Goal: Task Accomplishment & Management: Manage account settings

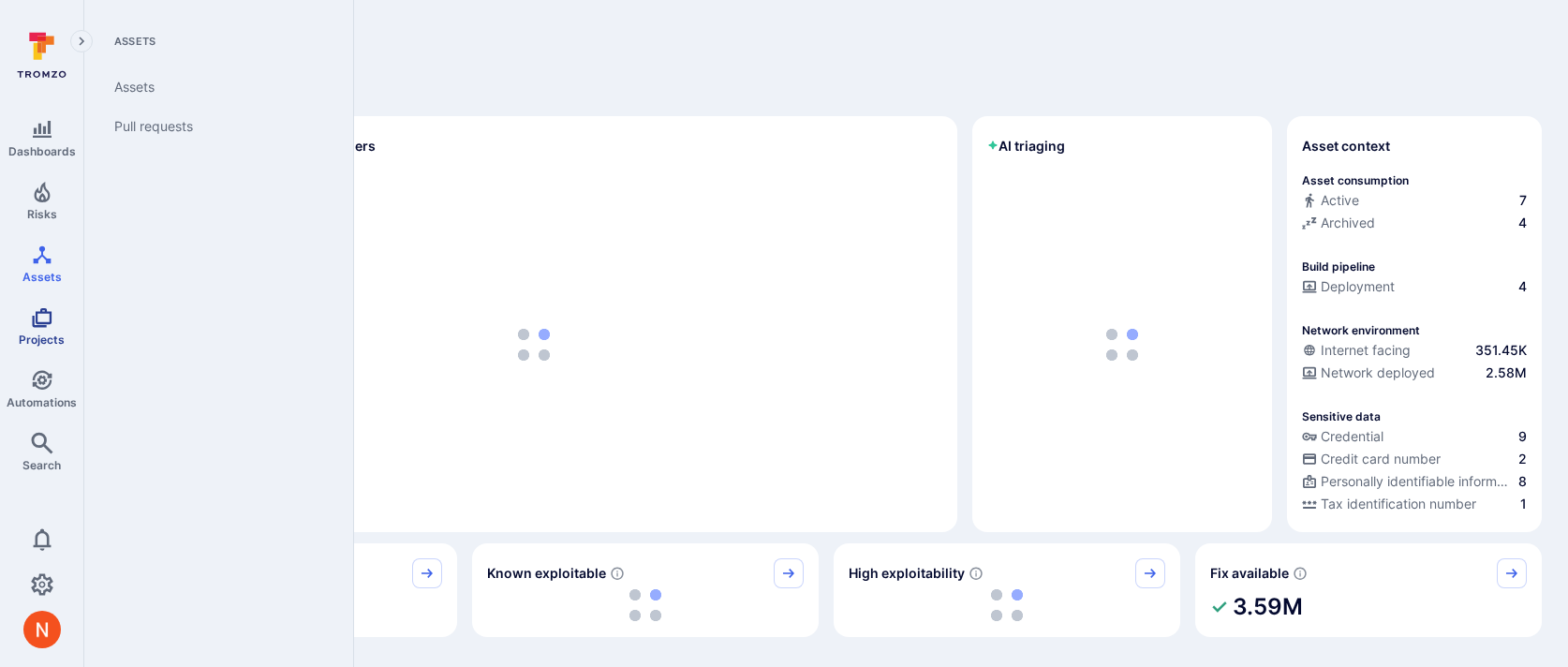
click at [36, 325] on icon "Projects" at bounding box center [41, 317] width 22 height 22
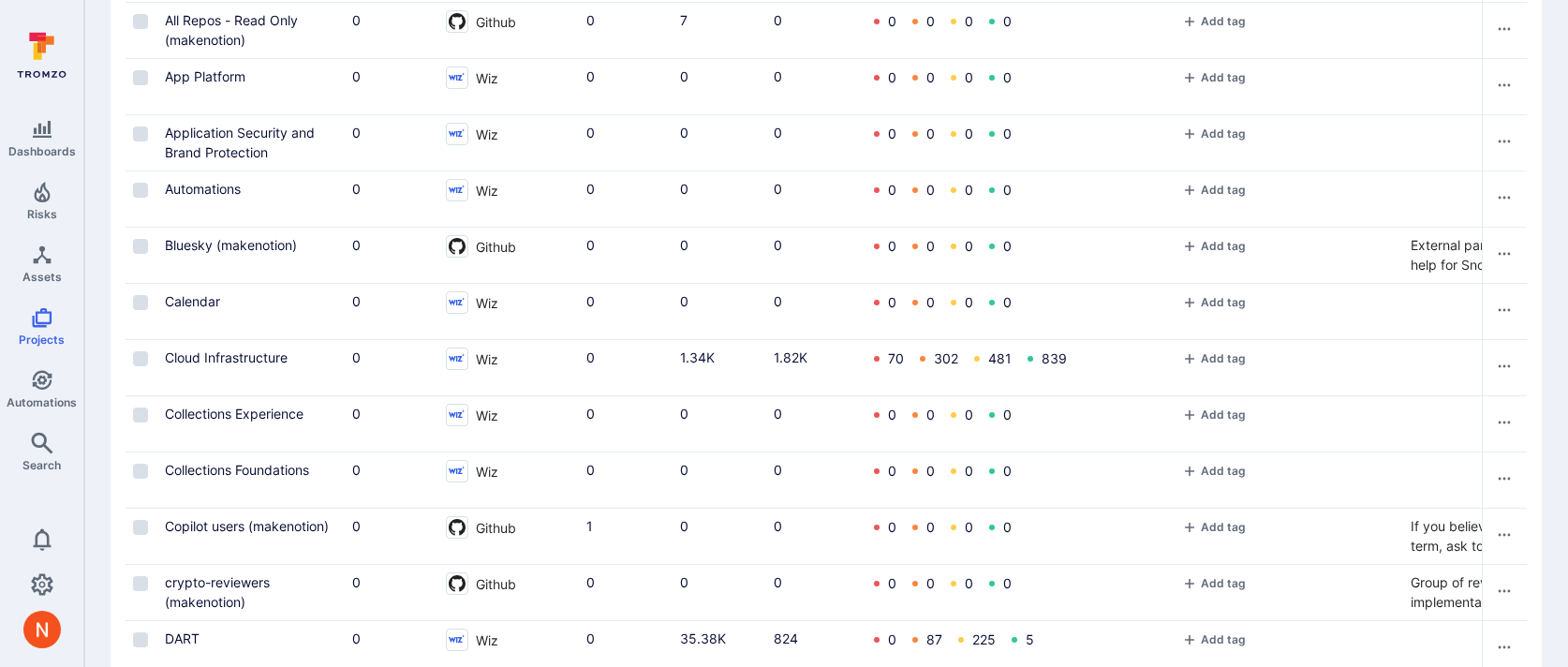
scroll to position [715, 0]
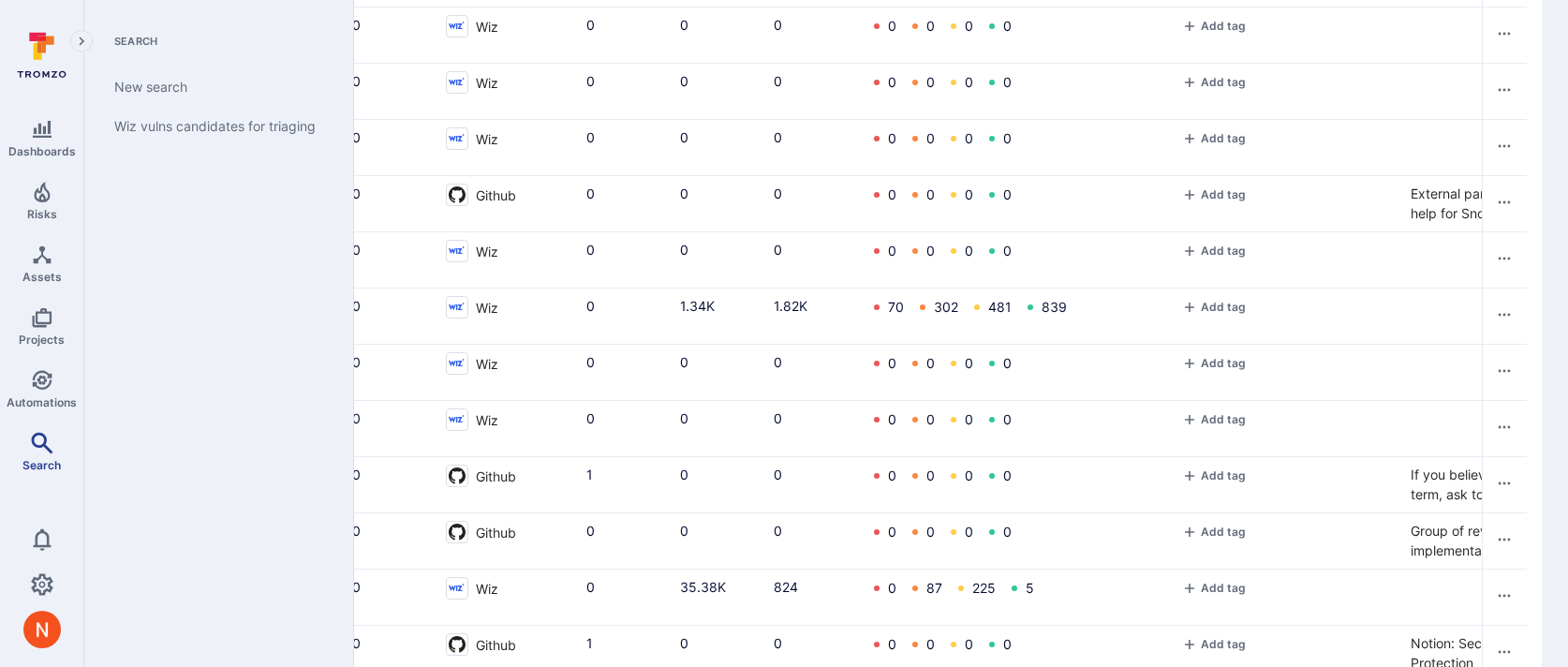
click at [45, 445] on icon "Search" at bounding box center [41, 442] width 21 height 21
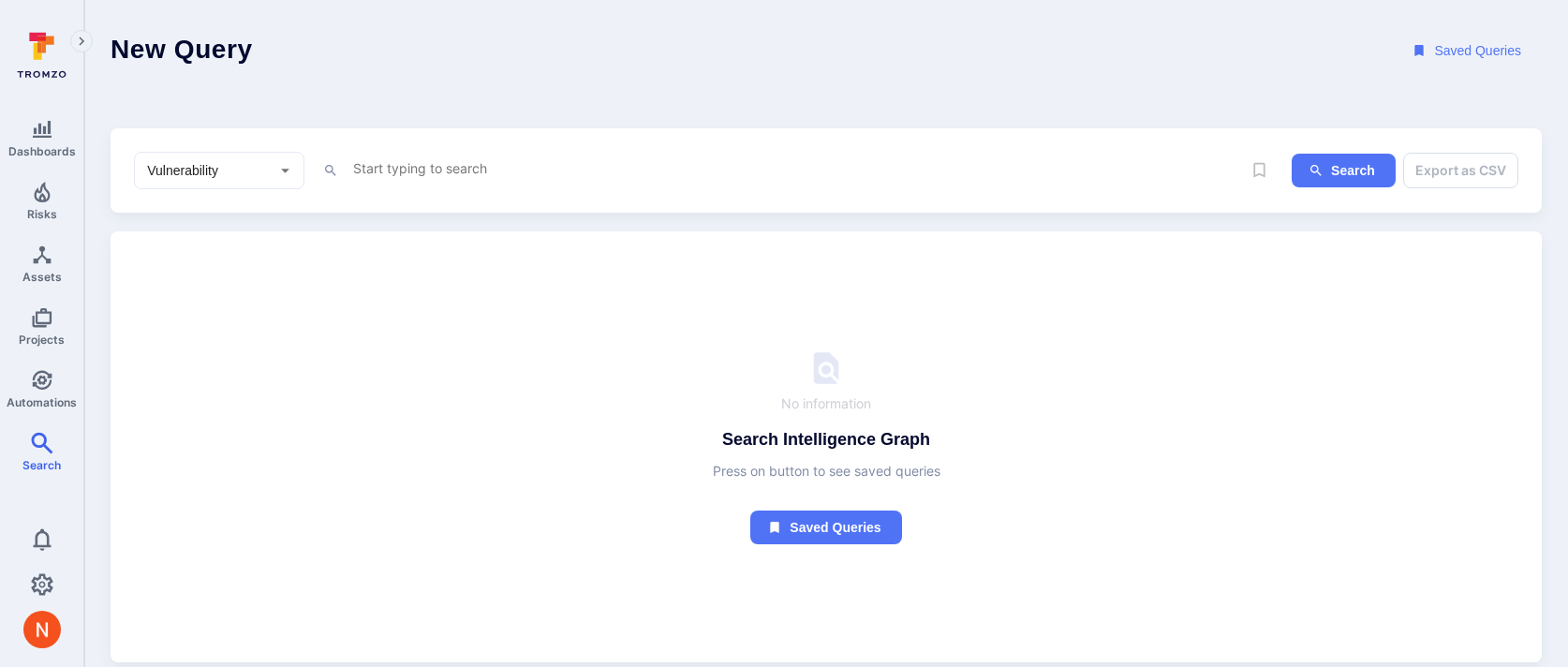
click at [178, 181] on div "Vulnerability ​" at bounding box center [220, 170] width 171 height 37
click at [168, 303] on li "Asset" at bounding box center [220, 305] width 169 height 31
type input "Asset"
click at [386, 171] on textarea "Intelligence Graph search area" at bounding box center [796, 168] width 891 height 23
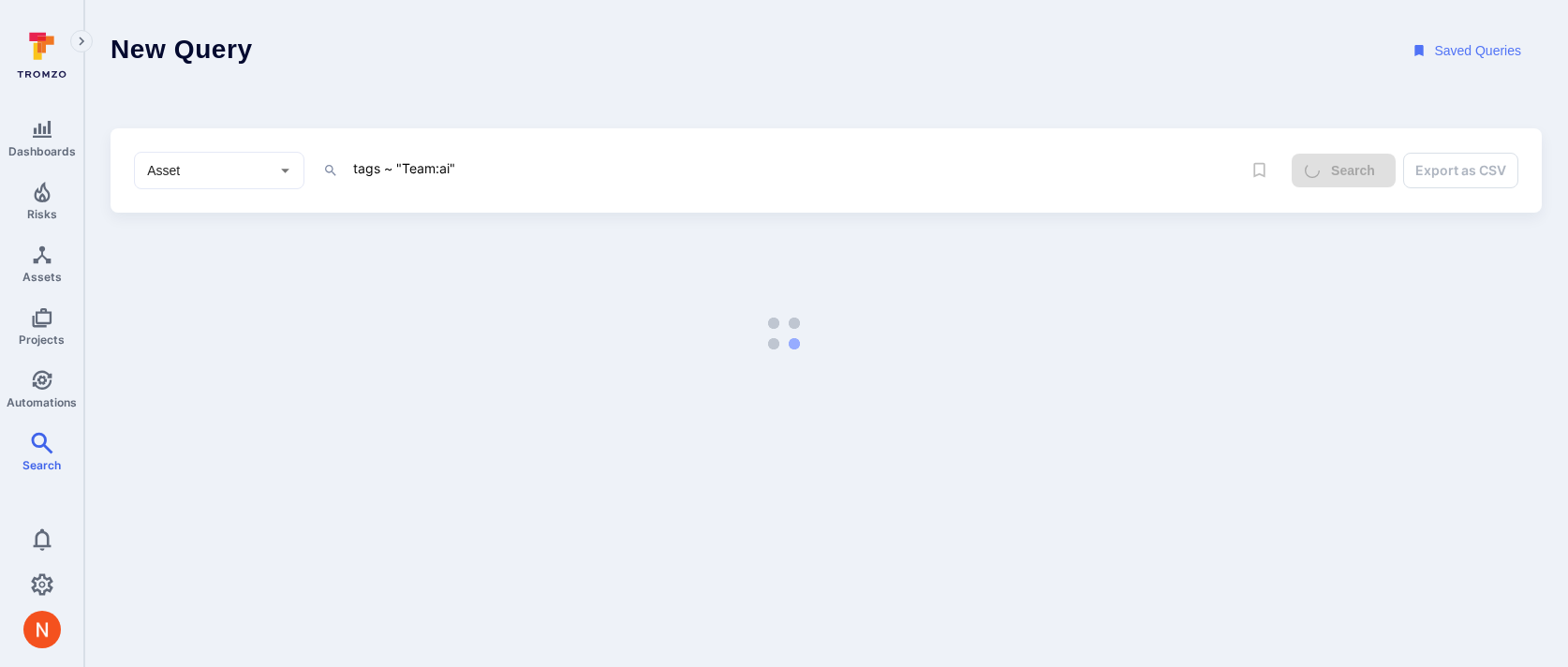
click at [348, 167] on div "tags ~ "Team:ai" x" at bounding box center [782, 170] width 918 height 28
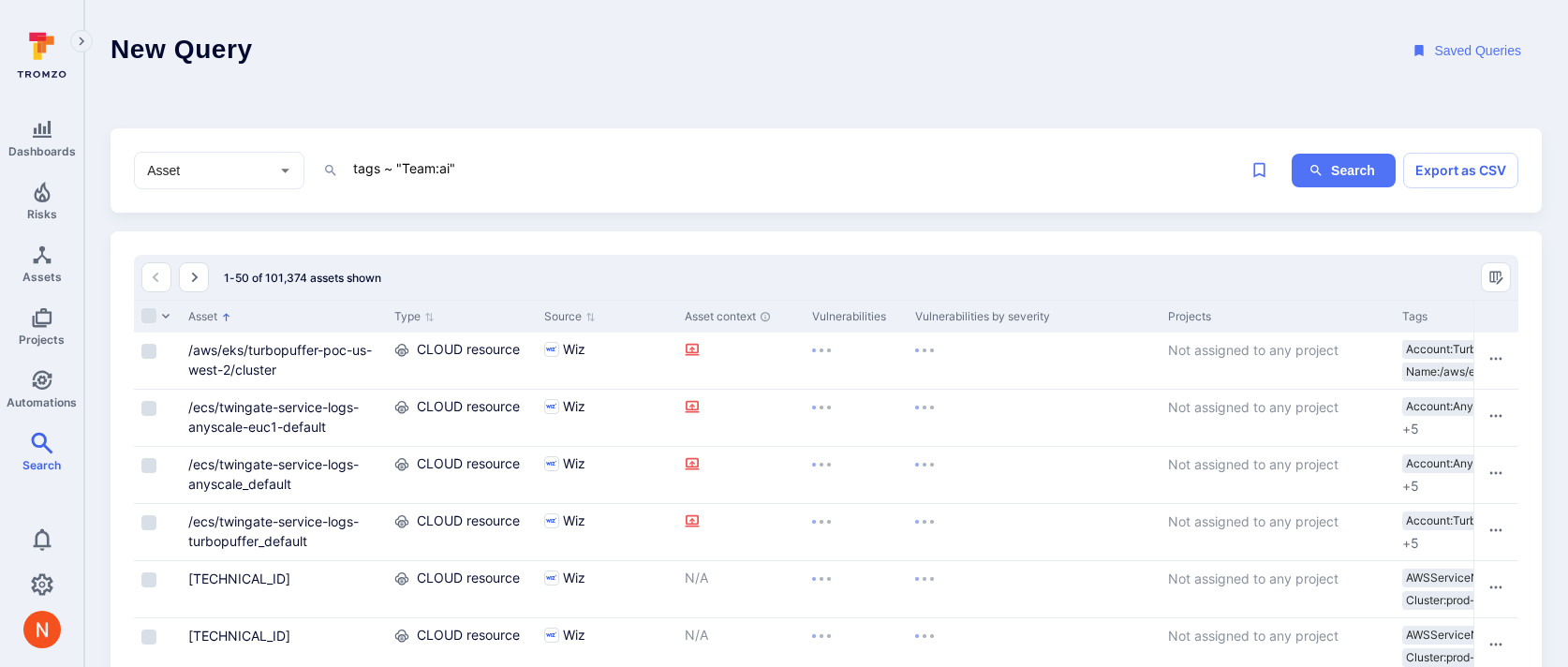
click at [391, 168] on textarea "tags ~ "Team:ai"" at bounding box center [796, 168] width 891 height 23
click at [394, 165] on textarea "tags ~ "Team:ai"" at bounding box center [796, 168] width 891 height 23
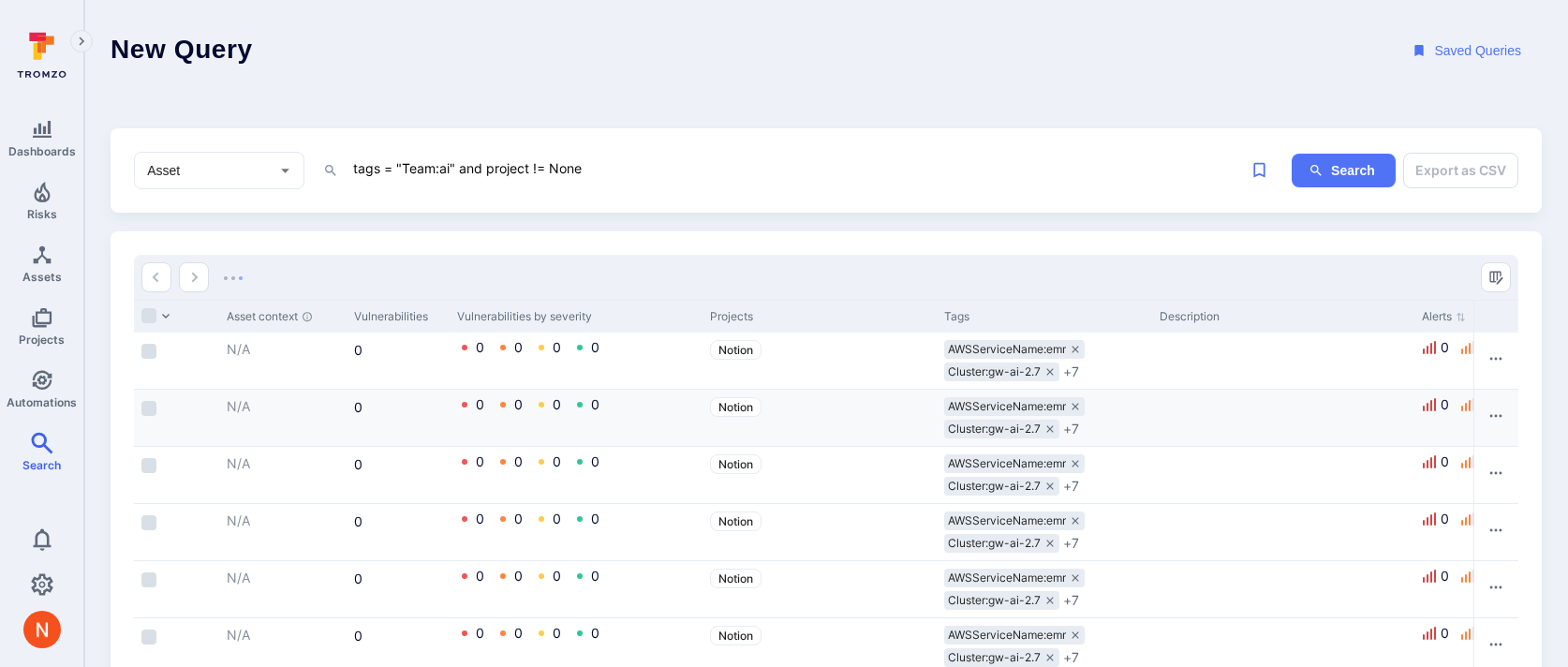
scroll to position [0, 532]
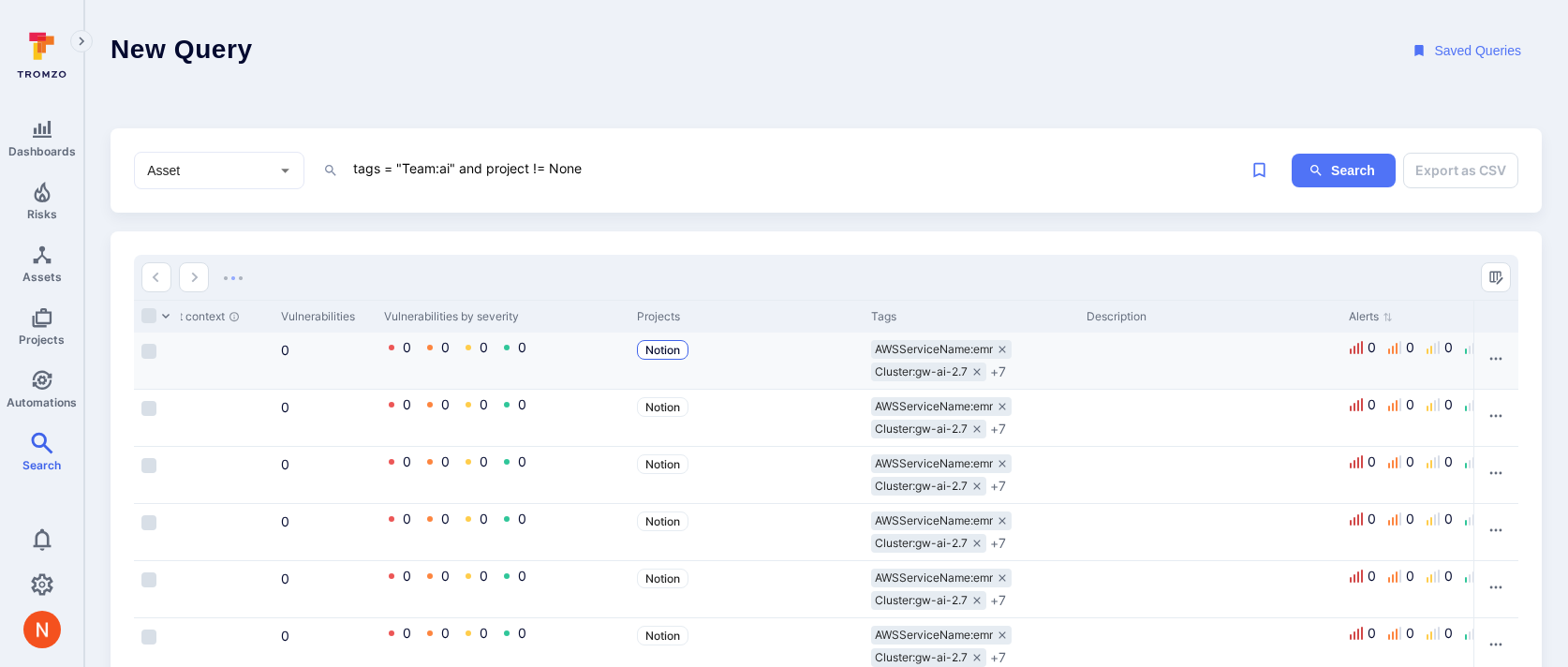
type textarea "tags = "Team:ai" and project != None"
click at [670, 348] on span "Notion" at bounding box center [663, 349] width 35 height 14
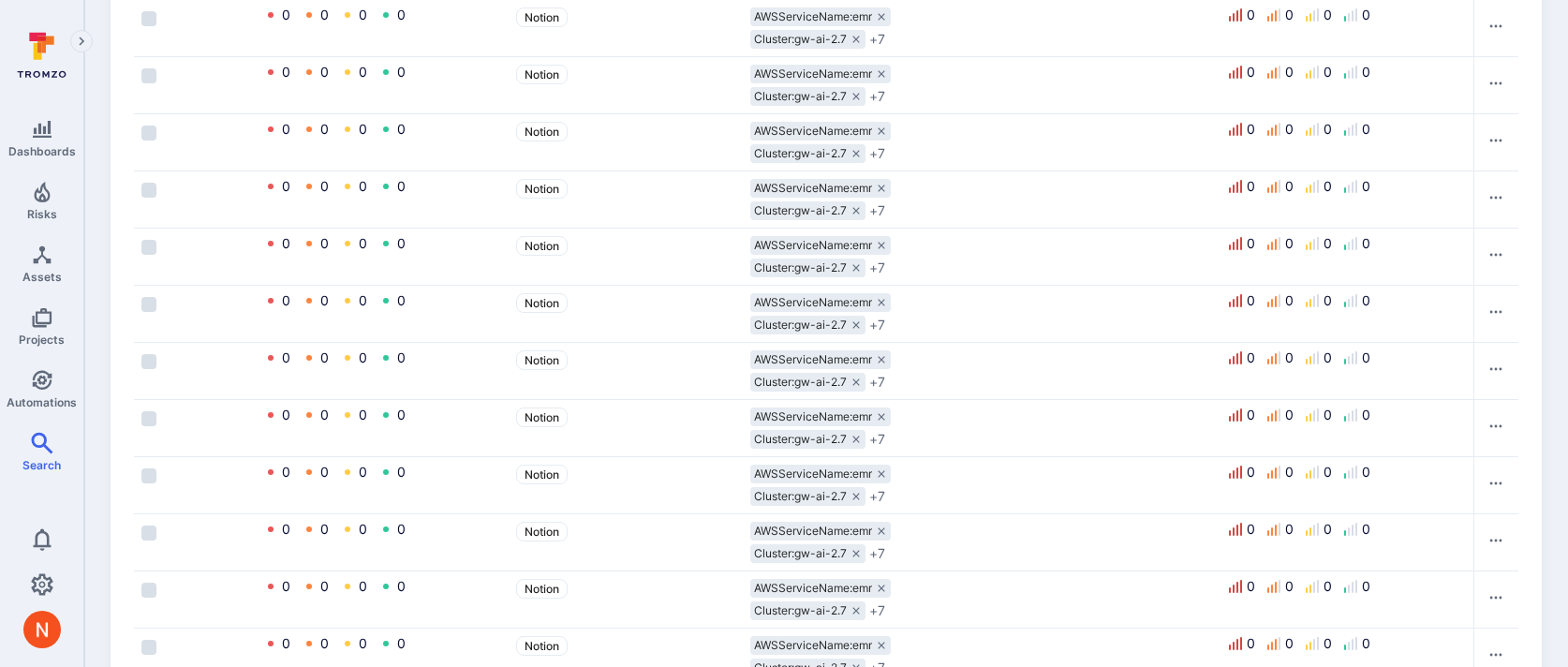
scroll to position [0, 0]
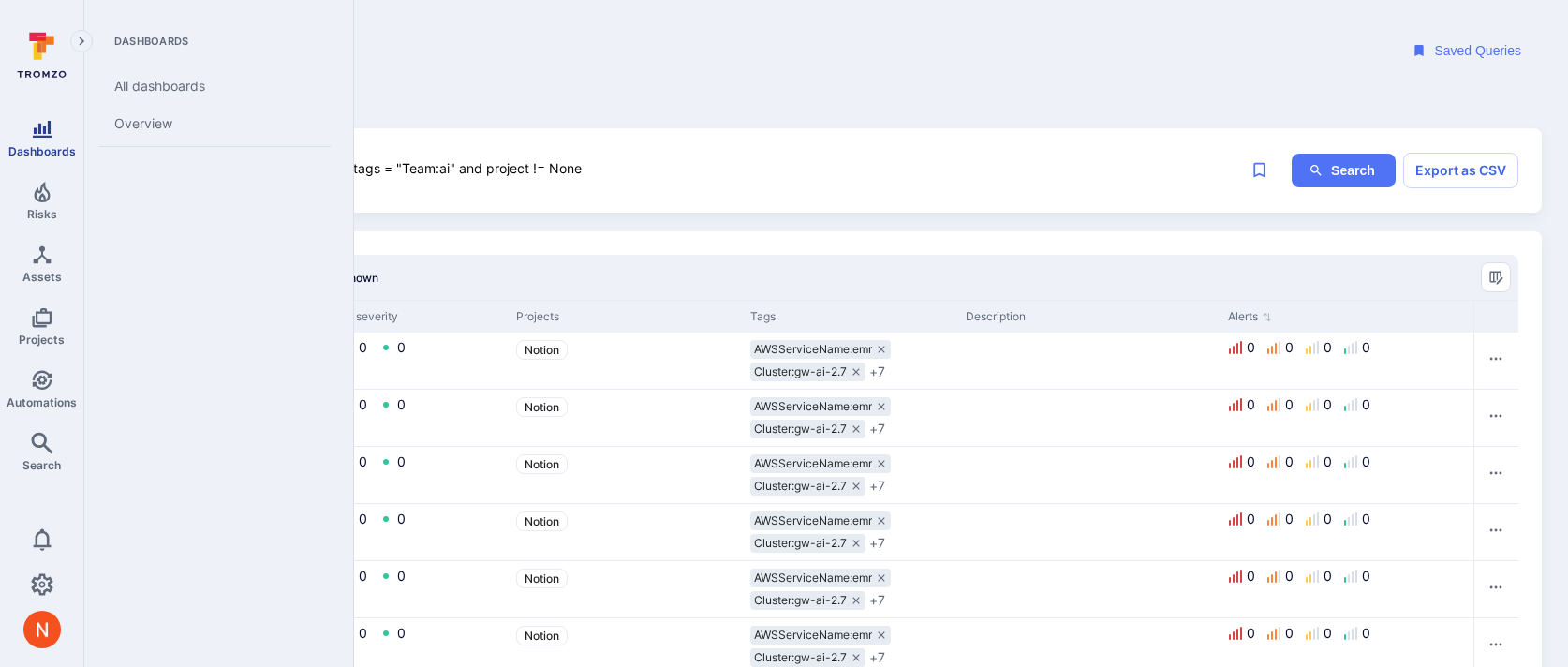
click at [48, 138] on icon "Dashboards" at bounding box center [41, 129] width 22 height 22
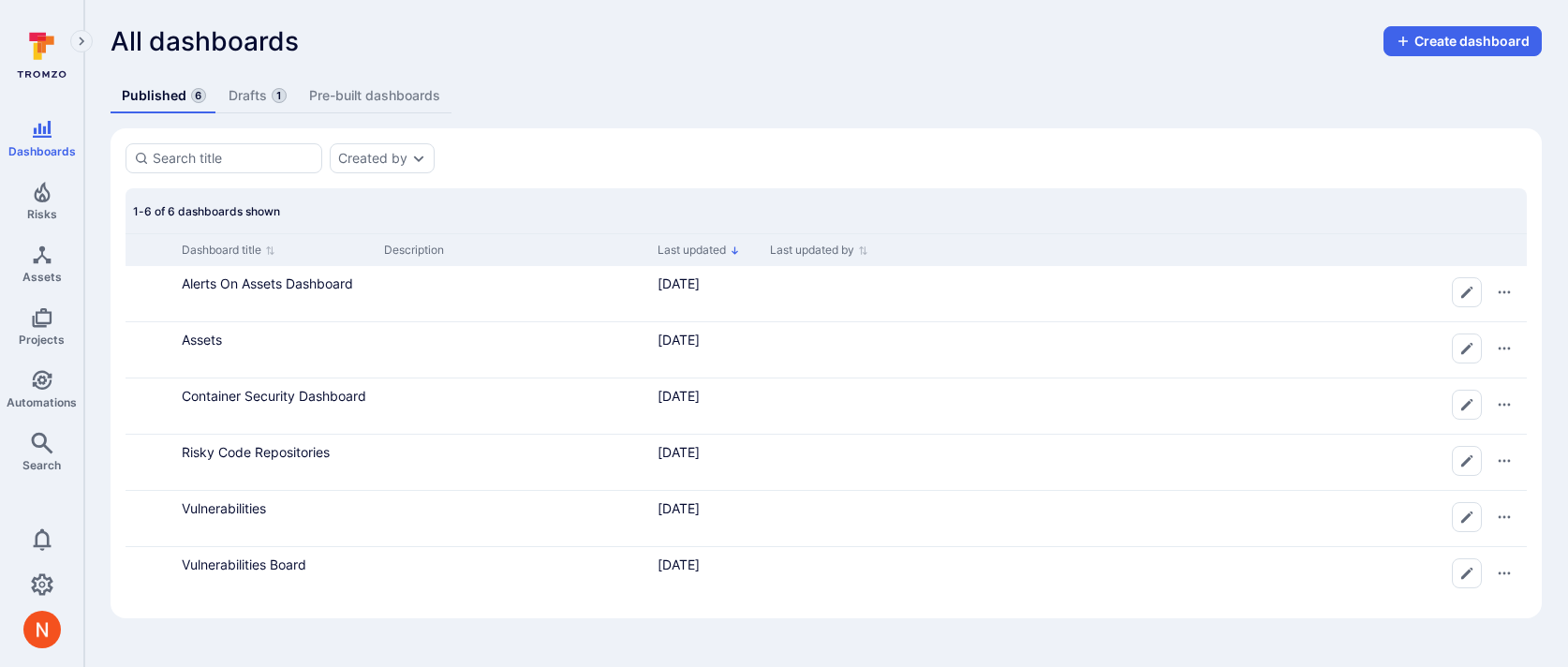
click at [261, 103] on link "Drafts 1" at bounding box center [258, 96] width 81 height 35
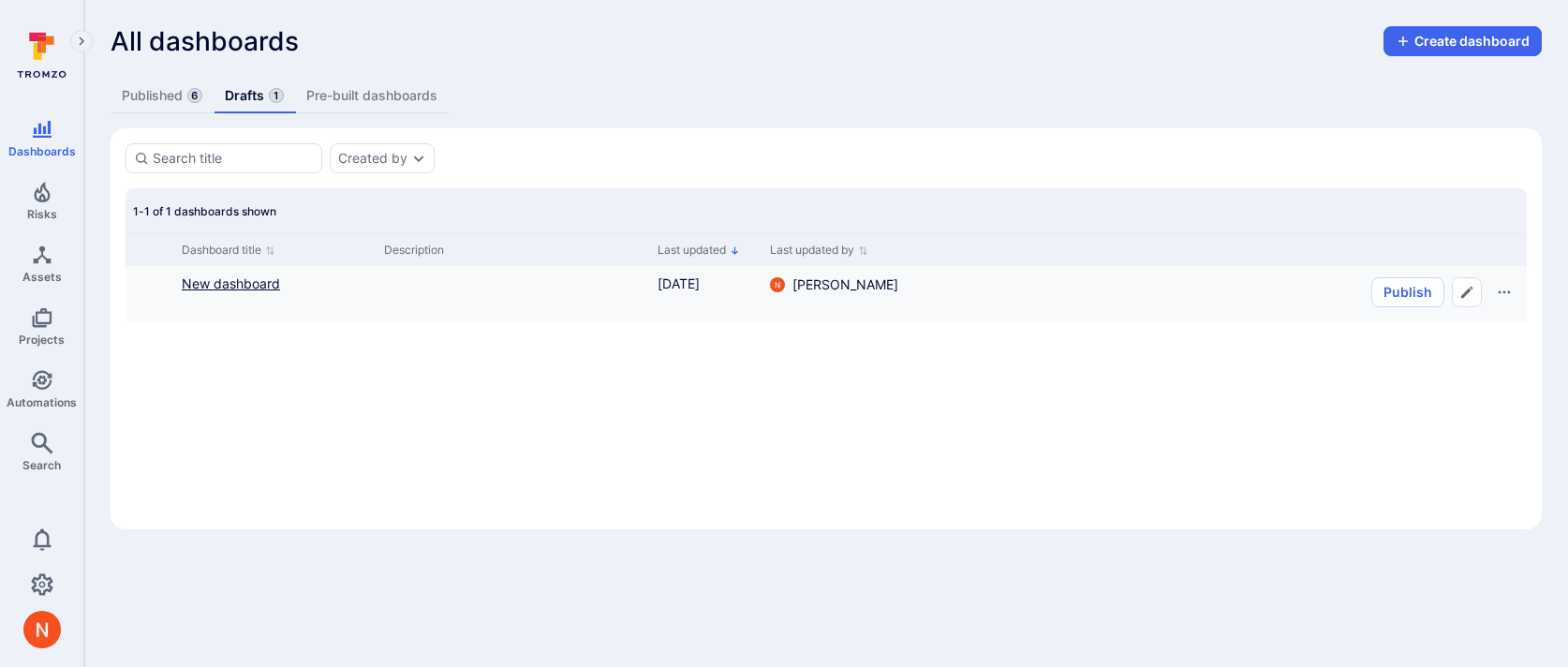
click at [249, 283] on link "New dashboard" at bounding box center [230, 283] width 99 height 16
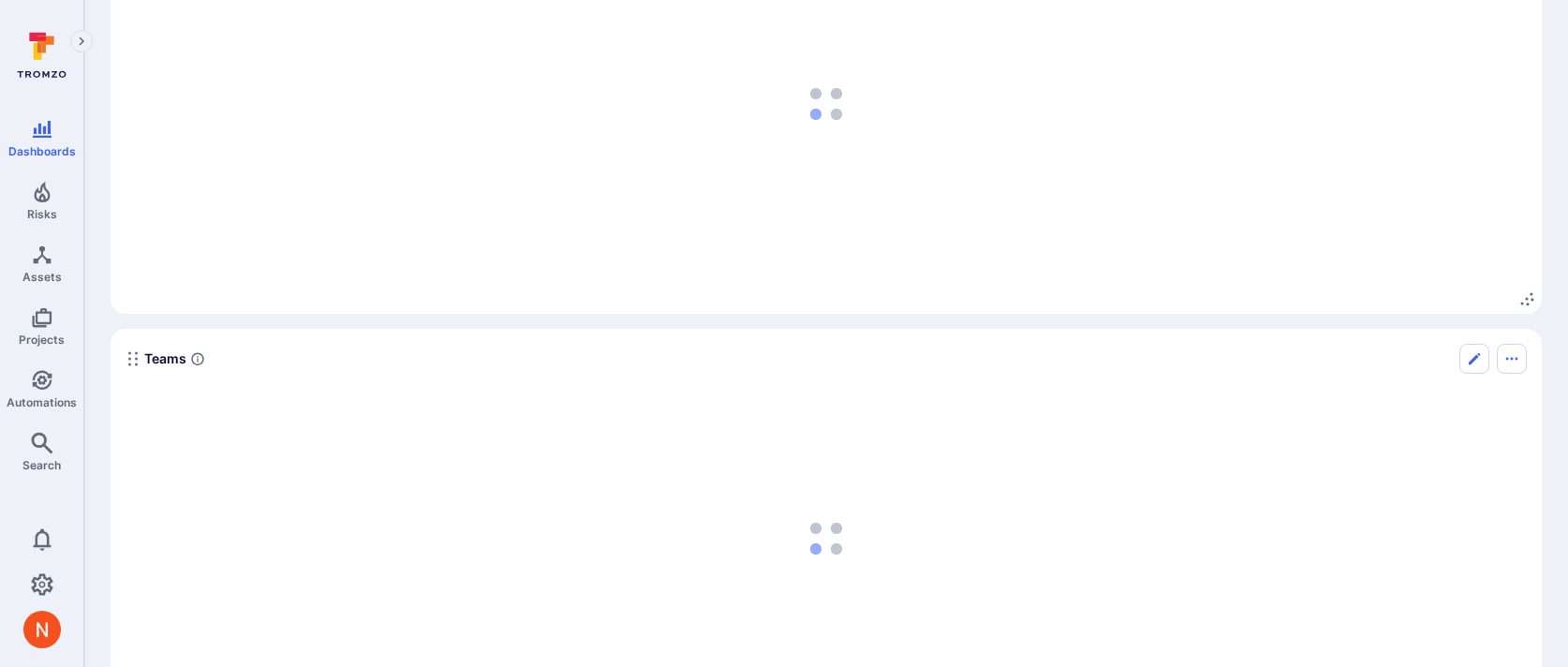
scroll to position [372, 0]
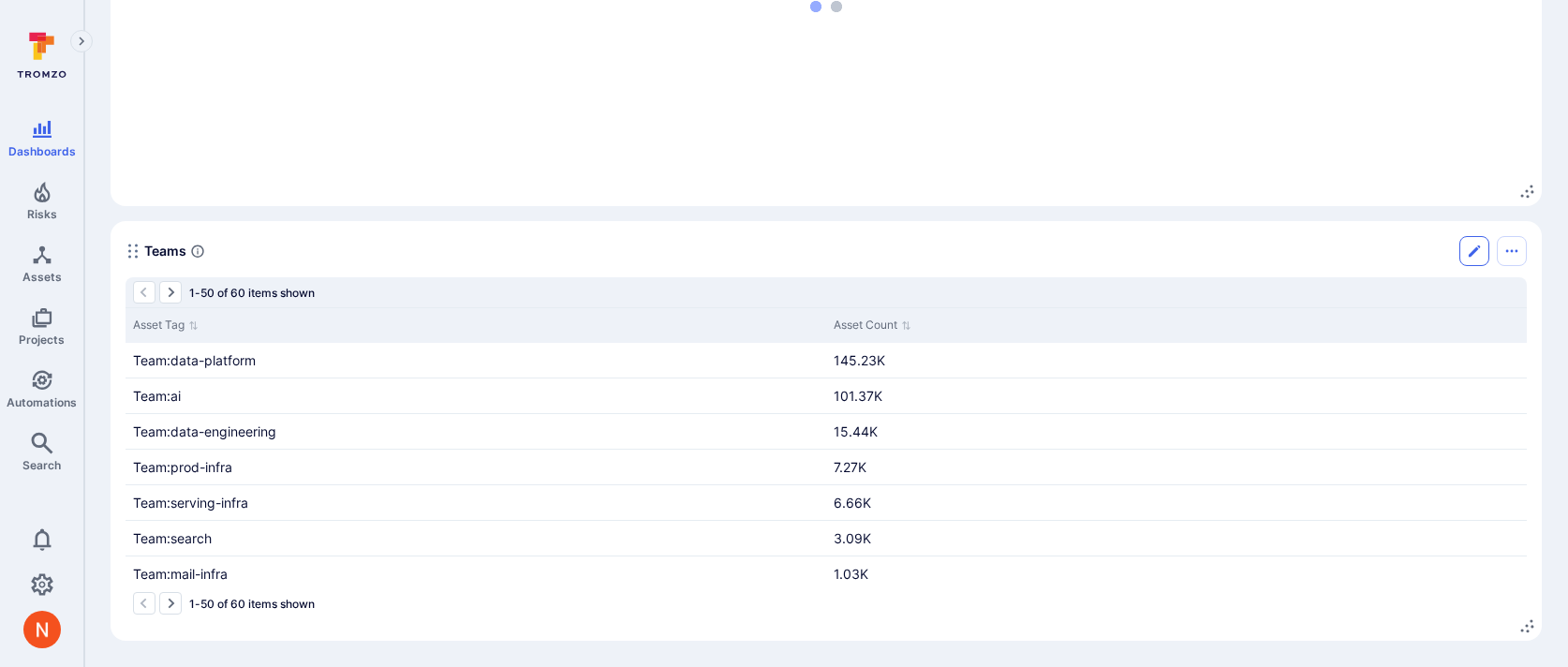
click at [1467, 248] on icon "Edit" at bounding box center [1475, 251] width 15 height 15
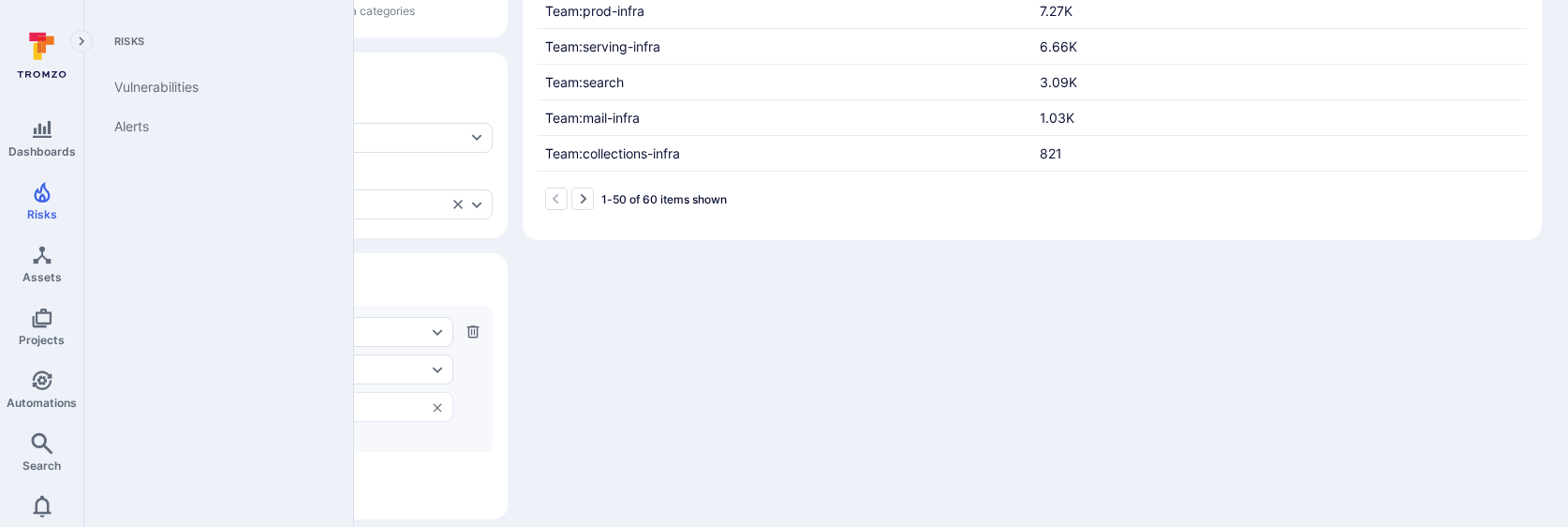
scroll to position [423, 0]
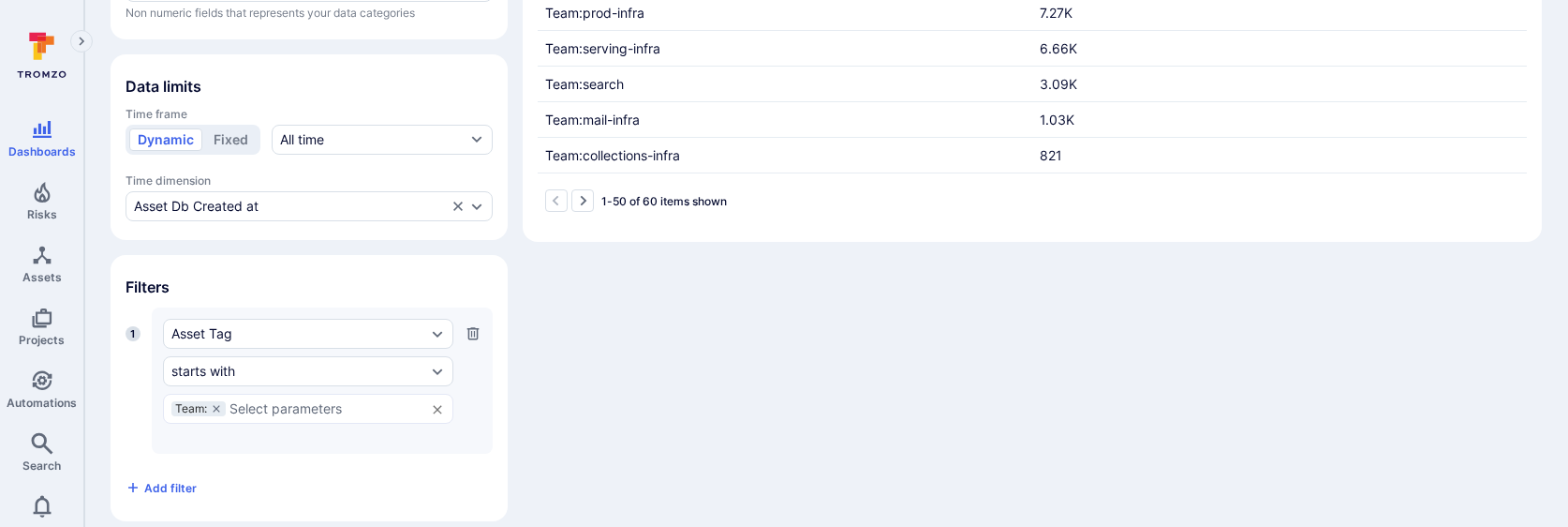
click at [719, 363] on div "Widget Table Columns Measures Asset Count Select measure Numeric fields that re…" at bounding box center [826, 115] width 1432 height 812
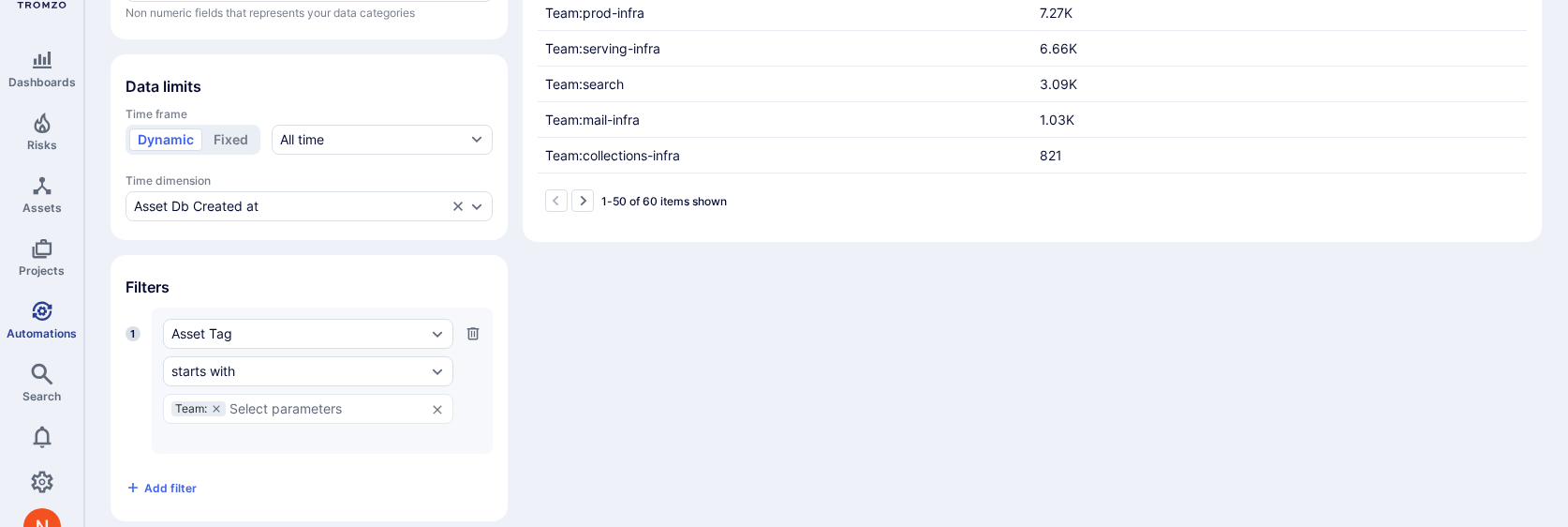
scroll to position [85, 0]
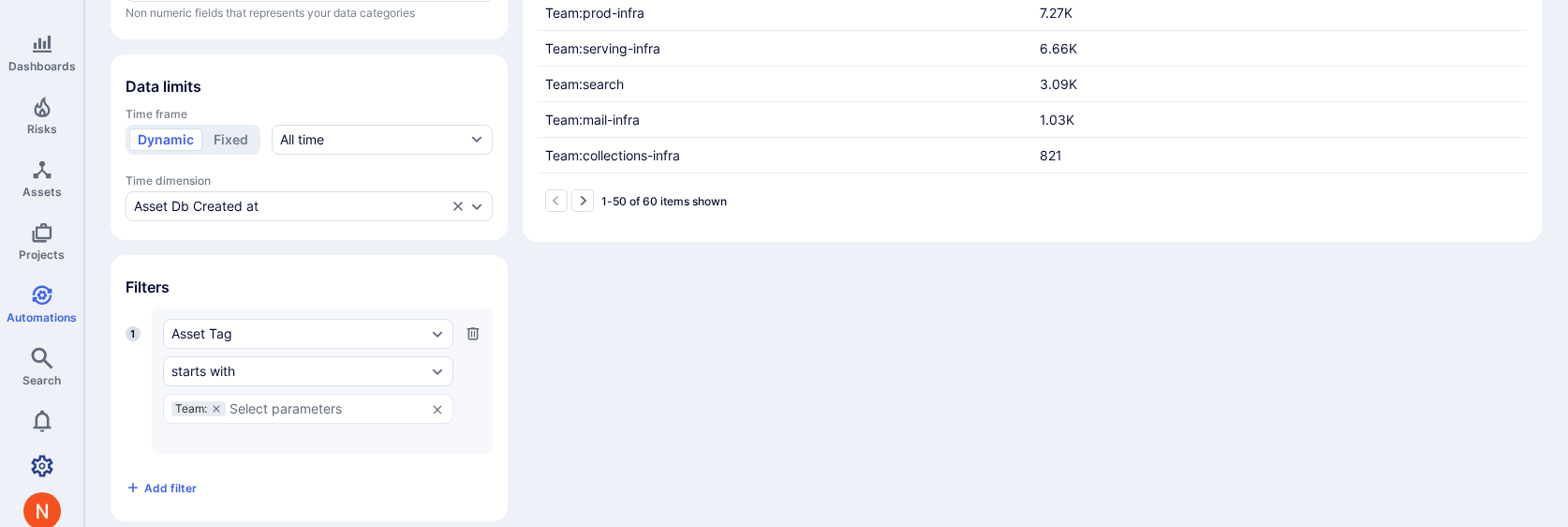
click at [32, 460] on icon "Settings" at bounding box center [41, 466] width 22 height 21
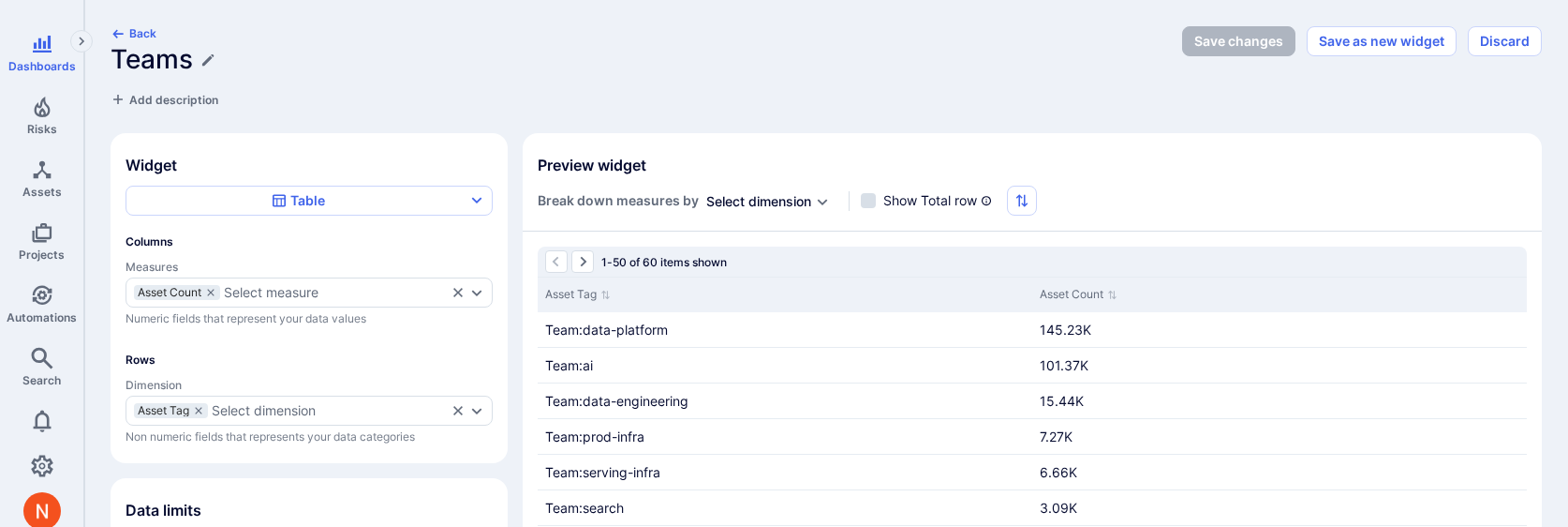
scroll to position [5, 0]
click at [250, 408] on div "Select dimension" at bounding box center [264, 411] width 104 height 15
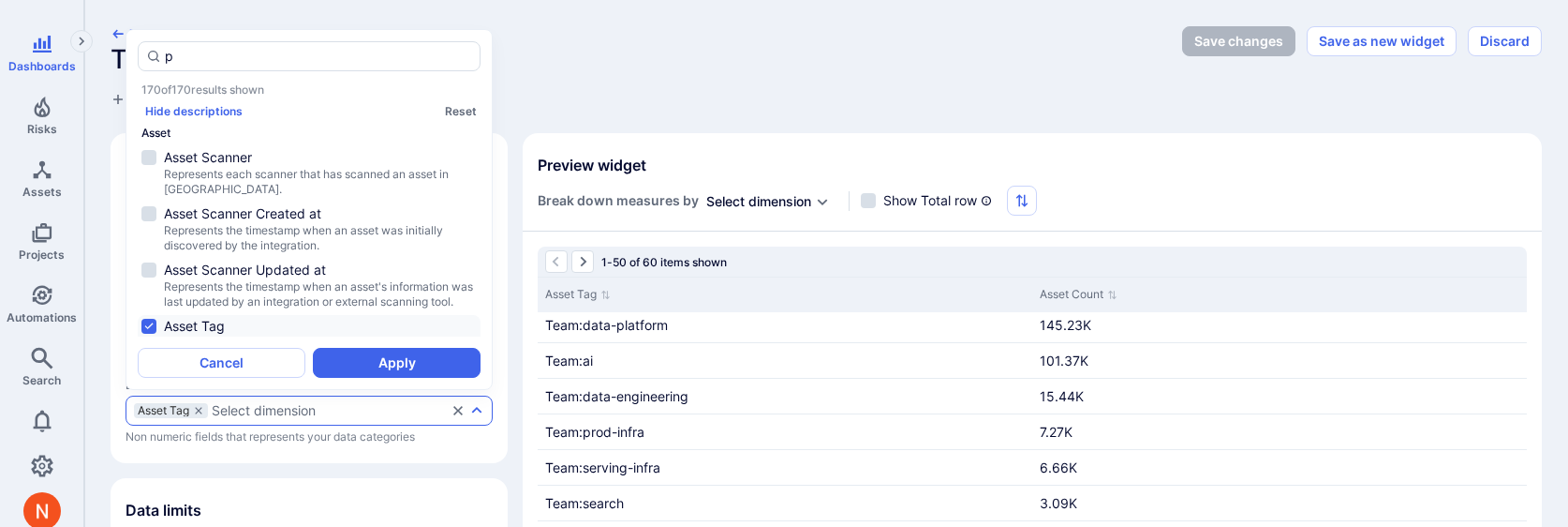
scroll to position [0, 0]
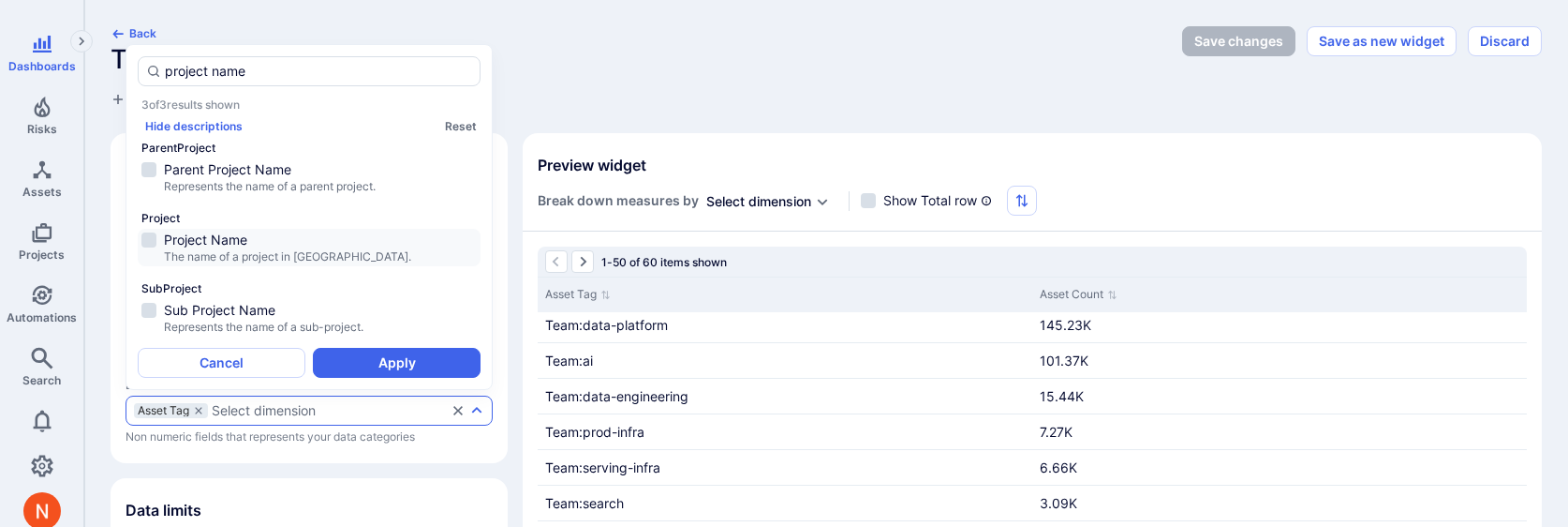
click at [316, 239] on span "Project Name" at bounding box center [321, 240] width 313 height 19
type input "project name"
click at [338, 364] on button "Apply" at bounding box center [396, 362] width 168 height 30
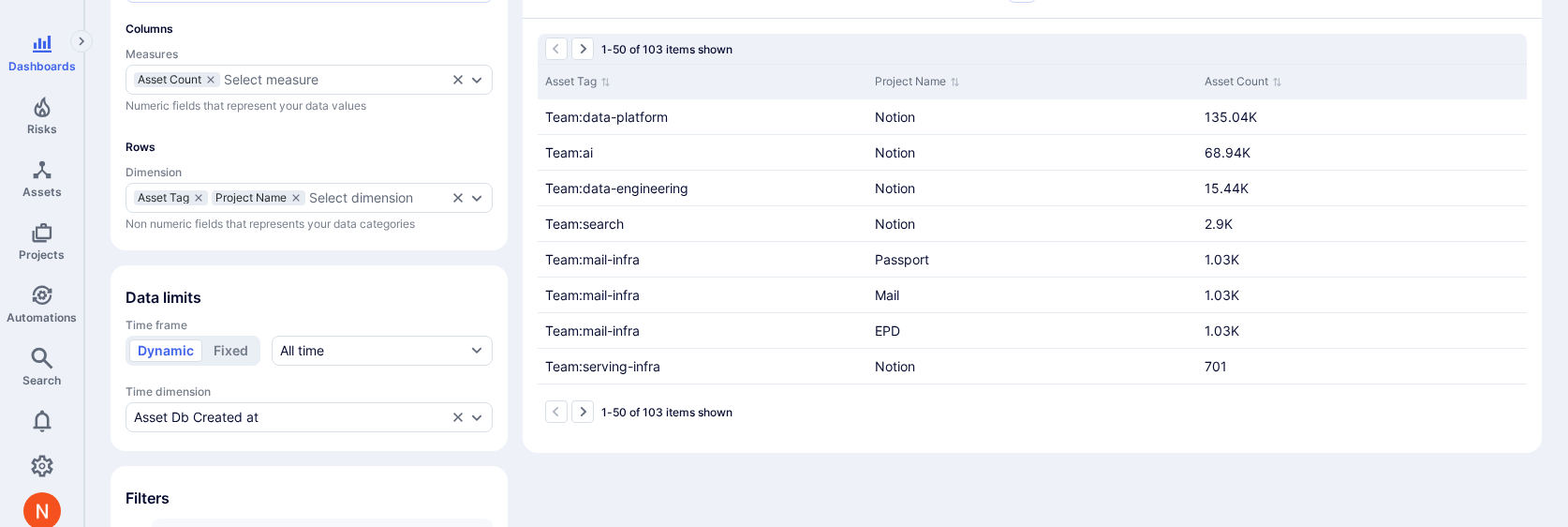
scroll to position [192, 0]
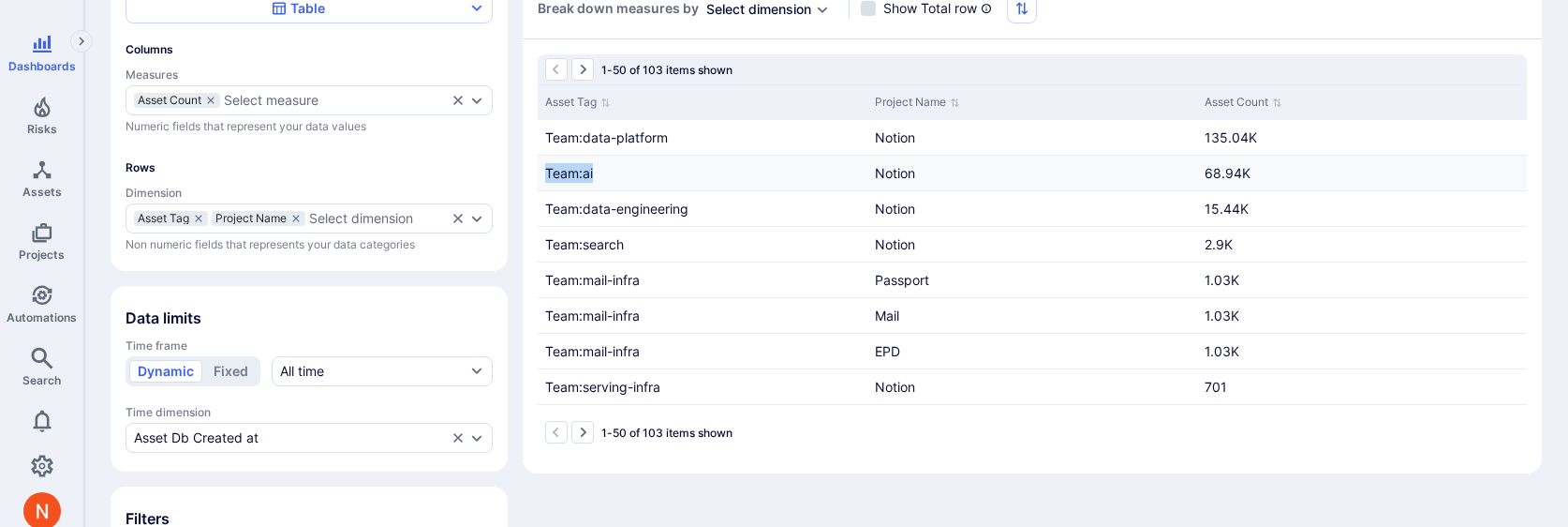
drag, startPoint x: 628, startPoint y: 176, endPoint x: 542, endPoint y: 176, distance: 86.0
click at [542, 176] on div "Team:ai" at bounding box center [702, 173] width 330 height 35
copy span "Team:ai"
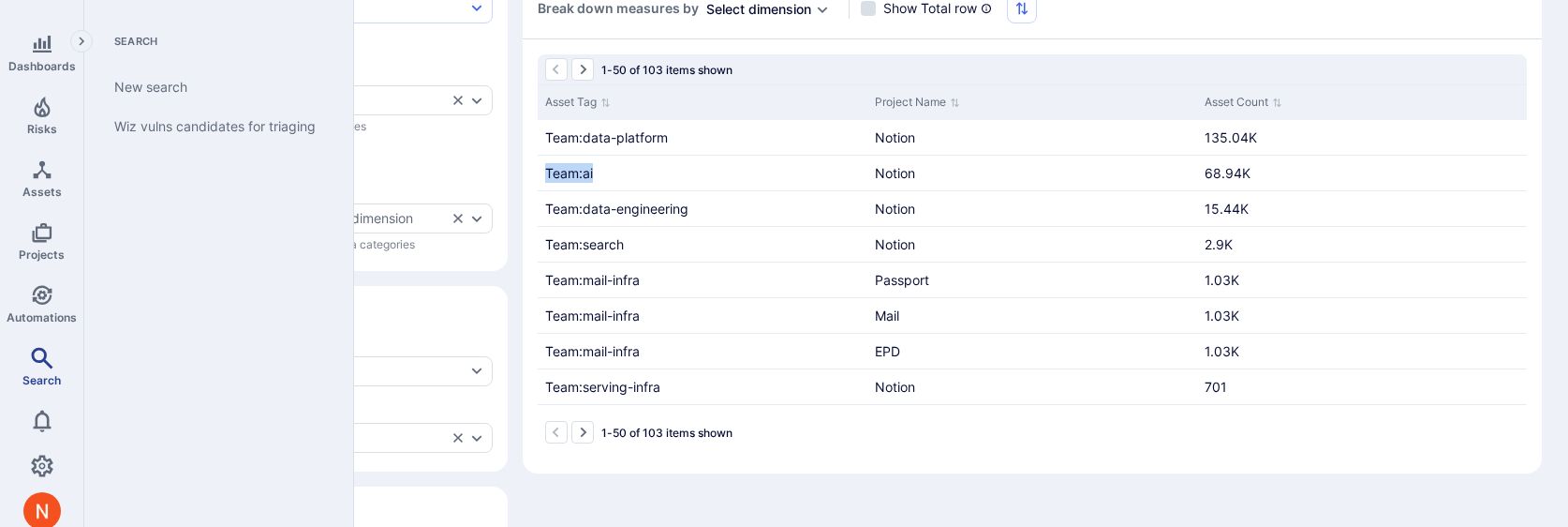
click at [38, 357] on icon "Search" at bounding box center [41, 357] width 22 height 22
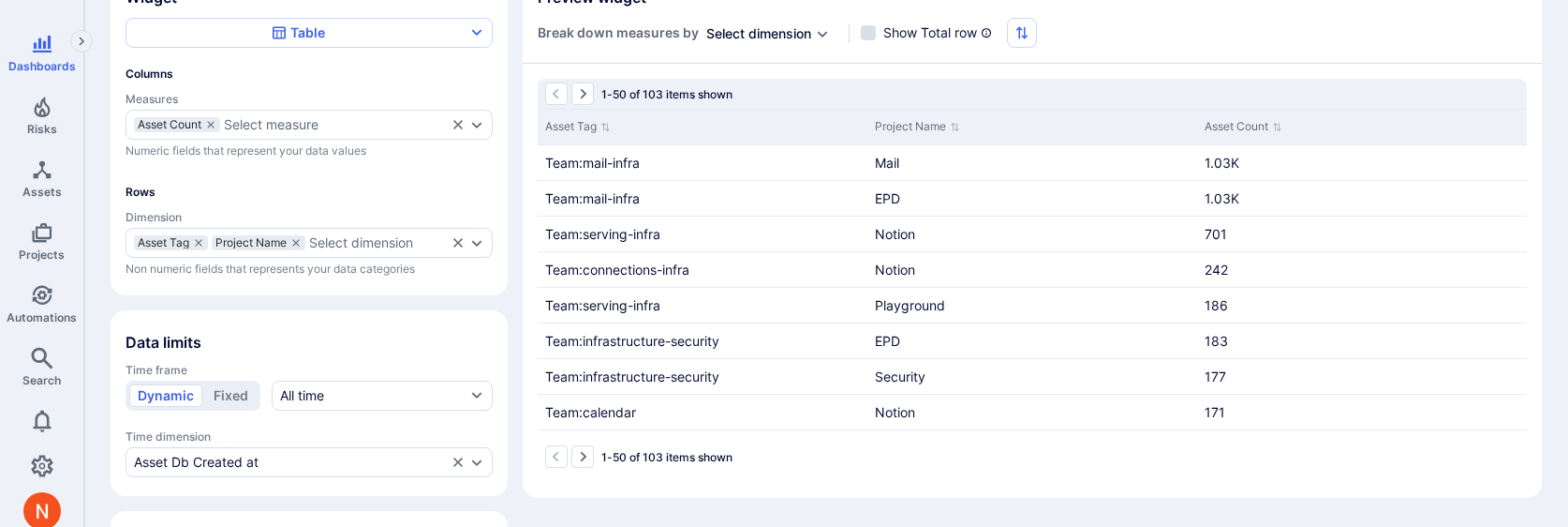
scroll to position [133, 0]
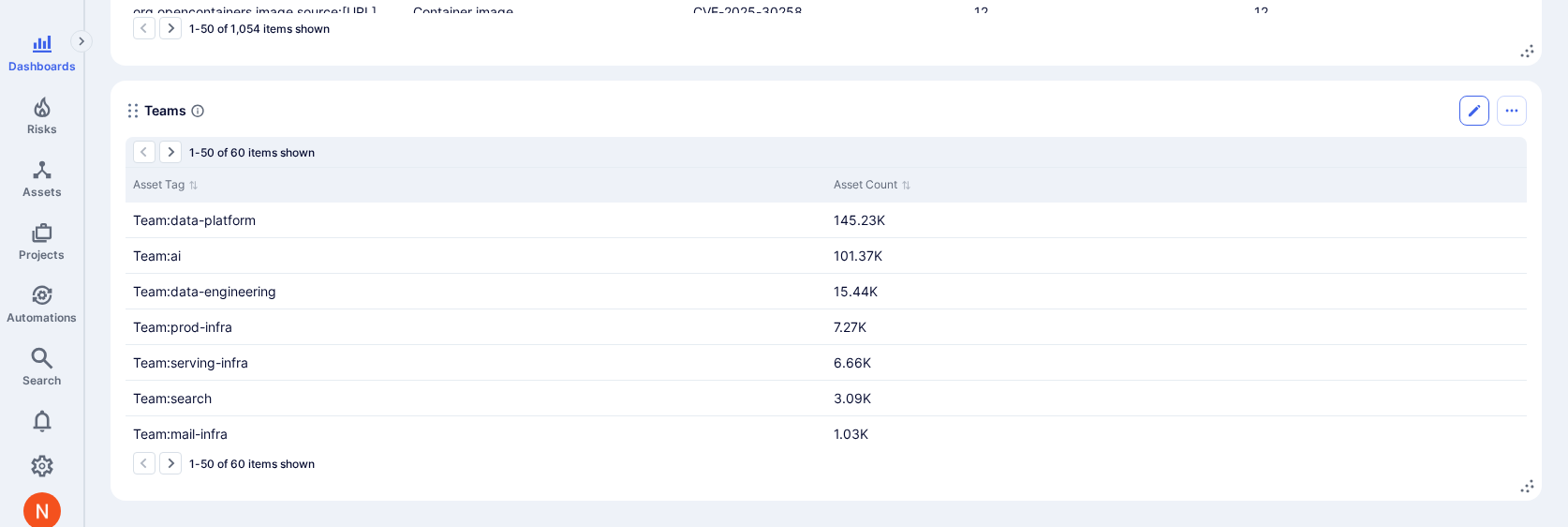
click at [1474, 117] on icon "Edit" at bounding box center [1475, 110] width 15 height 15
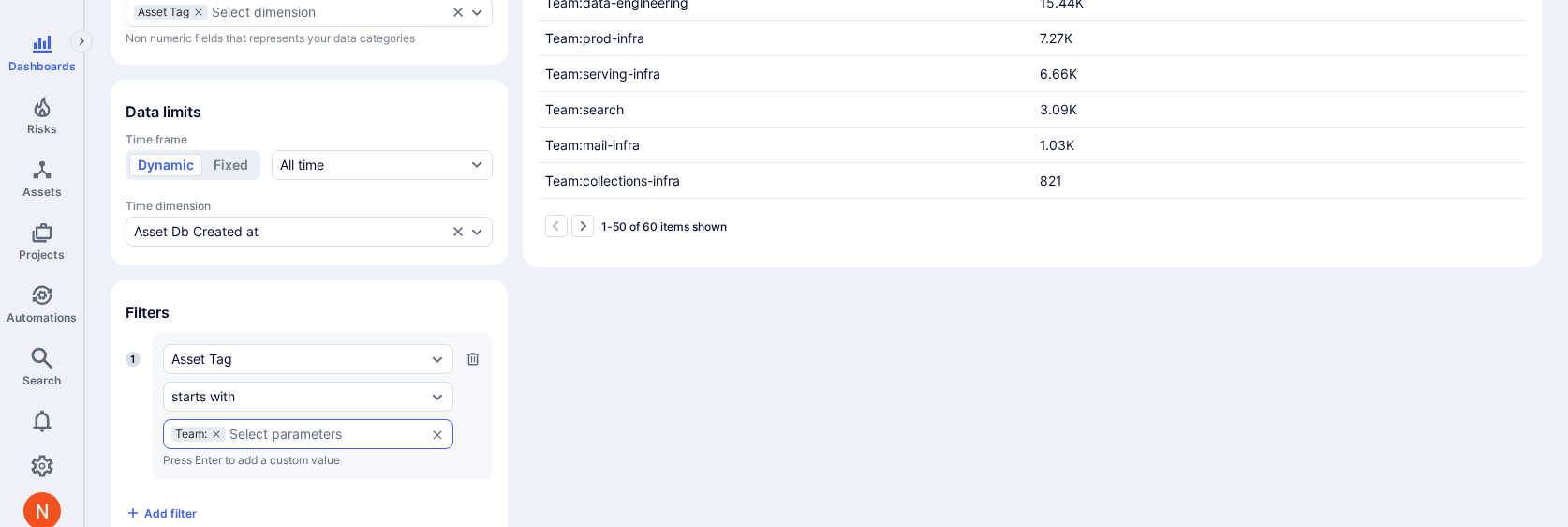
scroll to position [442, 0]
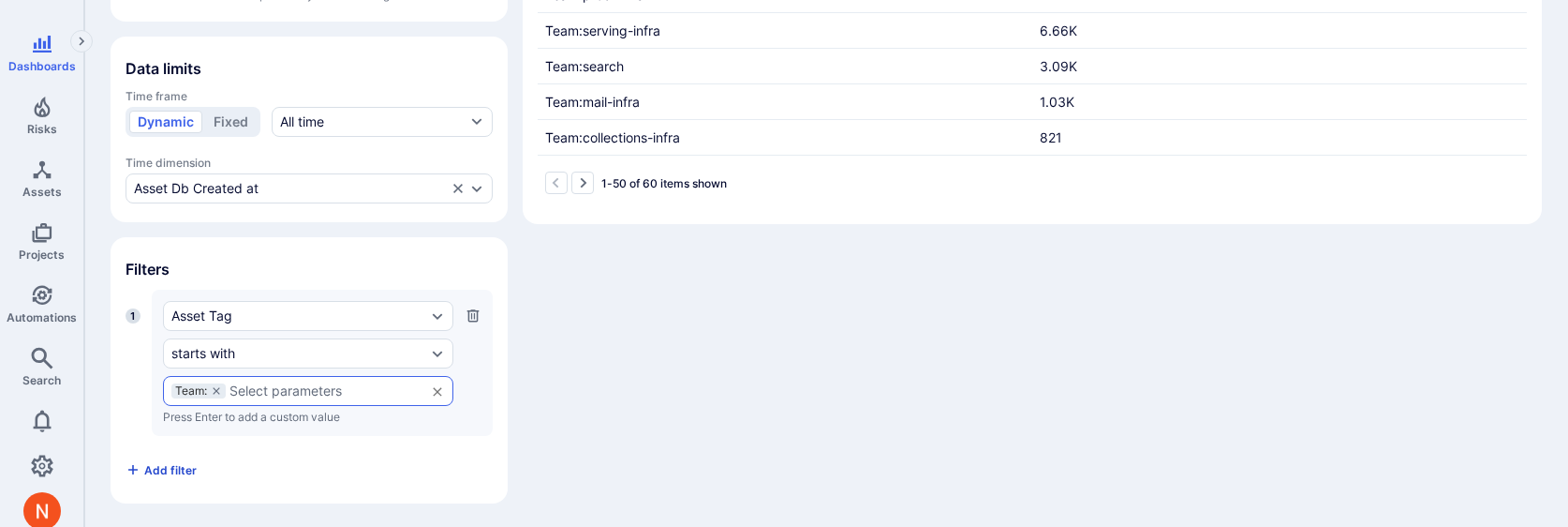
click at [140, 468] on button "Add filter" at bounding box center [161, 469] width 71 height 30
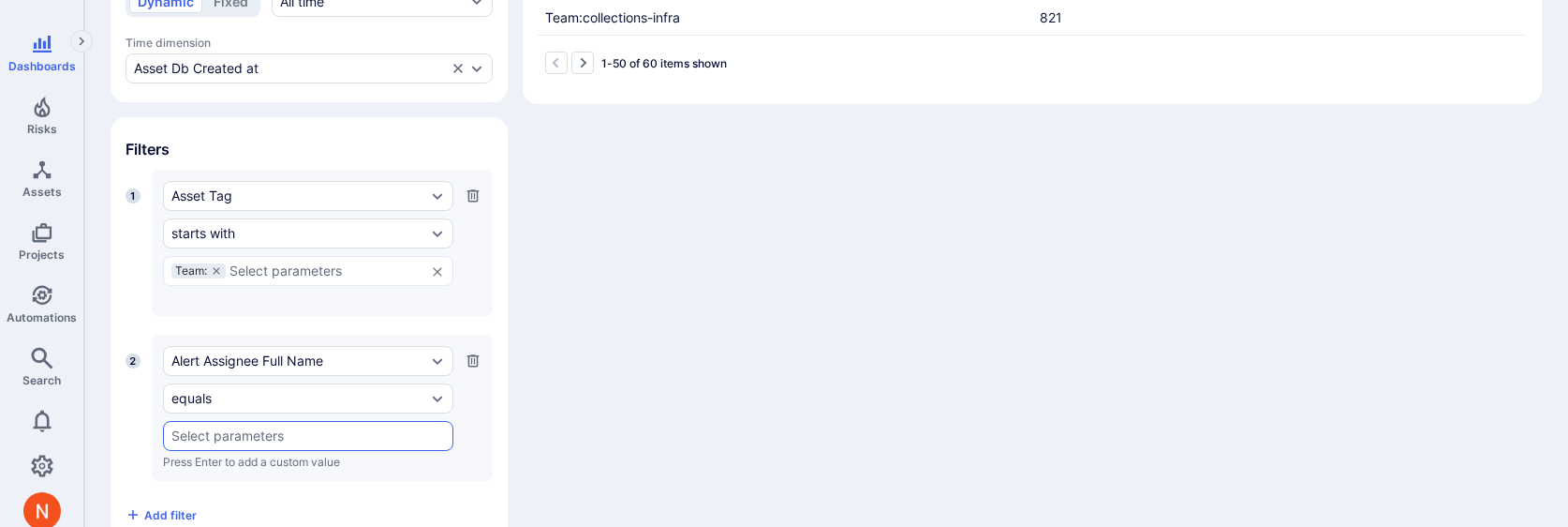
scroll to position [607, 0]
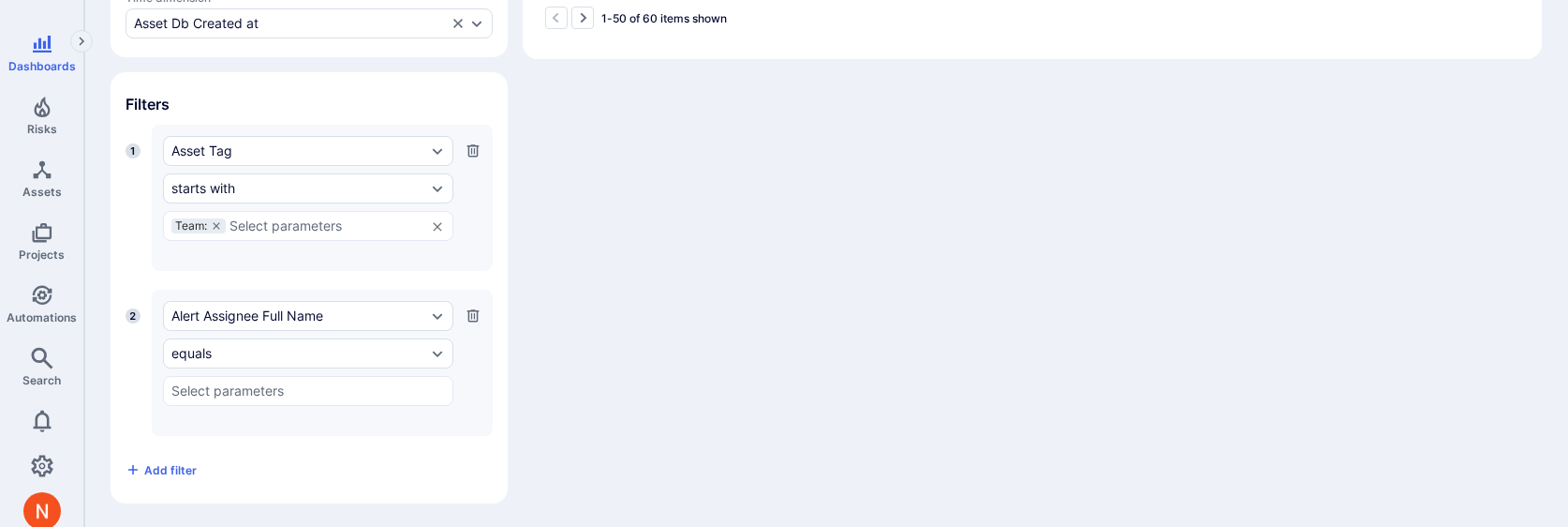
click at [257, 295] on div "Alert Assignee Full Name equals ​ Press Enter to add a custom value" at bounding box center [321, 363] width 341 height 146
click at [251, 314] on div "Alert Assignee Full Name" at bounding box center [299, 316] width 255 height 15
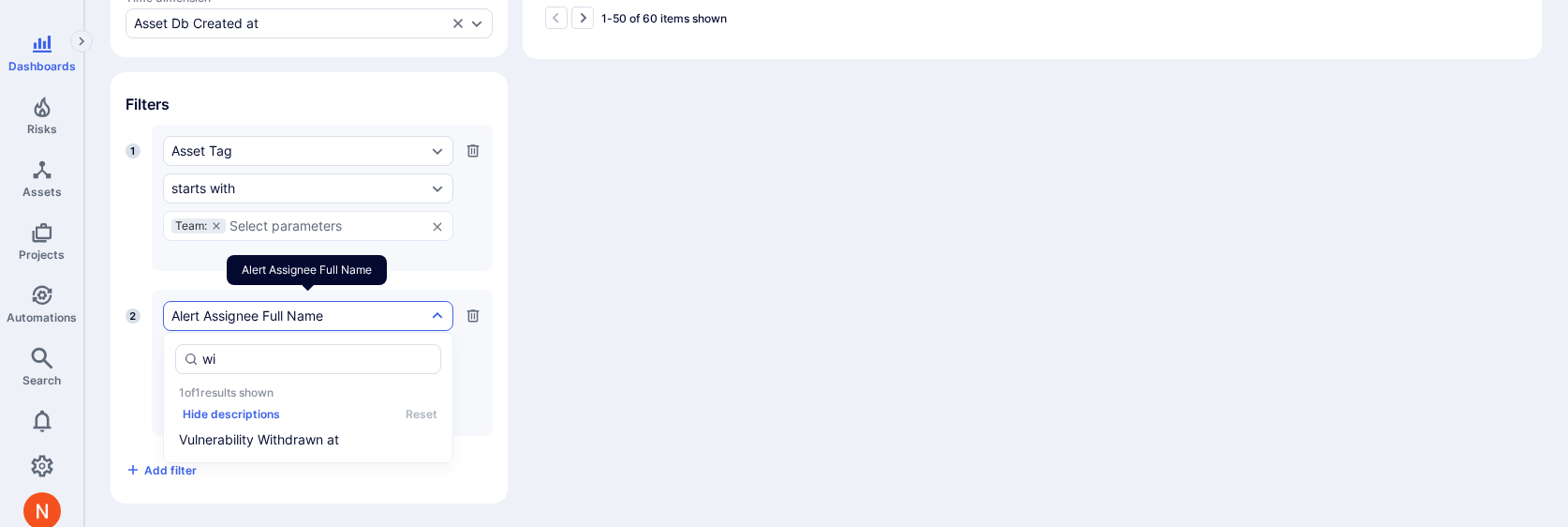
type input "w"
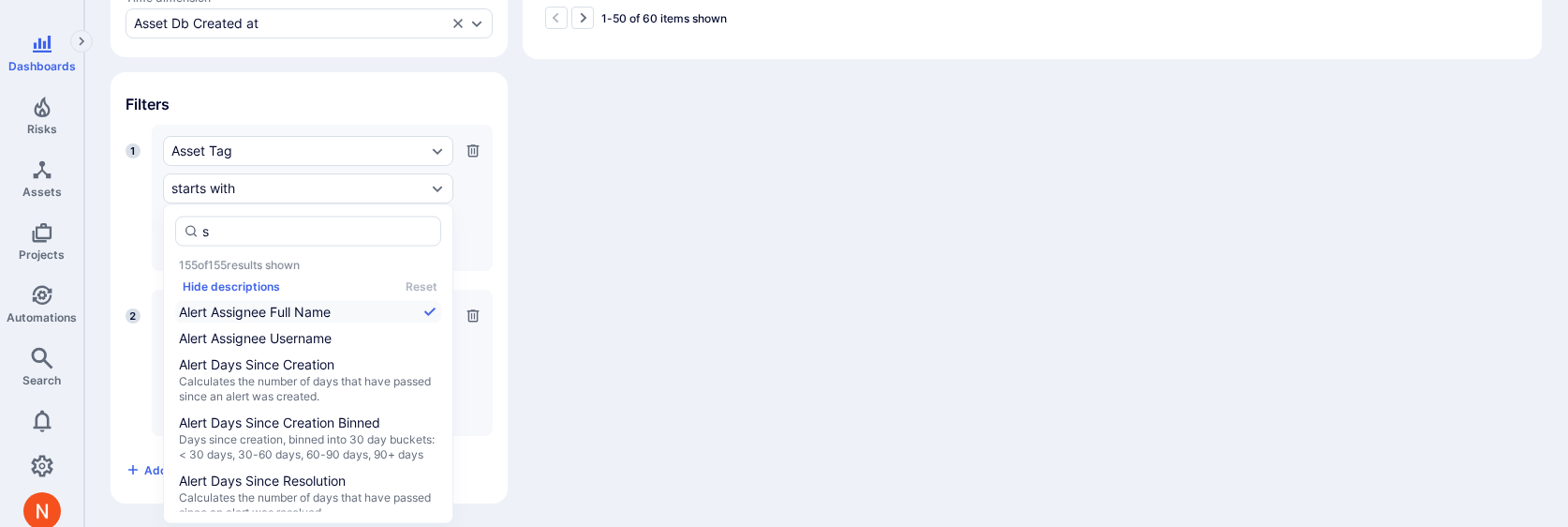
type input "s"
click at [760, 188] on div "Widget Table Columns Measures Asset Count Select measure Numeric fields that re…" at bounding box center [826, 14] width 1432 height 976
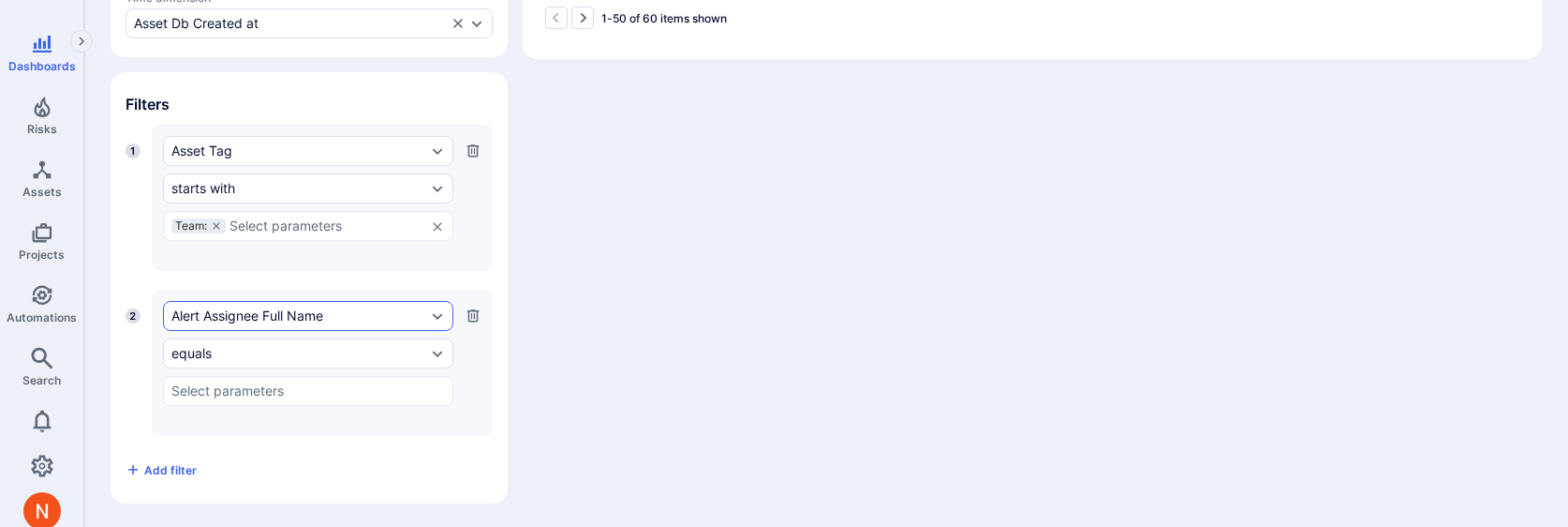
click at [254, 323] on div "Alert Assignee Full Name" at bounding box center [308, 315] width 291 height 30
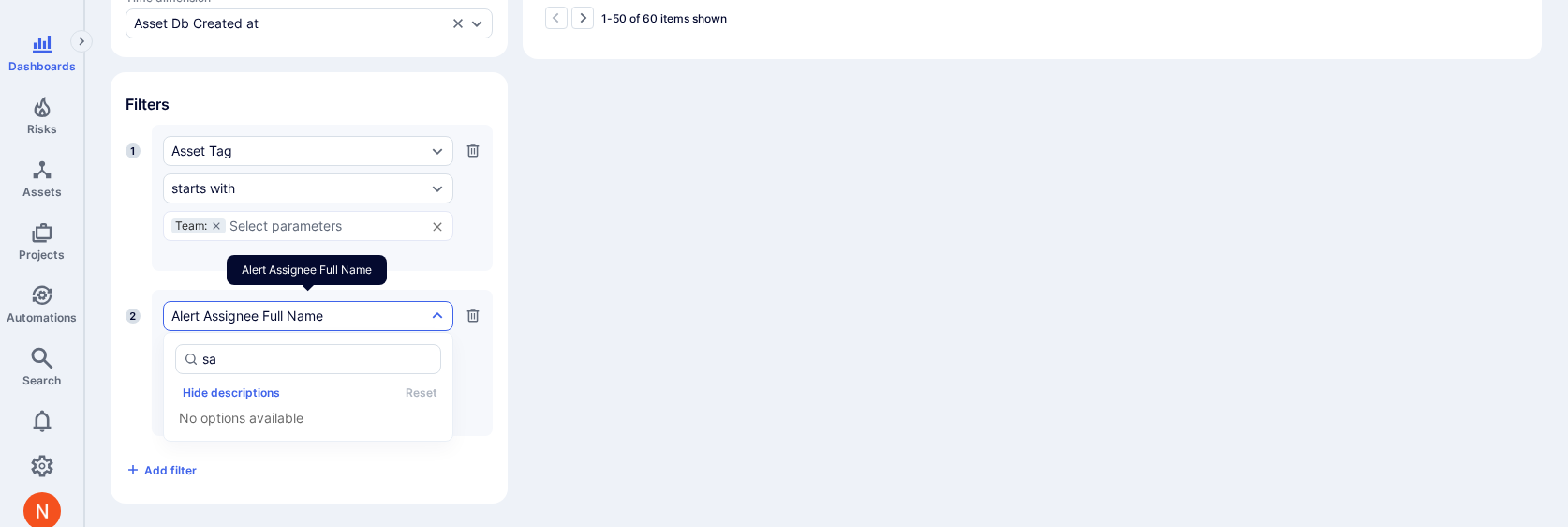
type input "s"
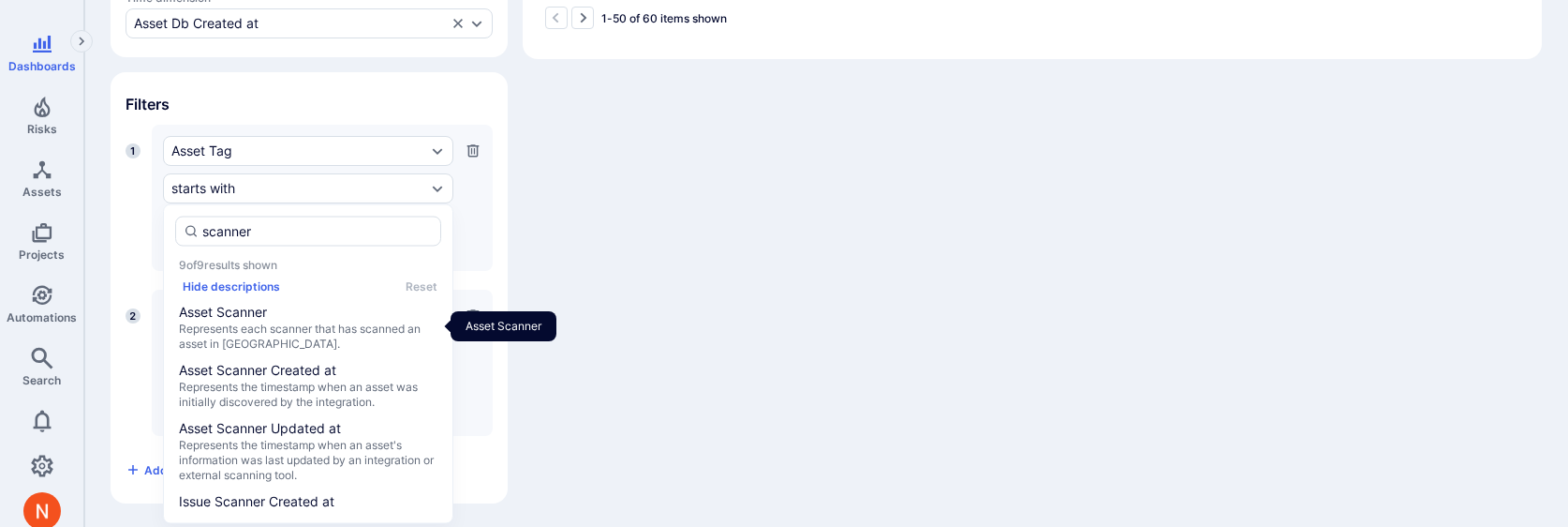
type input "scanner"
click at [750, 261] on div "Widget Table Columns Measures Asset Count Select measure Numeric fields that re…" at bounding box center [826, 14] width 1432 height 976
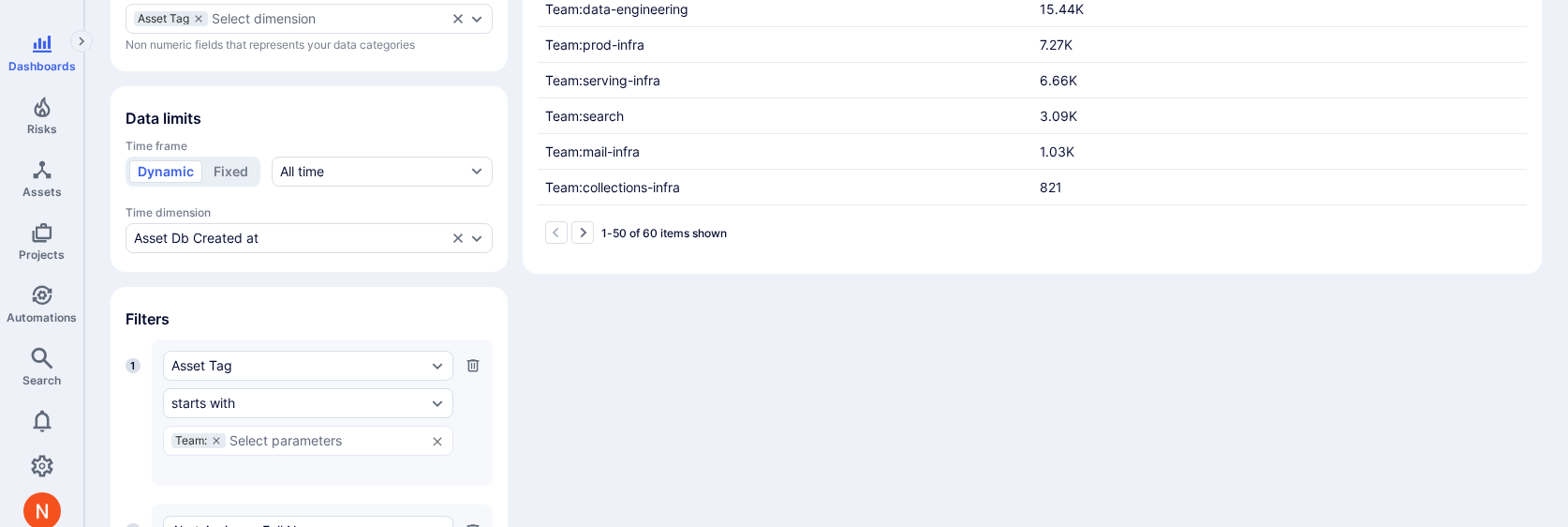
scroll to position [114, 0]
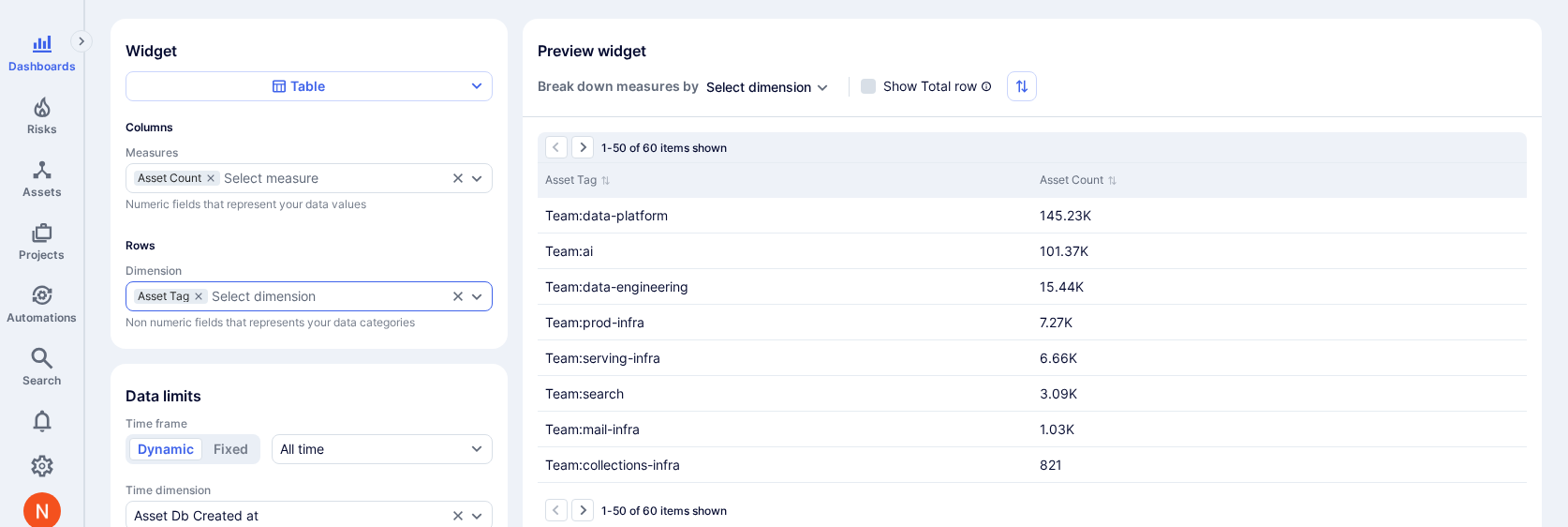
click at [330, 299] on div "Select dimension" at bounding box center [329, 297] width 235 height 15
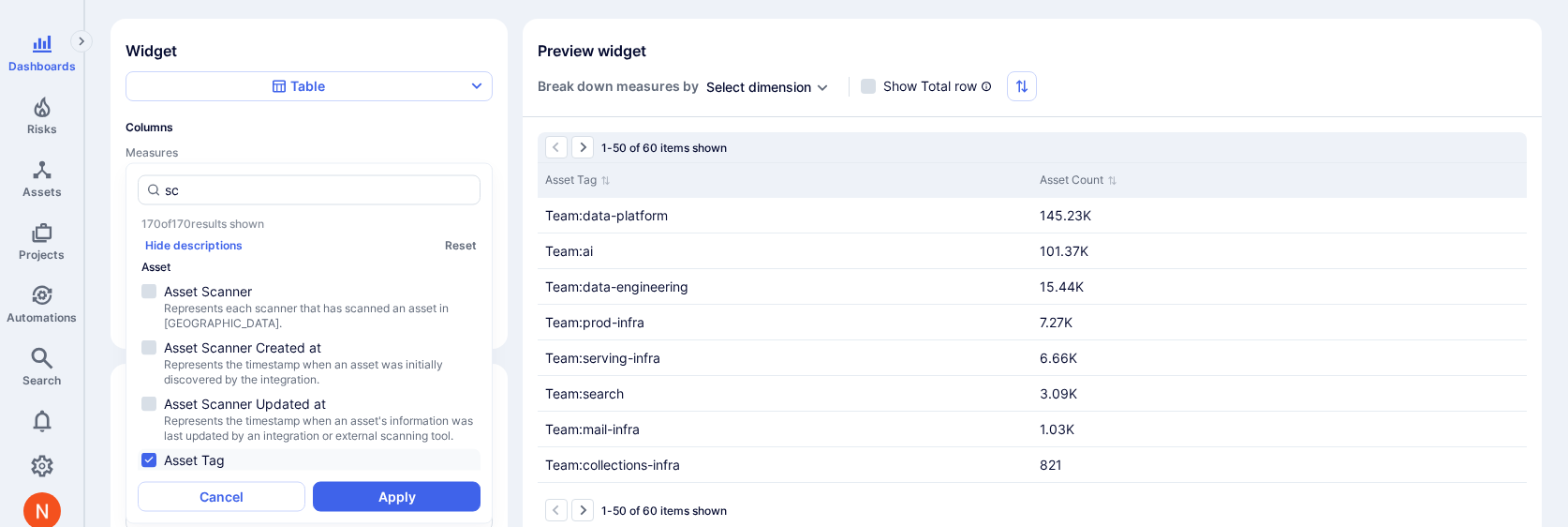
scroll to position [0, 0]
click at [308, 277] on li "Asset Scanner Represents each scanner that has scanned an asset in Tromzo." at bounding box center [309, 303] width 343 height 53
type input "scanner"
click at [392, 515] on div "scanner 9 of 9 results shown Hide descriptions Reset Asset Asset Scanner Repres…" at bounding box center [309, 344] width 368 height 361
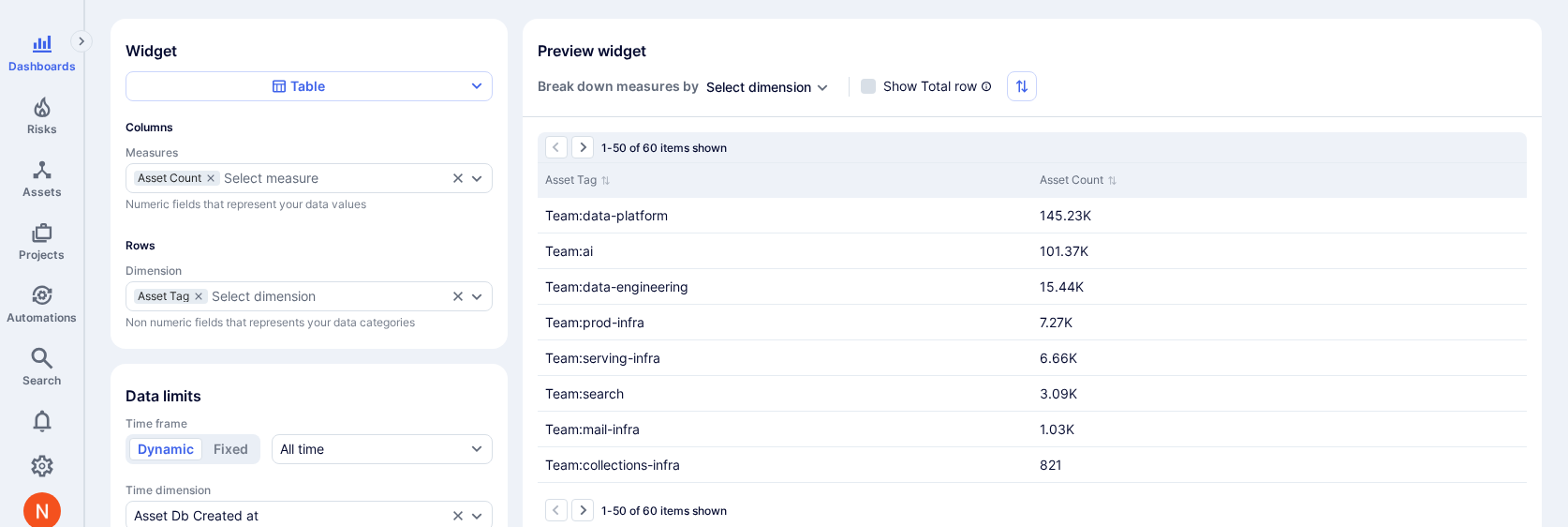
click at [392, 492] on span "Time dimension" at bounding box center [309, 490] width 368 height 14
click at [303, 292] on div "Select dimension" at bounding box center [264, 297] width 104 height 15
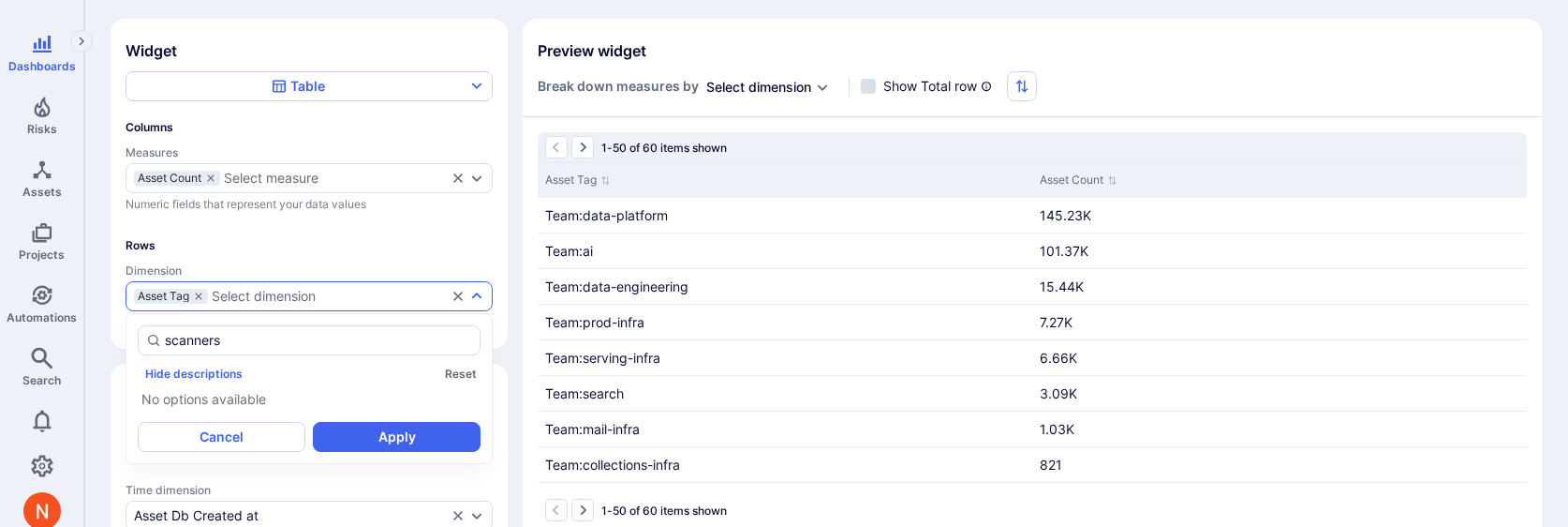
type input "scanner"
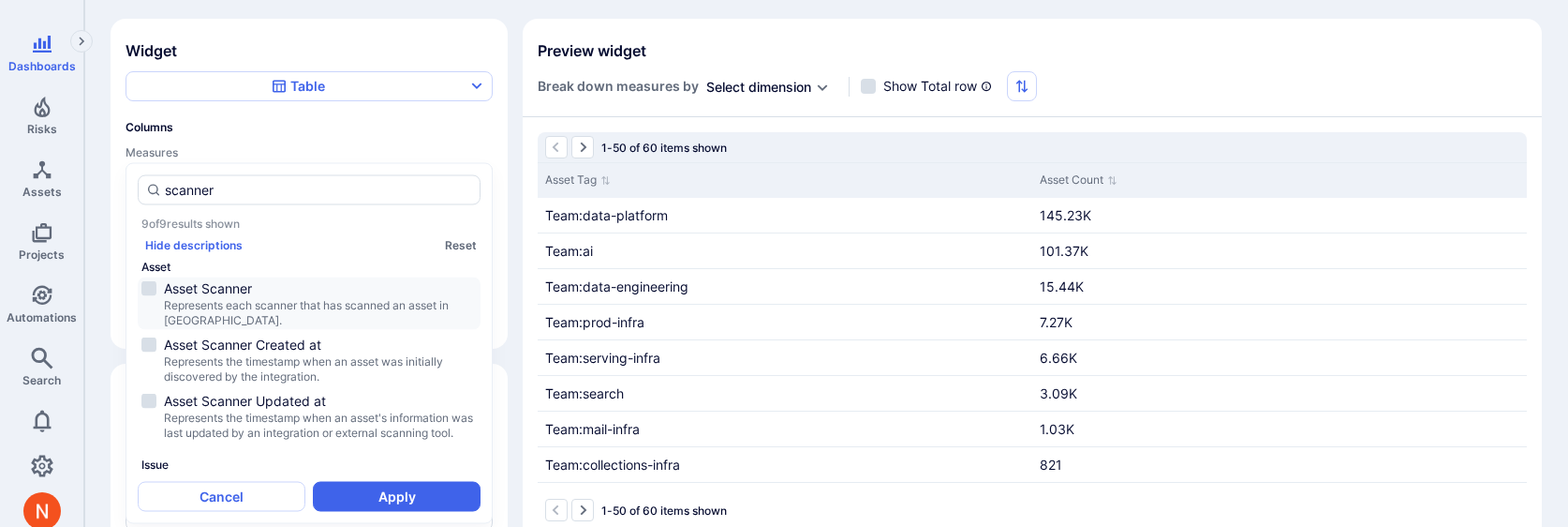
click at [261, 298] on span "Represents each scanner that has scanned an asset in [GEOGRAPHIC_DATA]." at bounding box center [321, 312] width 313 height 30
click at [357, 491] on button "Apply" at bounding box center [396, 495] width 168 height 30
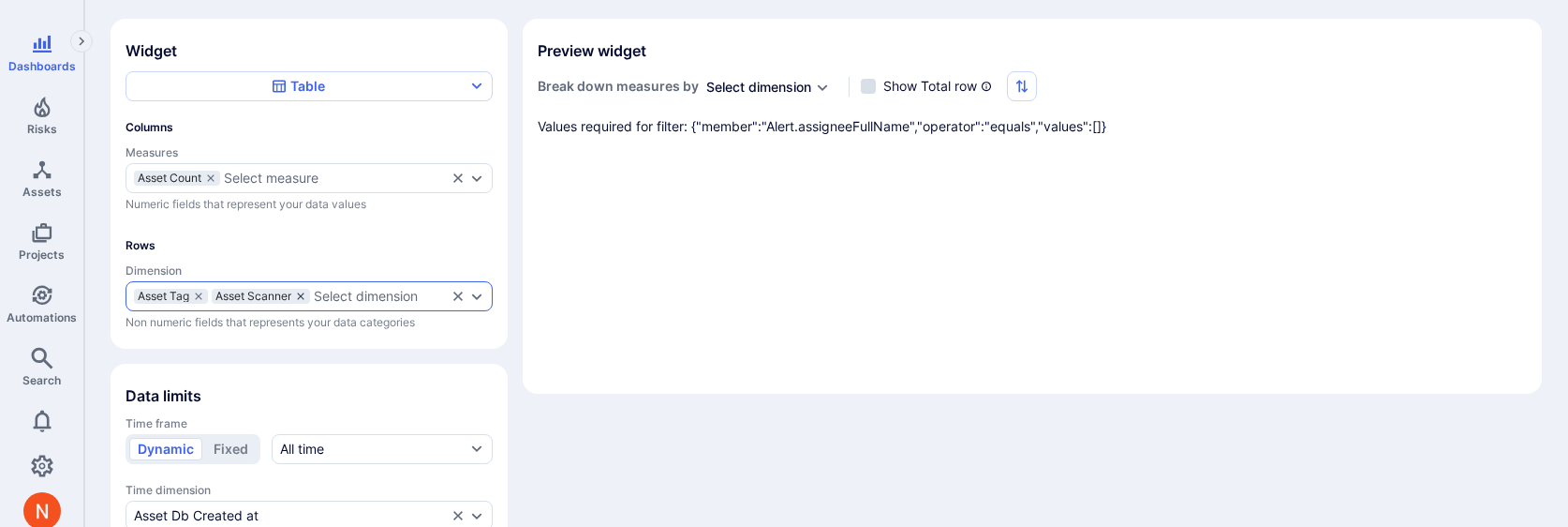
click at [298, 297] on icon "dimensions" at bounding box center [301, 297] width 12 height 12
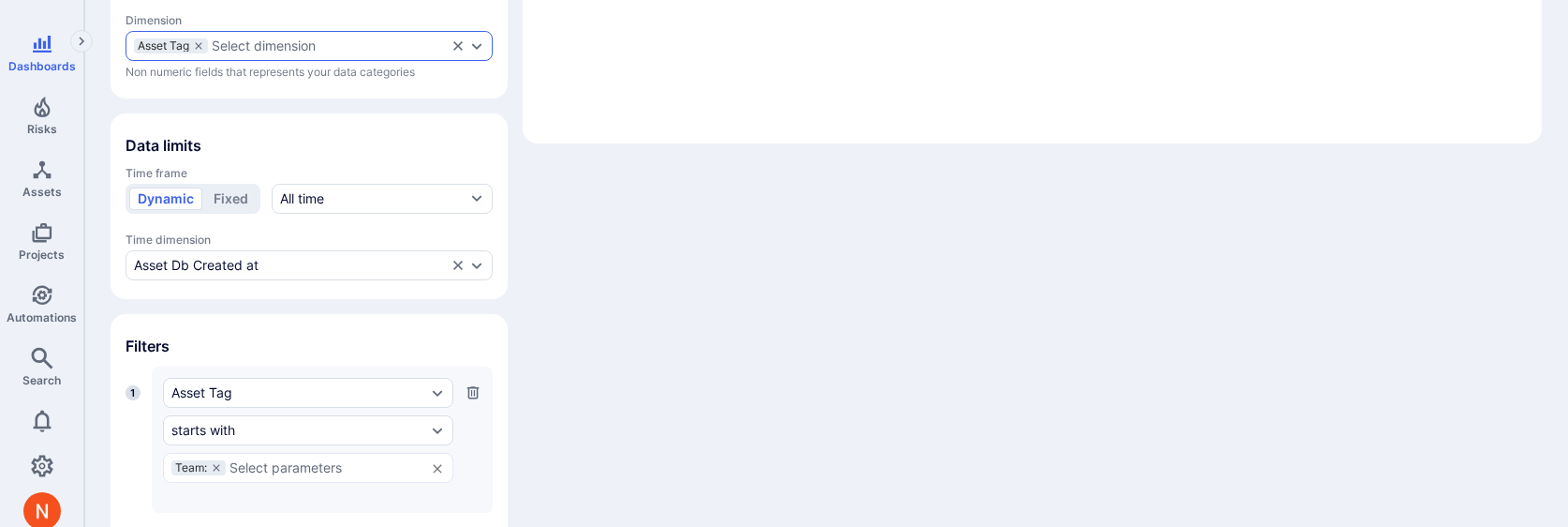
scroll to position [607, 0]
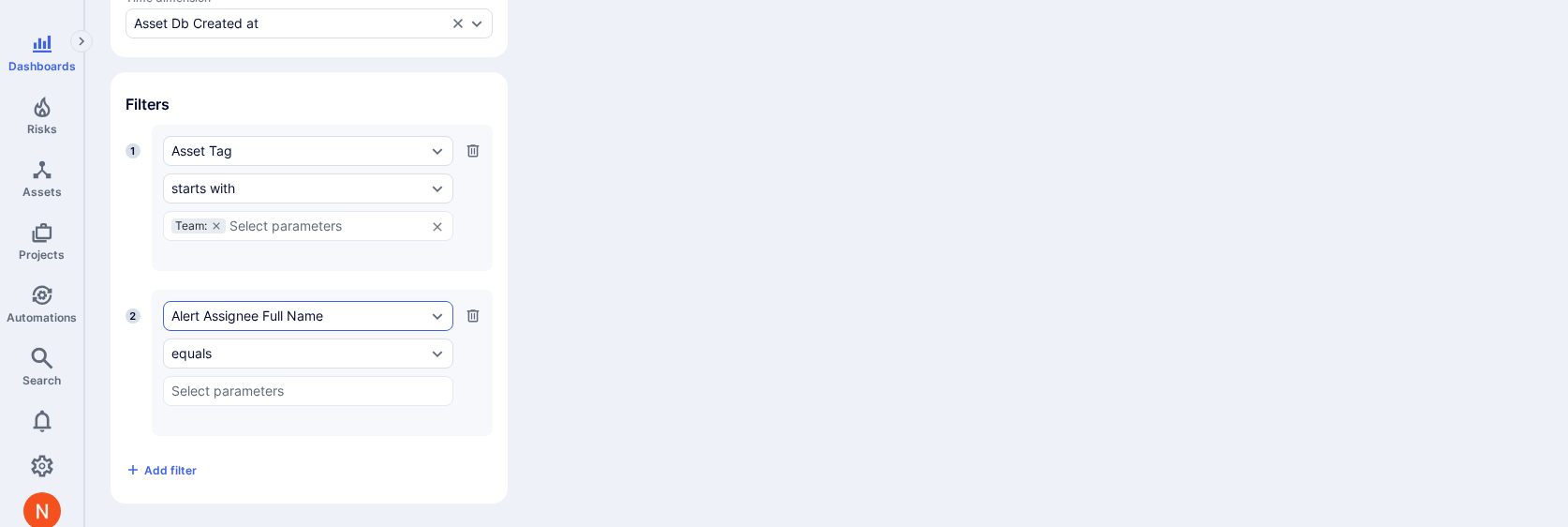
click at [252, 311] on div "Alert Assignee Full Name" at bounding box center [299, 316] width 255 height 15
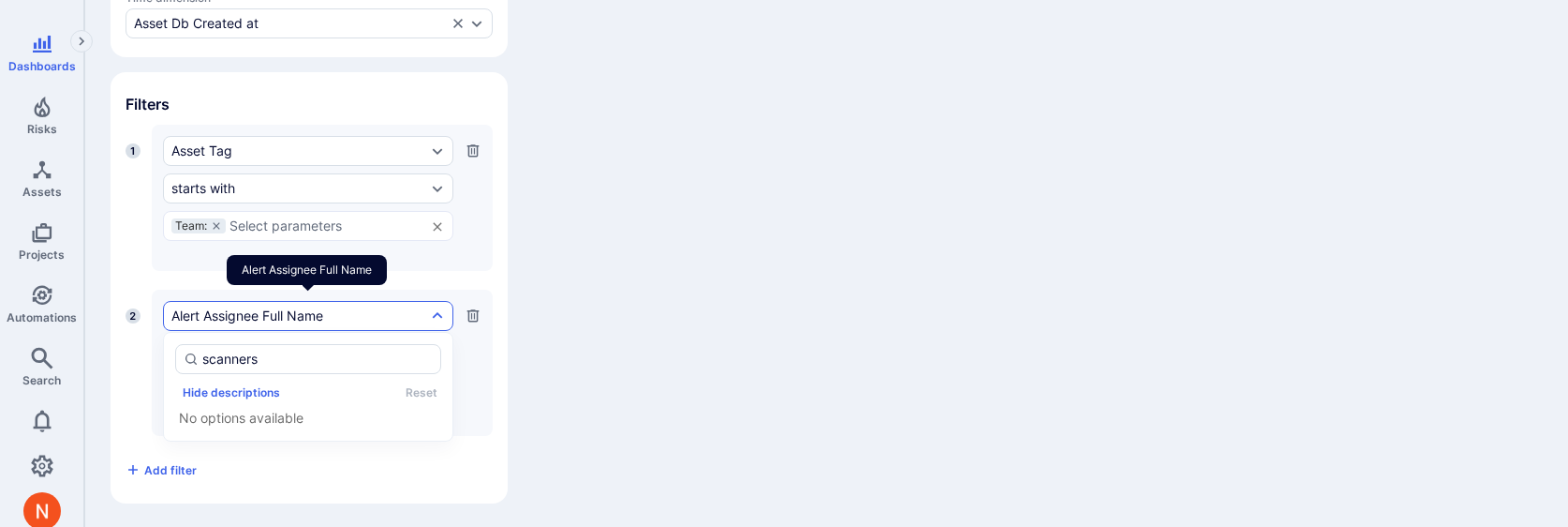
type input "scanner"
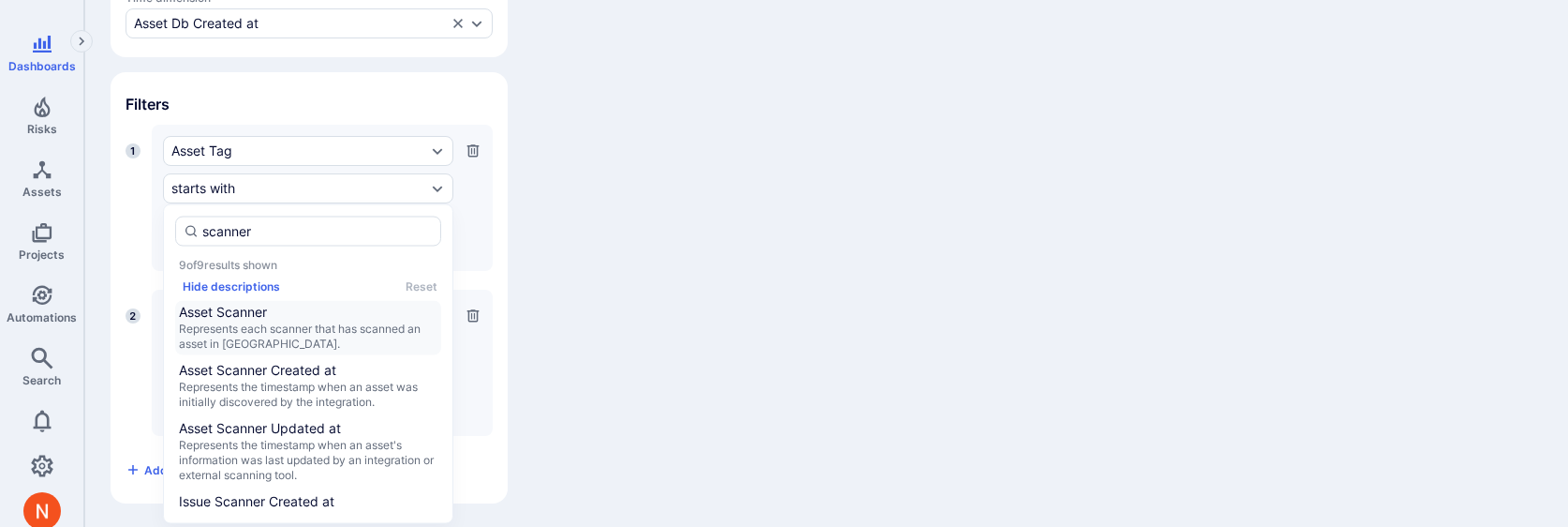
click at [258, 319] on span "Asset Scanner" at bounding box center [307, 312] width 258 height 19
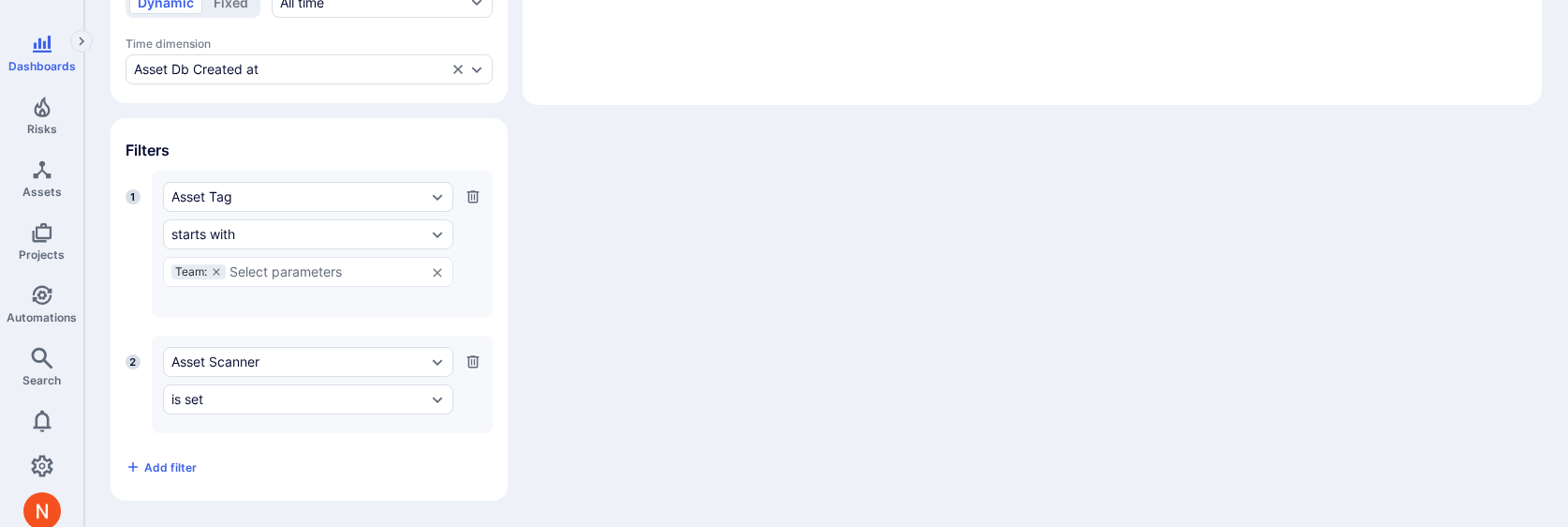
scroll to position [558, 0]
click at [230, 396] on div "is set" at bounding box center [299, 402] width 255 height 15
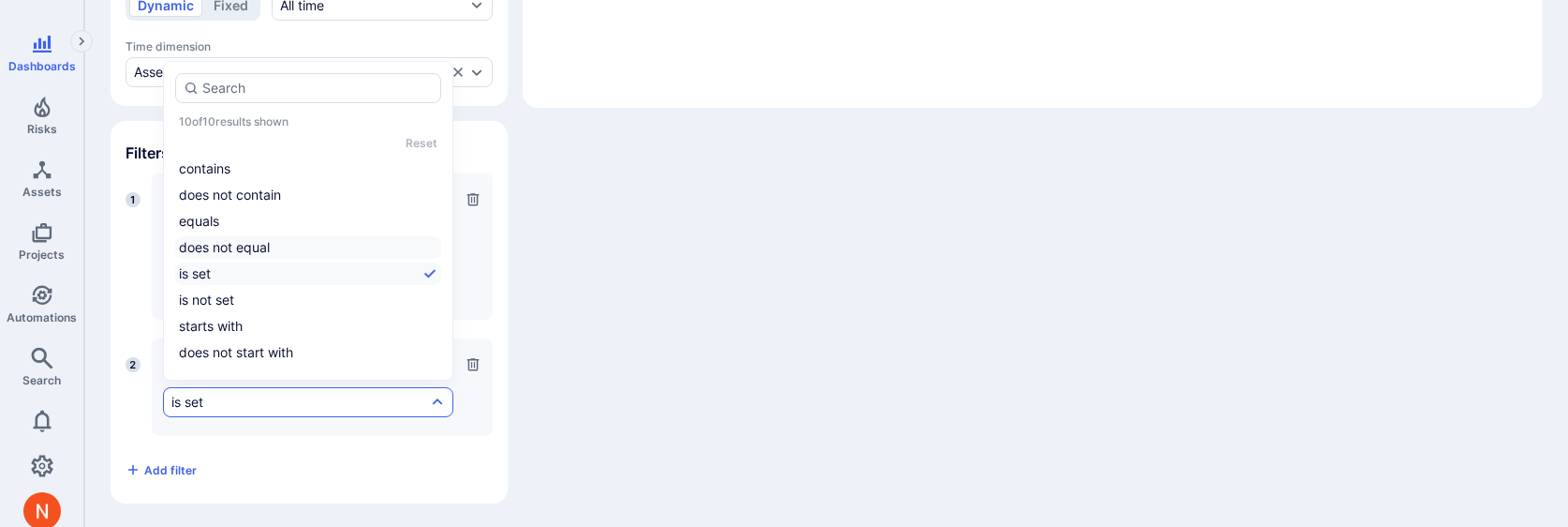
click at [230, 244] on li "does not equal" at bounding box center [308, 247] width 266 height 22
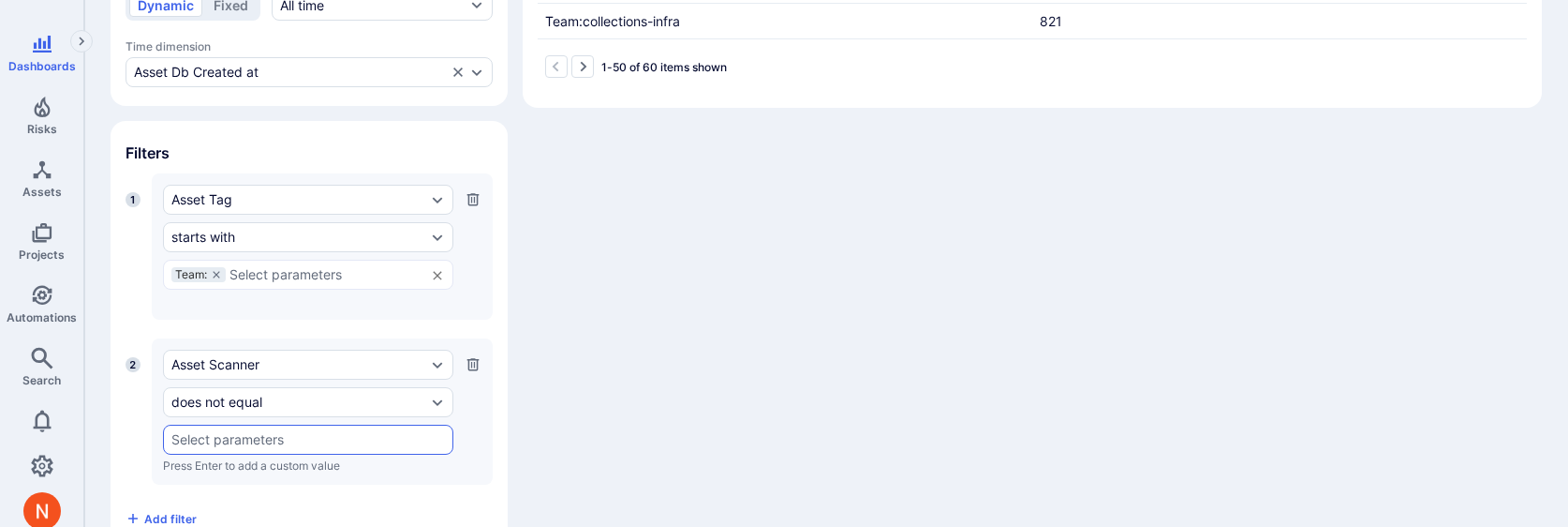
click at [204, 438] on input "text" at bounding box center [308, 440] width 273 height 15
click at [205, 388] on li "Wiz" at bounding box center [308, 398] width 289 height 31
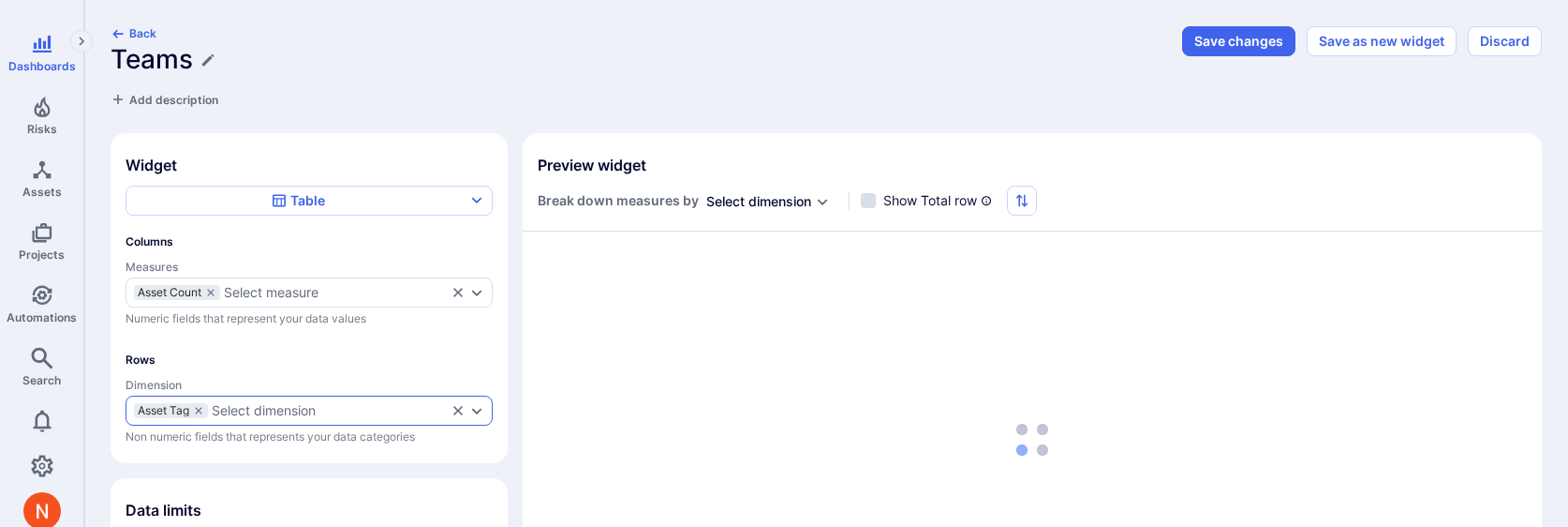
scroll to position [124, 0]
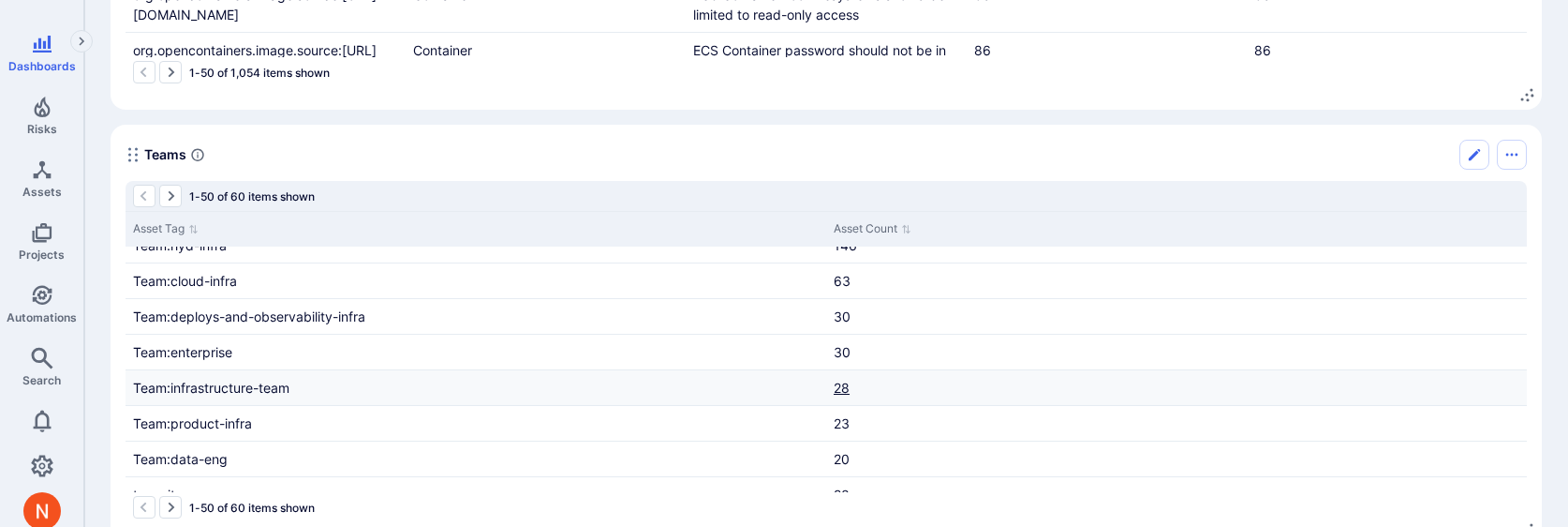
scroll to position [552, 0]
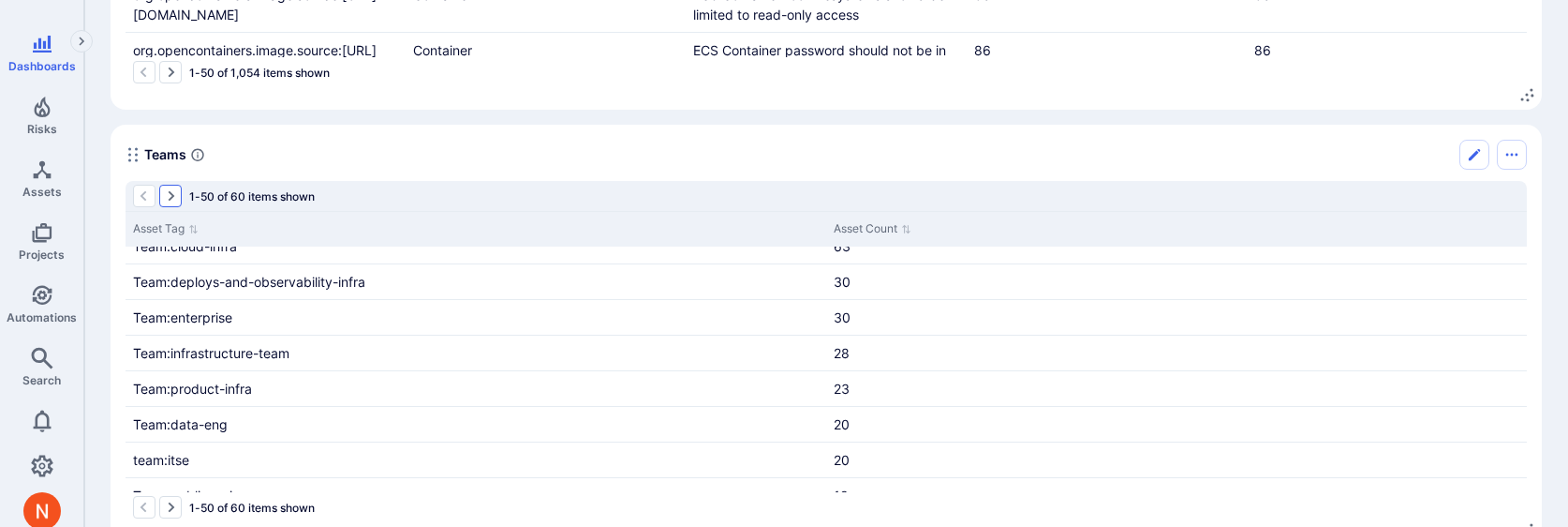
click at [174, 190] on icon "Go to the next page" at bounding box center [171, 196] width 15 height 15
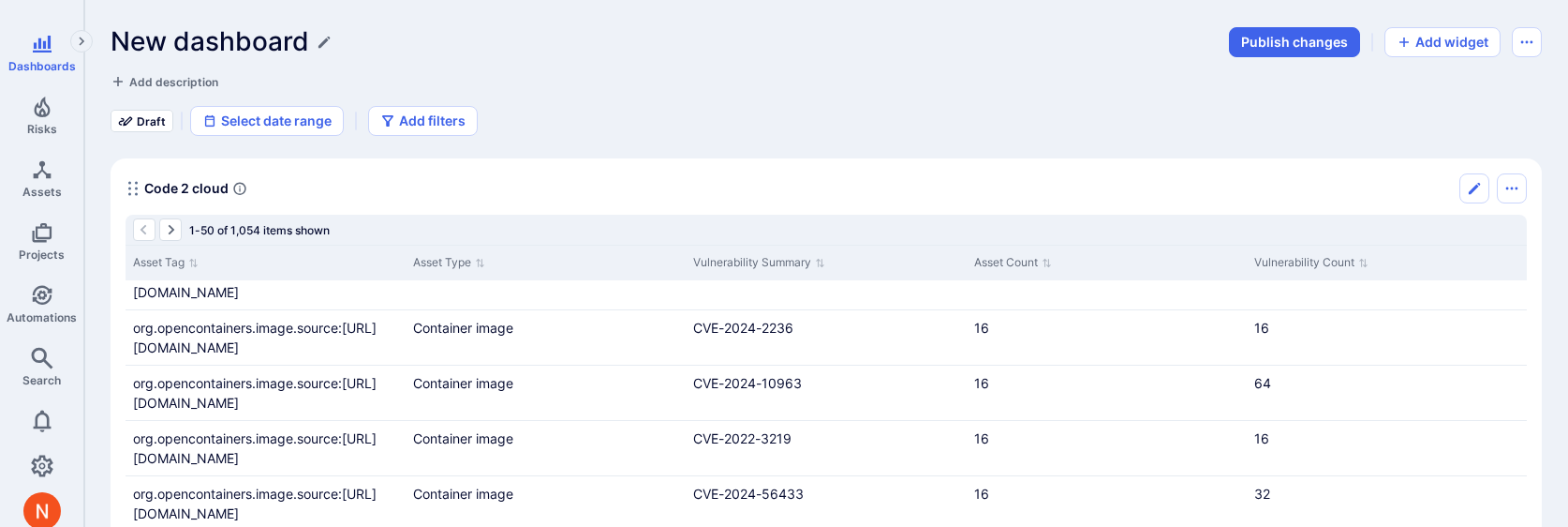
scroll to position [513, 0]
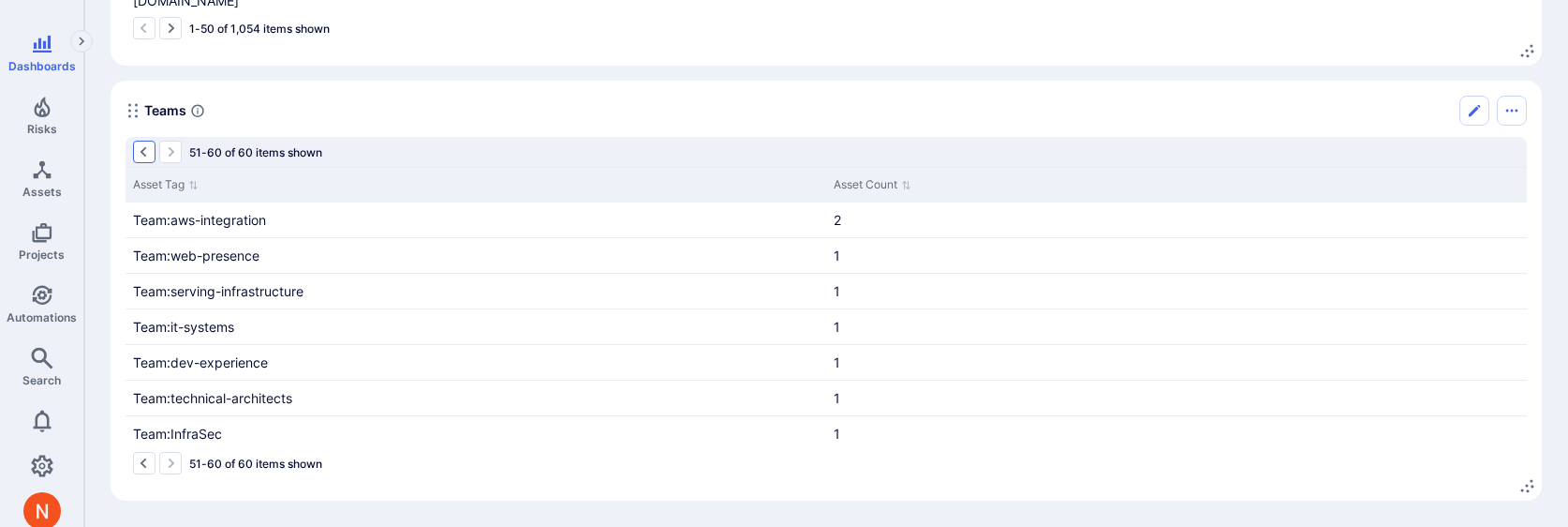
click at [148, 155] on icon "Go to the previous page" at bounding box center [145, 152] width 15 height 15
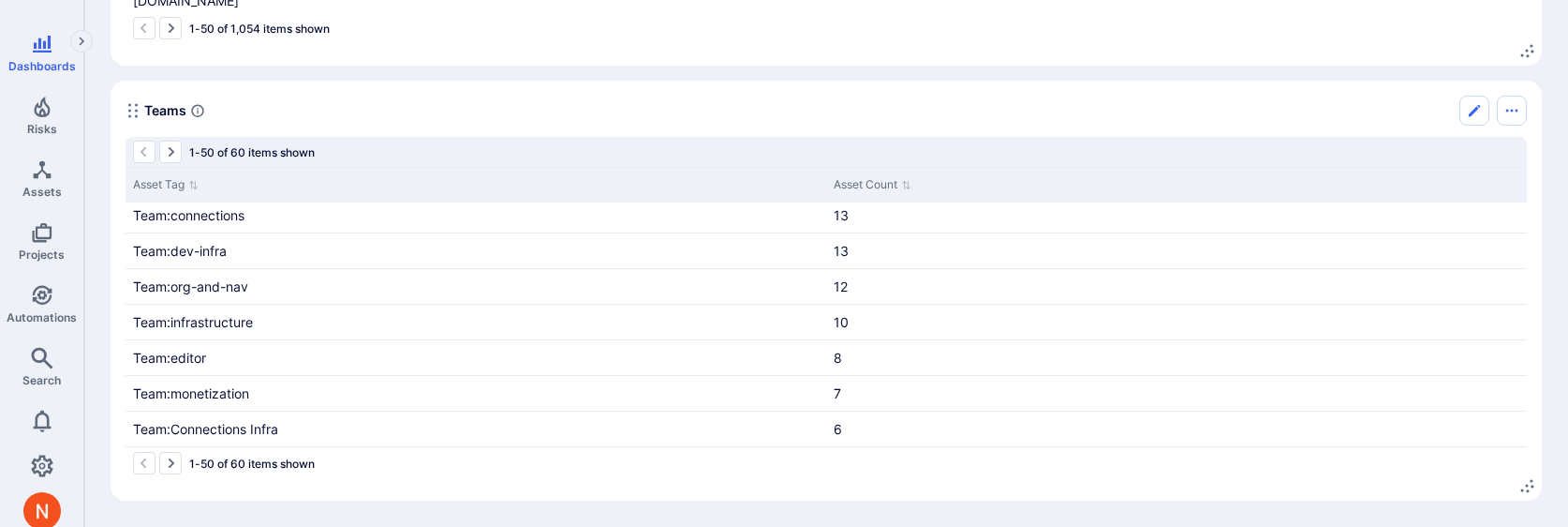
scroll to position [1534, 0]
click at [576, 325] on div "Team:adoption" at bounding box center [476, 323] width 701 height 35
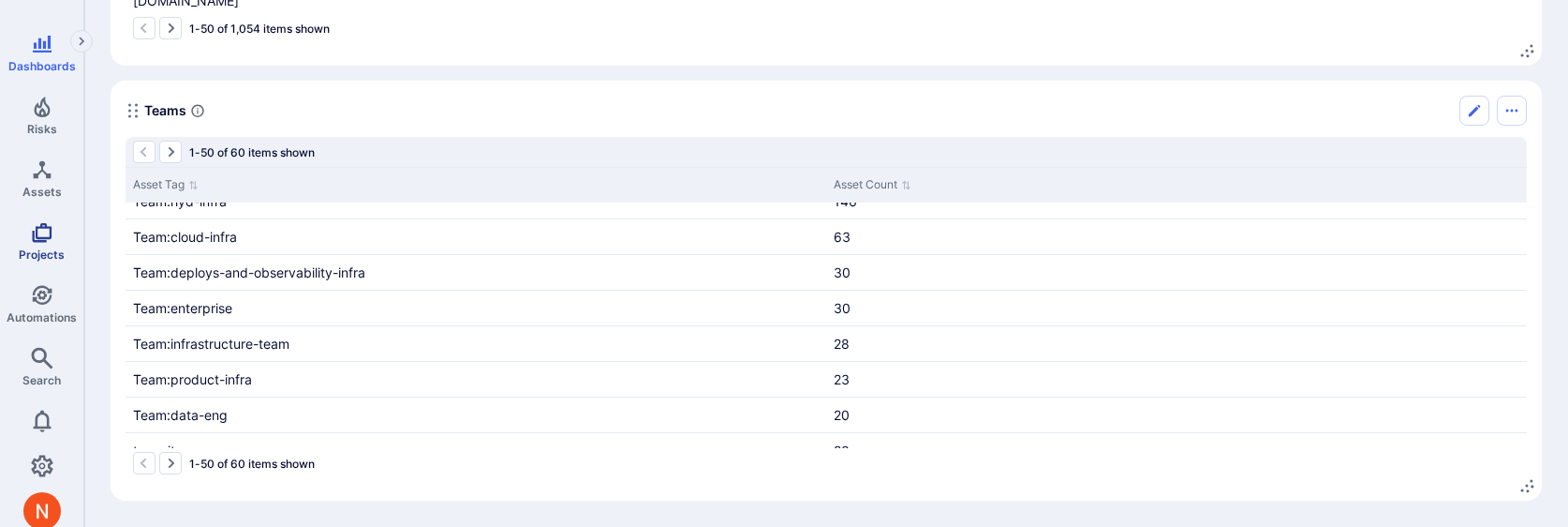
click at [43, 251] on span "Projects" at bounding box center [42, 254] width 46 height 14
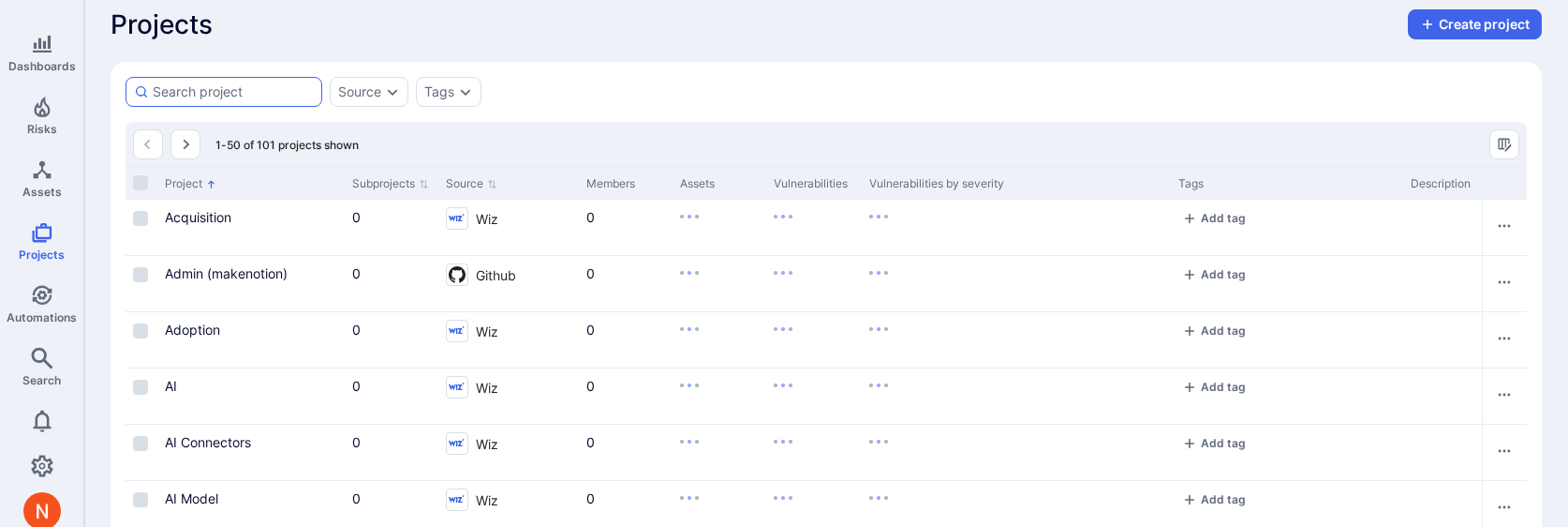
scroll to position [513, 0]
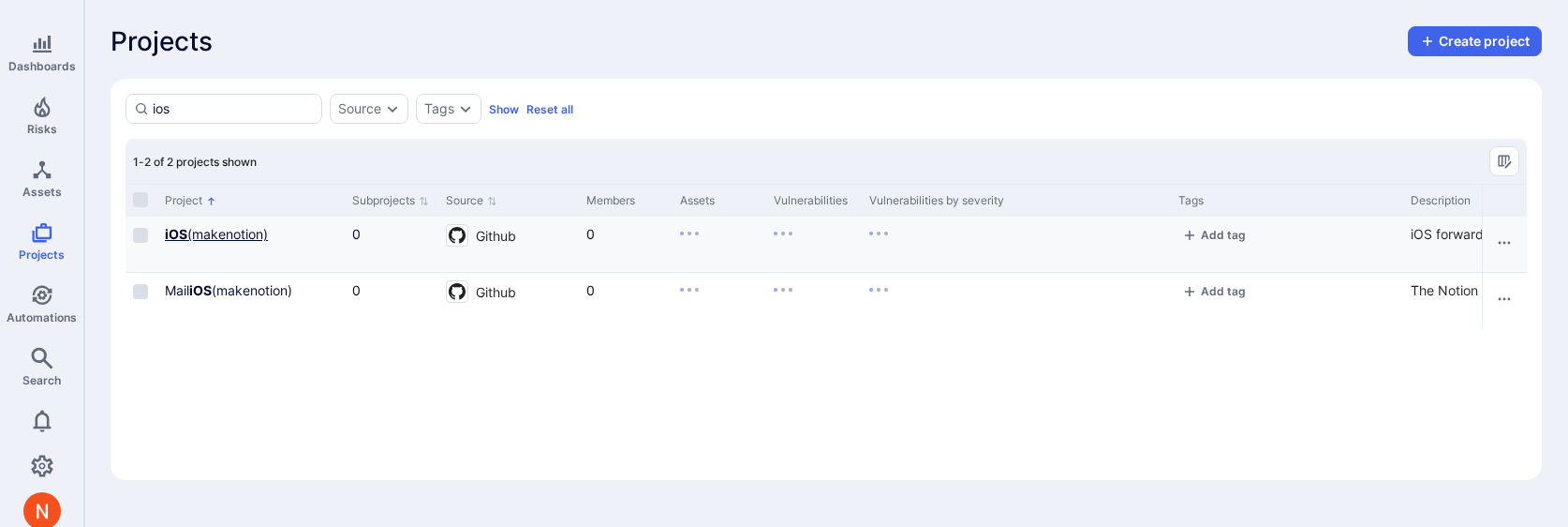
type input "ios"
click at [229, 235] on link "iOS (makenotion)" at bounding box center [216, 233] width 103 height 16
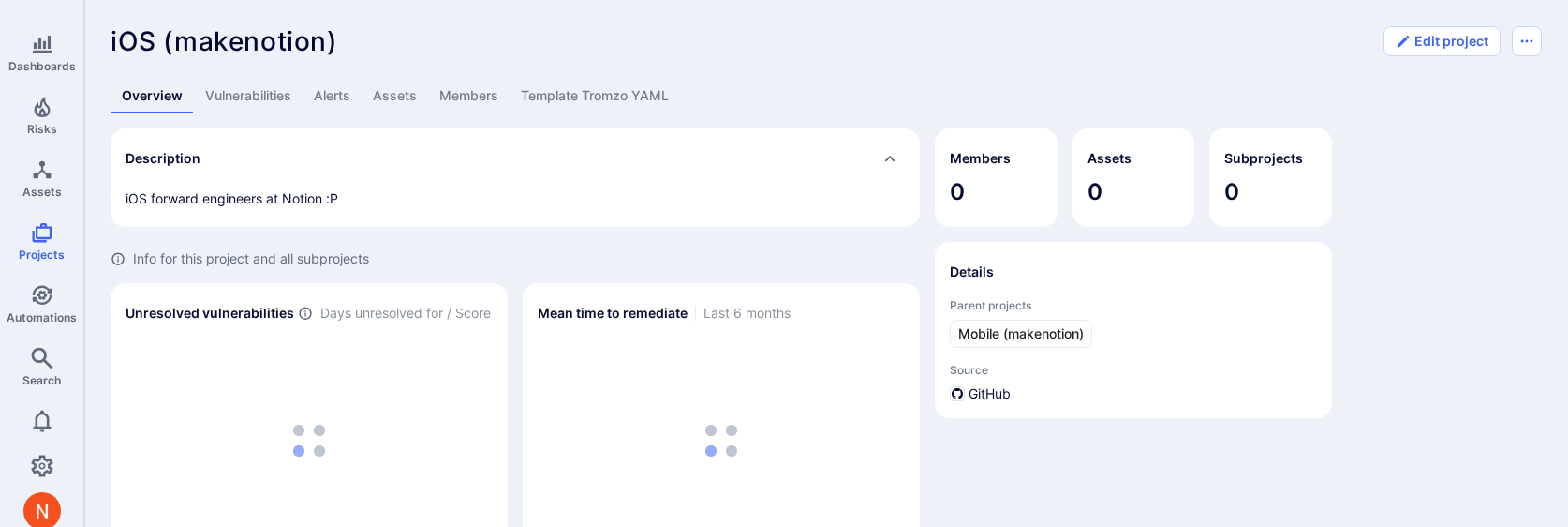
click at [584, 104] on link "Template Tromzo YAML" at bounding box center [595, 96] width 171 height 35
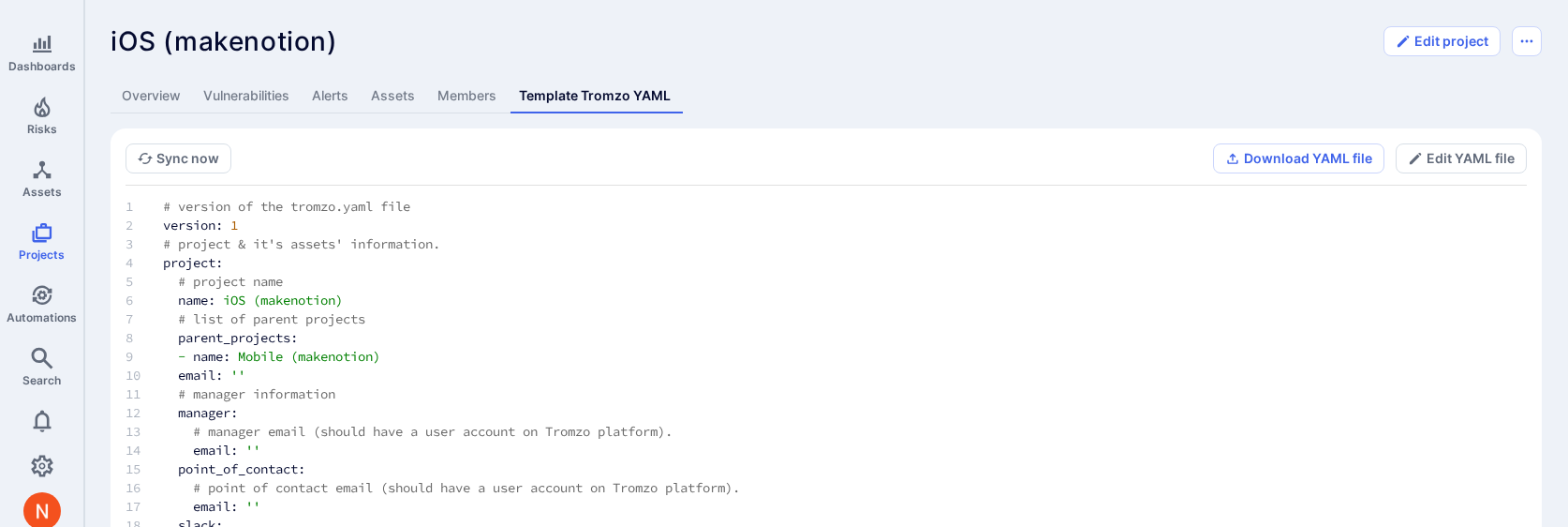
click at [1483, 140] on section "Sync now Download YAML file Edit YAML file # version of the tromzo.yaml file ve…" at bounding box center [826, 437] width 1432 height 617
click at [1474, 151] on button "Edit YAML file" at bounding box center [1461, 157] width 131 height 30
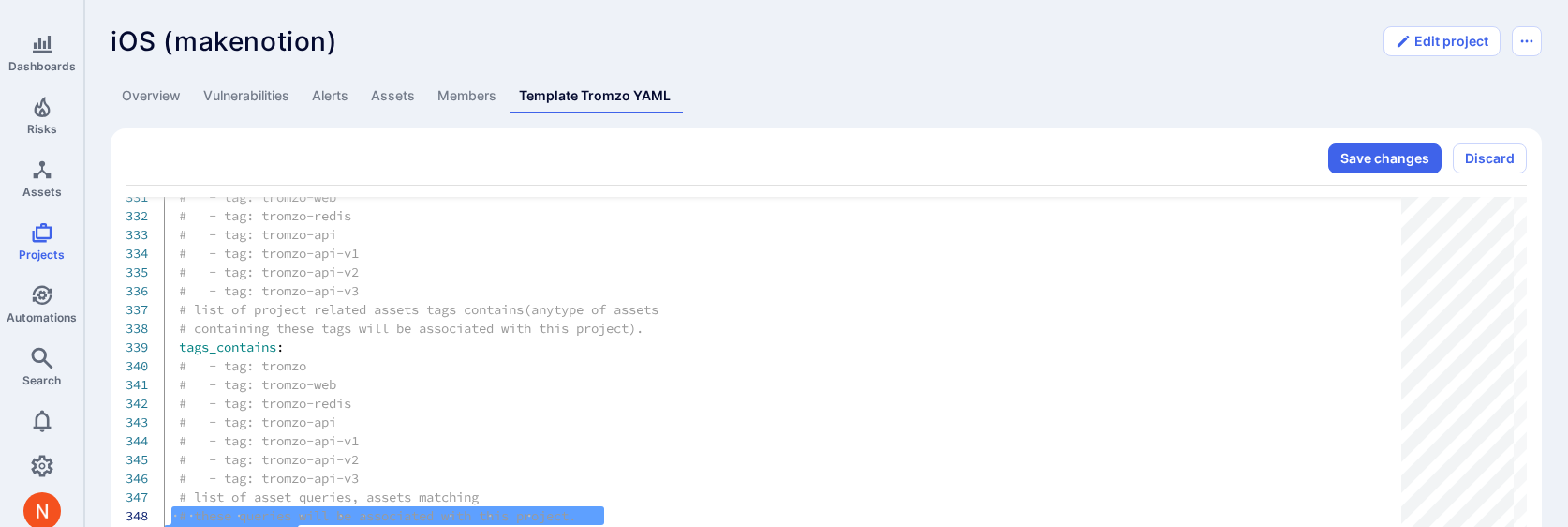
drag, startPoint x: 540, startPoint y: 457, endPoint x: 173, endPoint y: 497, distance: 369.2
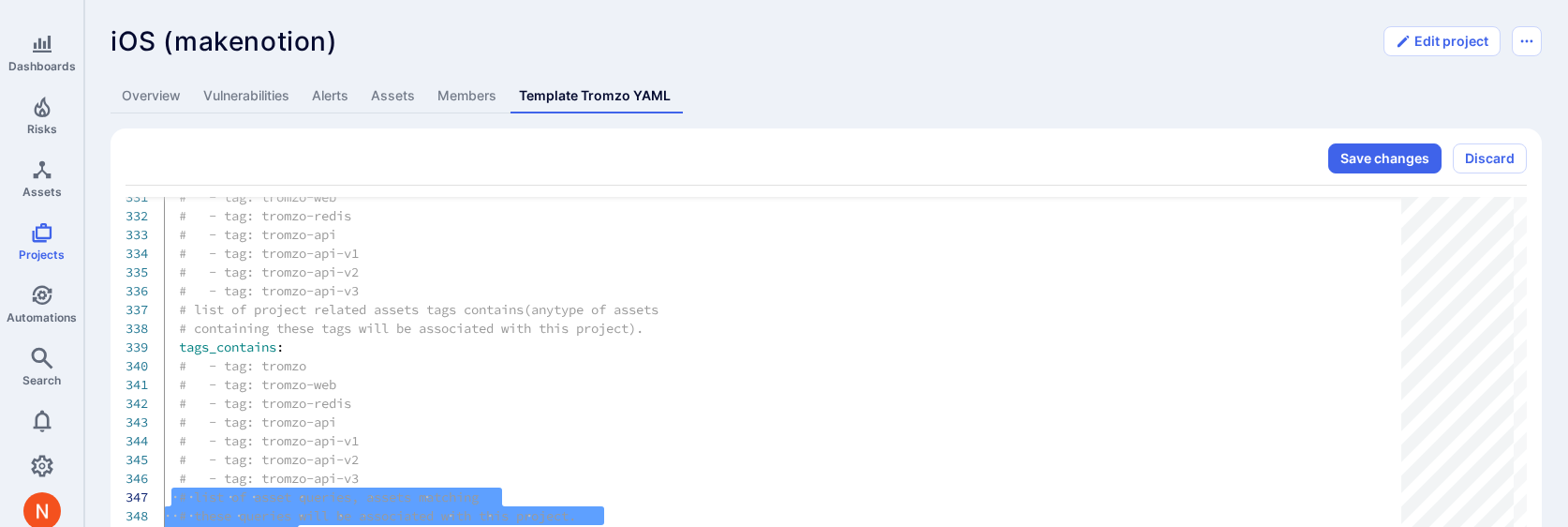
click at [445, 125] on div "Overview Vulnerabilities Alerts Assets Members Template Tromzo YAML Save change…" at bounding box center [826, 412] width 1432 height 667
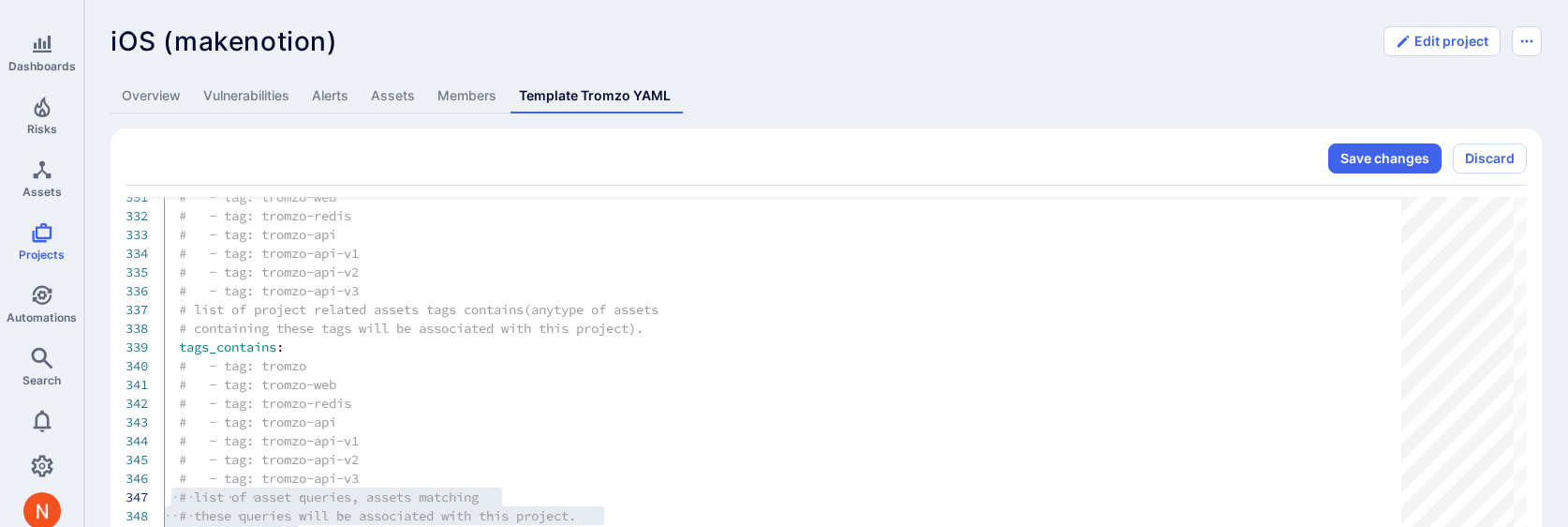
scroll to position [246, 0]
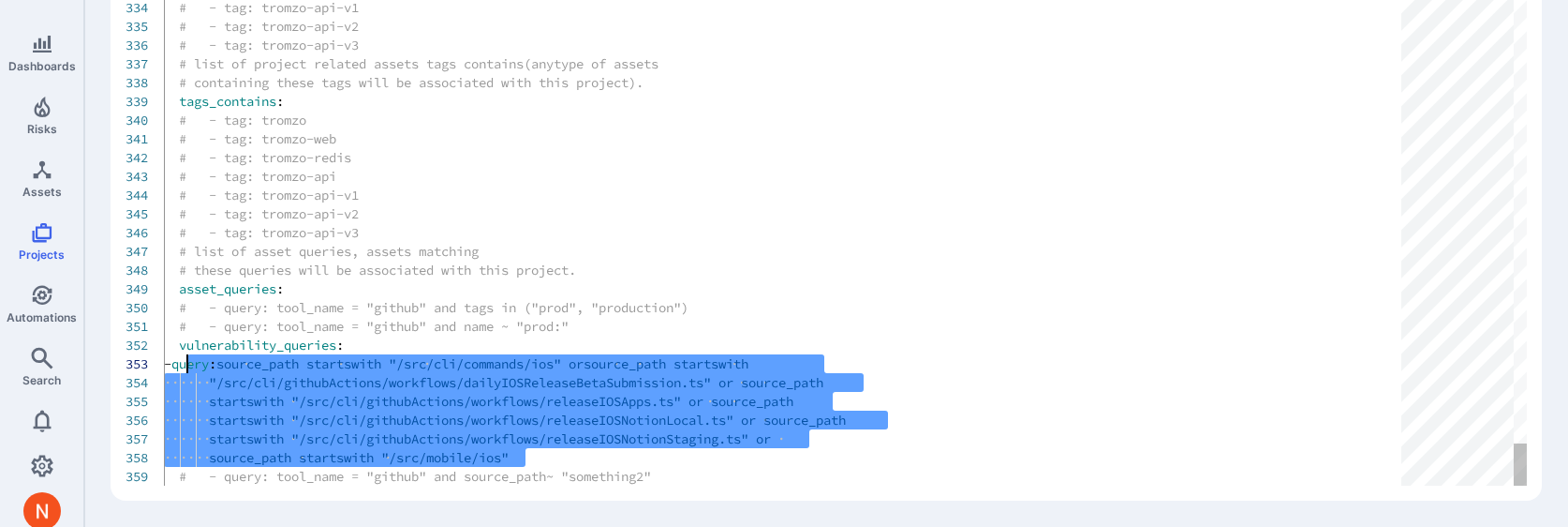
scroll to position [37, 0]
drag, startPoint x: 539, startPoint y: 462, endPoint x: 163, endPoint y: 367, distance: 387.8
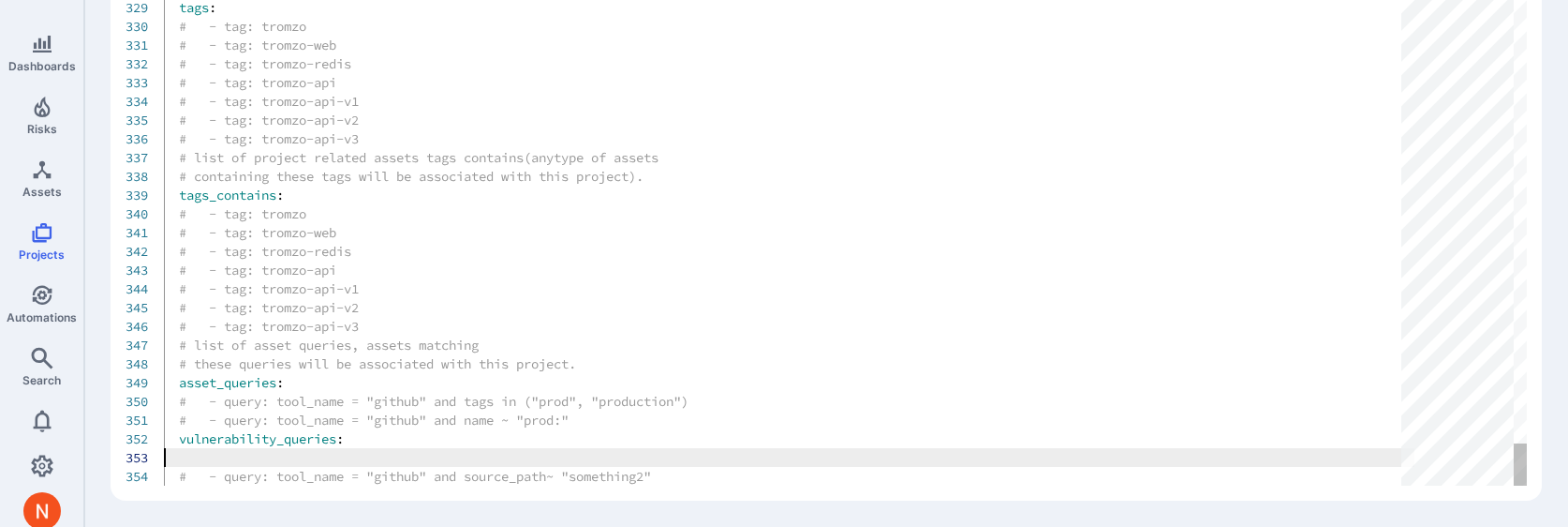
type textarea "# - query: tool_name = "github" and name ~ "prod:" vulnerability_queries: # - q…"
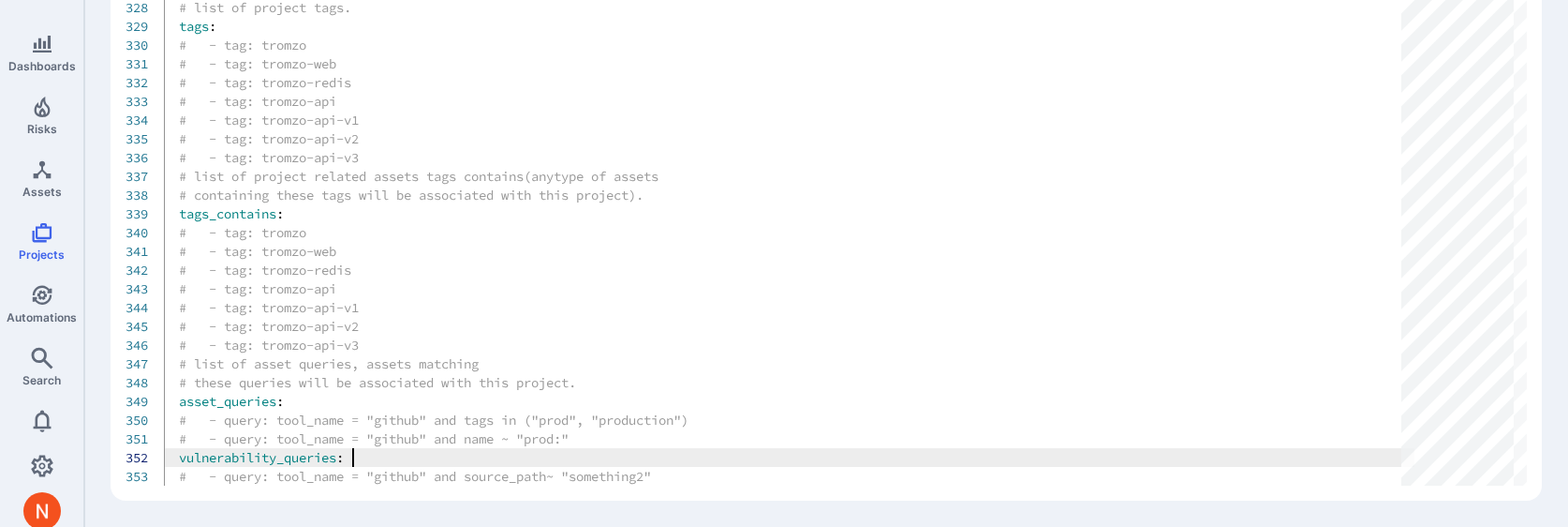
scroll to position [0, 0]
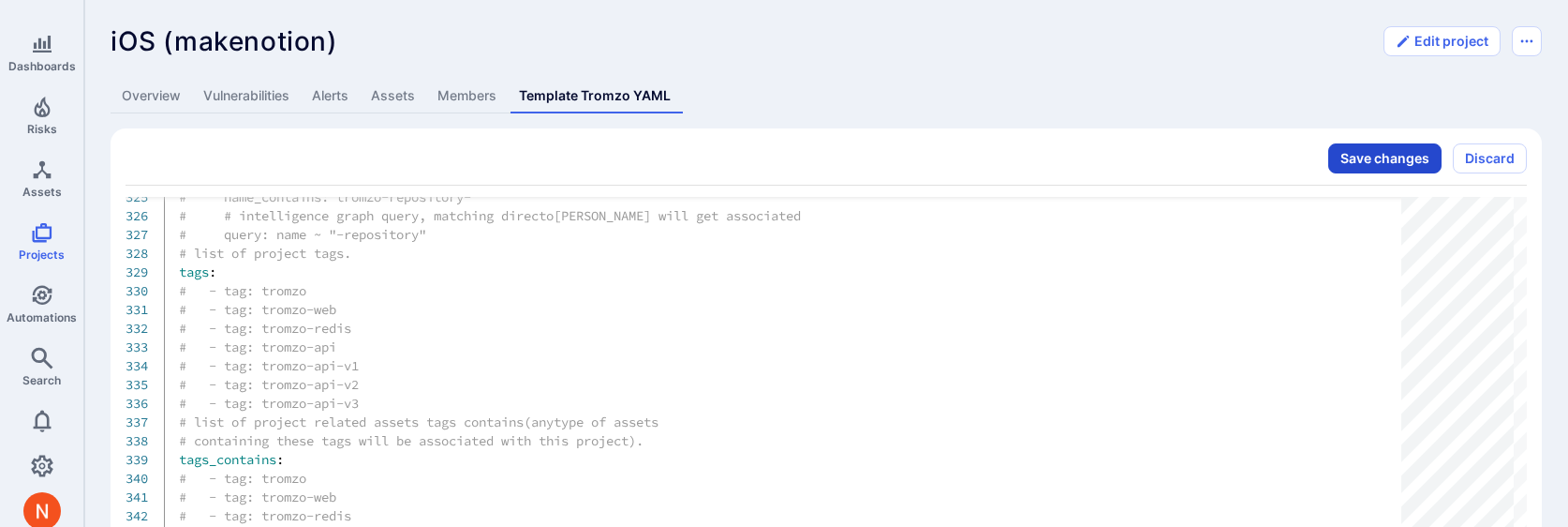
click at [1402, 155] on button "Save changes" at bounding box center [1386, 157] width 113 height 30
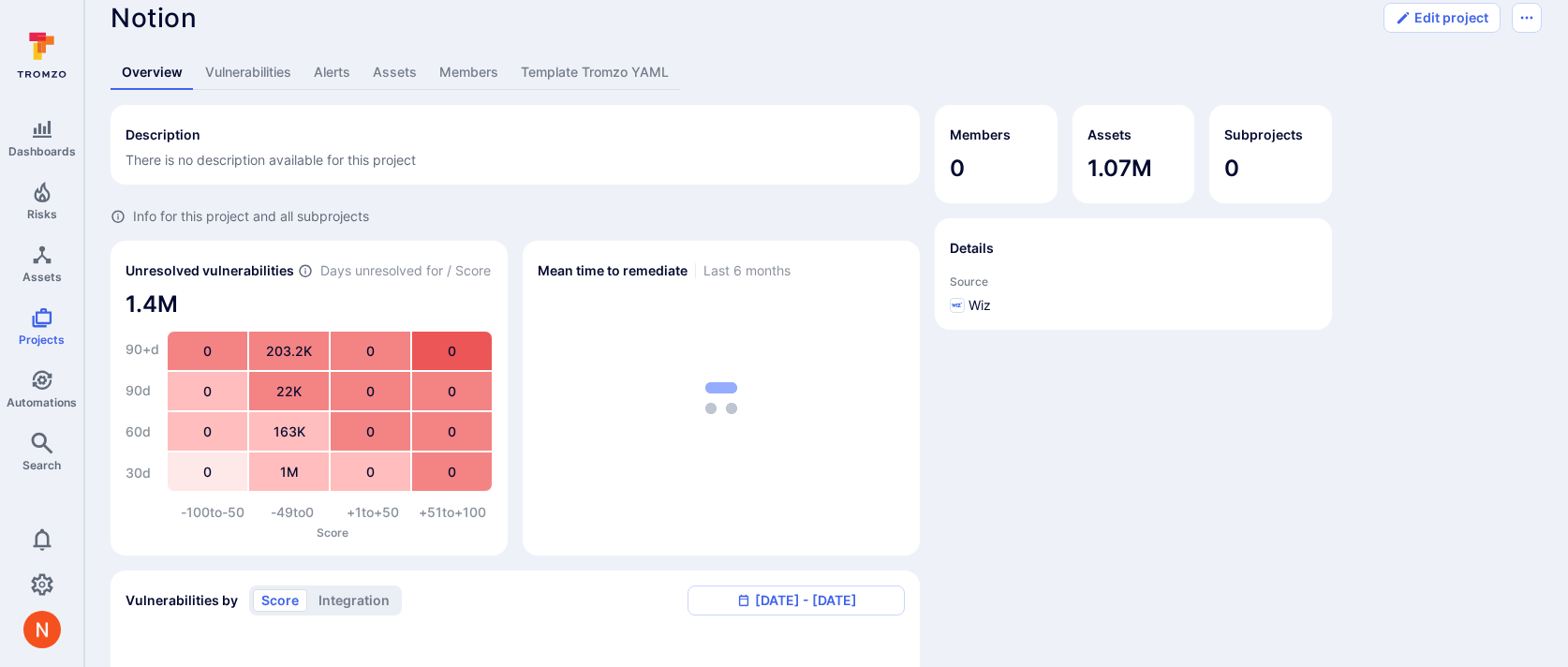
scroll to position [30, 0]
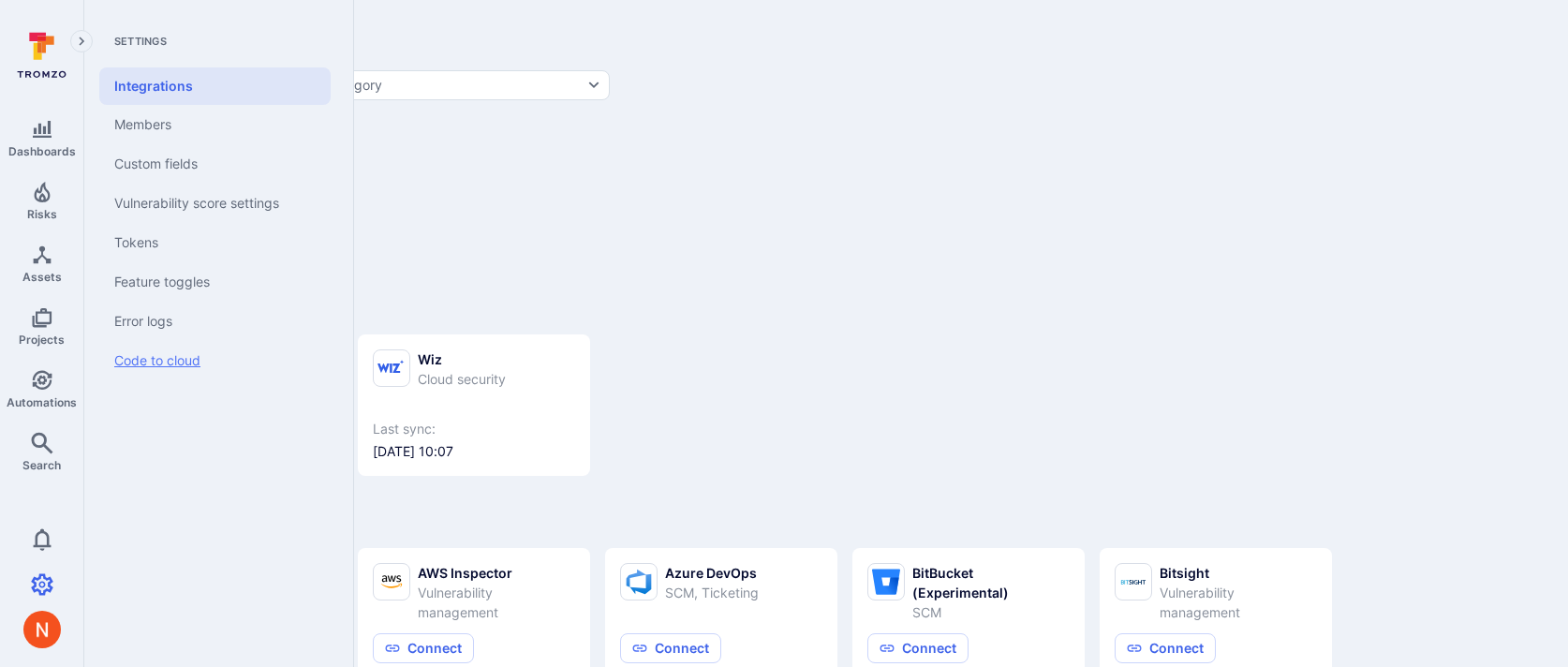
click at [188, 347] on link "Code to cloud" at bounding box center [214, 360] width 231 height 39
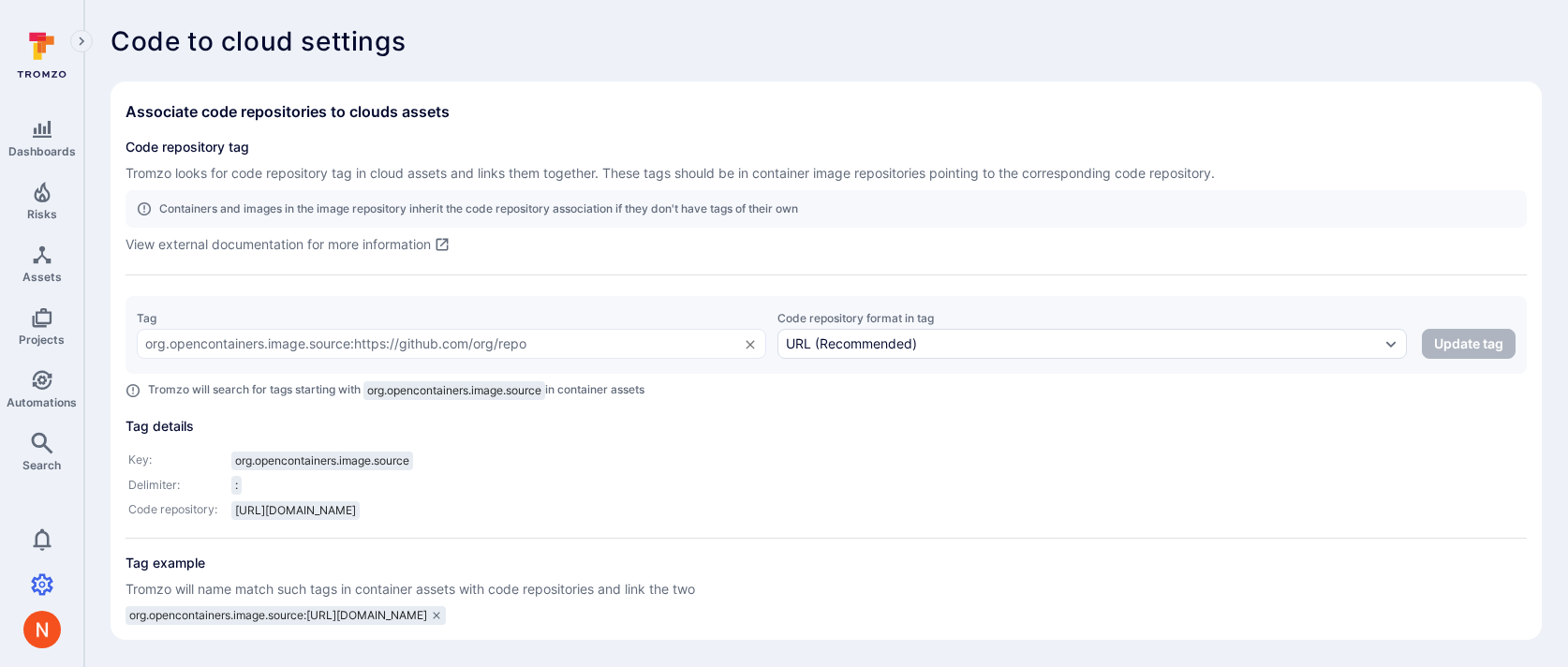
click at [1009, 62] on div "Code to cloud settings Associate code repositories to clouds assets Code reposi…" at bounding box center [826, 333] width 1432 height 614
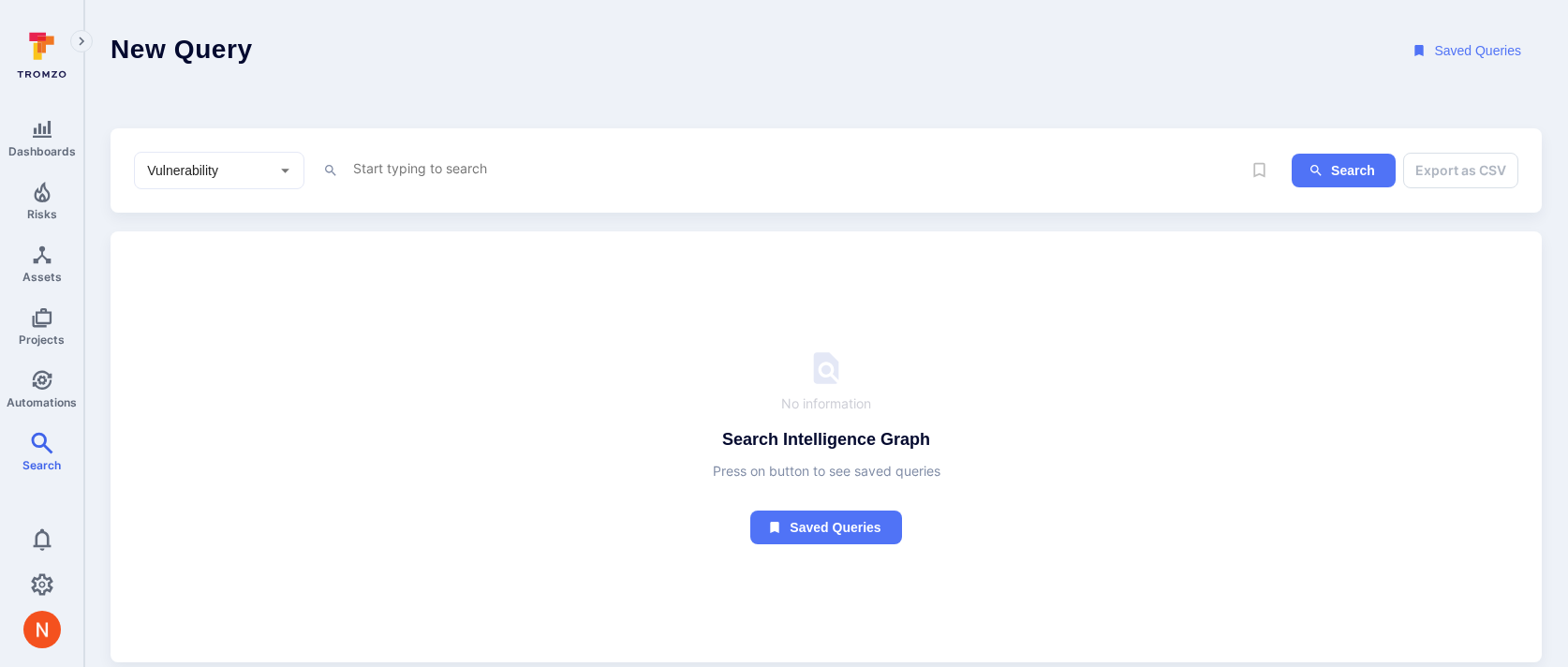
click at [246, 161] on input "Vulnerability" at bounding box center [204, 171] width 124 height 19
click at [206, 303] on li "Asset" at bounding box center [220, 305] width 169 height 31
type input "Asset"
click at [405, 152] on div "Asset ​ x" at bounding box center [688, 170] width 1107 height 37
click at [405, 169] on textarea "Intelligence Graph search area" at bounding box center [796, 168] width 891 height 23
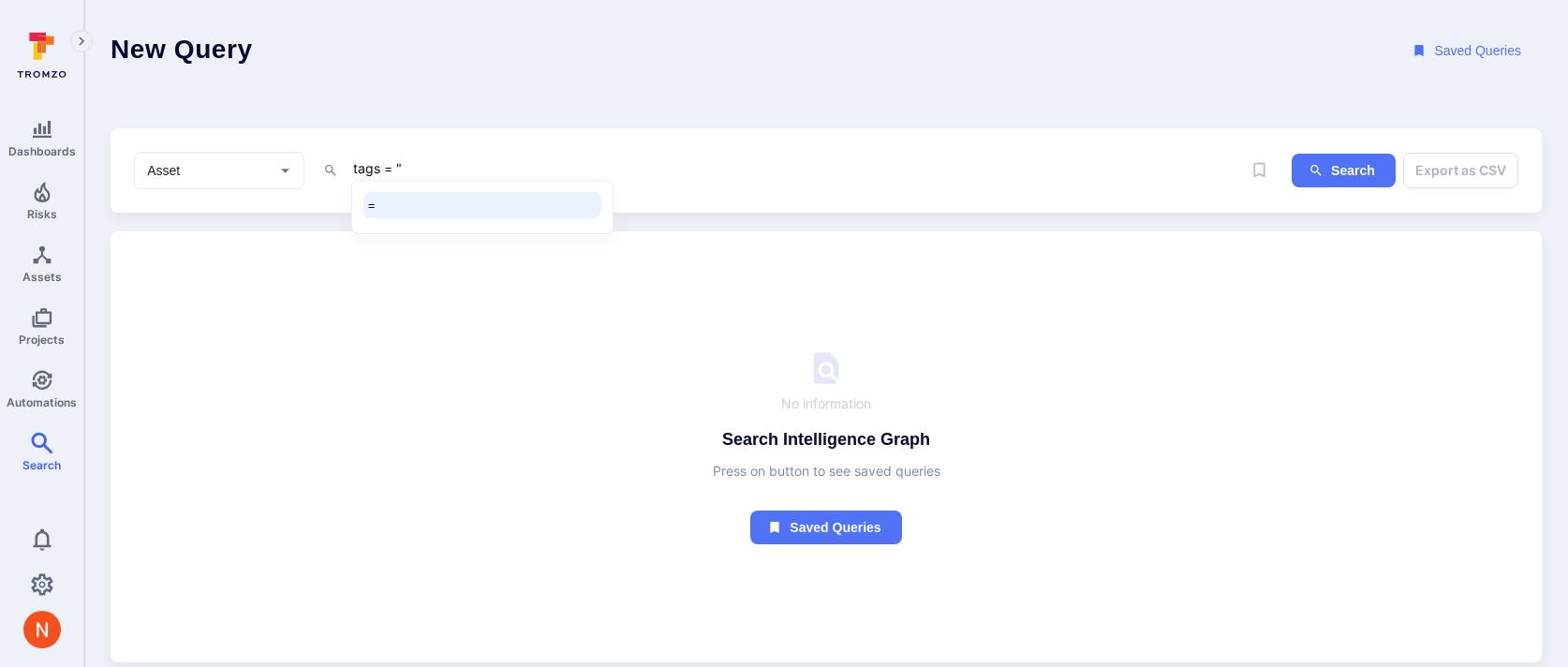
paste textarea "Team:ai"
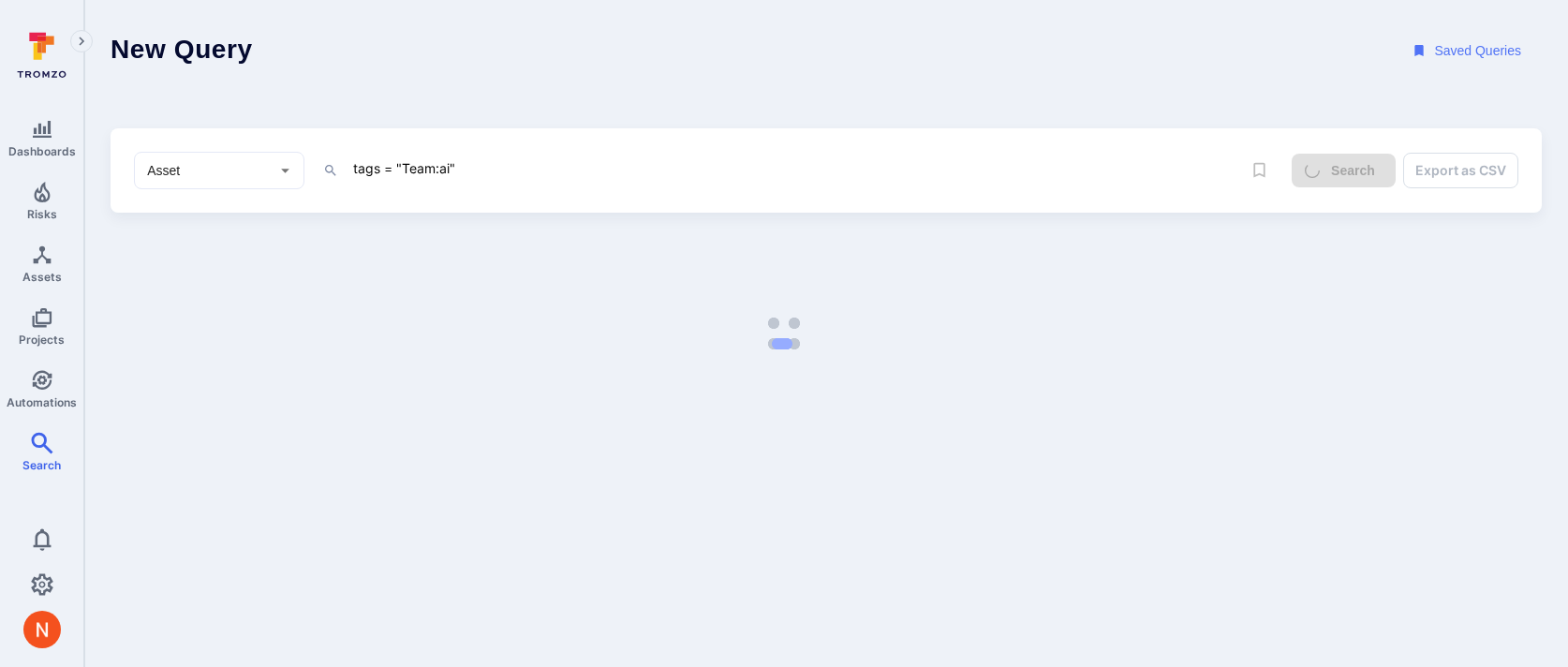
type textarea "tags = "Team:ai""
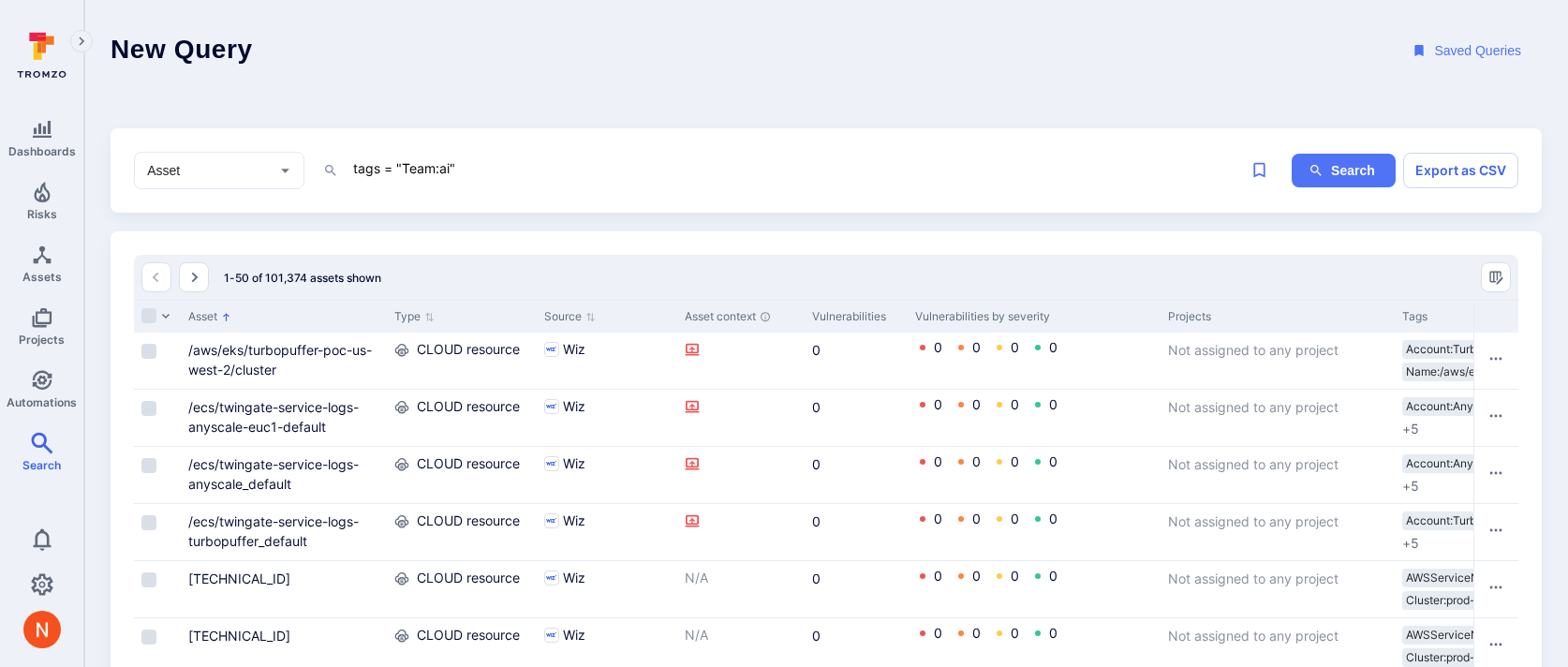
click at [863, 93] on header "New Query Saved Queries" at bounding box center [826, 51] width 1485 height 102
click at [449, 160] on textarea "tags = "Team:ai"" at bounding box center [796, 168] width 891 height 23
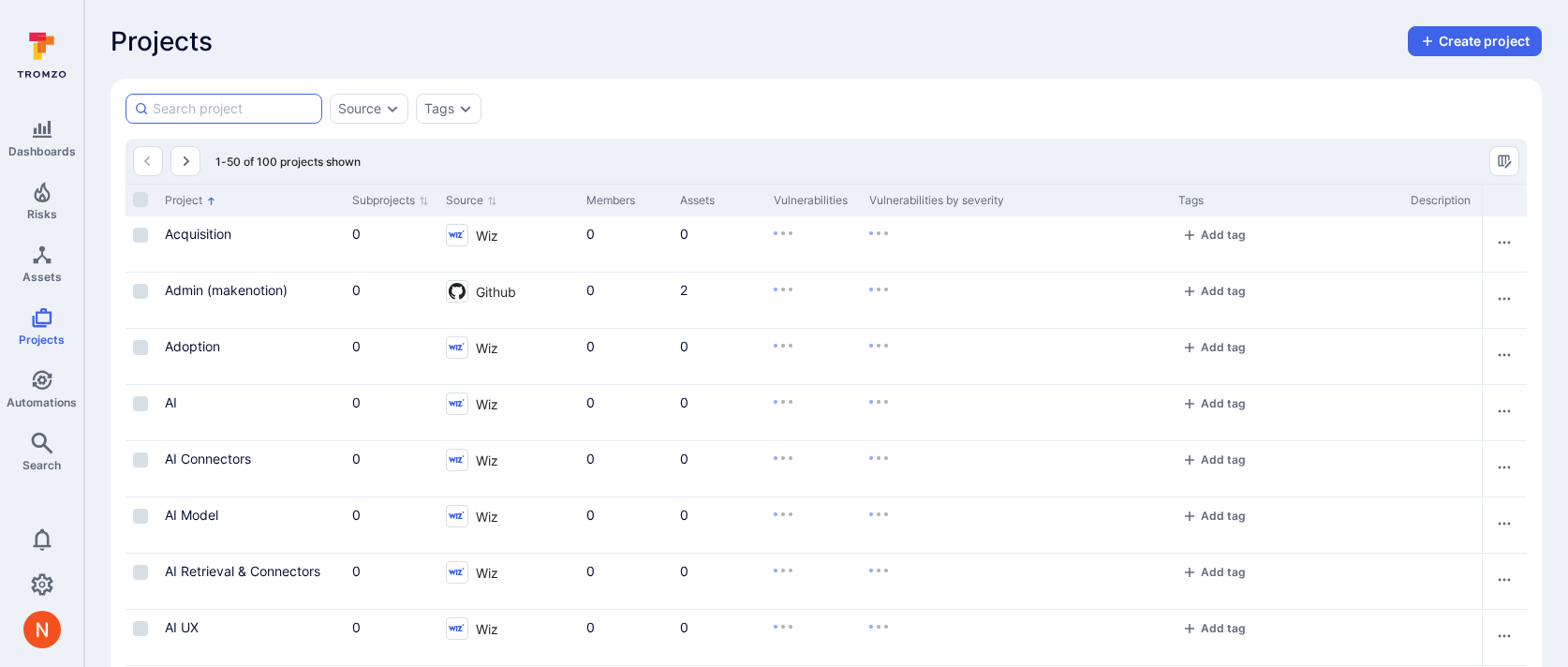
click at [285, 107] on input at bounding box center [233, 108] width 161 height 19
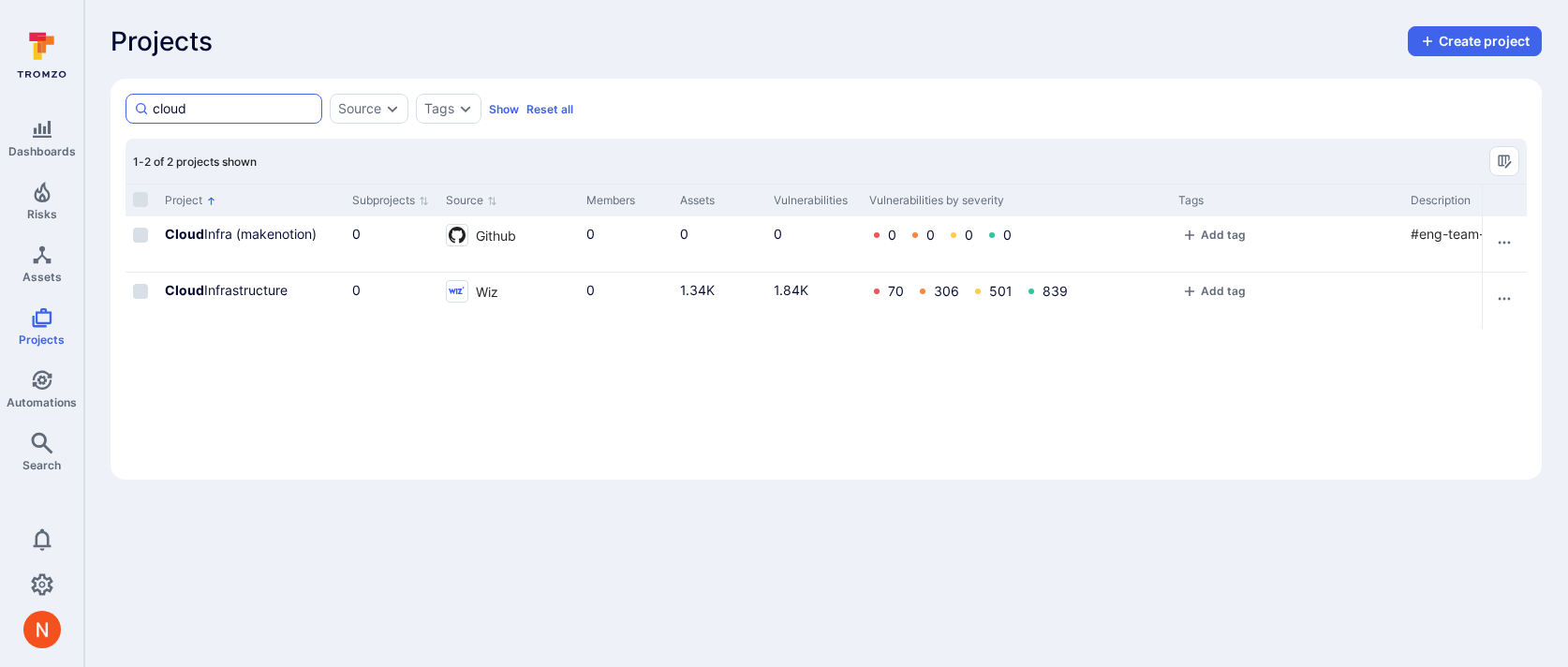
click at [213, 110] on input "cloud" at bounding box center [233, 108] width 161 height 19
type input "c"
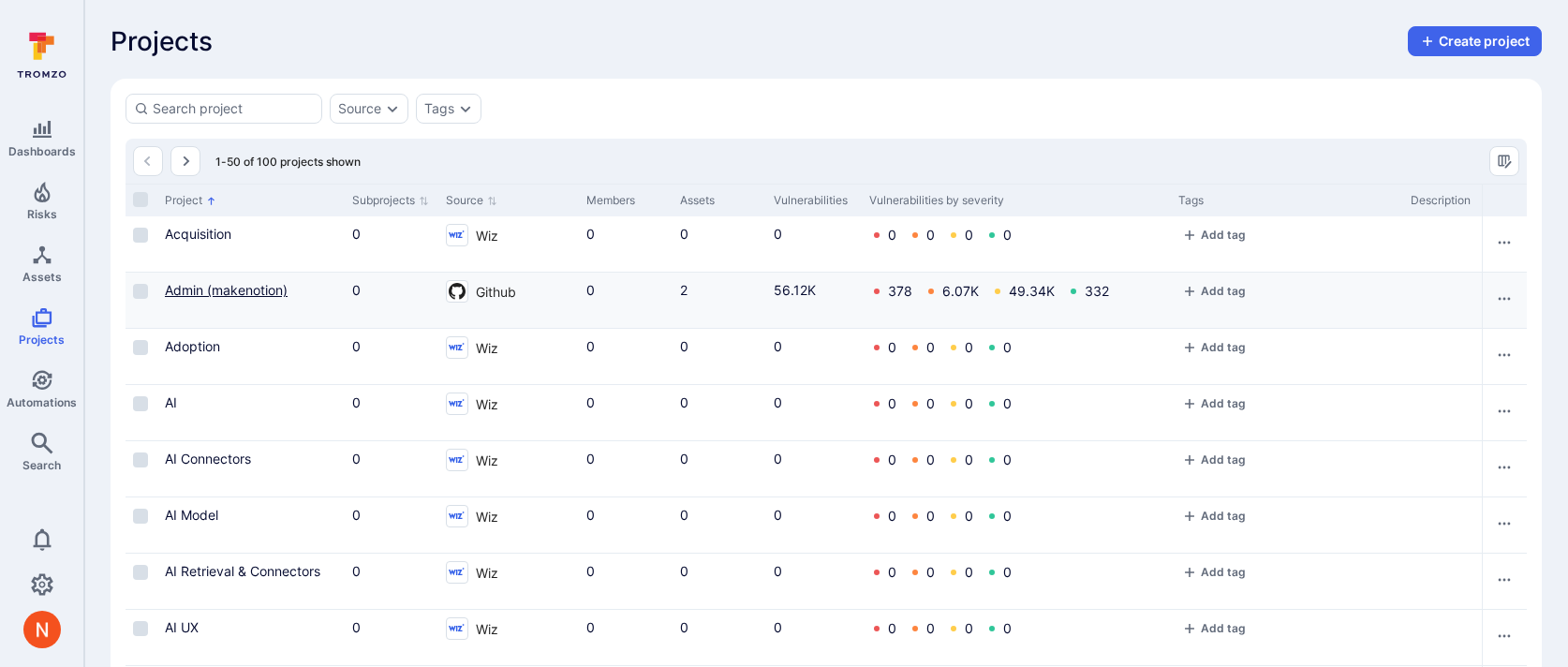
click at [281, 290] on link "Admin (makenotion)" at bounding box center [226, 290] width 123 height 16
click at [266, 116] on input at bounding box center [233, 108] width 161 height 19
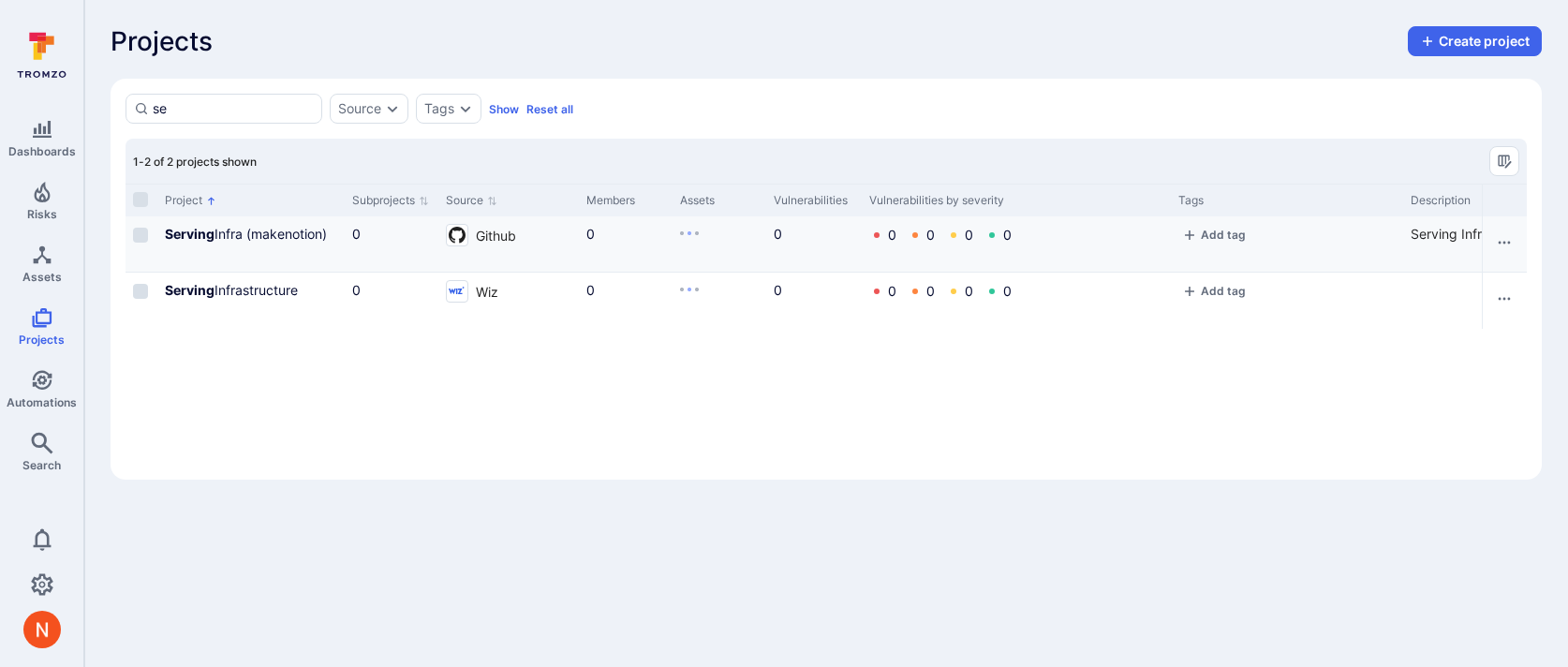
type input "s"
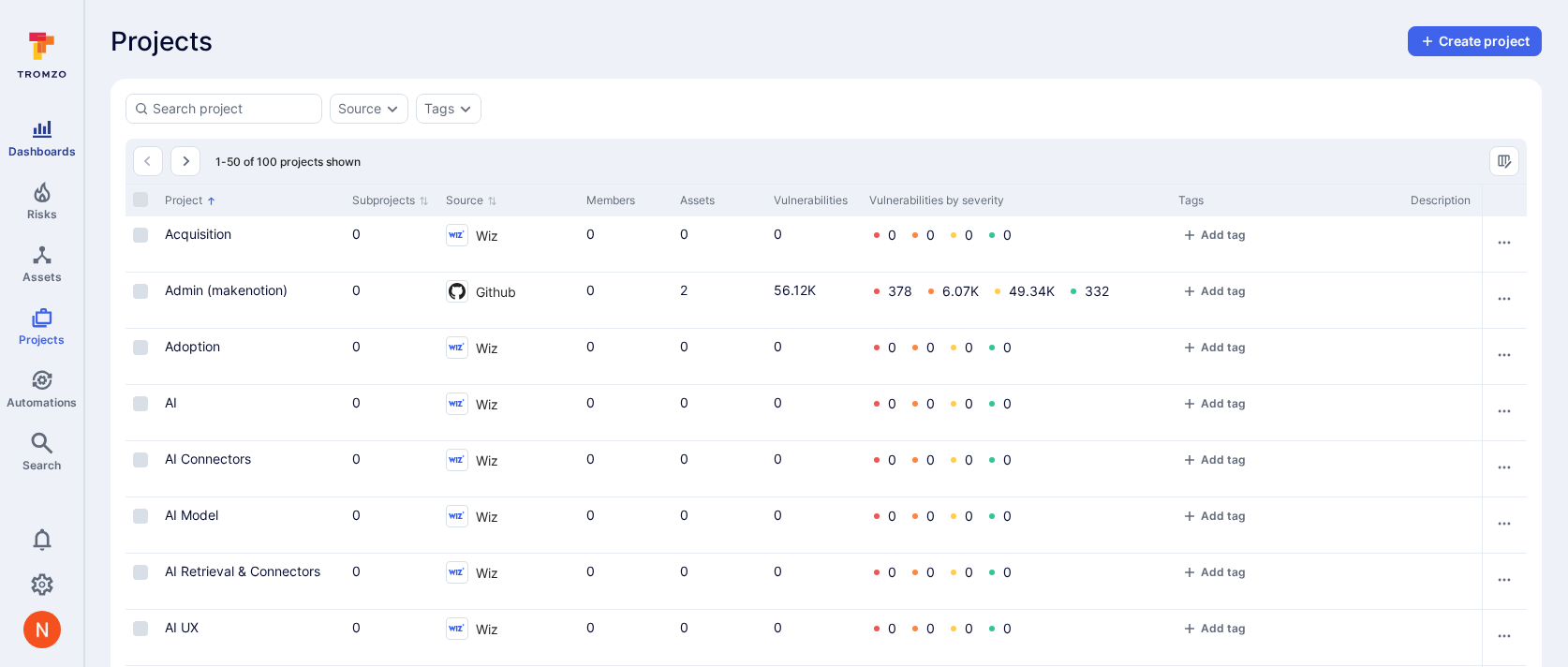
click at [35, 113] on link "Dashboards" at bounding box center [41, 138] width 83 height 56
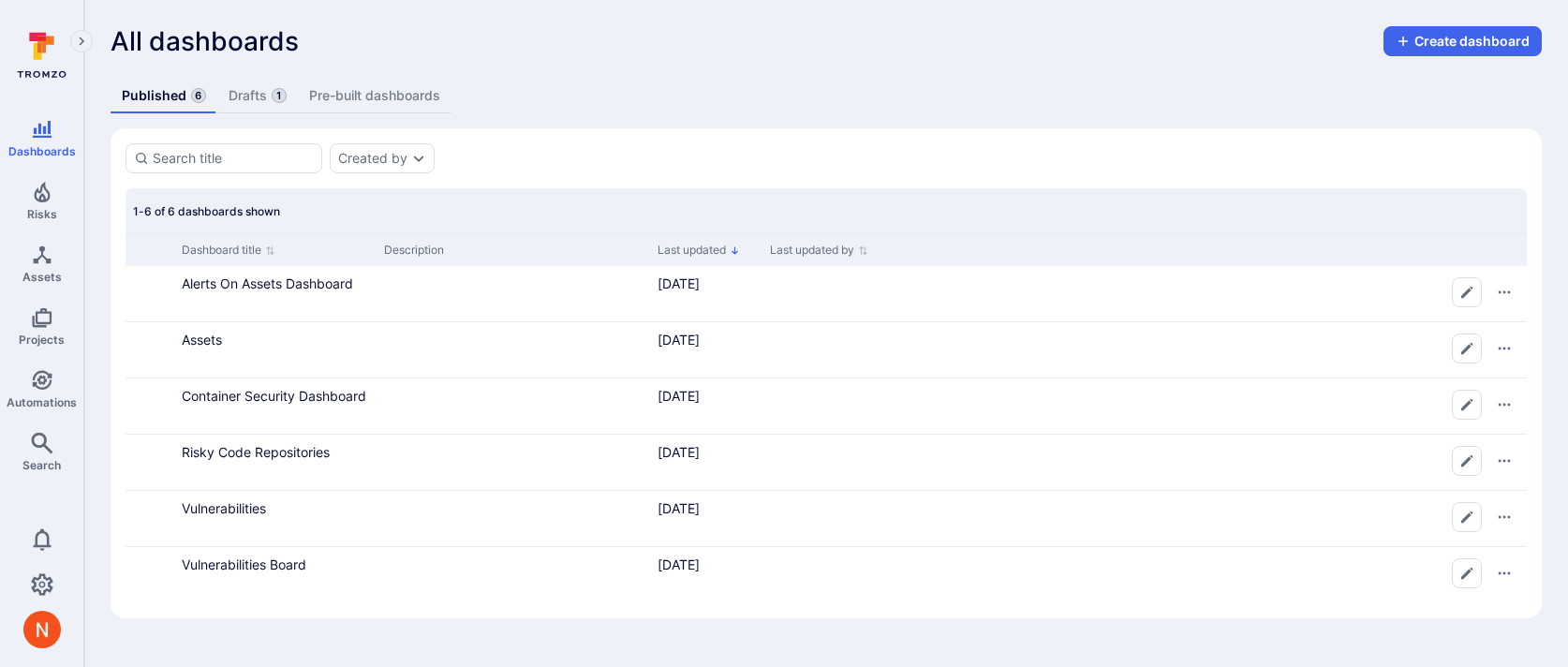
click at [256, 91] on link "Drafts 1" at bounding box center [258, 96] width 81 height 35
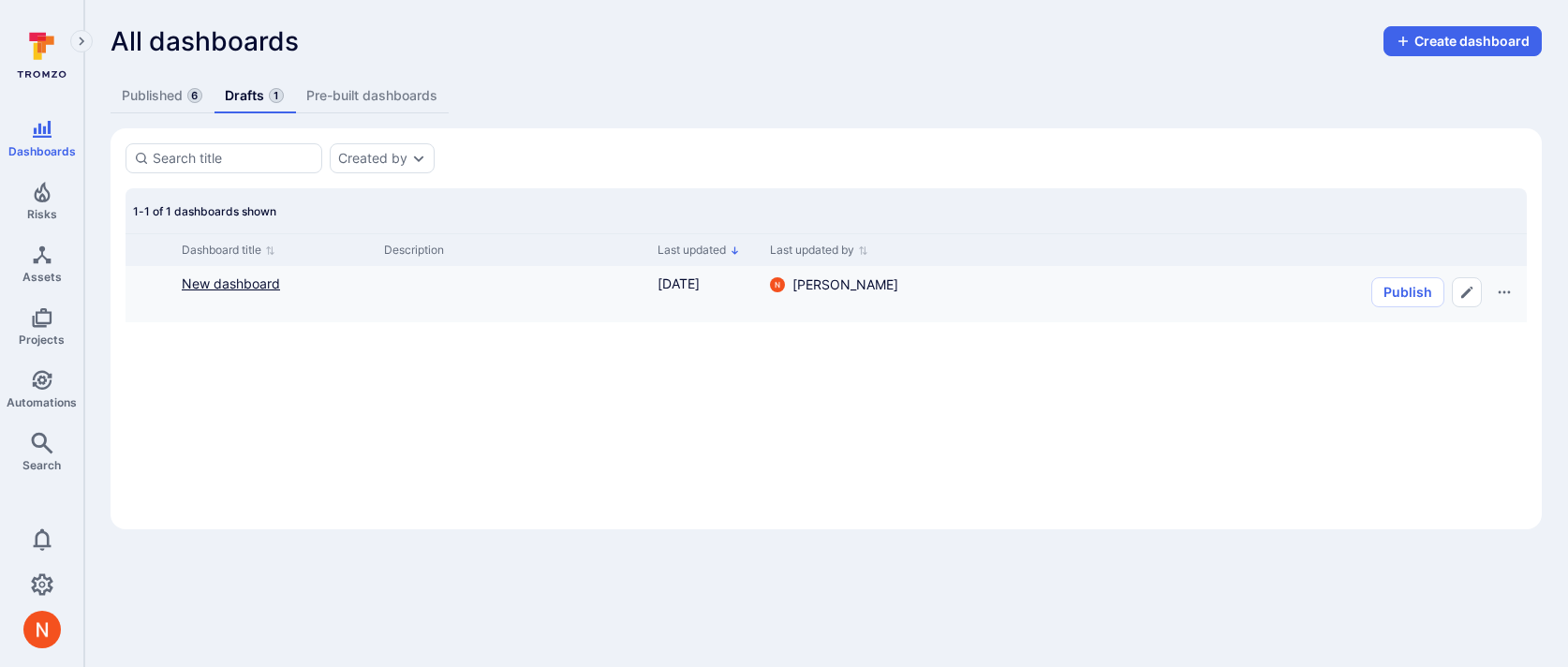
click at [222, 289] on link "New dashboard" at bounding box center [230, 283] width 99 height 16
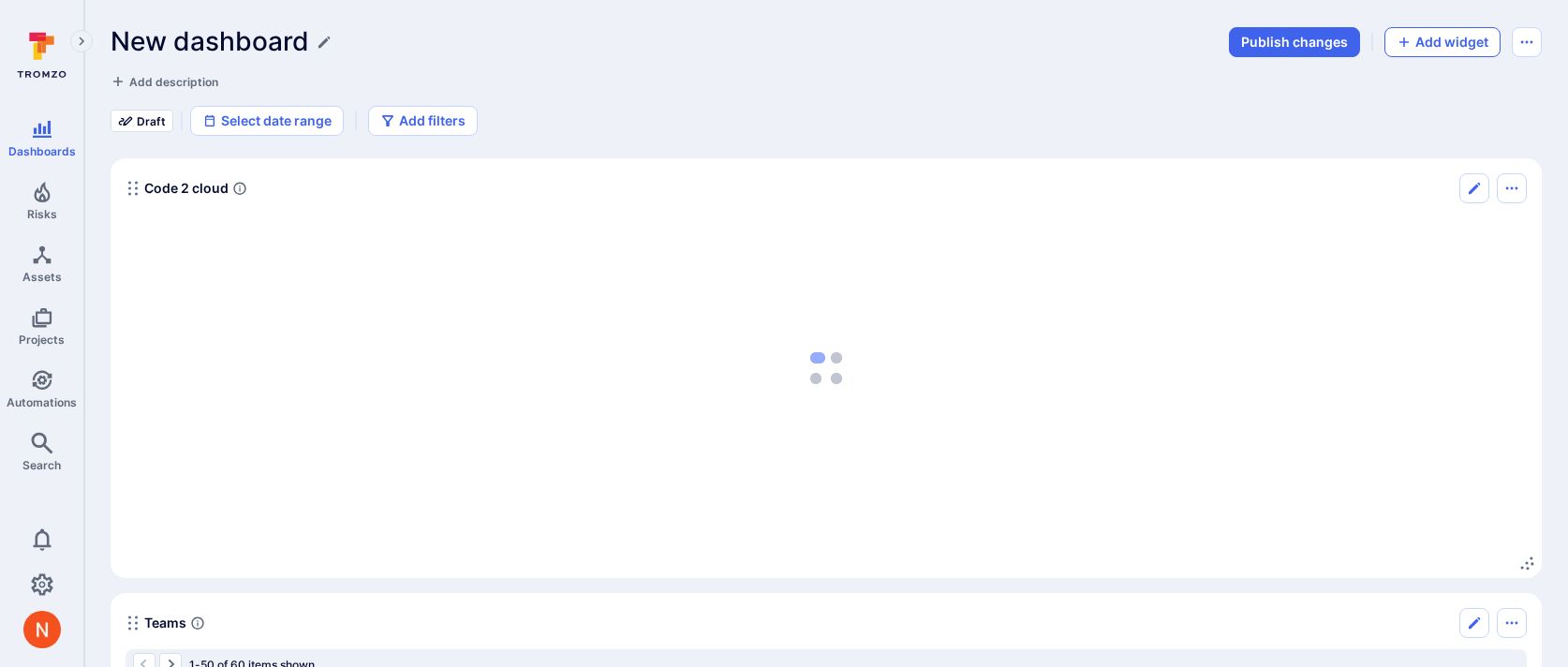
click at [1461, 36] on button "Add widget" at bounding box center [1442, 41] width 116 height 30
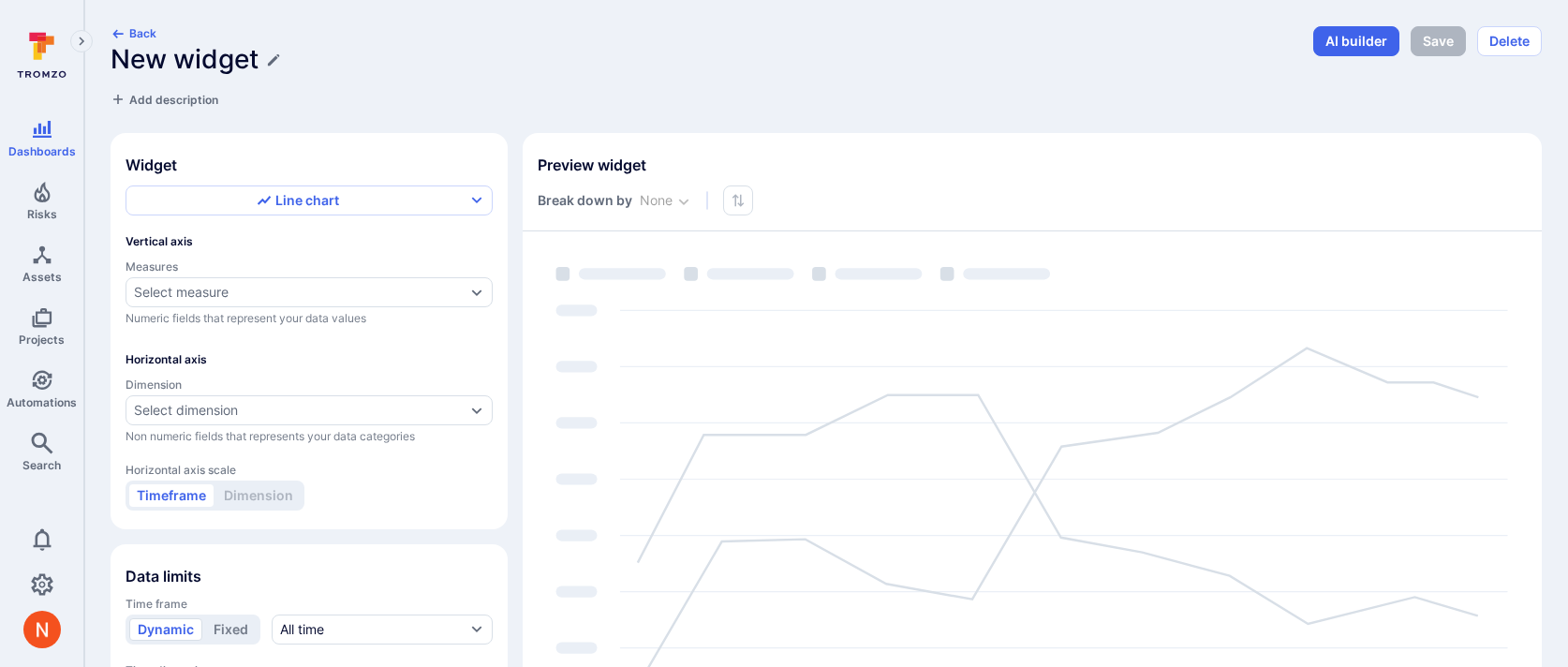
click at [195, 50] on h1 "New widget" at bounding box center [184, 60] width 148 height 31
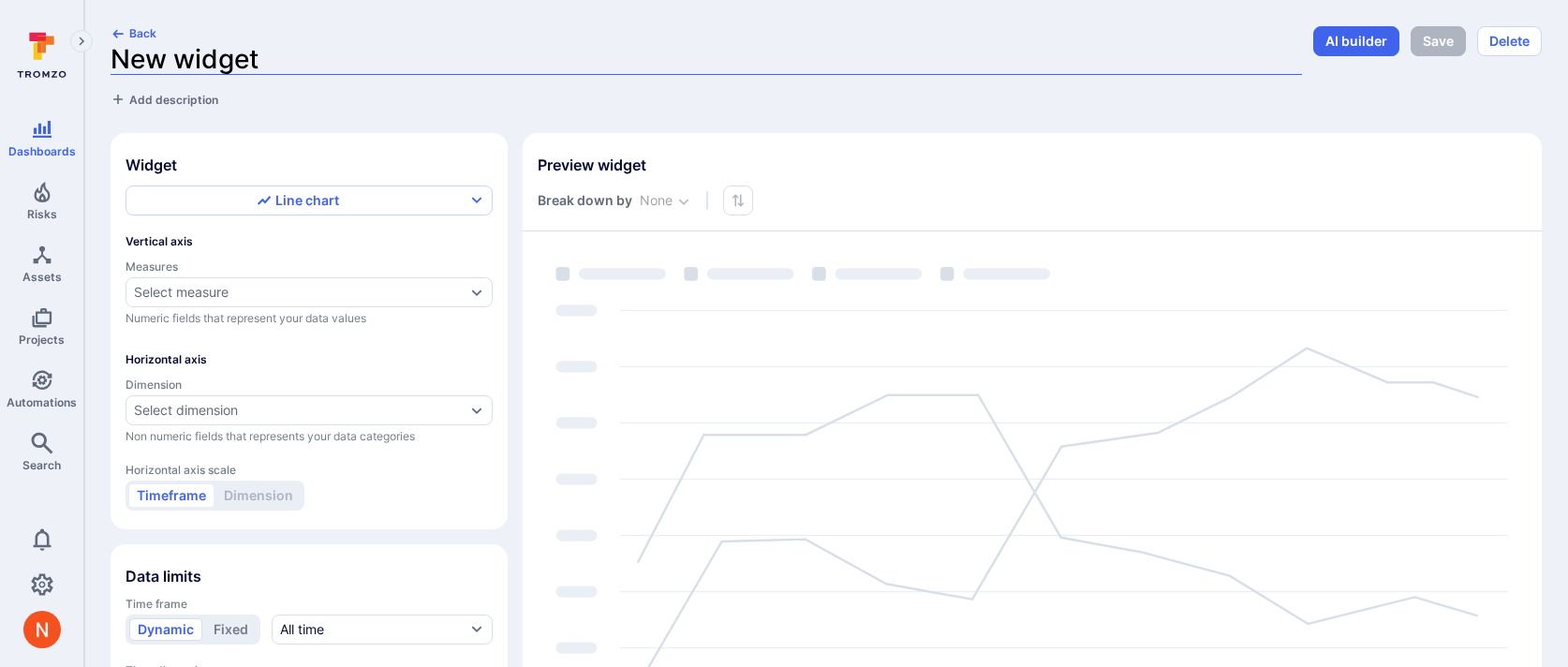
click at [195, 50] on input "New widget" at bounding box center [706, 60] width 1192 height 31
type input "N"
type input "Deduplication Across Tools"
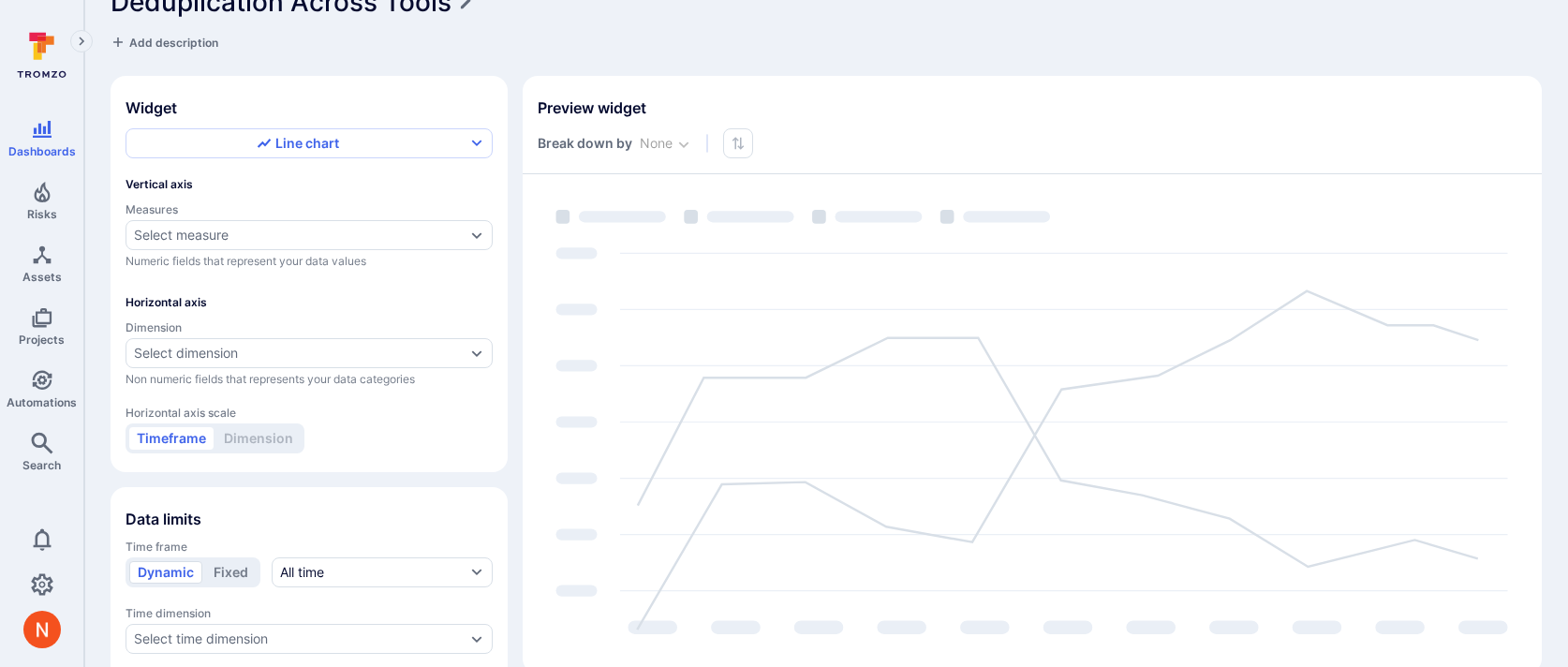
scroll to position [60, 0]
click at [232, 228] on div "Select measure" at bounding box center [300, 231] width 332 height 15
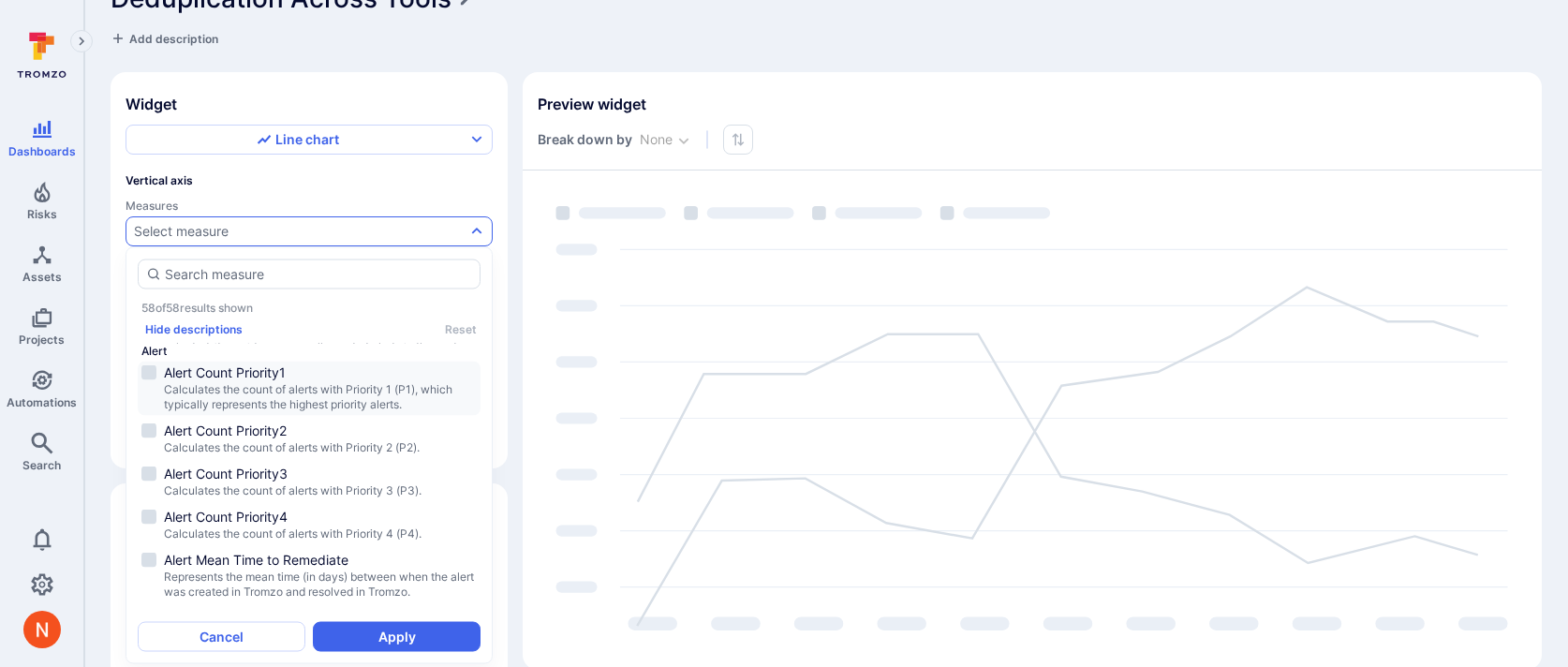
scroll to position [0, 0]
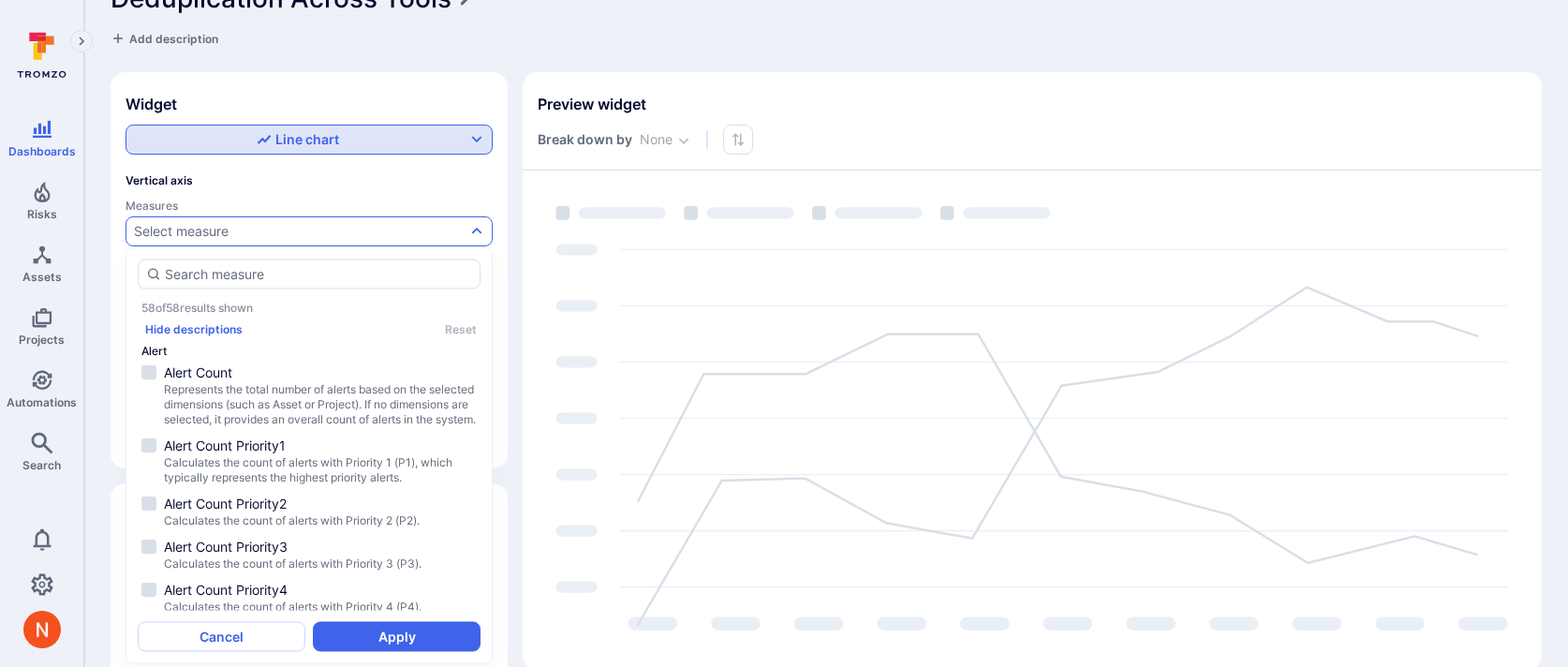
click at [333, 143] on div "Line chart" at bounding box center [298, 140] width 83 height 19
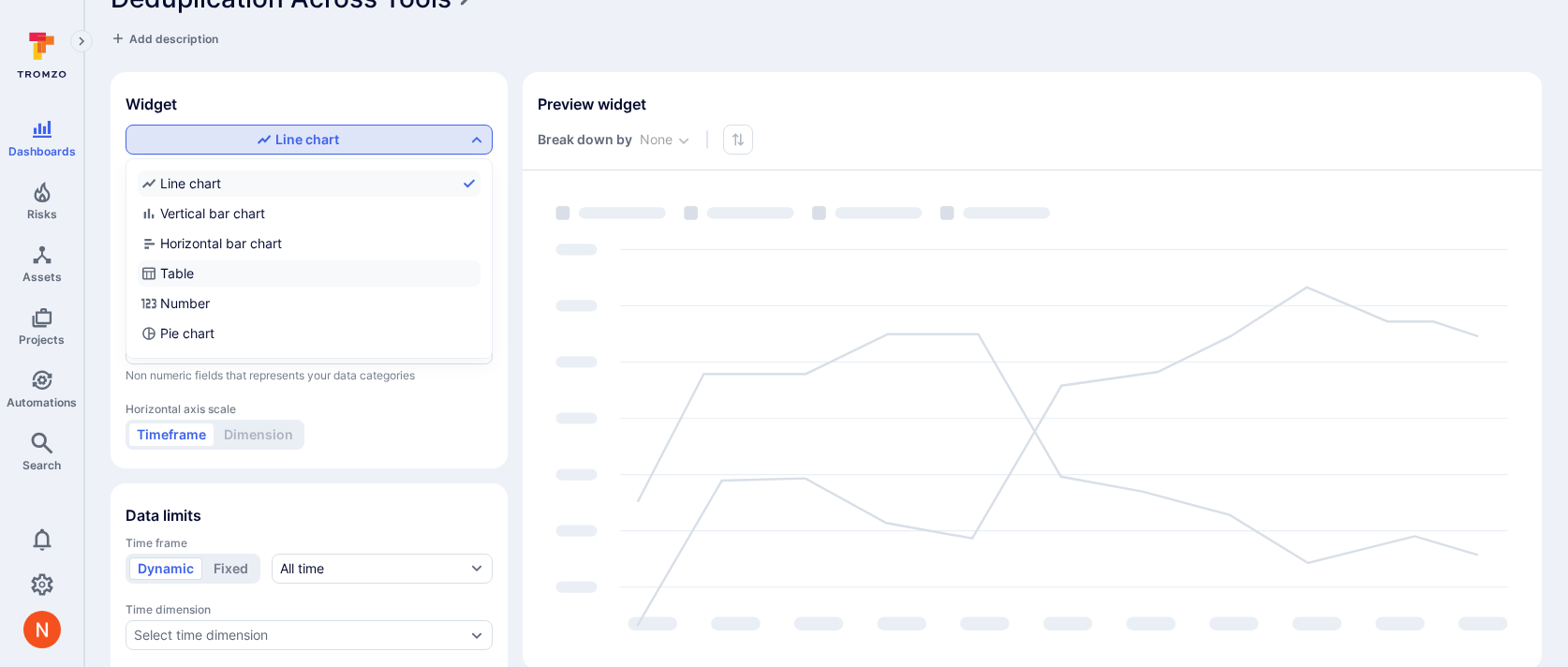
click at [249, 268] on label "Table" at bounding box center [309, 273] width 343 height 26
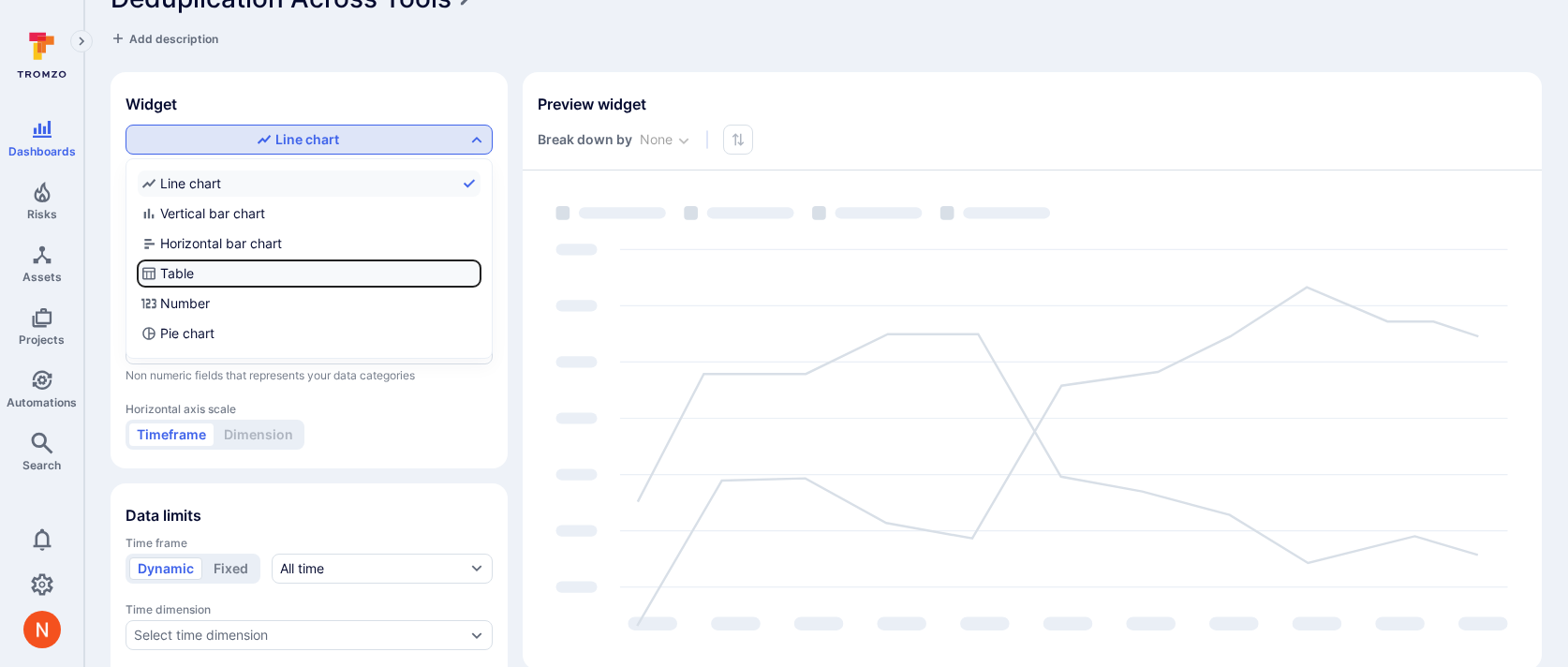
click at [477, 274] on input "Table" at bounding box center [477, 274] width 0 height 0
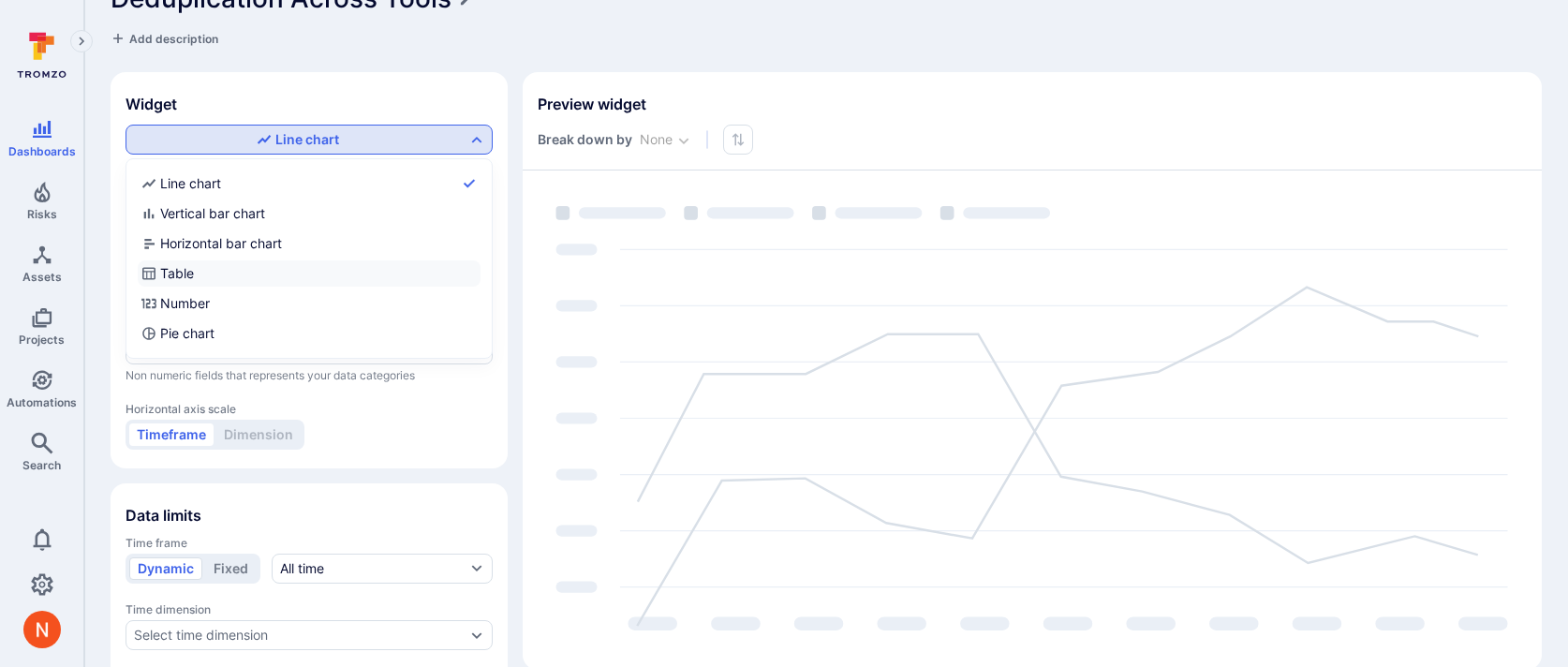
checkbox input "true"
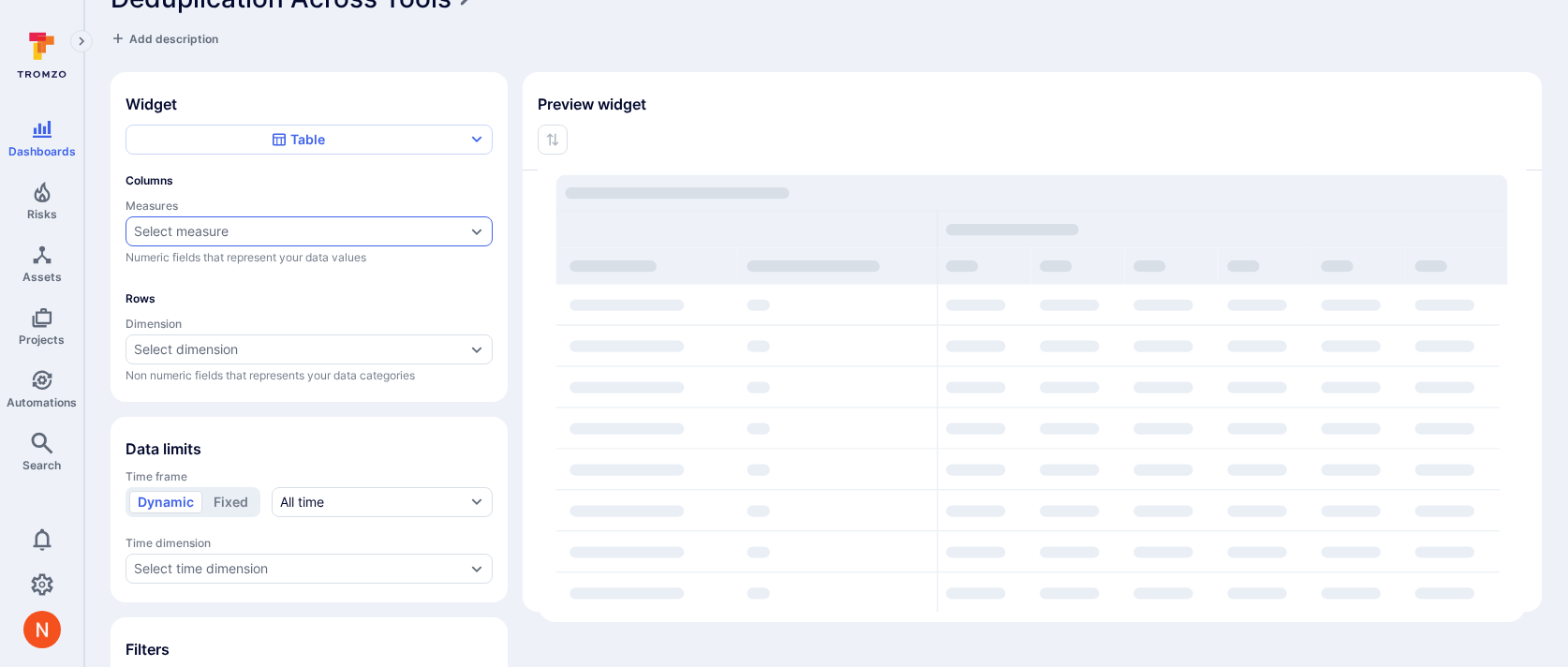
click at [207, 241] on div "Select measure" at bounding box center [309, 231] width 368 height 30
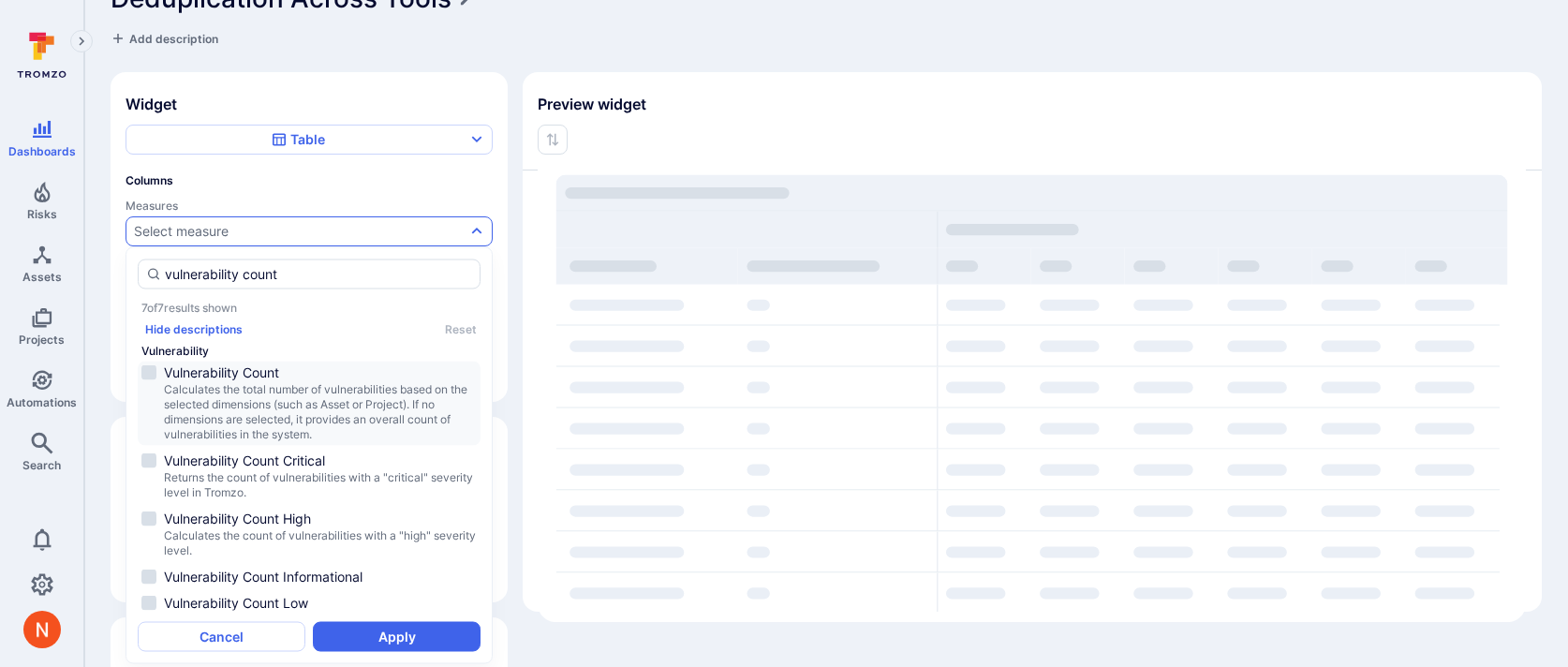
click at [244, 393] on span "Calculates the total number of vulnerabilities based on the selected dimensions…" at bounding box center [321, 412] width 313 height 60
type input "vulnerability count"
click at [369, 641] on button "Apply" at bounding box center [396, 635] width 168 height 30
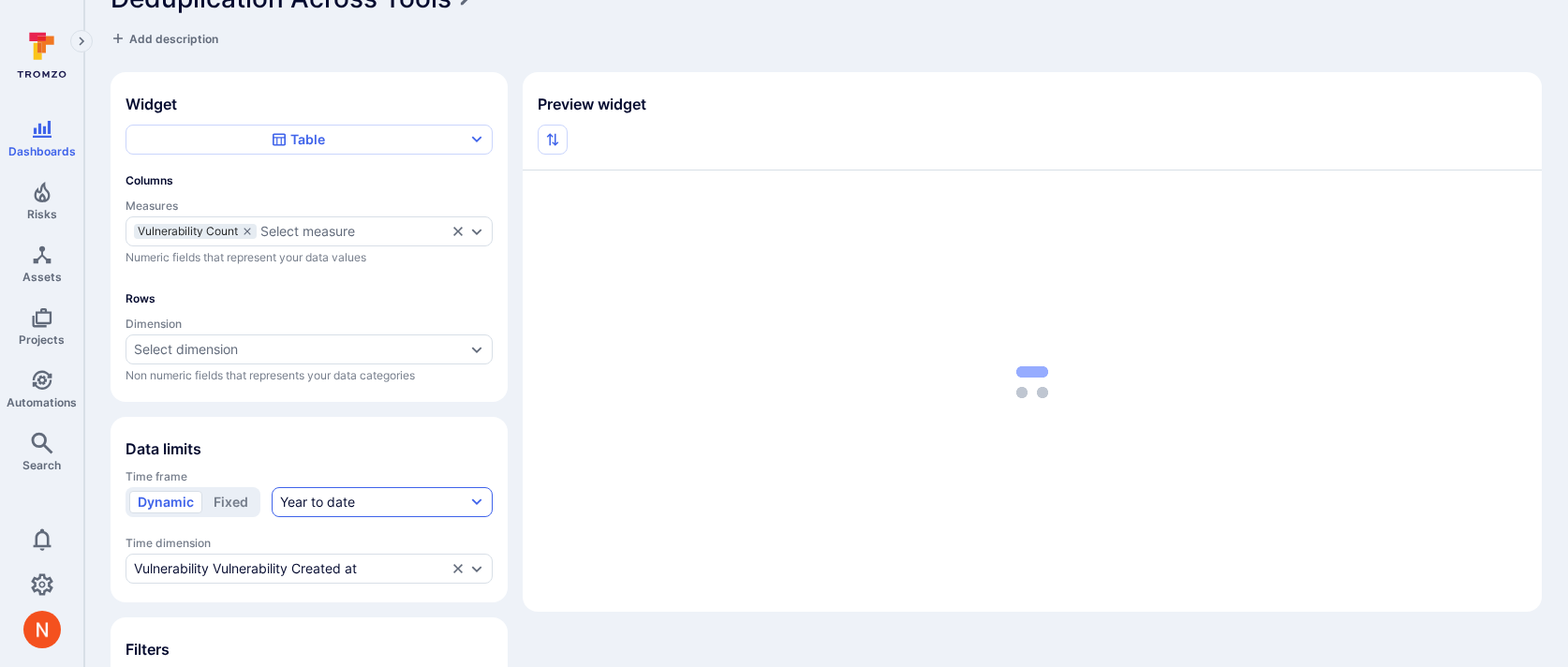
click at [340, 496] on div "Year to date" at bounding box center [318, 503] width 75 height 19
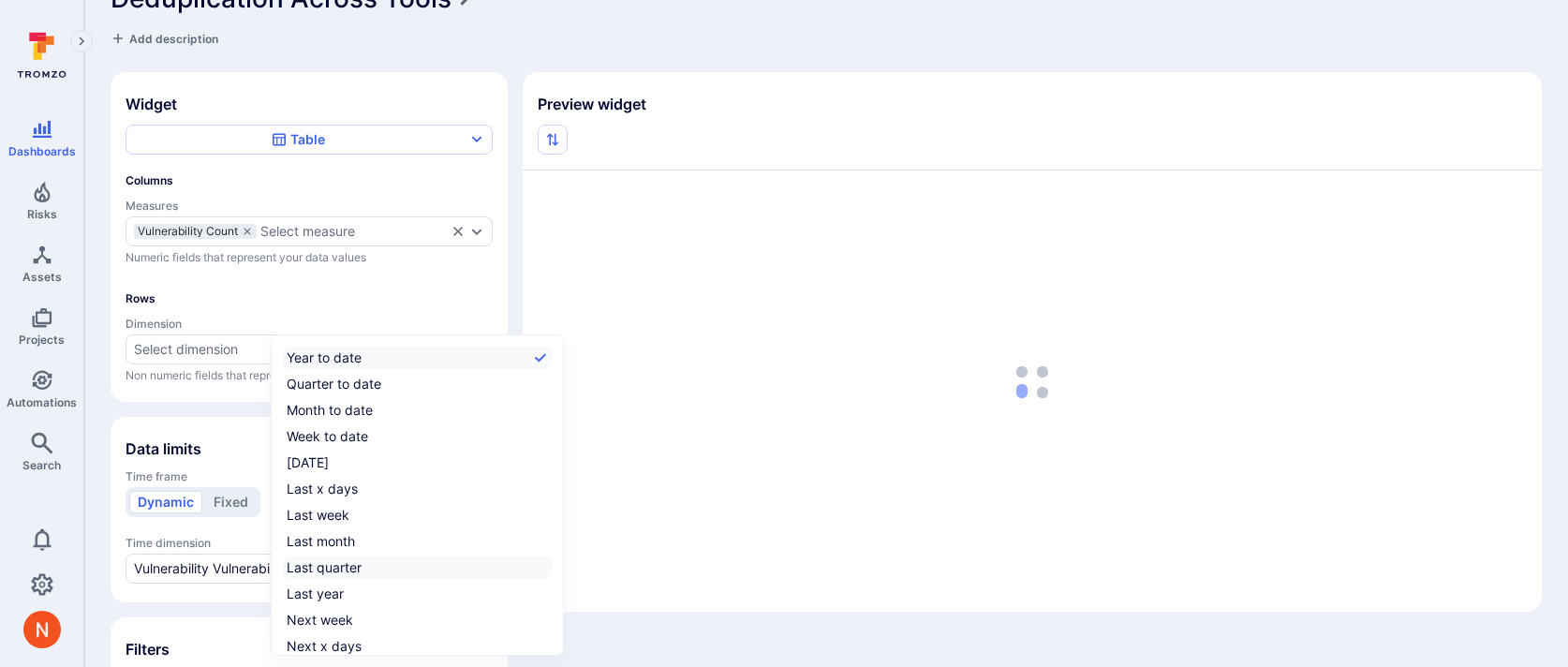
scroll to position [29, 0]
click at [325, 645] on div "All time" at bounding box center [309, 644] width 44 height 19
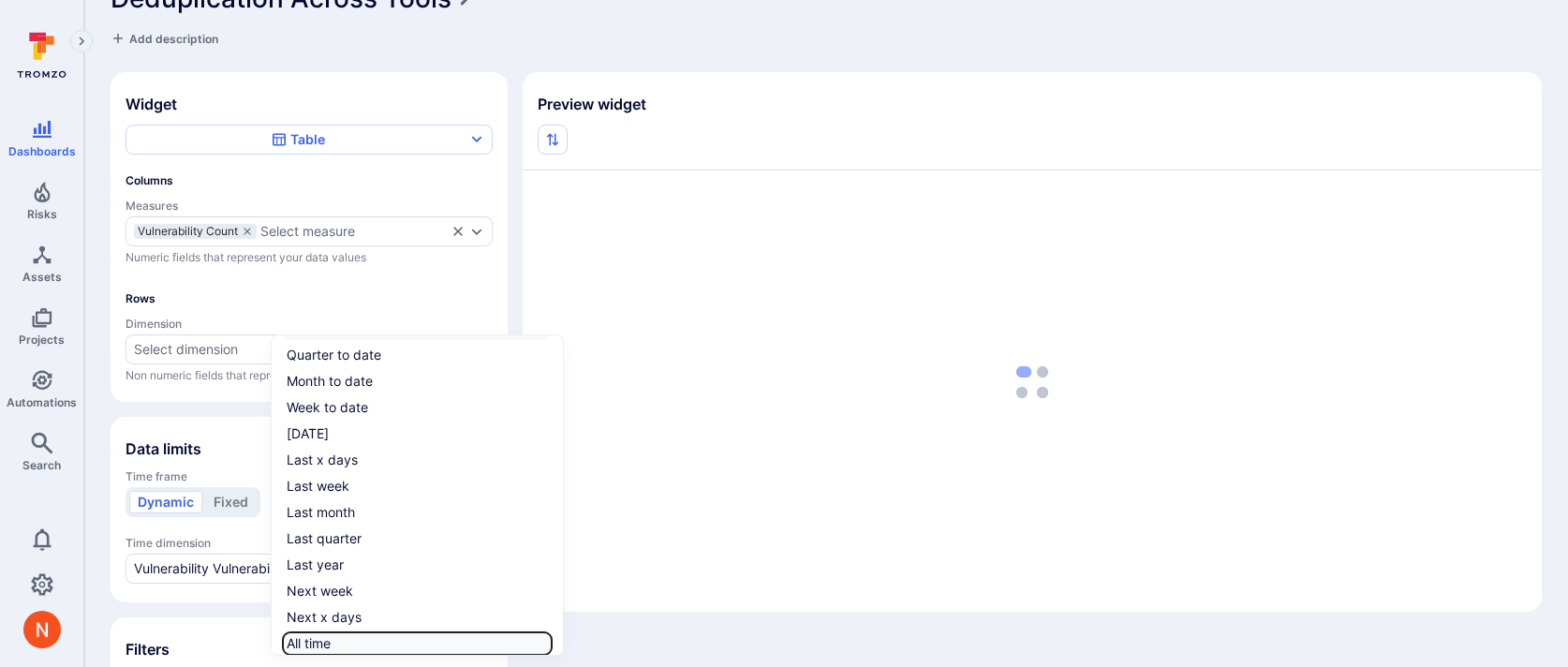
click at [548, 644] on input "All time" at bounding box center [548, 644] width 0 height 0
checkbox input "true"
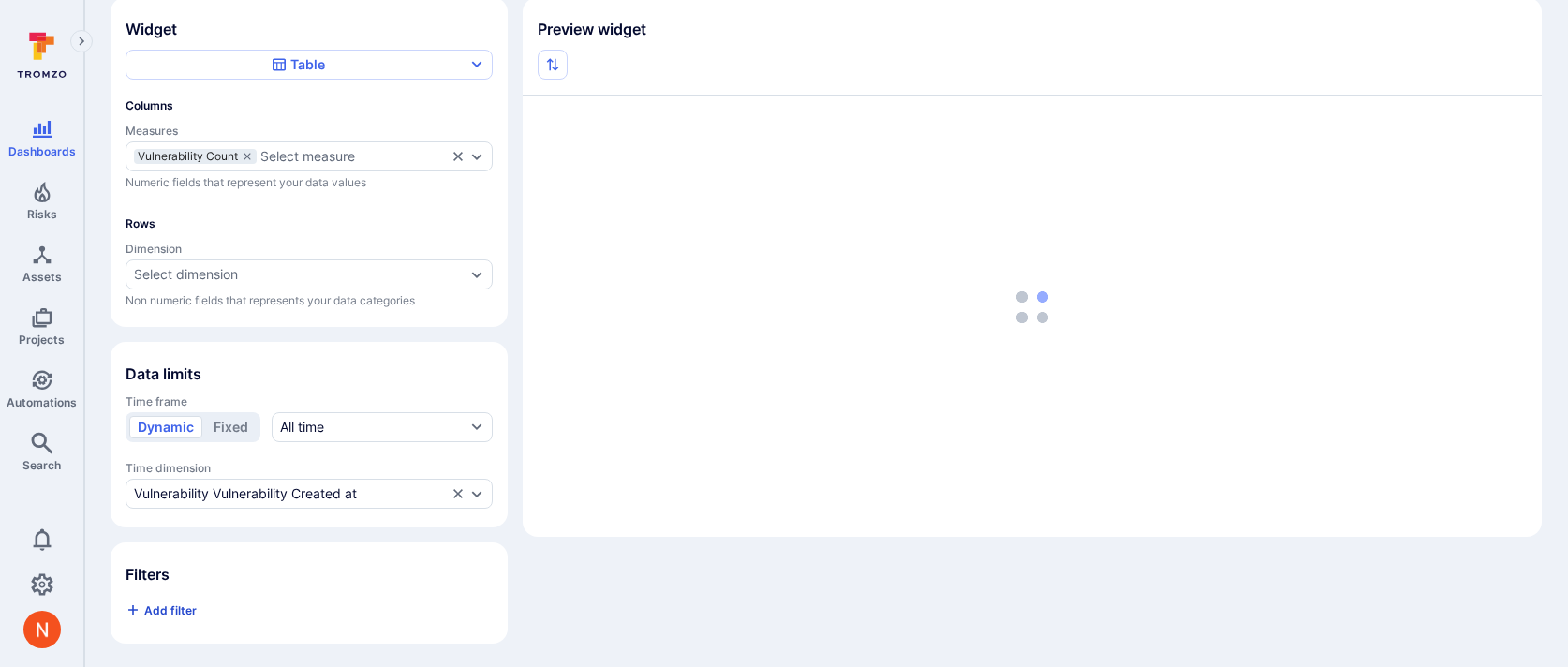
click at [190, 604] on span "Add filter" at bounding box center [170, 610] width 53 height 14
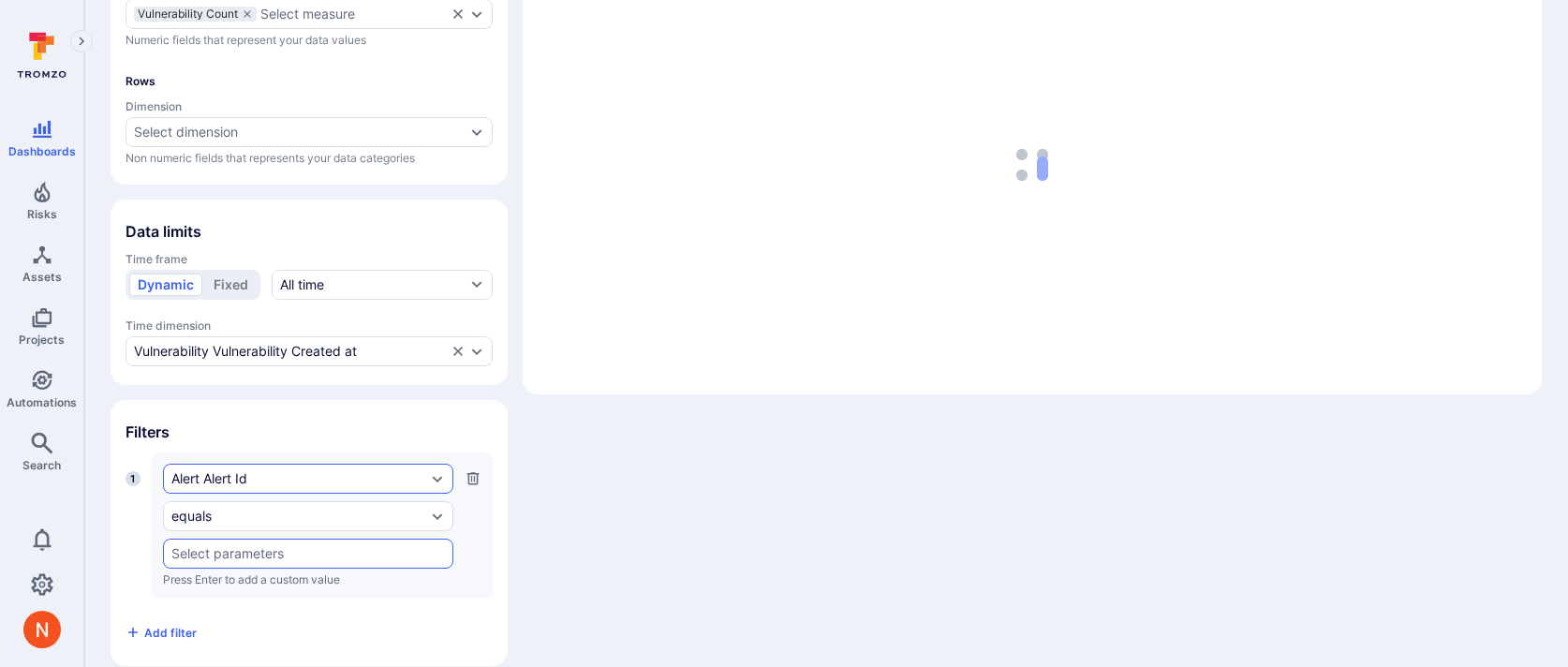
scroll to position [300, 0]
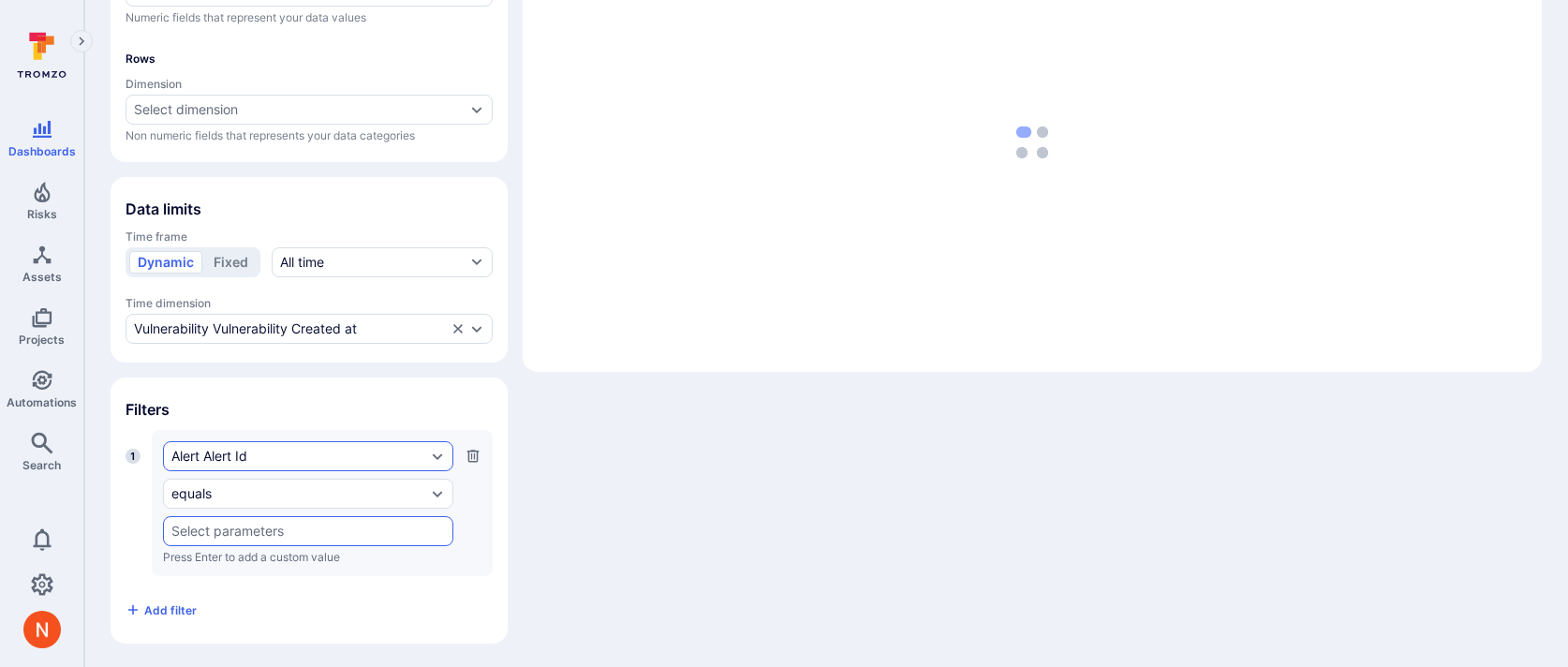
click at [262, 454] on div "Alert Alert Id" at bounding box center [299, 457] width 255 height 15
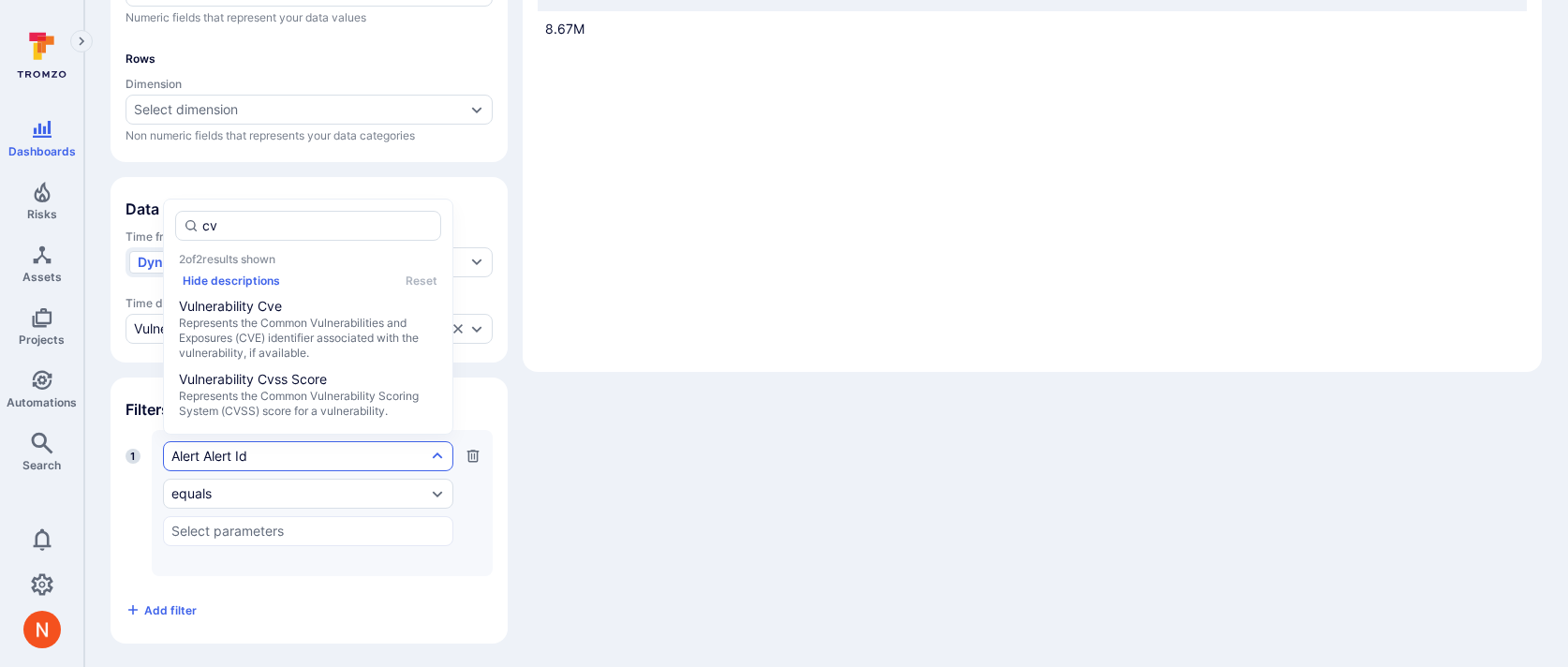
type input "cve"
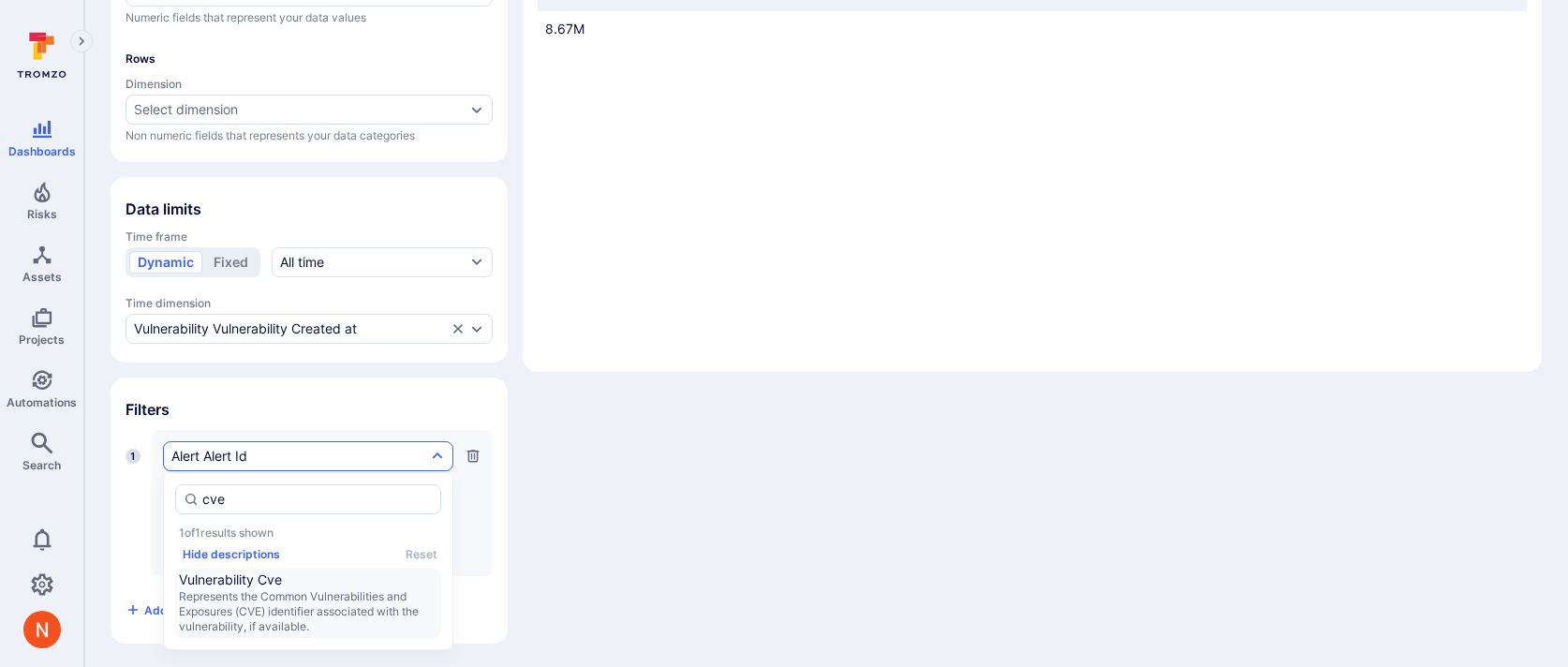
click at [251, 621] on span "Represents the Common Vulnerabilities and Exposures (CVE) identifier associated…" at bounding box center [307, 611] width 258 height 45
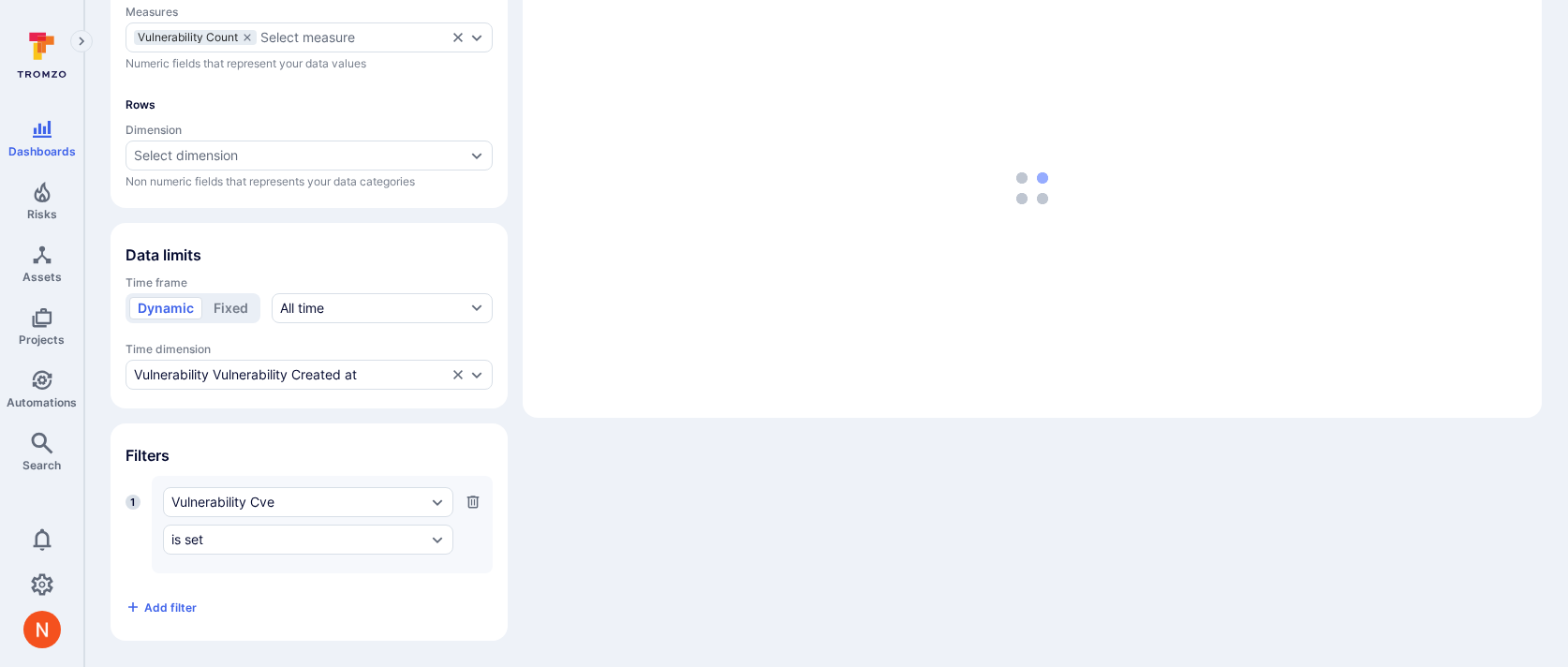
scroll to position [252, 0]
click at [173, 610] on span "Add filter" at bounding box center [170, 610] width 53 height 14
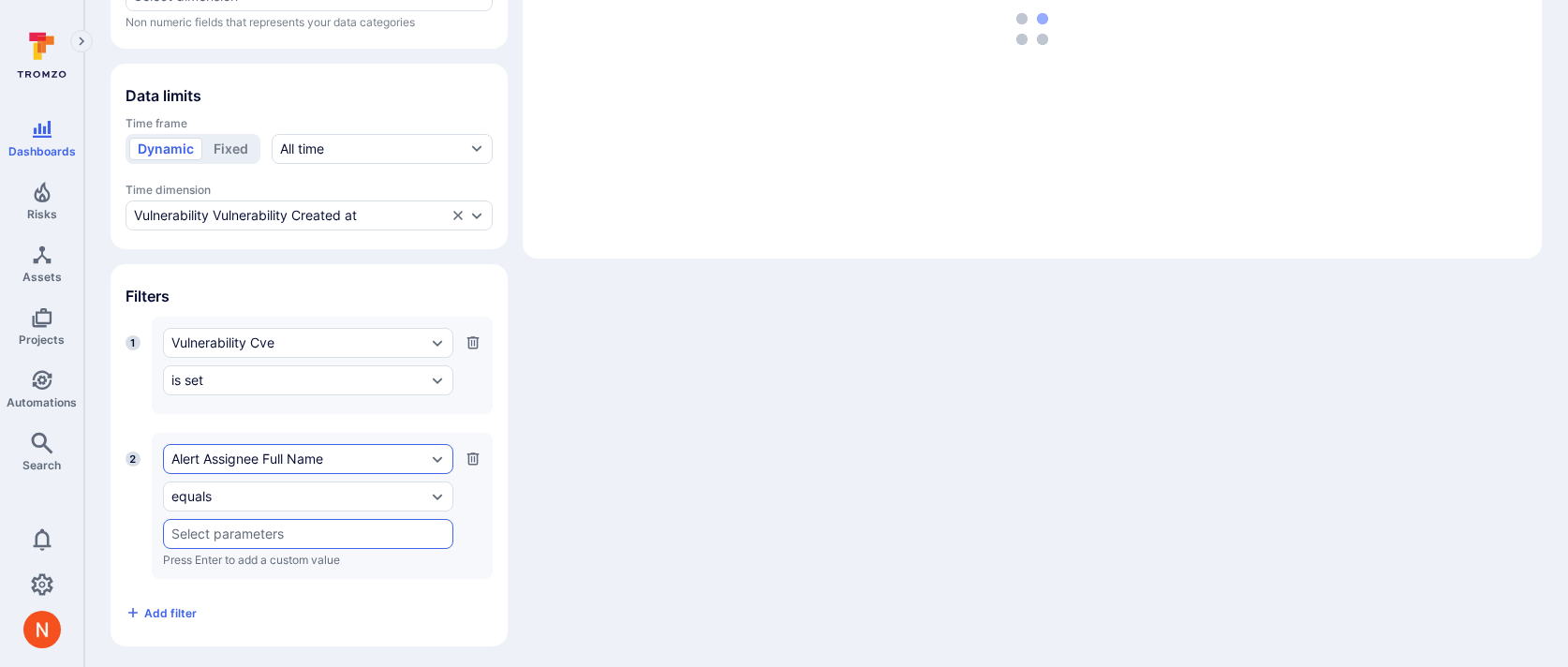
scroll to position [417, 0]
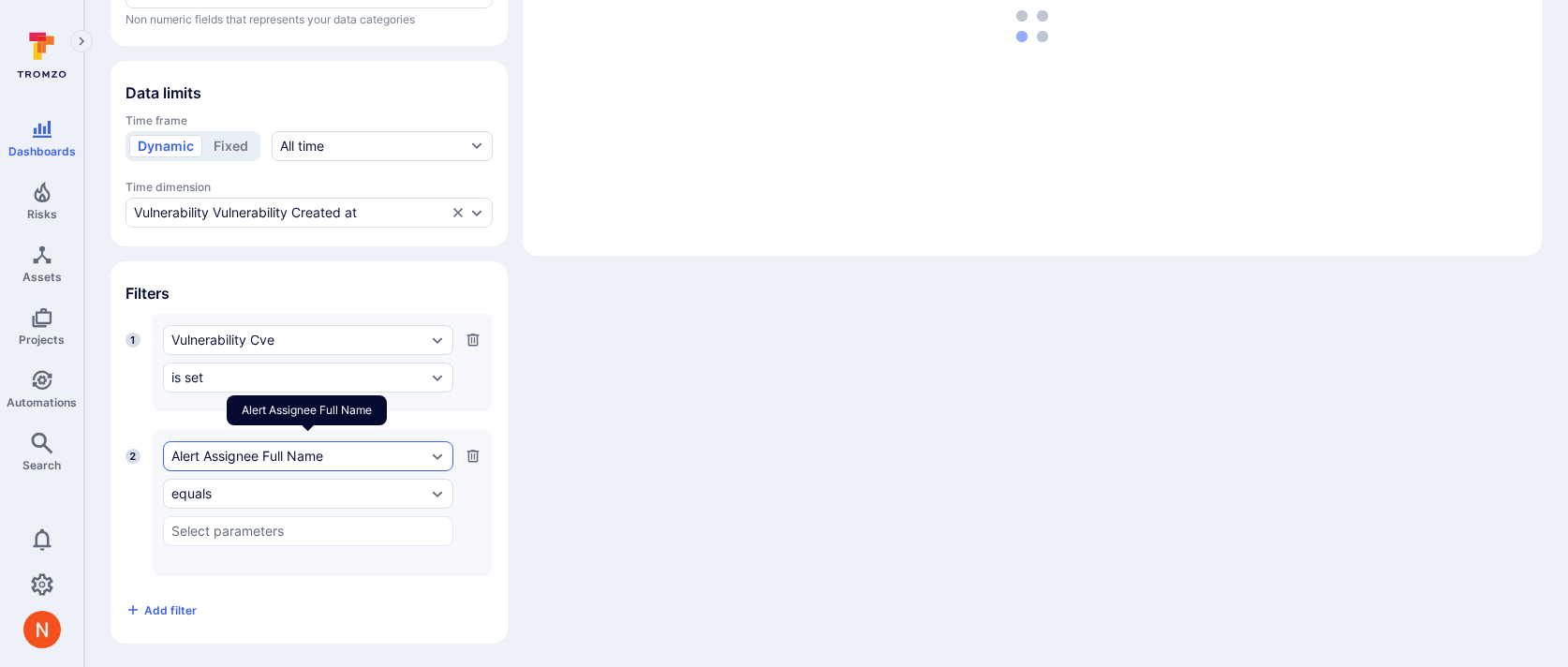
click at [265, 443] on div "Alert Assignee Full Name" at bounding box center [308, 456] width 291 height 30
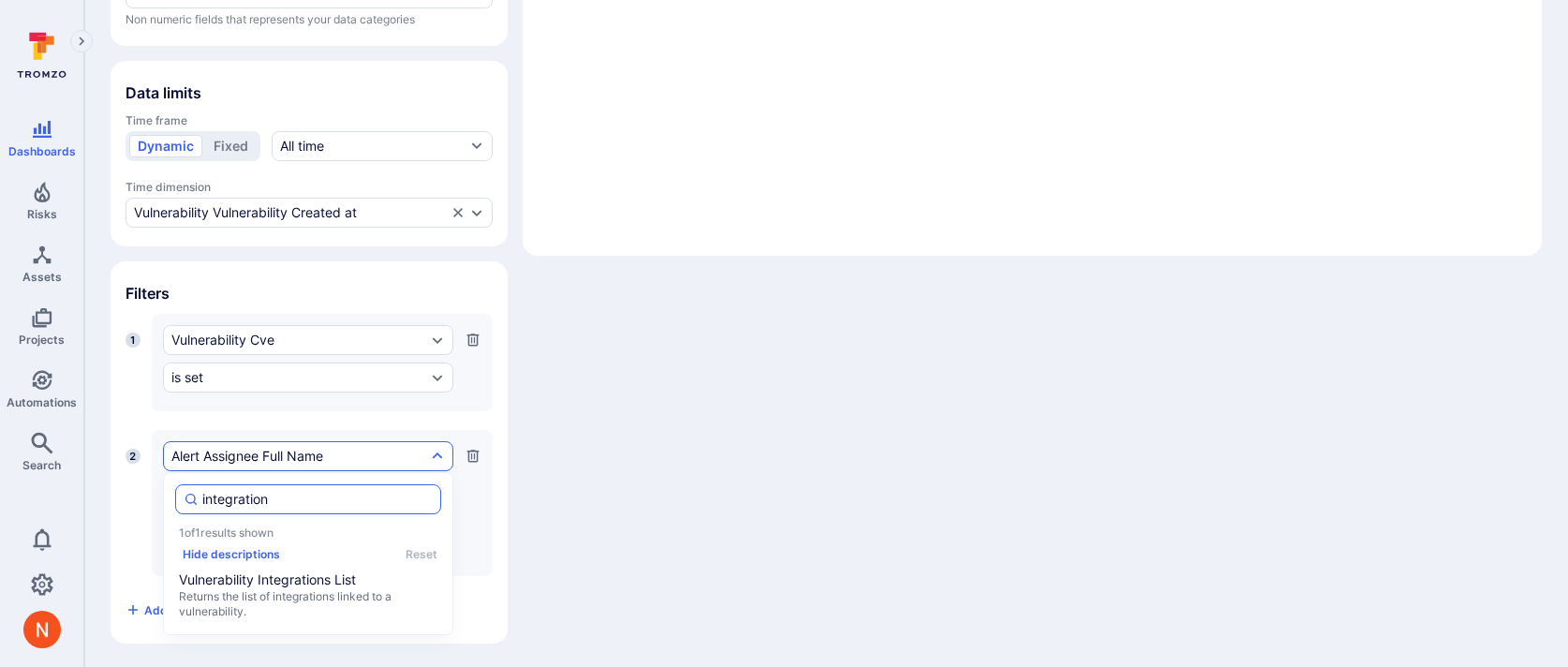
type input "integrations"
click at [283, 583] on span "Vulnerability Integrations List" at bounding box center [307, 581] width 258 height 19
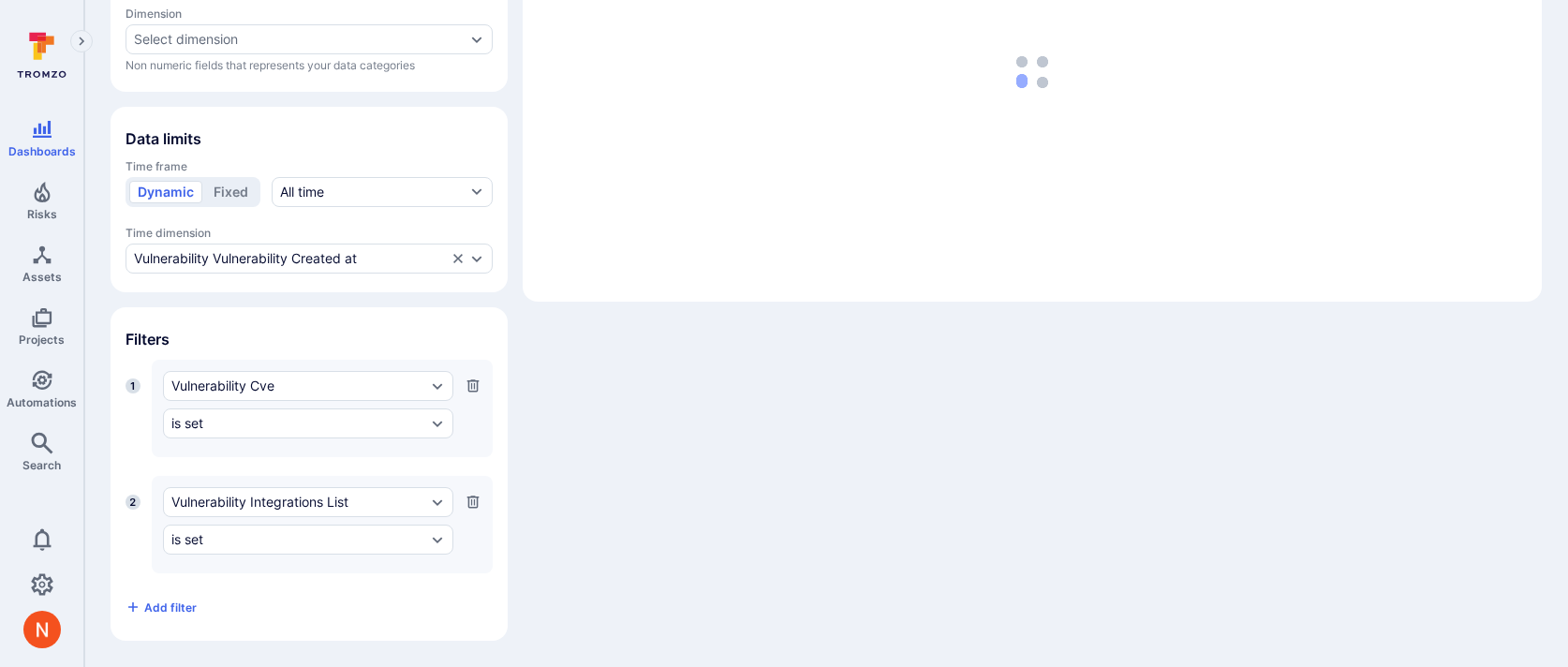
scroll to position [369, 0]
click at [274, 541] on div "is set" at bounding box center [299, 543] width 255 height 15
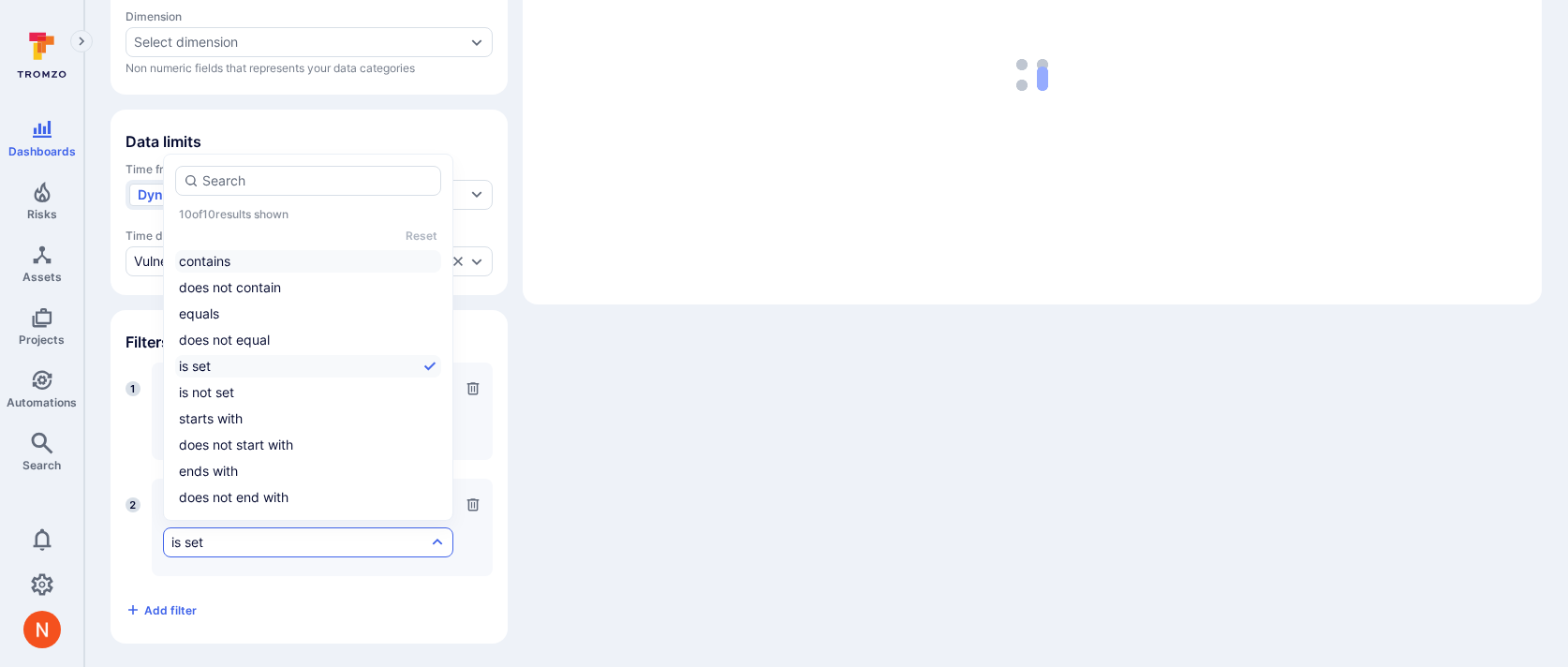
click at [227, 261] on li "contains" at bounding box center [308, 261] width 266 height 22
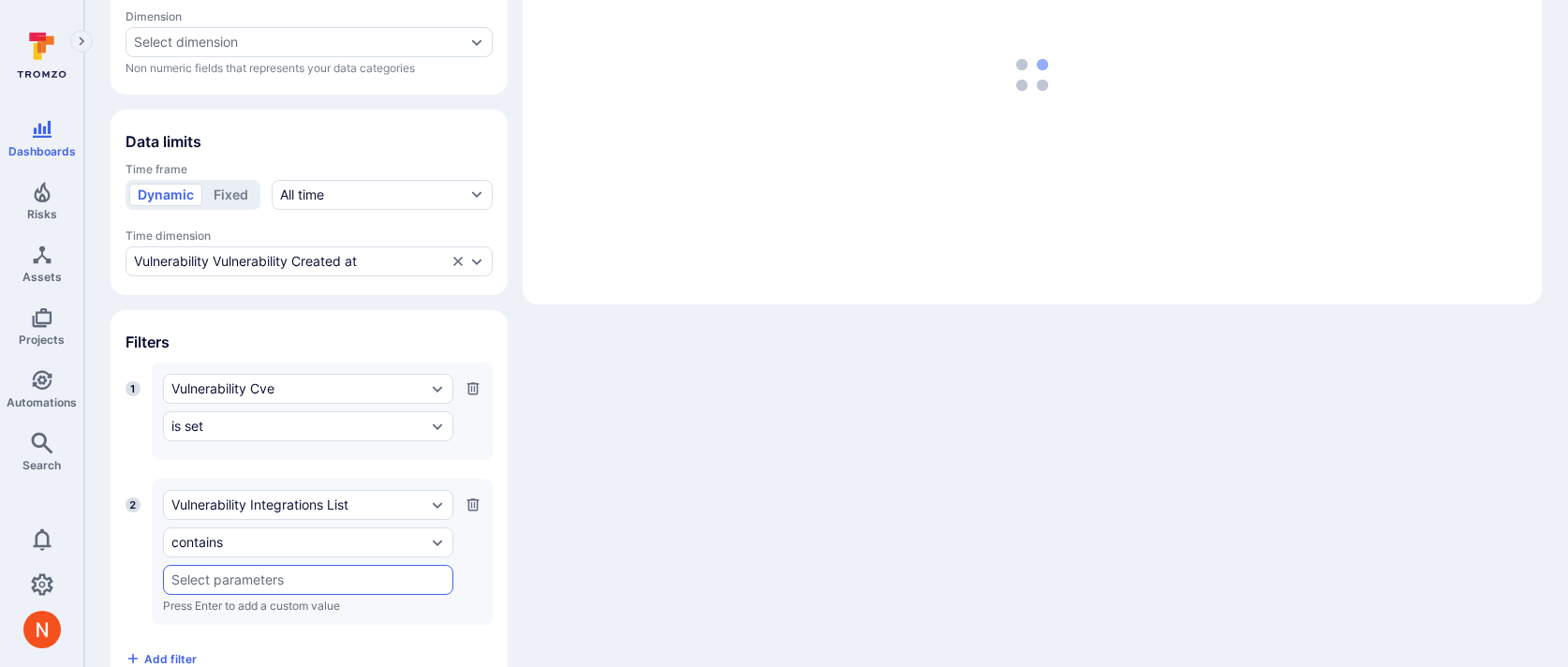
type input ","
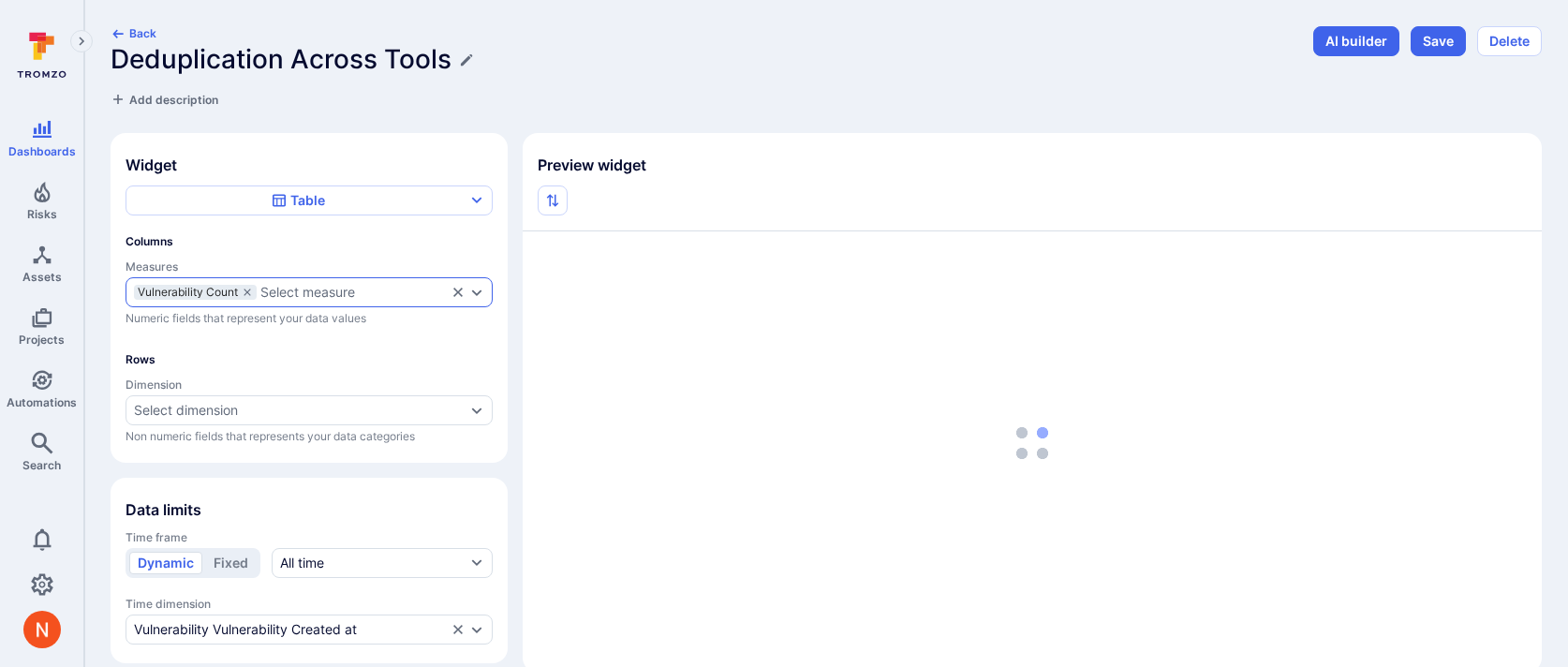
click at [291, 292] on div "Select measure" at bounding box center [307, 293] width 95 height 15
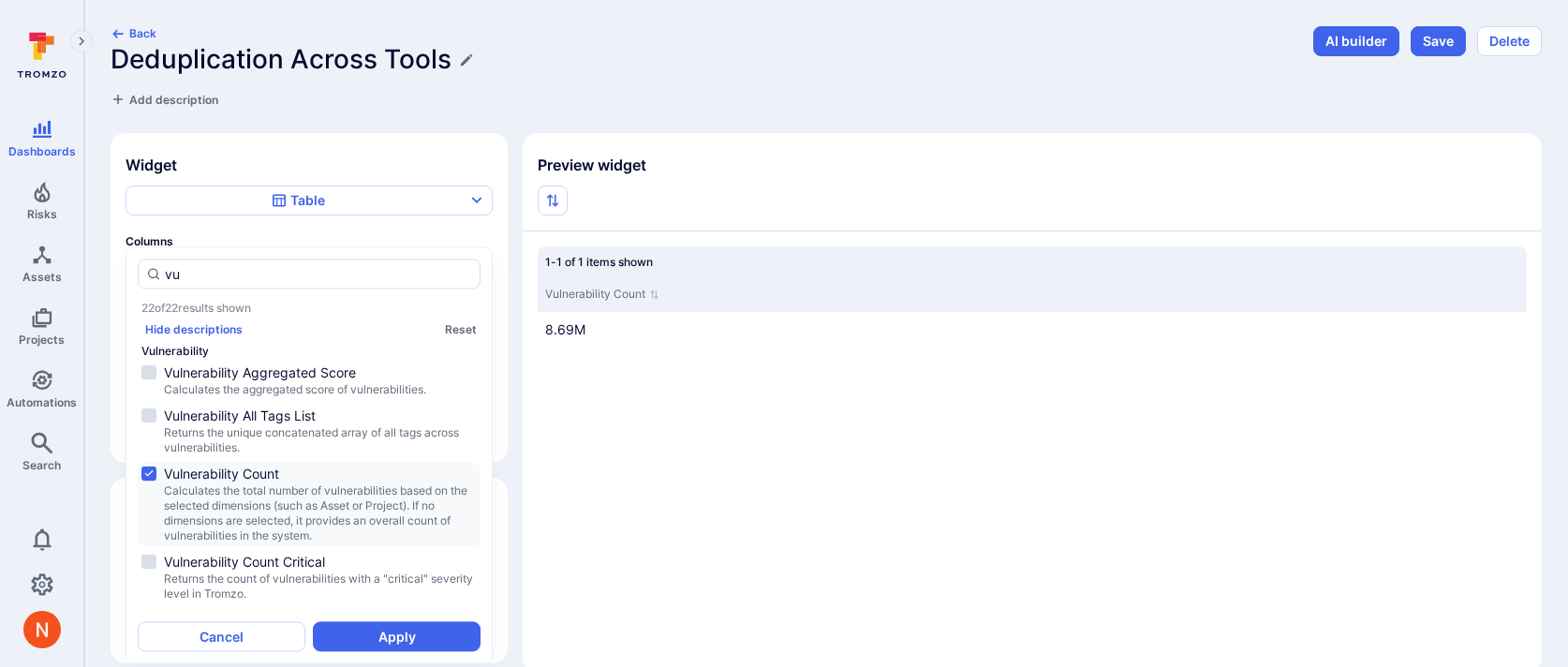
type input "v"
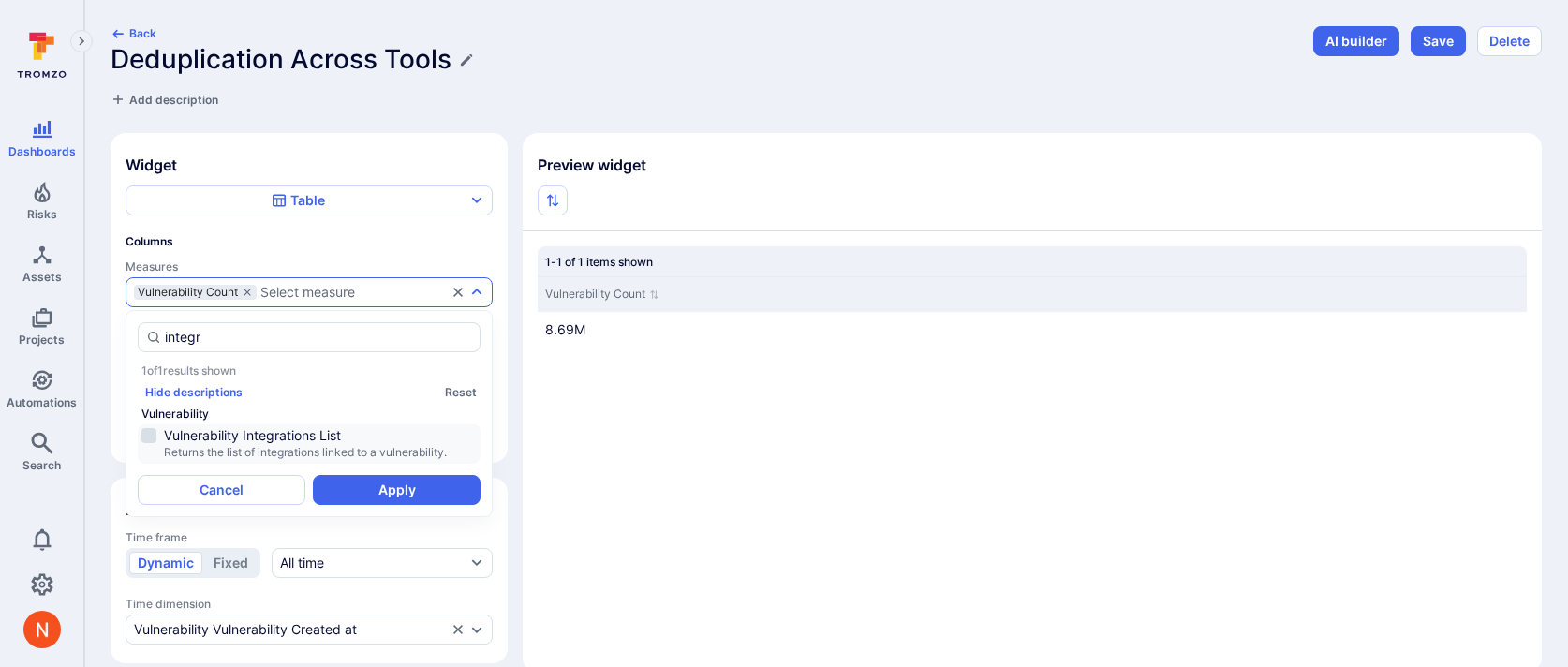
click at [323, 450] on span "Returns the list of integrations linked to a vulnerability." at bounding box center [321, 453] width 313 height 15
type input "integr"
click at [381, 485] on button "Apply" at bounding box center [396, 489] width 168 height 30
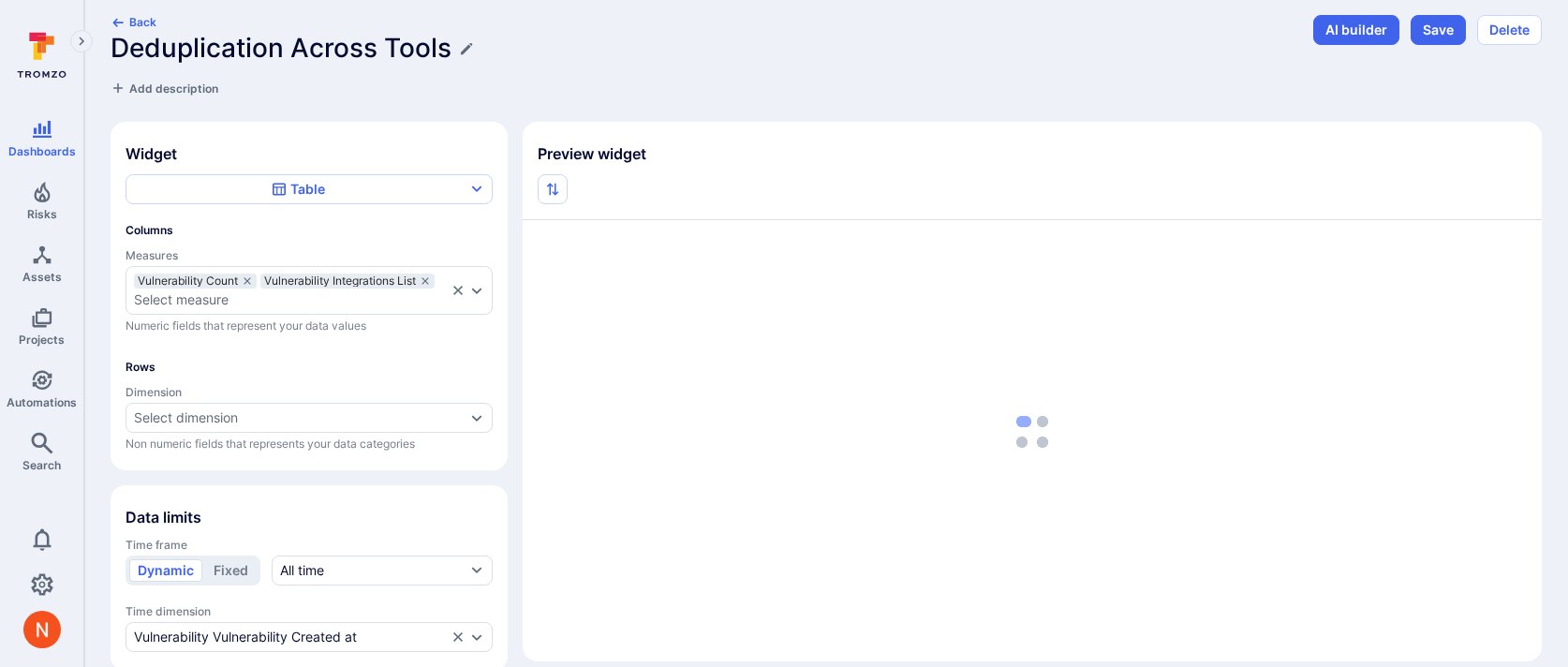
scroll to position [22, 0]
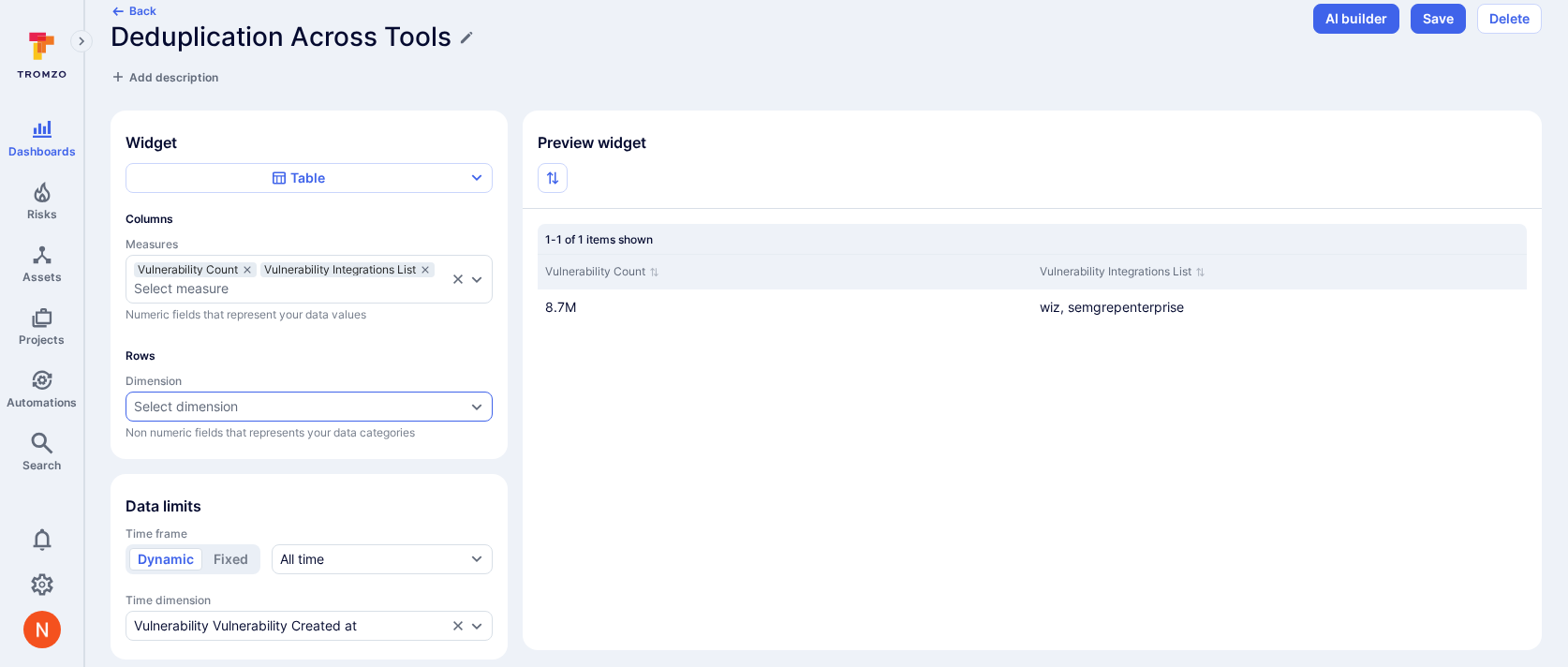
click at [251, 411] on div "Select dimension" at bounding box center [300, 407] width 332 height 15
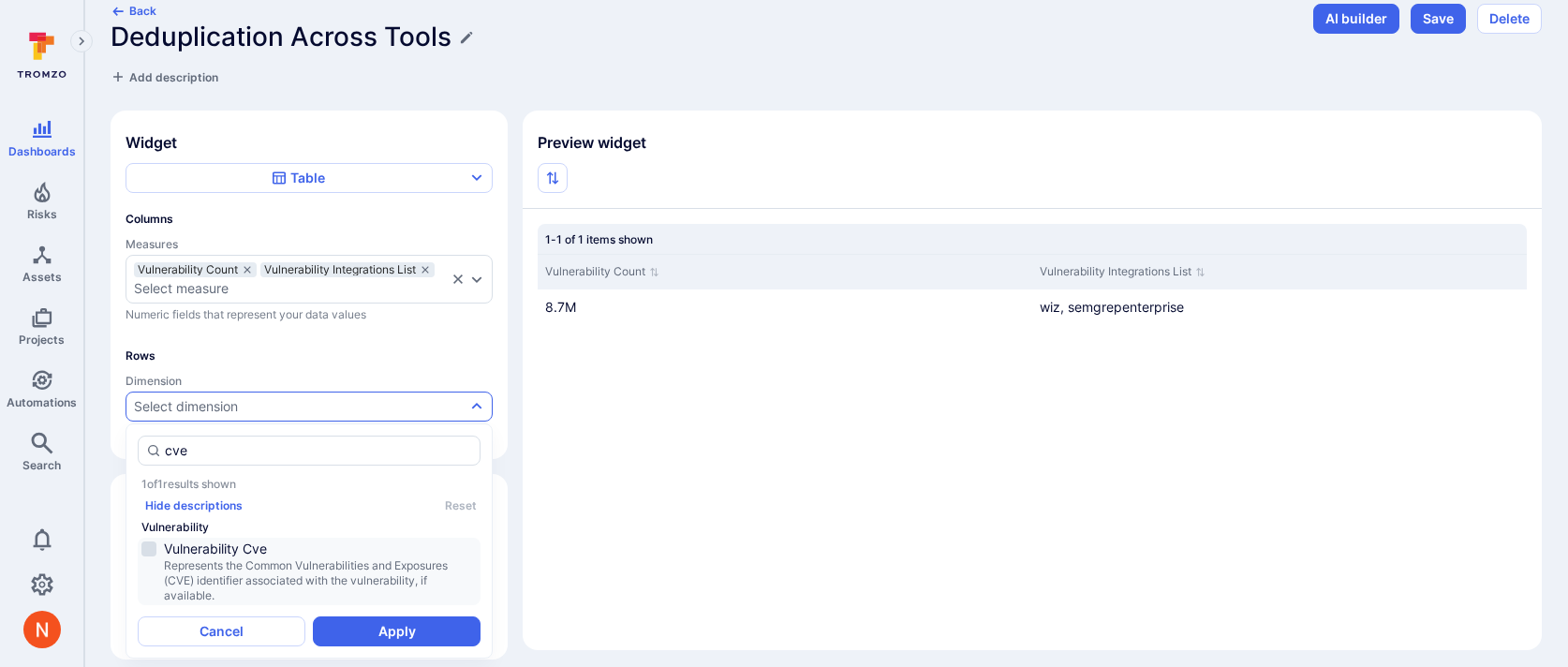
click at [266, 543] on span "Vulnerability Cve" at bounding box center [321, 549] width 313 height 19
type input "cve"
click at [373, 627] on button "Apply" at bounding box center [396, 631] width 168 height 30
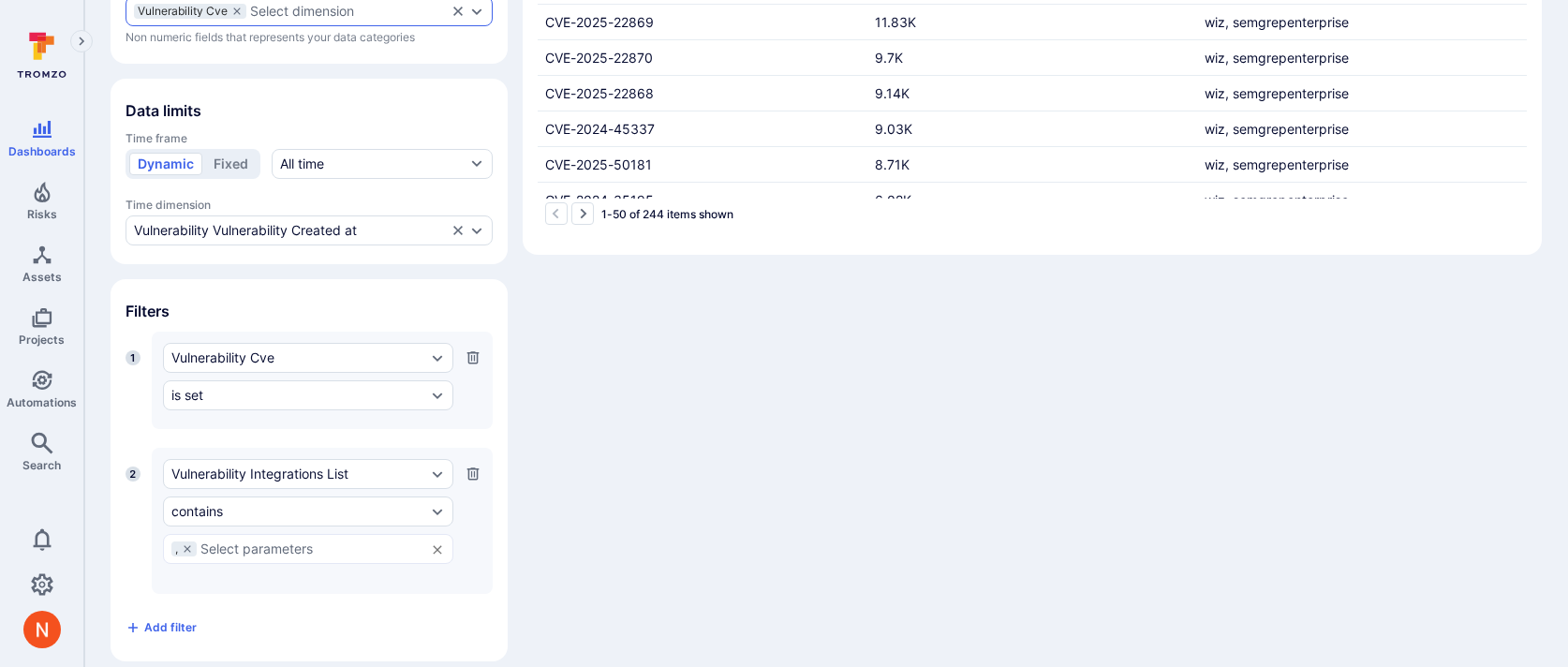
scroll to position [436, 0]
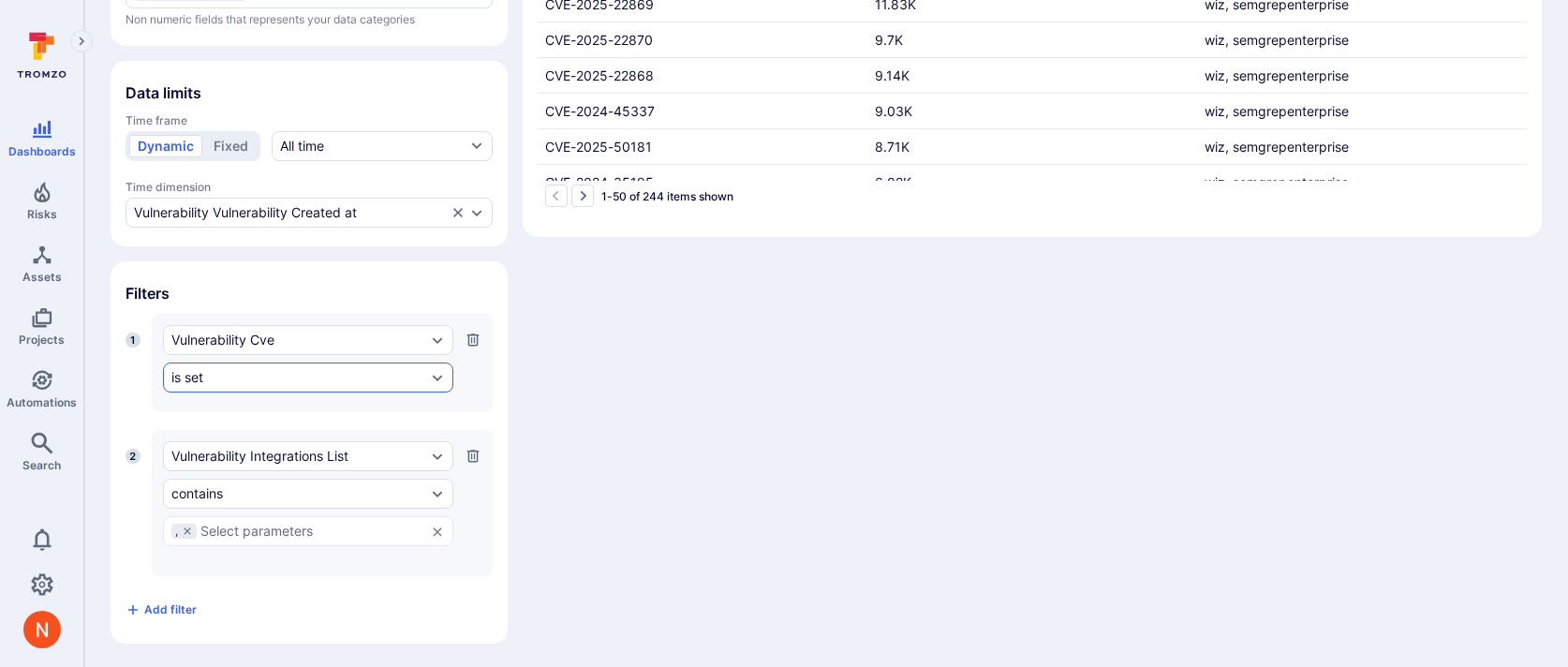
click at [247, 377] on div "is set" at bounding box center [299, 378] width 255 height 15
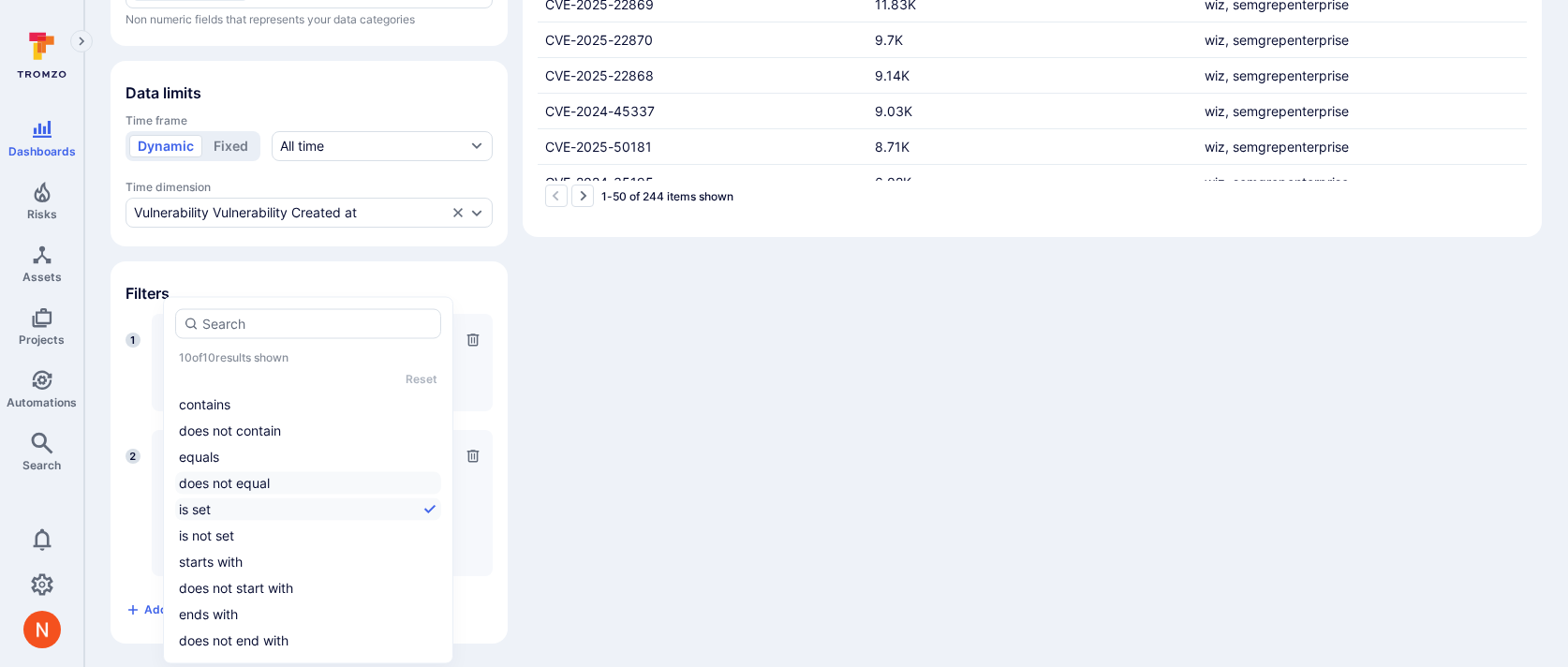
click at [211, 487] on li "does not equal" at bounding box center [308, 483] width 266 height 22
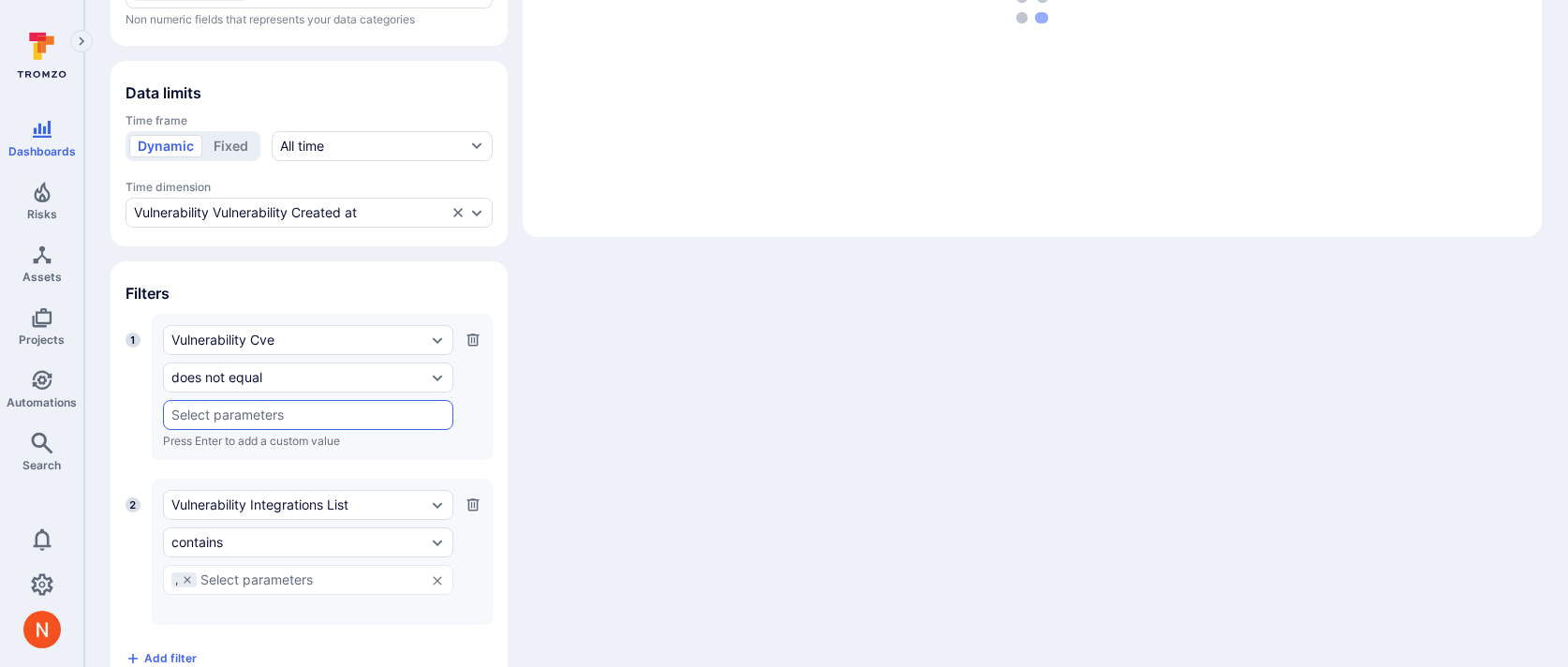
click at [215, 408] on input "text" at bounding box center [308, 416] width 273 height 15
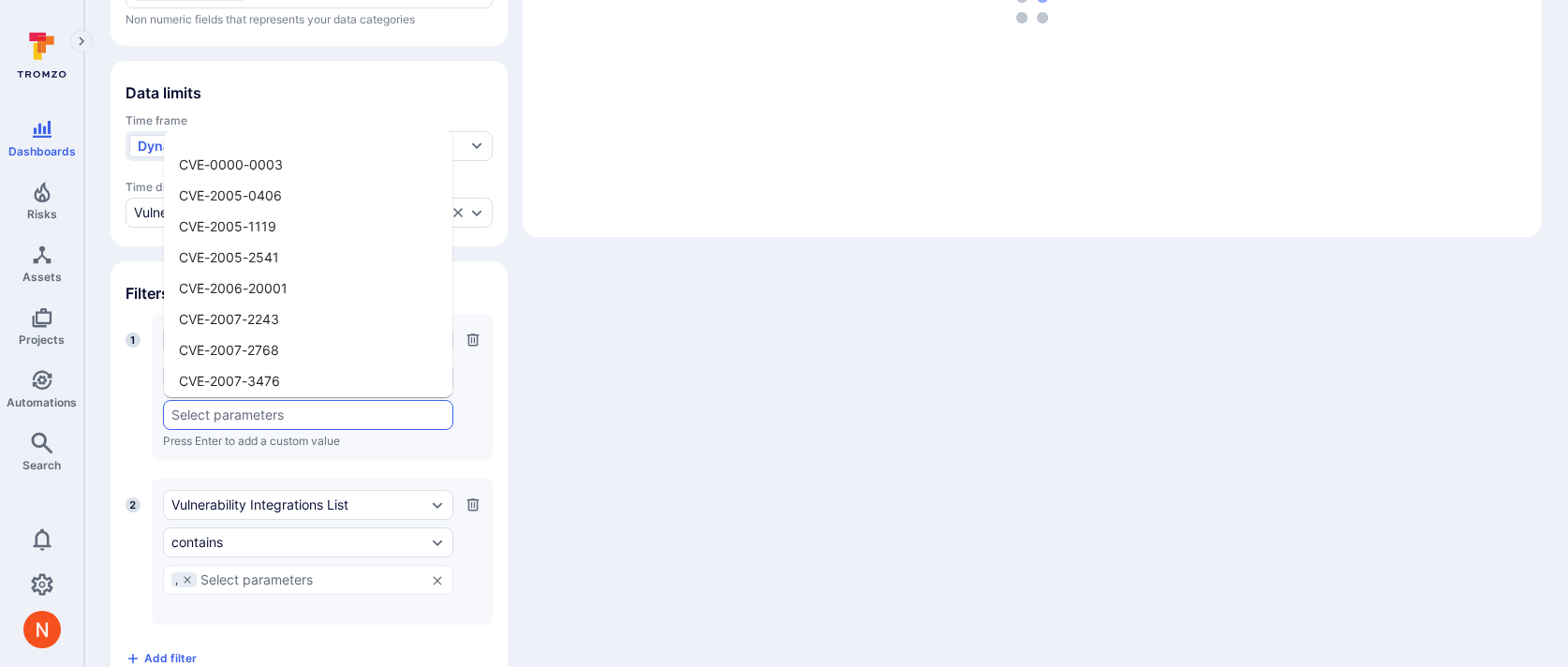
click at [261, 140] on li at bounding box center [308, 144] width 289 height 12
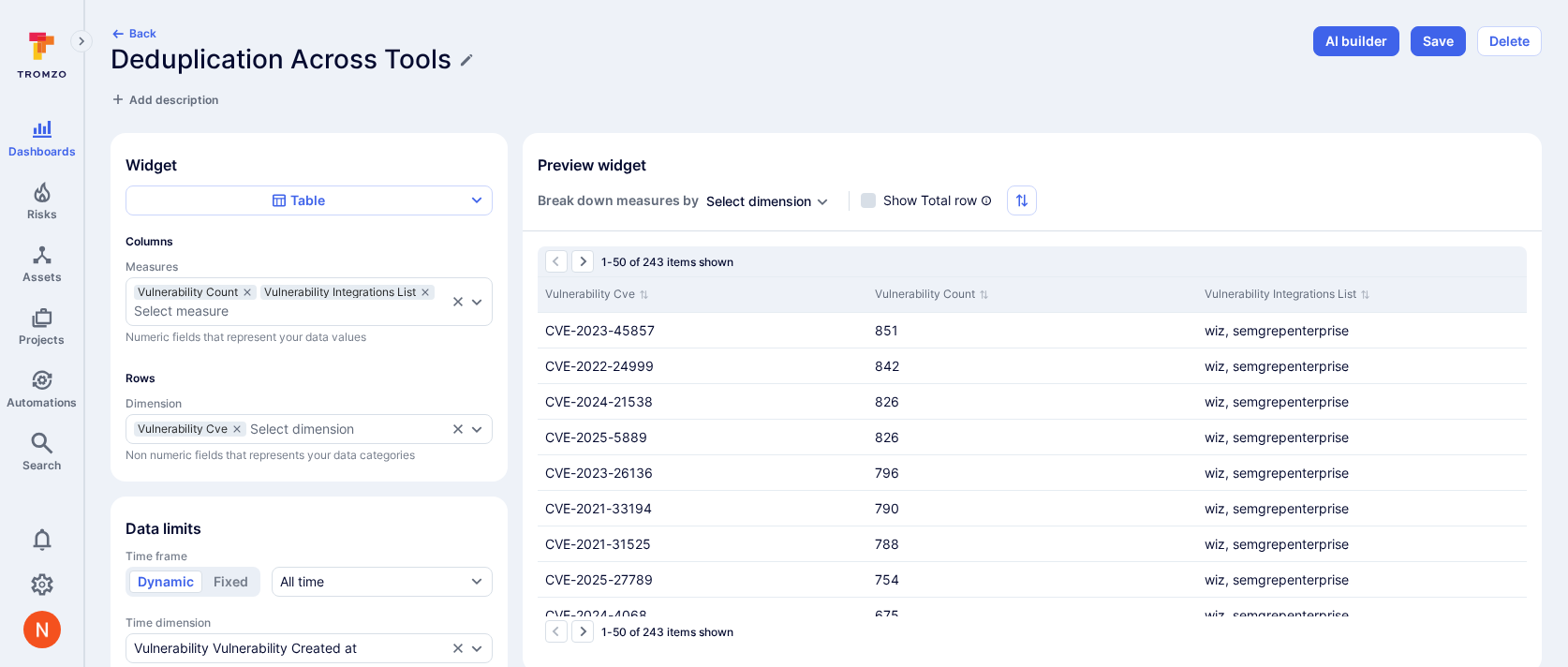
scroll to position [1475, 0]
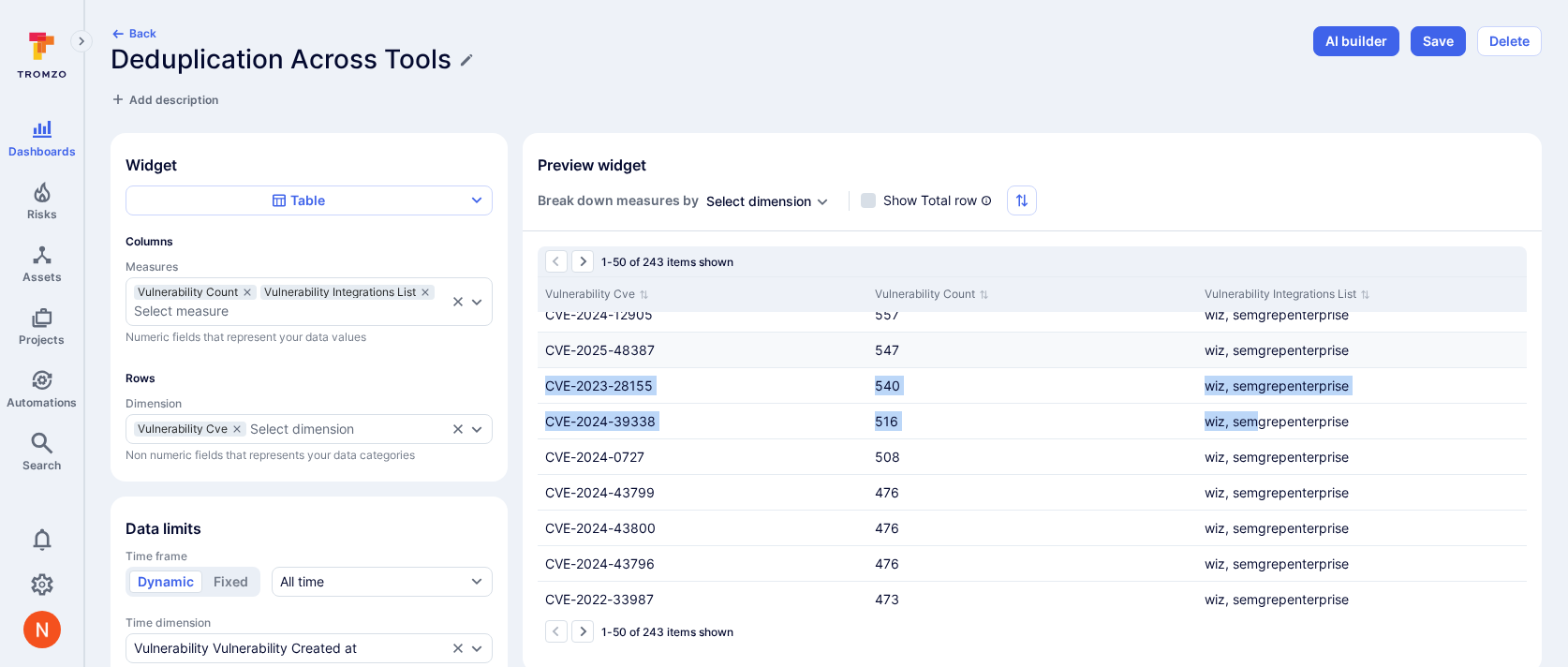
drag, startPoint x: 682, startPoint y: 369, endPoint x: 650, endPoint y: 365, distance: 32.2
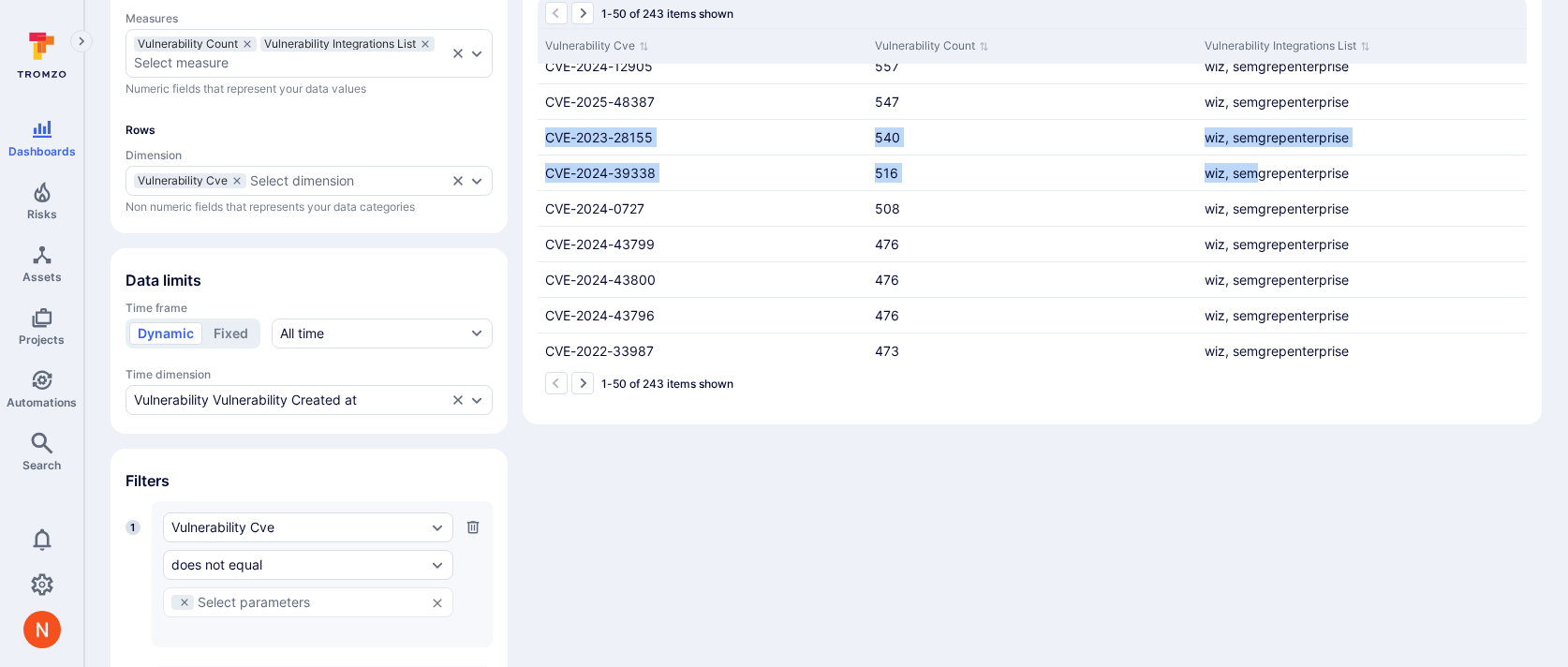
scroll to position [485, 0]
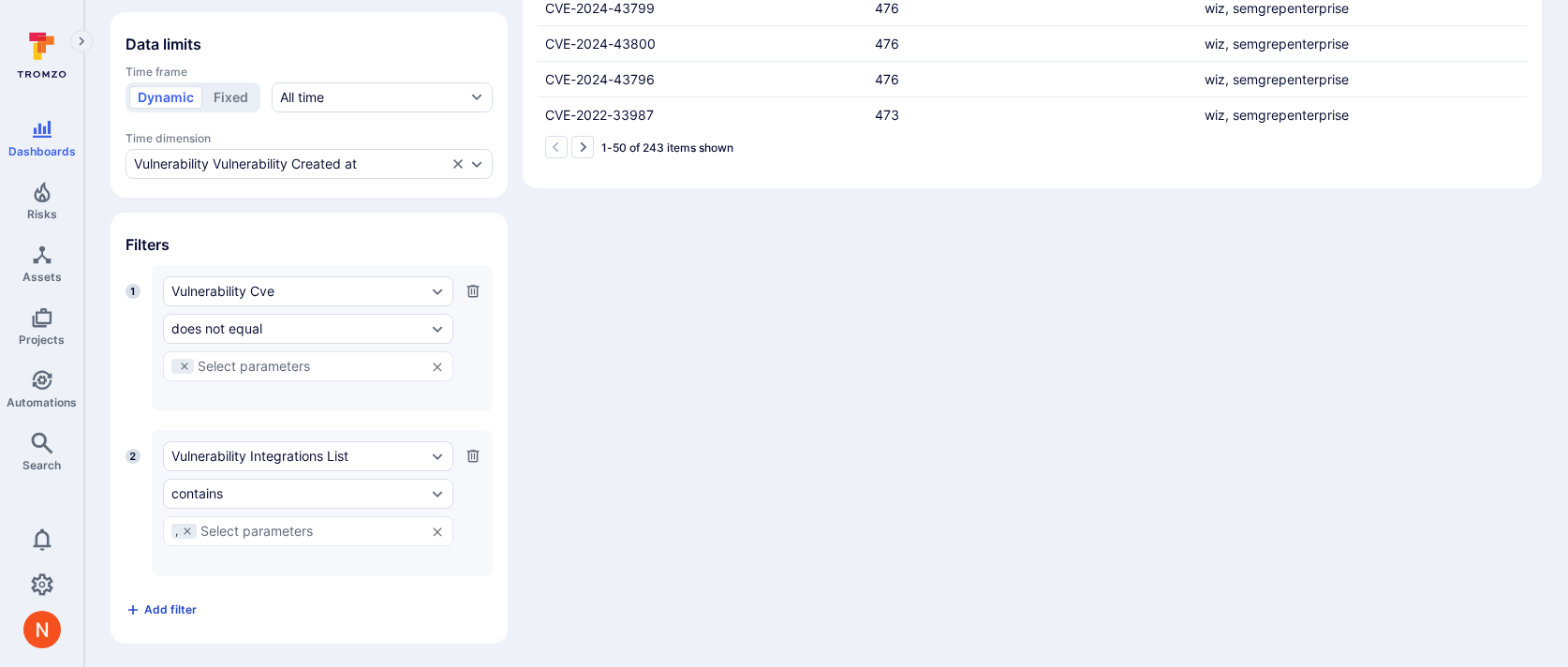
click at [171, 603] on span "Add filter" at bounding box center [170, 609] width 53 height 14
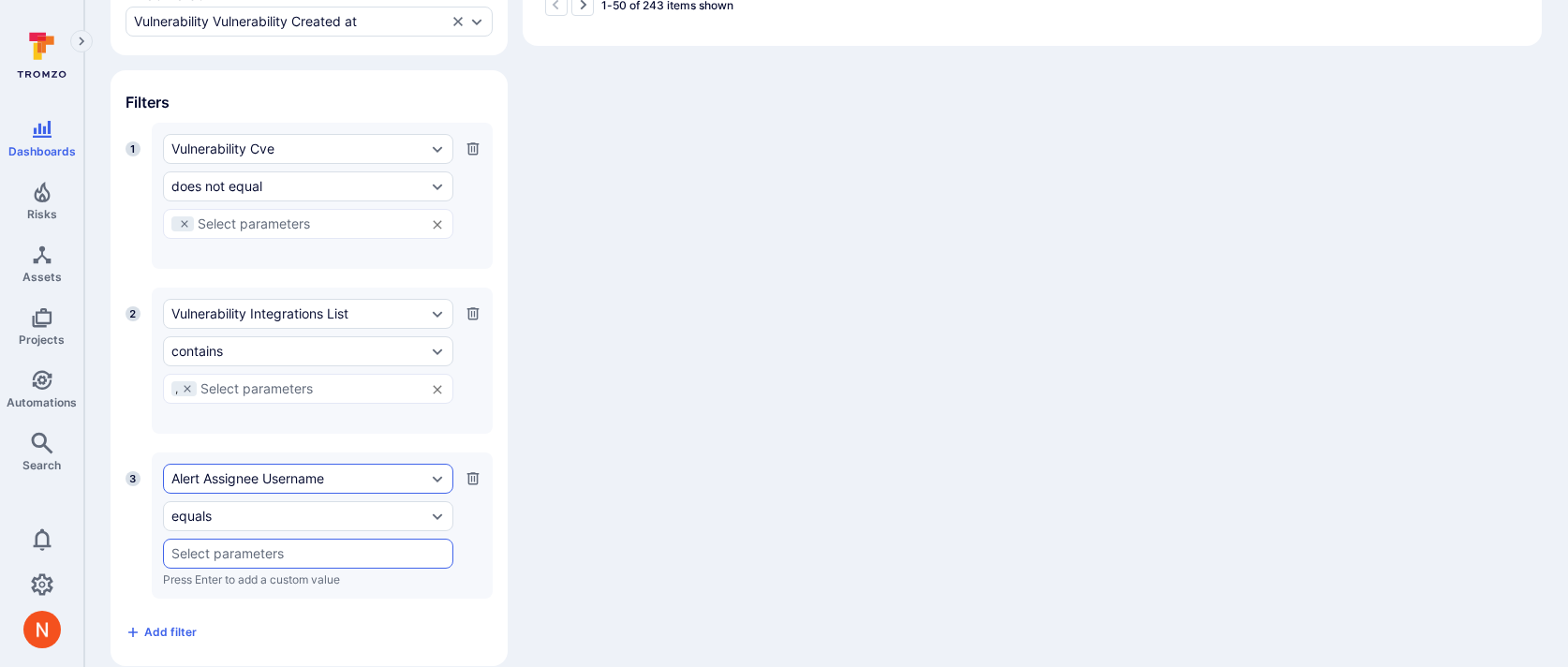
scroll to position [650, 0]
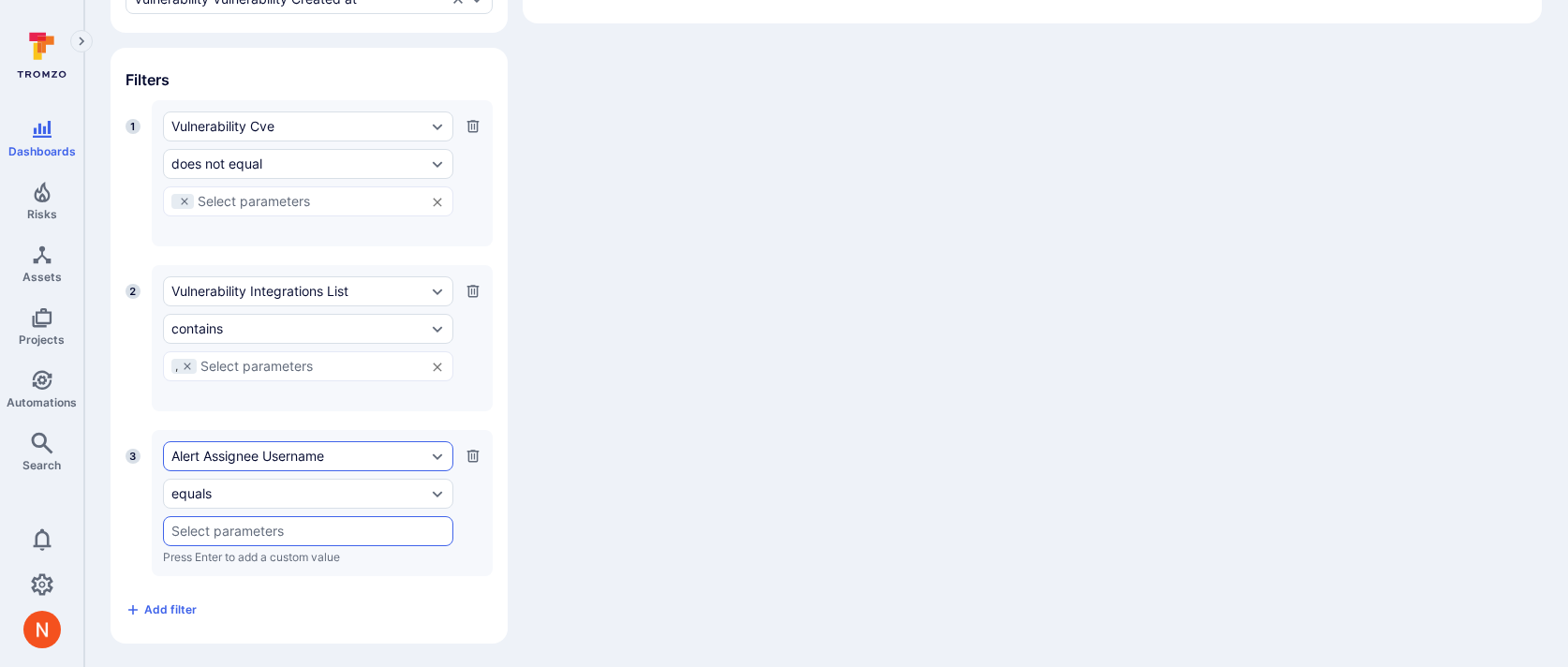
click at [263, 456] on div "Alert Assignee Username" at bounding box center [299, 457] width 255 height 15
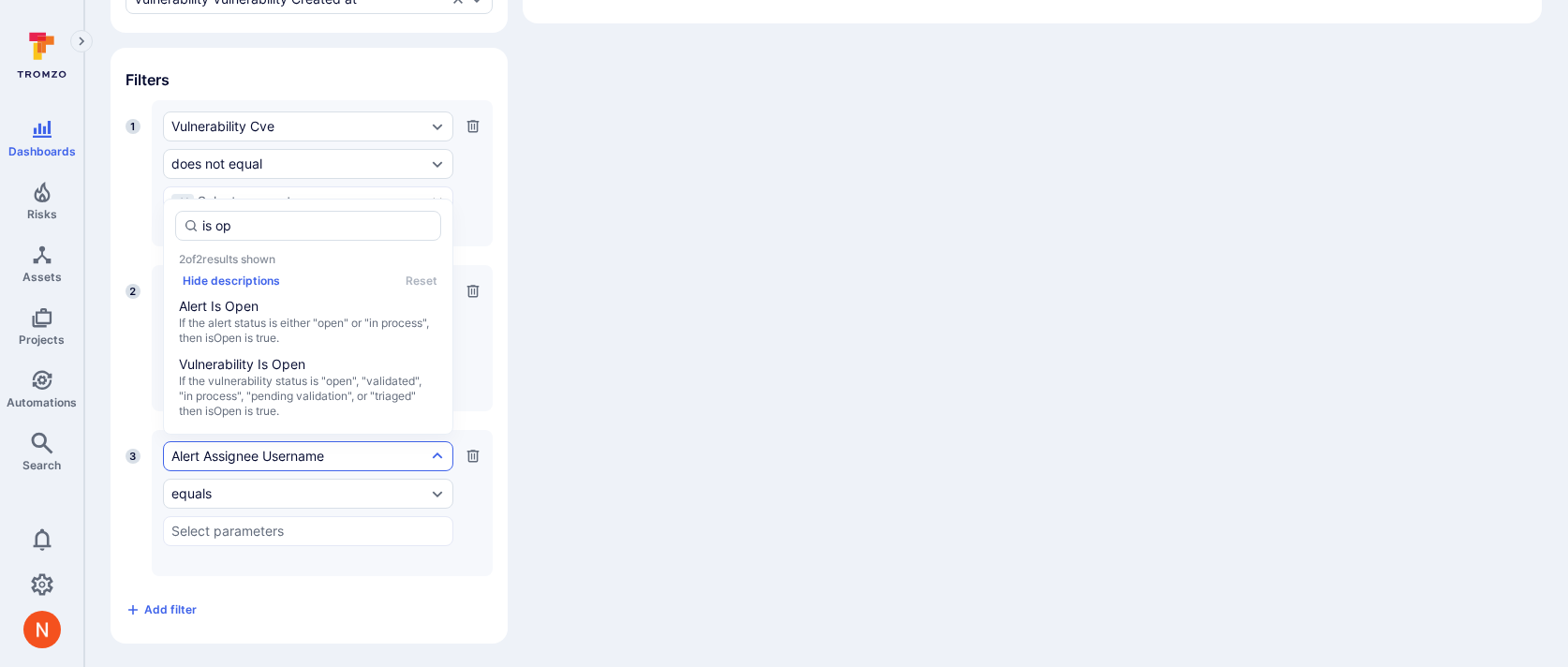
type input "is ope"
click at [302, 387] on span "If the vulnerability status is "open", "validated", "in process", "pending vali…" at bounding box center [307, 396] width 258 height 45
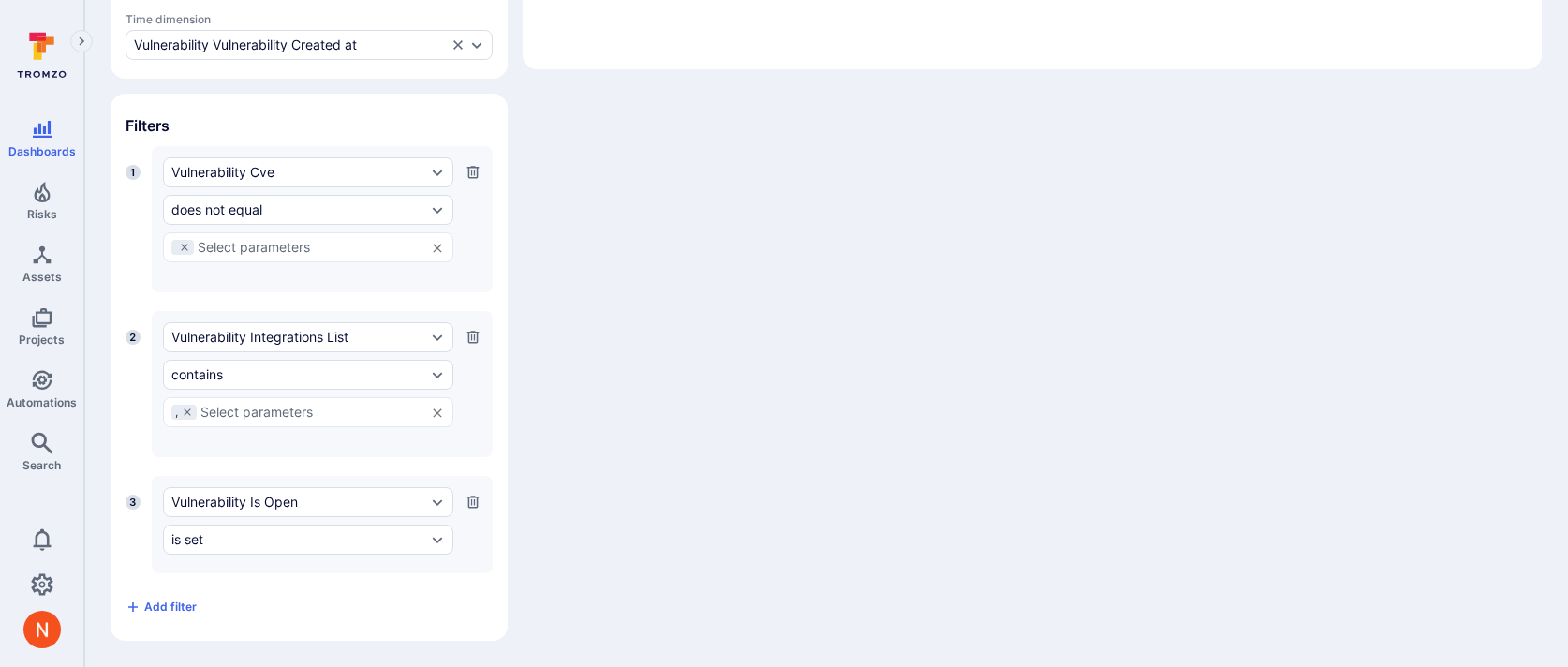
scroll to position [601, 0]
click at [243, 546] on div "is set" at bounding box center [299, 543] width 255 height 15
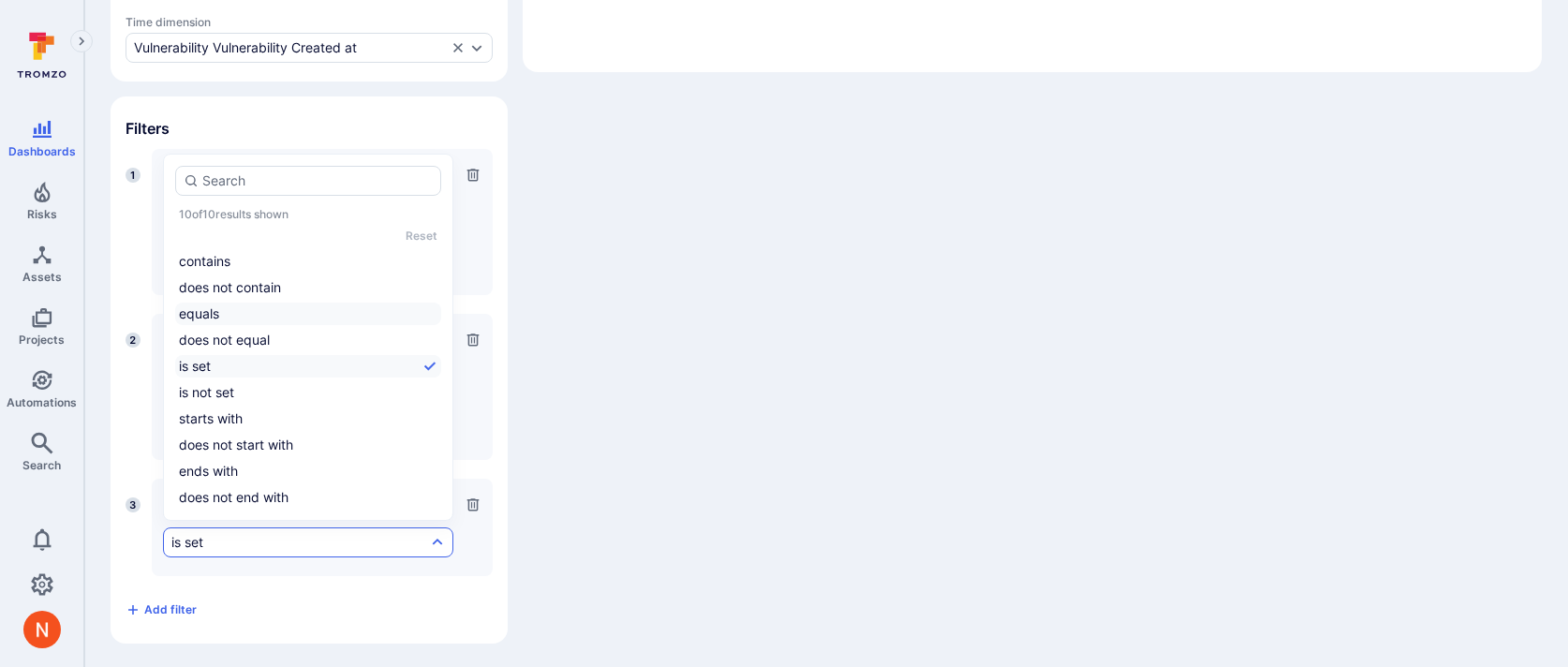
click at [256, 320] on li "equals" at bounding box center [308, 313] width 266 height 22
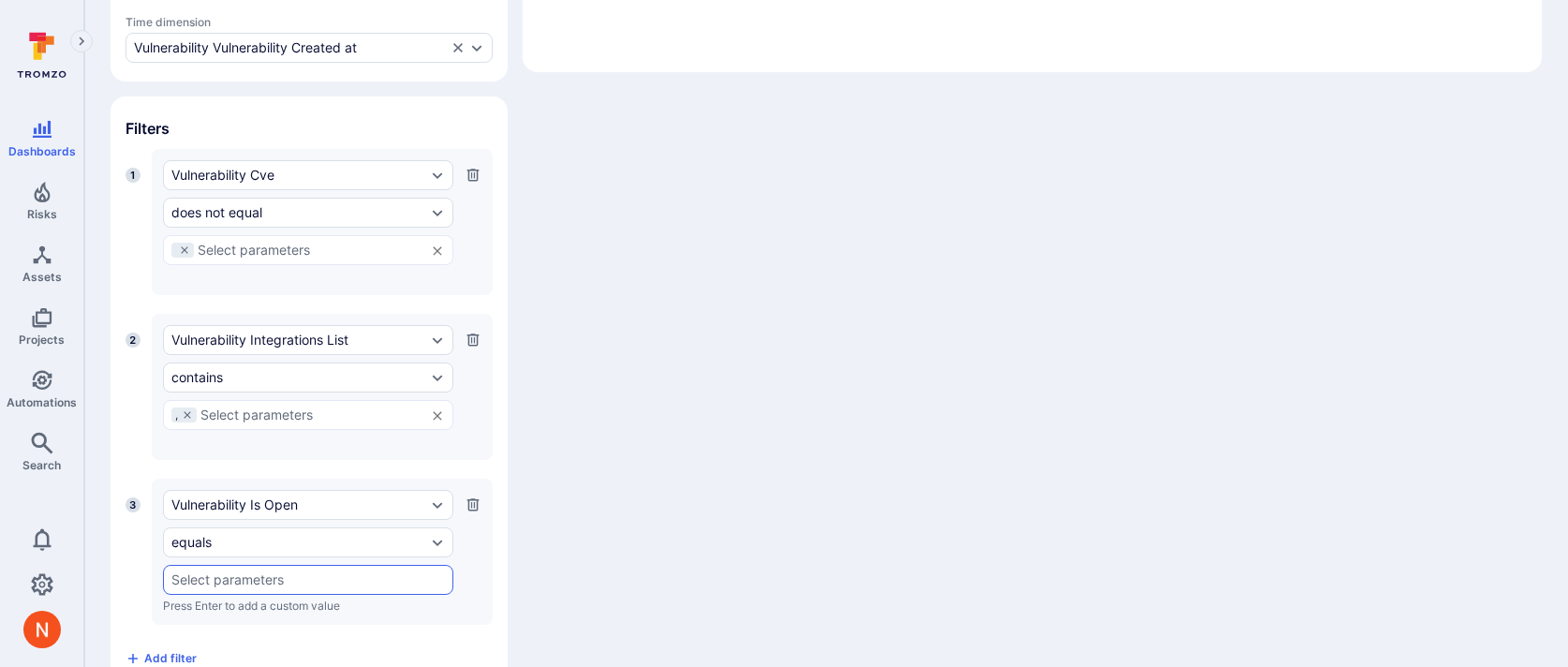
click at [219, 580] on input "text" at bounding box center [308, 581] width 273 height 15
click at [219, 505] on li "True" at bounding box center [308, 509] width 289 height 31
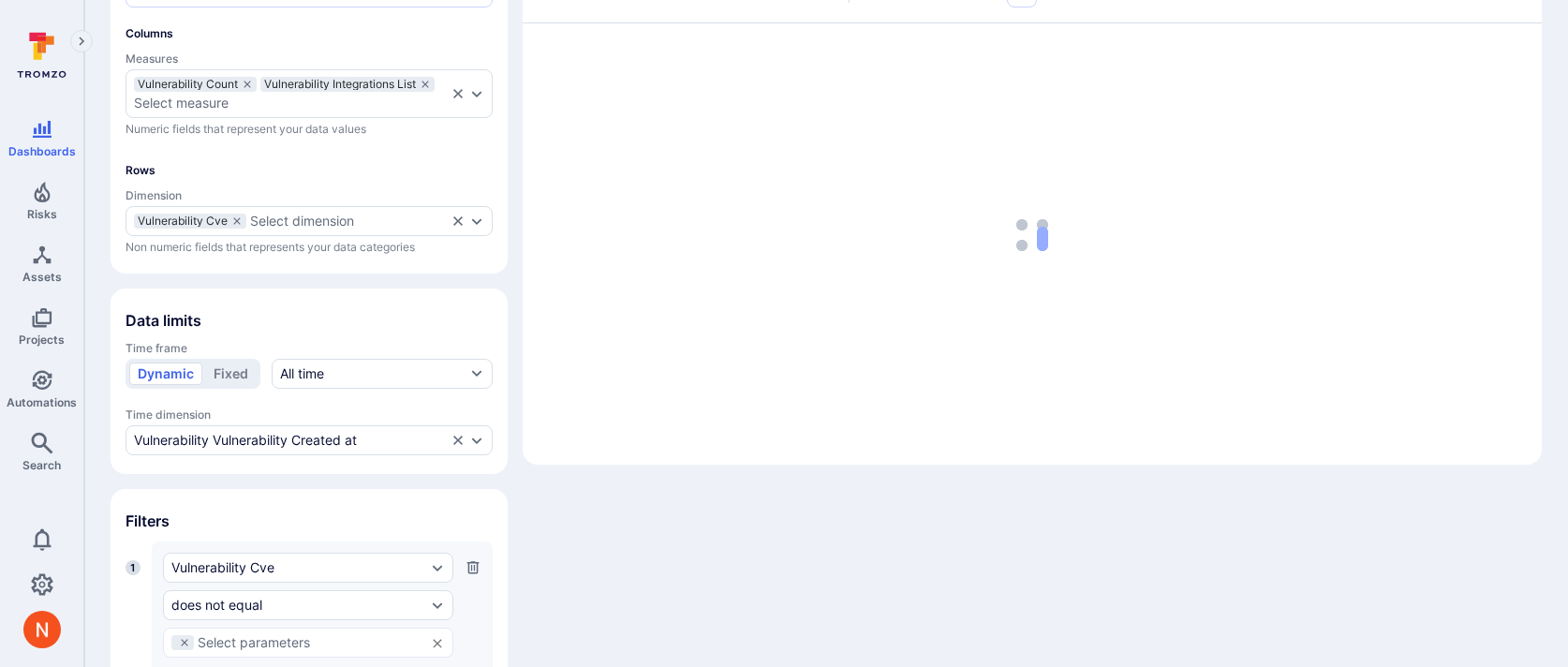
scroll to position [0, 0]
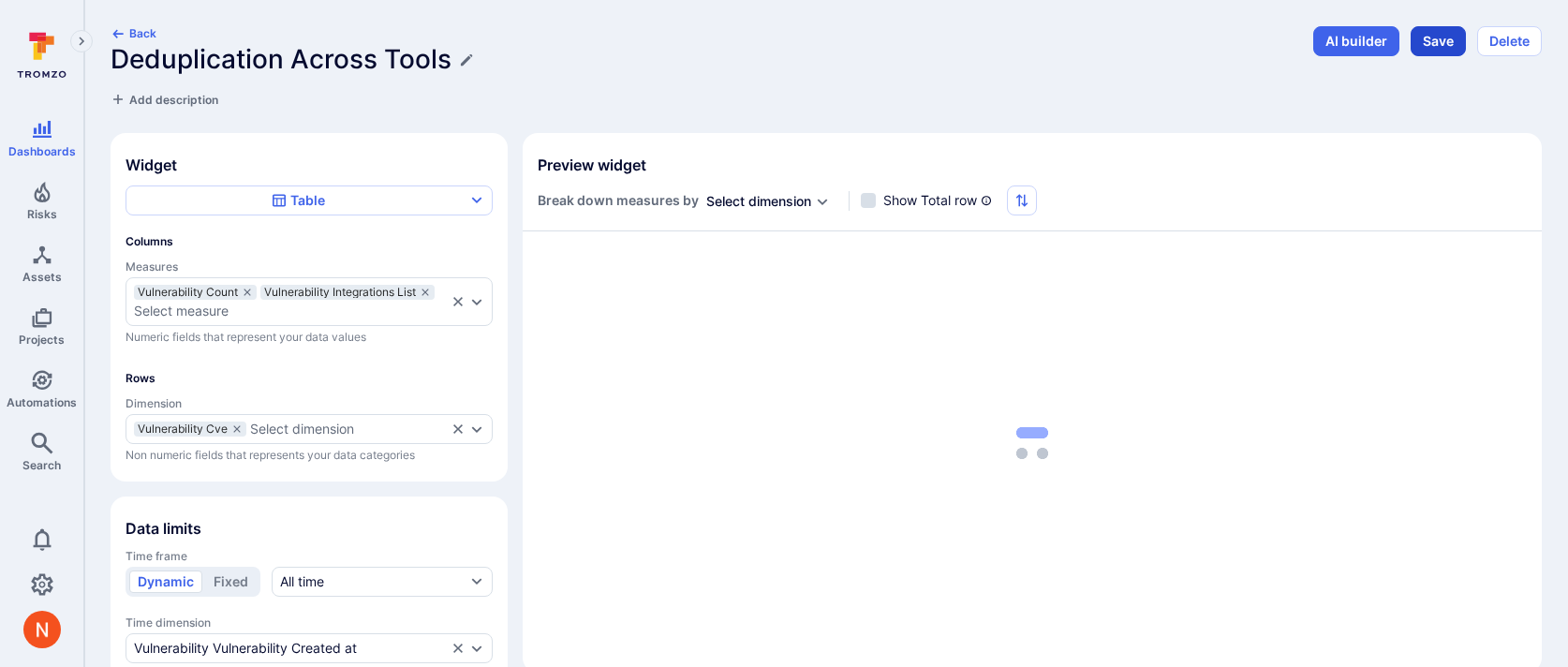
click at [1442, 37] on button "Save" at bounding box center [1438, 40] width 56 height 30
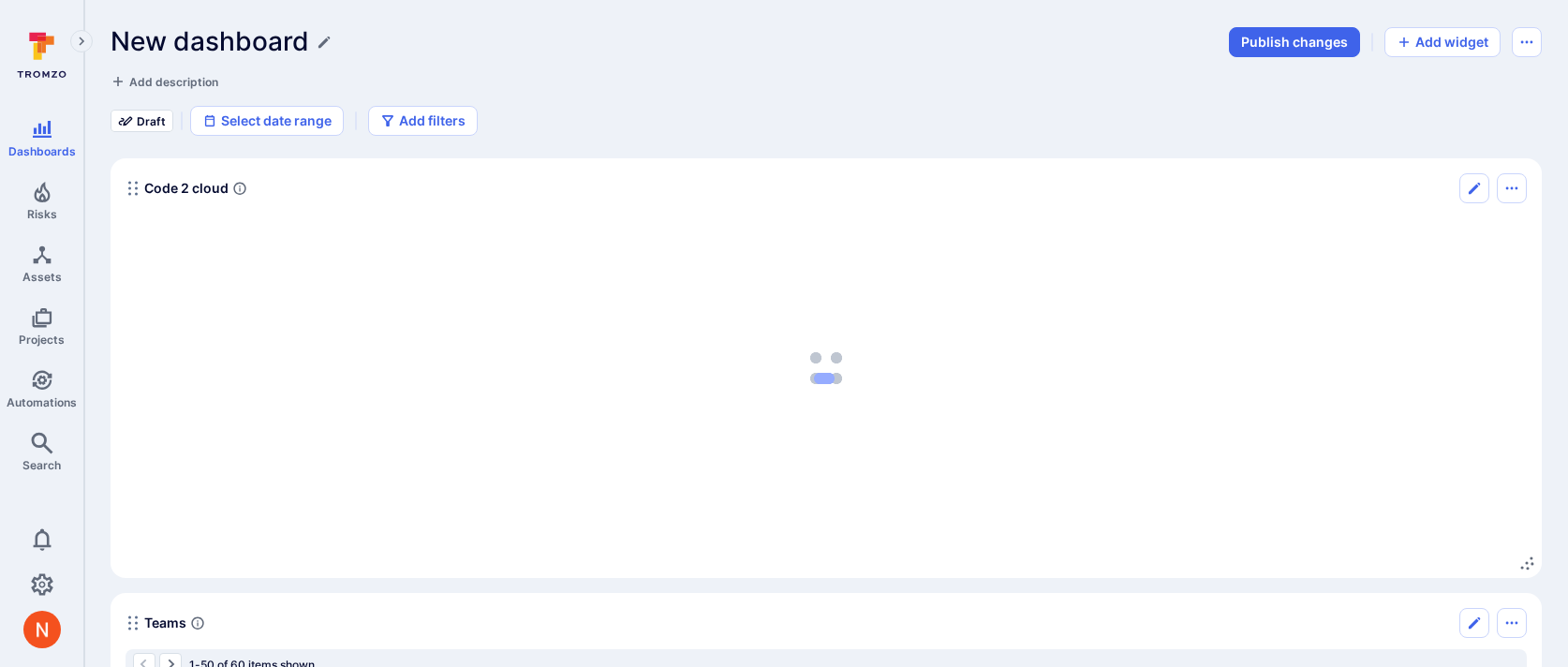
scroll to position [807, 0]
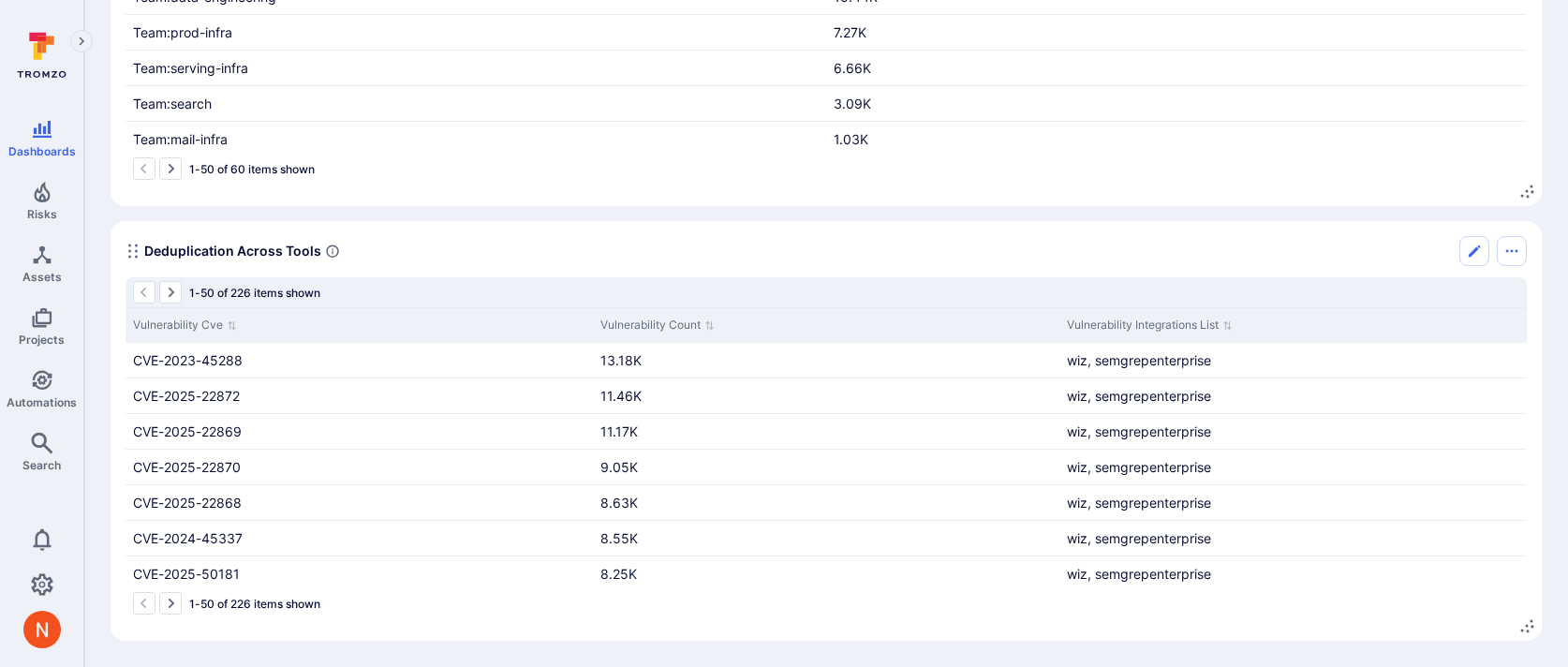
click at [704, 278] on div "1-50 of 226 items shown" at bounding box center [826, 292] width 1402 height 30
click at [781, 254] on div "Deduplication Across Tools" at bounding box center [826, 250] width 1402 height 30
click at [630, 361] on link "13.18K" at bounding box center [621, 360] width 41 height 16
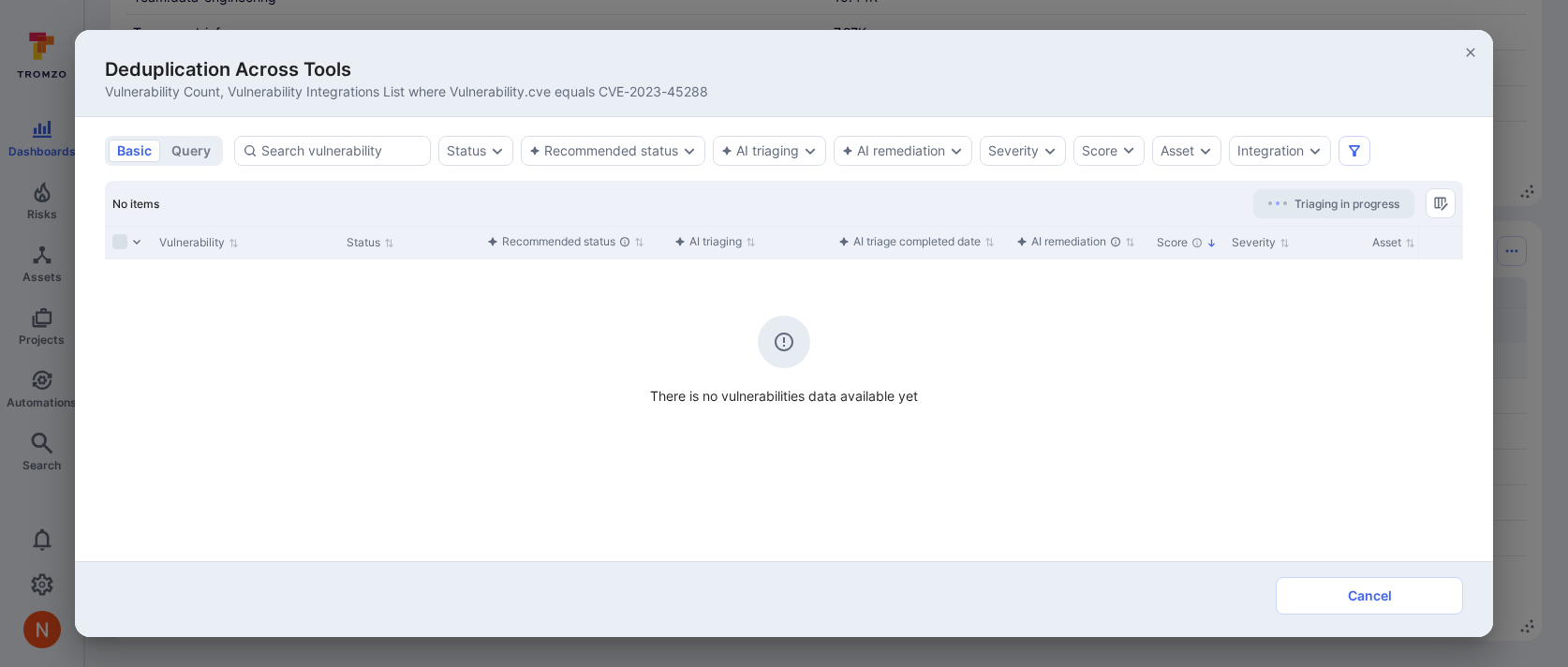
click at [29, 463] on div "Deduplication Across Tools Vulnerability Count, Vulnerability Integrations List…" at bounding box center [784, 333] width 1568 height 667
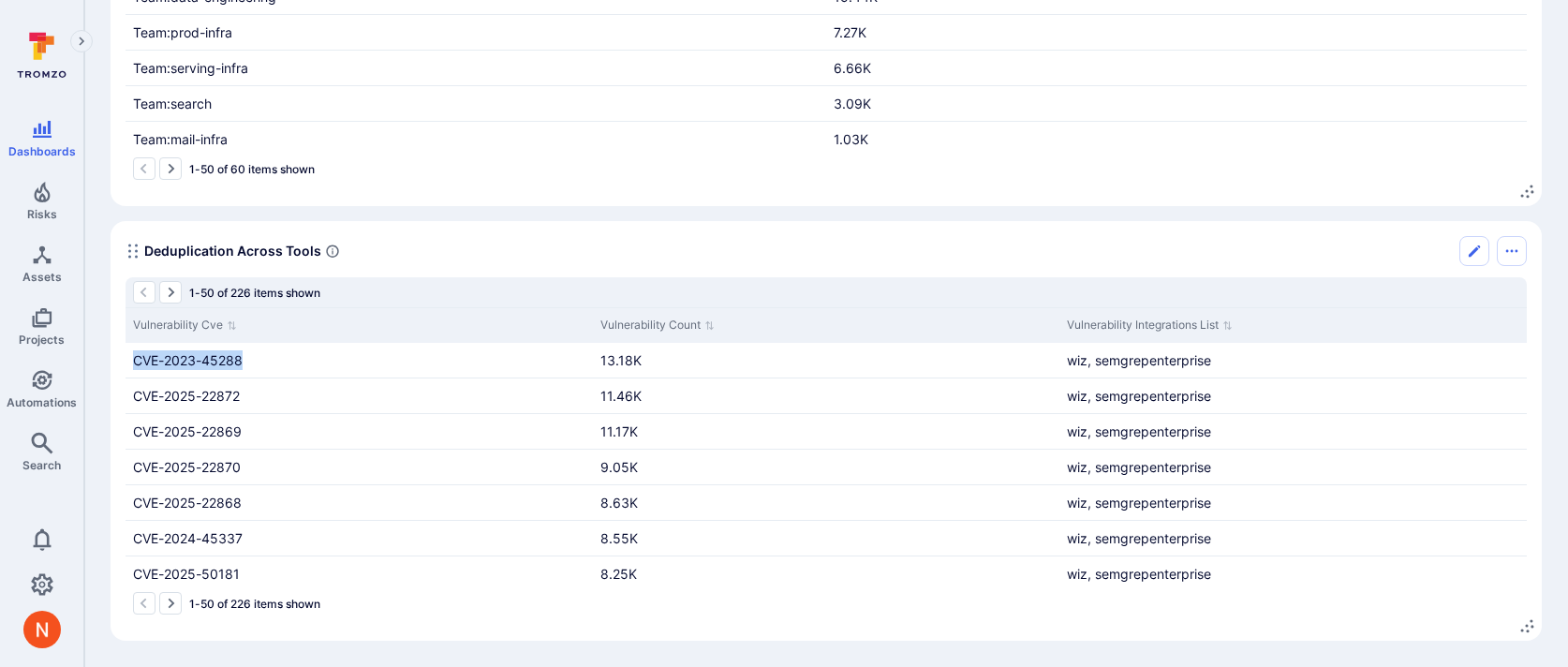
drag, startPoint x: 301, startPoint y: 358, endPoint x: 115, endPoint y: 354, distance: 186.0
click at [115, 354] on section "Deduplication Across Tools 1-50 of 226 items shown Vulnerability Cve Vulnerabil…" at bounding box center [826, 430] width 1432 height 419
copy span "CVE-2023-45288"
click at [134, 224] on section "Deduplication Across Tools 1-50 of 226 items shown Vulnerability Cve Vulnerabil…" at bounding box center [826, 430] width 1432 height 419
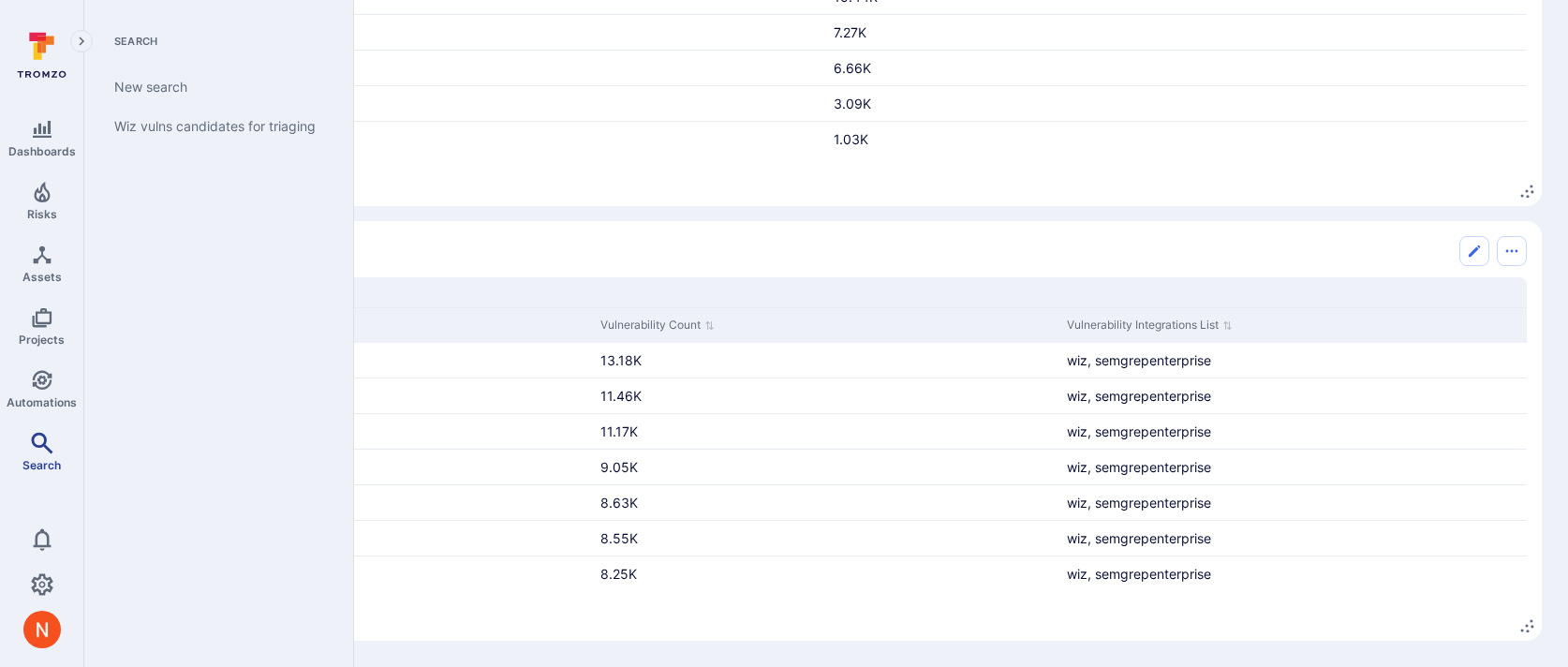
click at [41, 432] on icon "Search" at bounding box center [41, 442] width 21 height 21
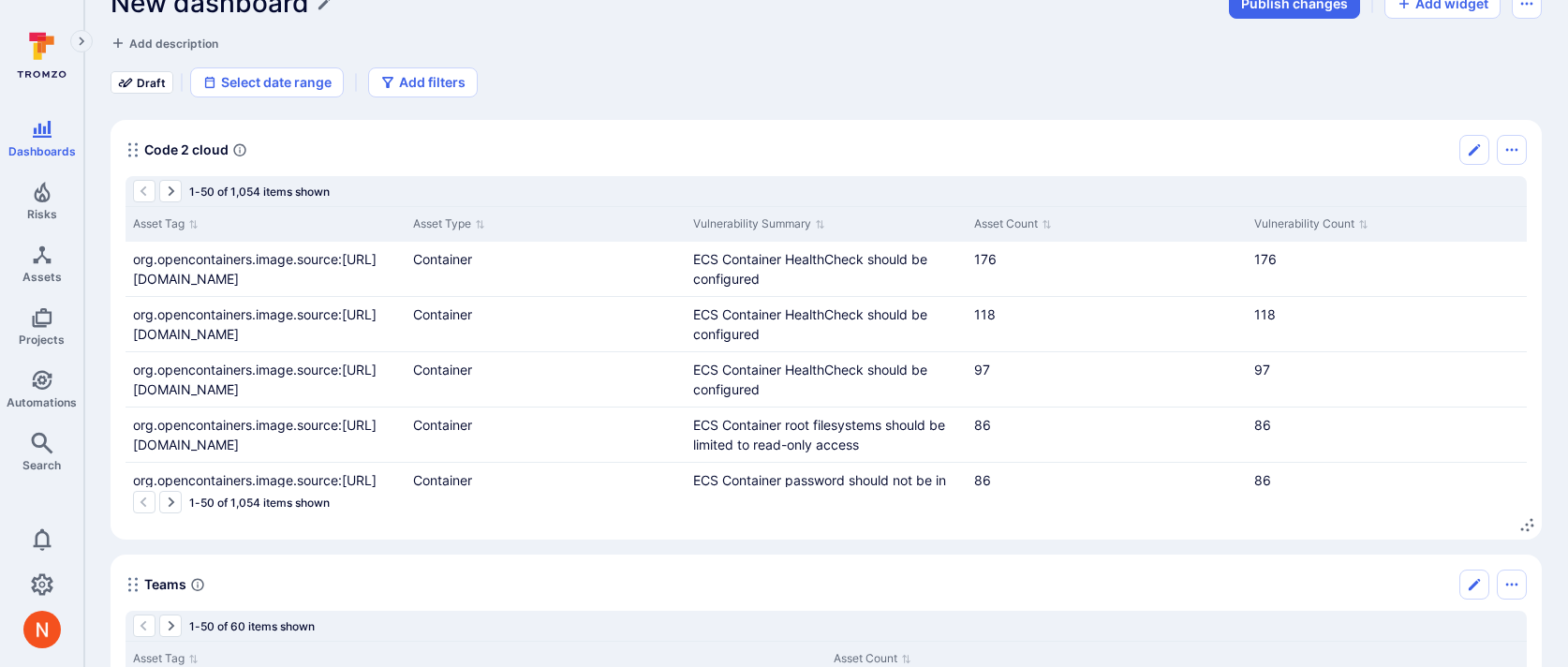
scroll to position [398, 0]
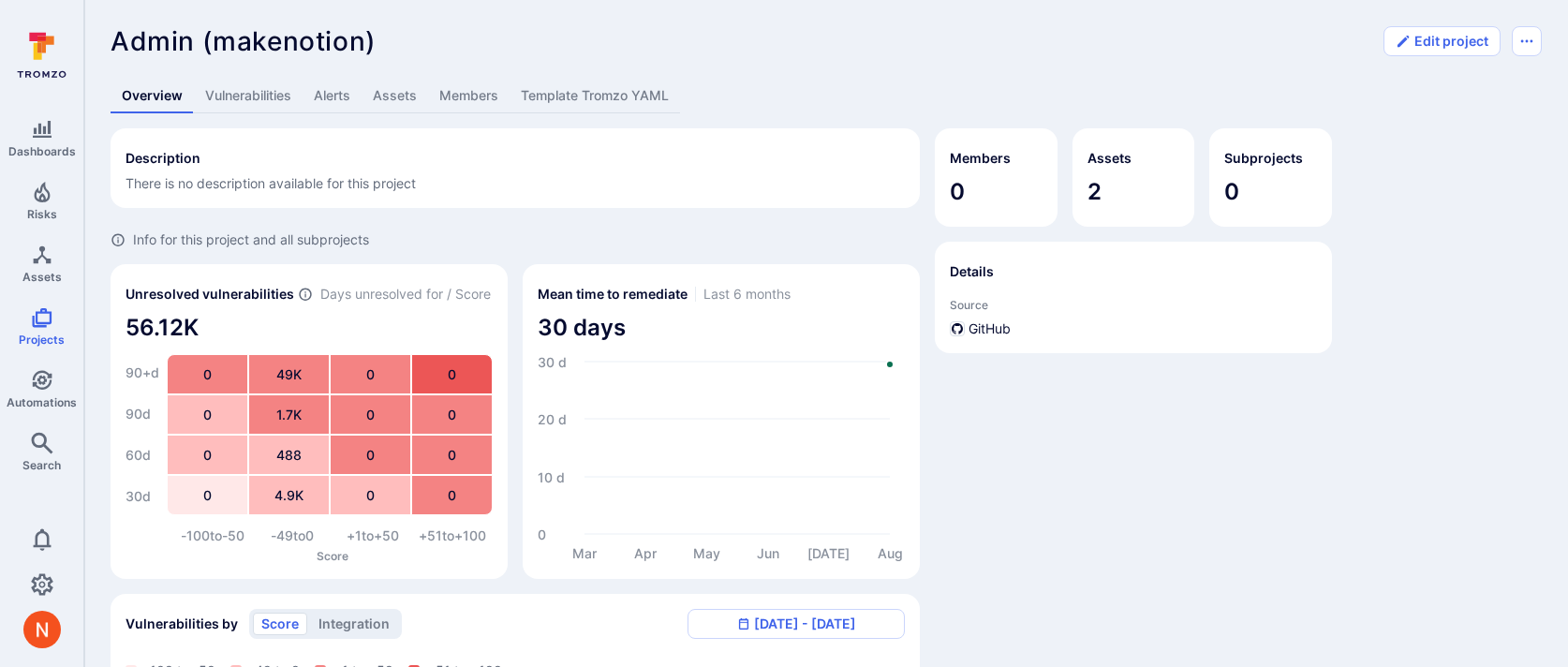
click at [512, 45] on div "Admin (makenotion) ... Show more" at bounding box center [741, 40] width 1262 height 30
click at [43, 380] on icon "Automations" at bounding box center [41, 380] width 20 height 20
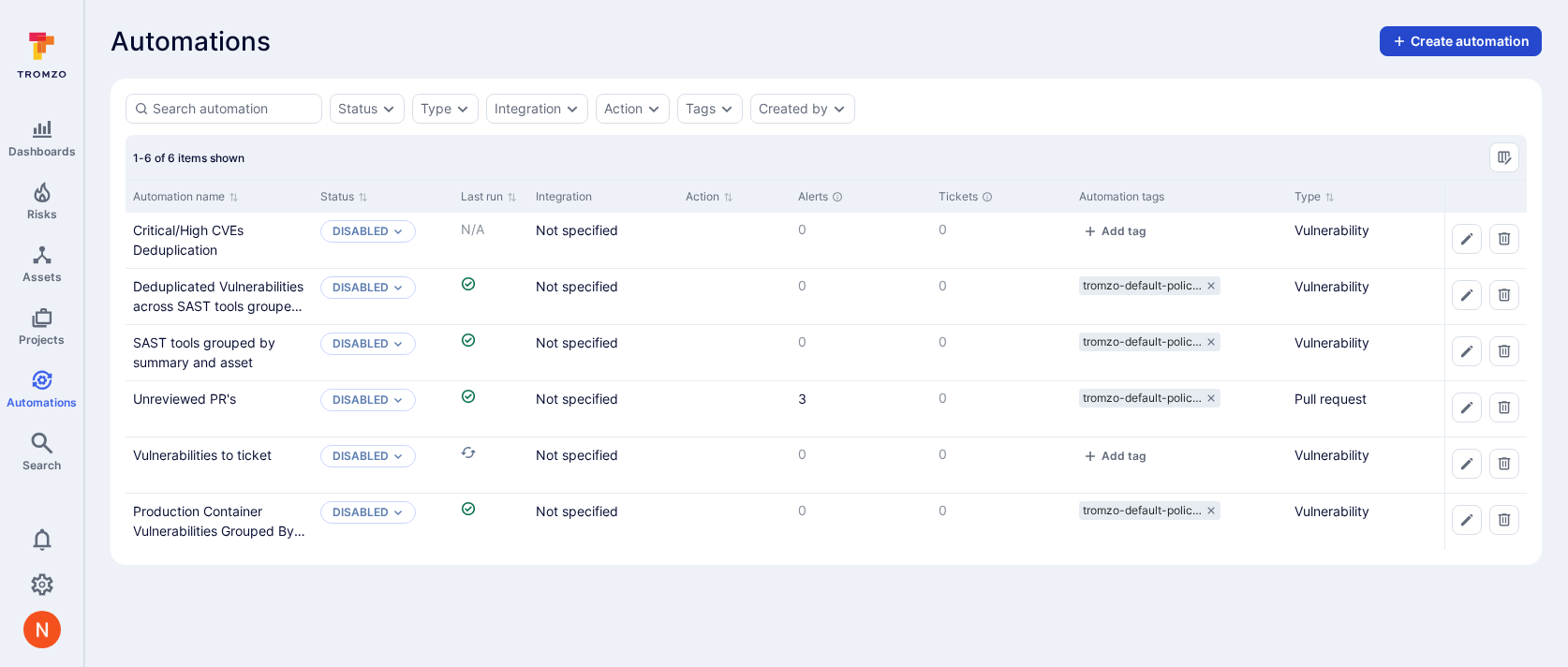
click at [1407, 41] on icon "create-automation-button" at bounding box center [1400, 41] width 15 height 15
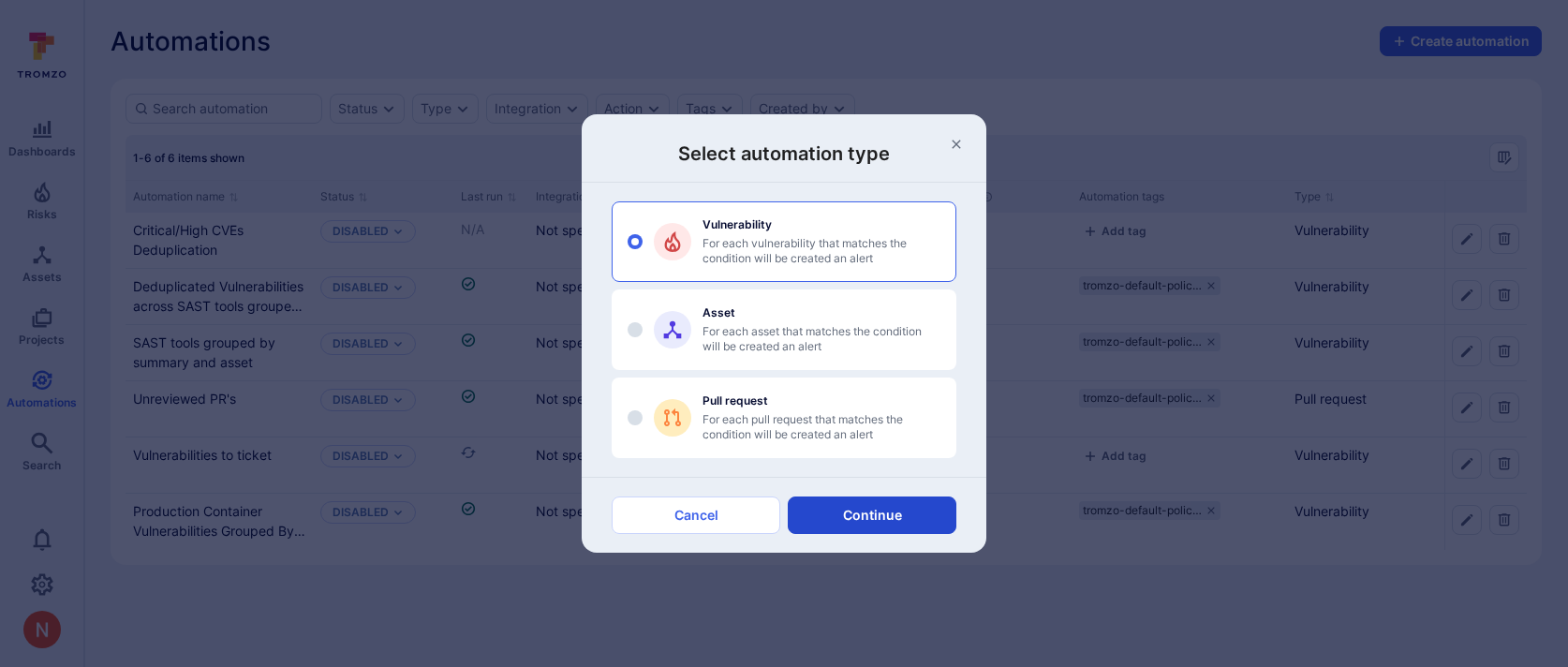
click at [831, 518] on button "Continue" at bounding box center [872, 514] width 169 height 37
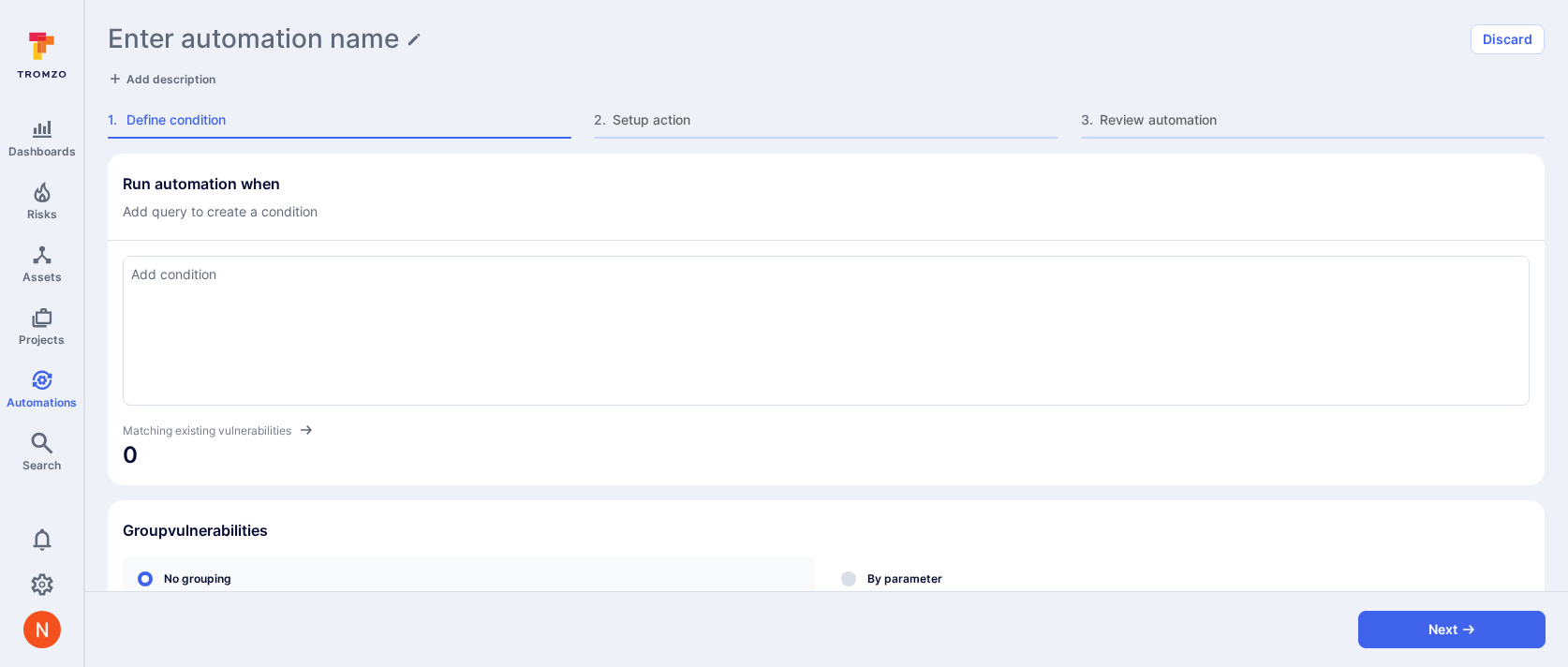
click at [597, 361] on div at bounding box center [826, 331] width 1408 height 150
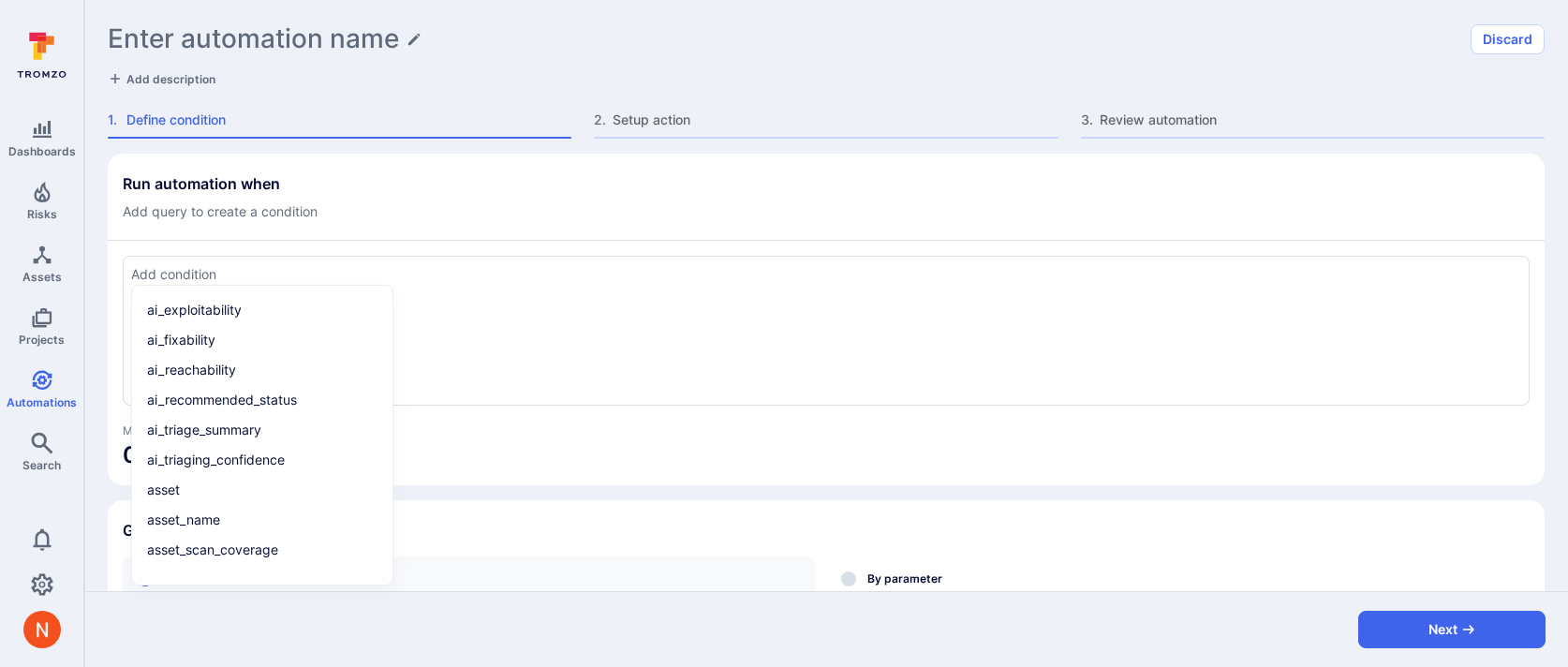
paste textarea "tool_name in ("wiz", "snyk") and vulnerable_entity != "" and fix_available = Tr…"
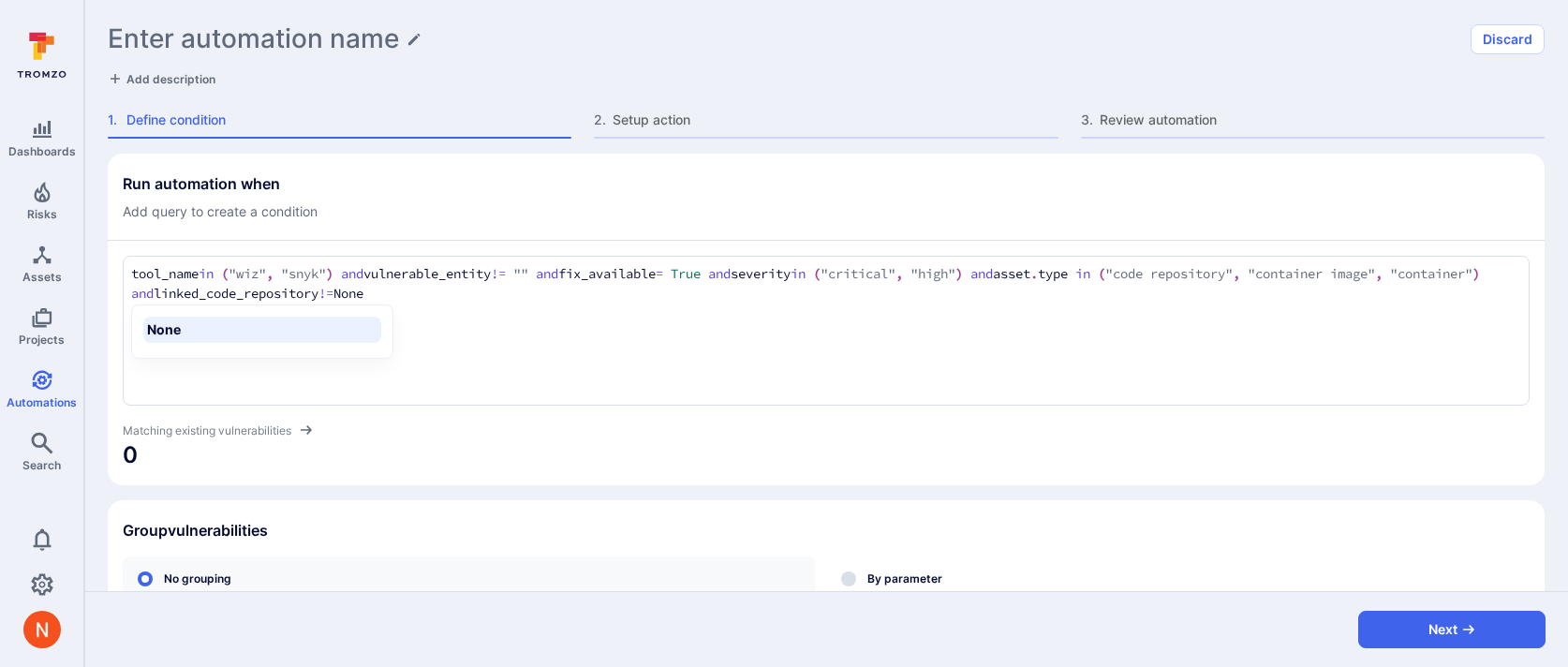
click at [326, 269] on textarea "tool_name in ("wiz", "snyk") and vulnerable_entity != "" and fix_available = Tr…" at bounding box center [826, 284] width 1390 height 40
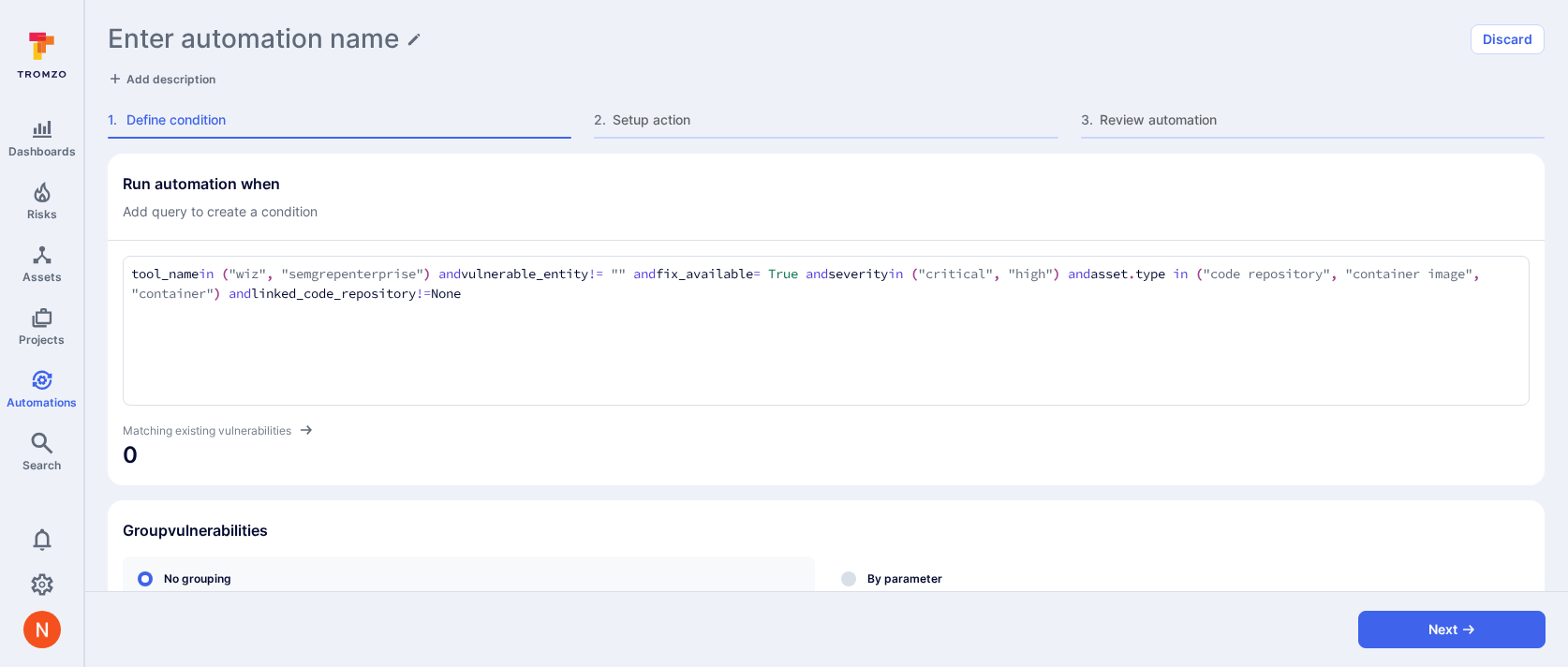
type textarea "tool_name in ("wiz", "semgrepenterprise") and vulnerable_entity != "" and fix_a…"
click at [489, 486] on div "Run automation when Add query to create a condition tool_name in ("wiz", "semgr…" at bounding box center [826, 513] width 1437 height 720
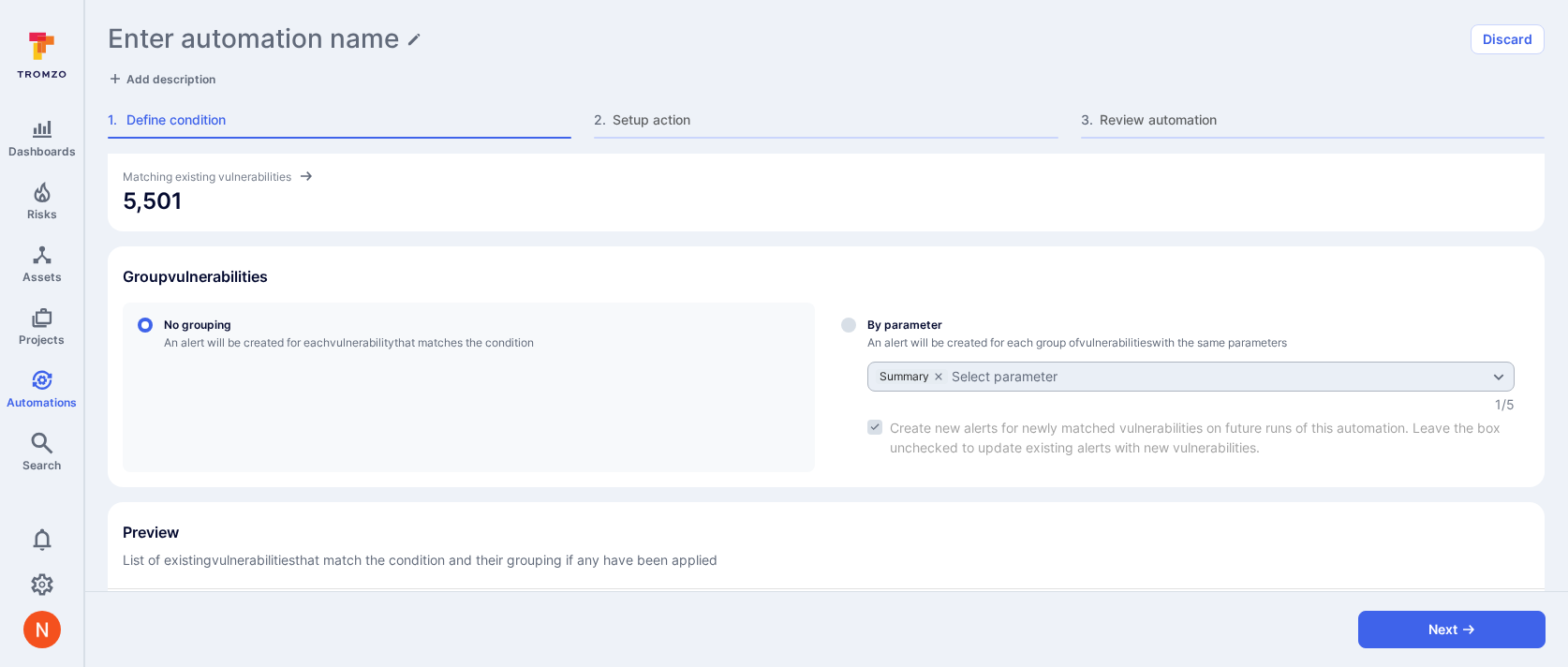
scroll to position [337, 0]
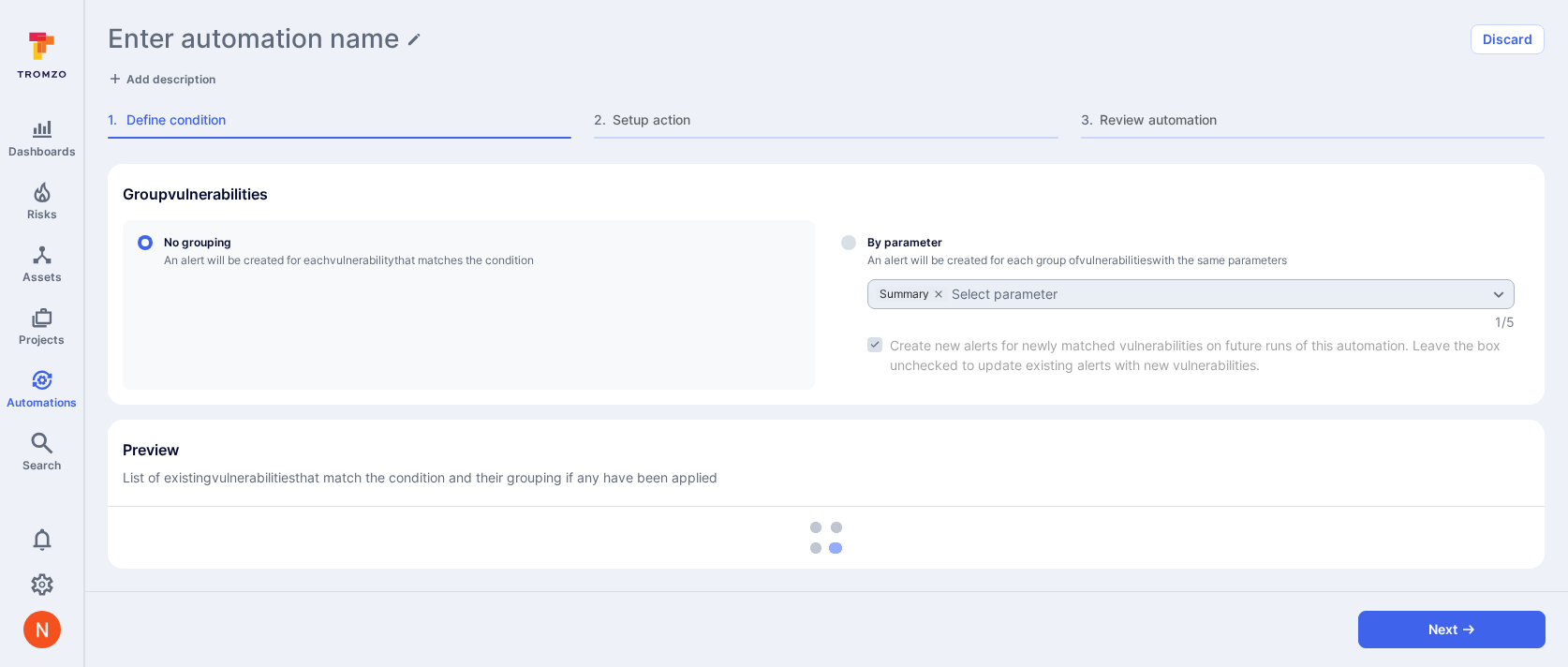
click at [864, 236] on label "By parameter An alert will be created for each group of vulnerabilities with th…" at bounding box center [1177, 304] width 703 height 170
click at [856, 236] on input "By parameter An alert will be created for each group of vulnerabilities with th…" at bounding box center [849, 243] width 15 height 15
radio input "true"
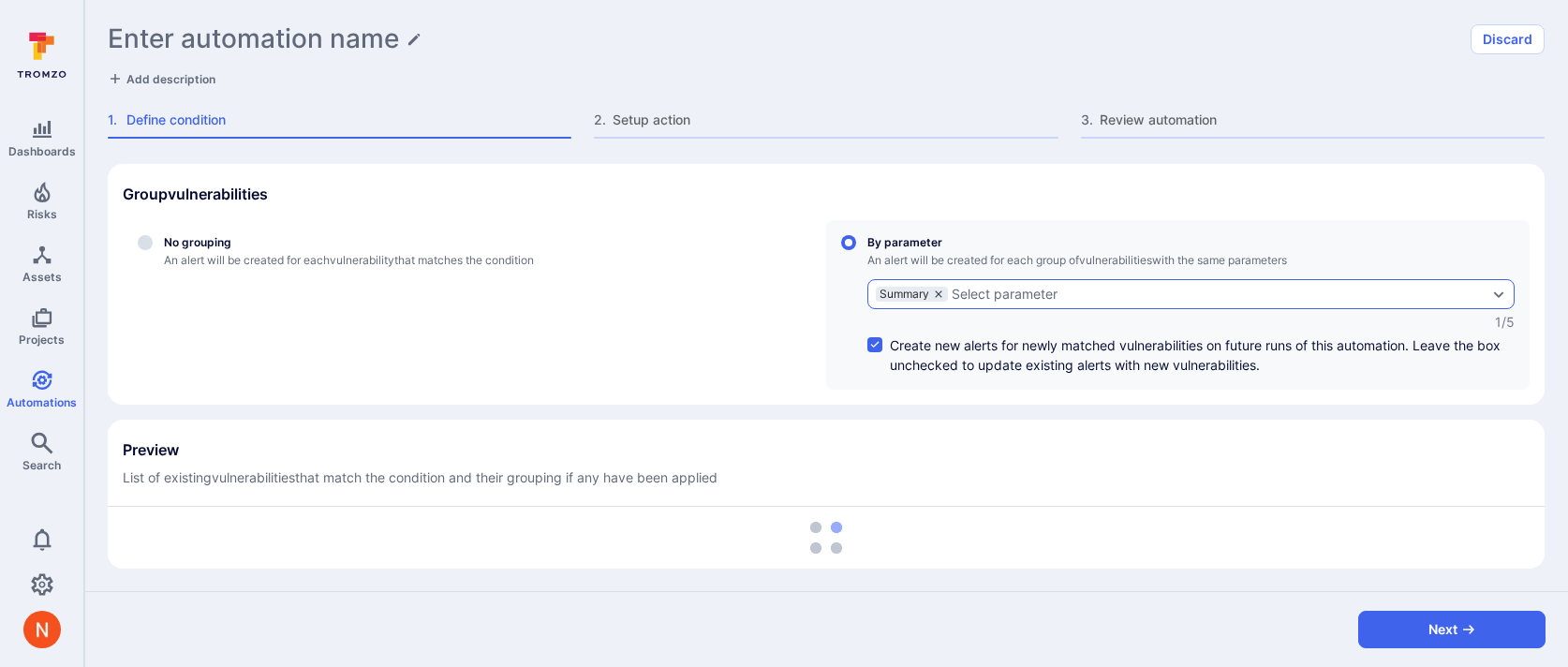
click at [936, 294] on icon "grouping parameters" at bounding box center [938, 295] width 12 height 12
click at [856, 250] on input "By parameter An alert will be created for each group of vulnerabilities with th…" at bounding box center [849, 243] width 15 height 15
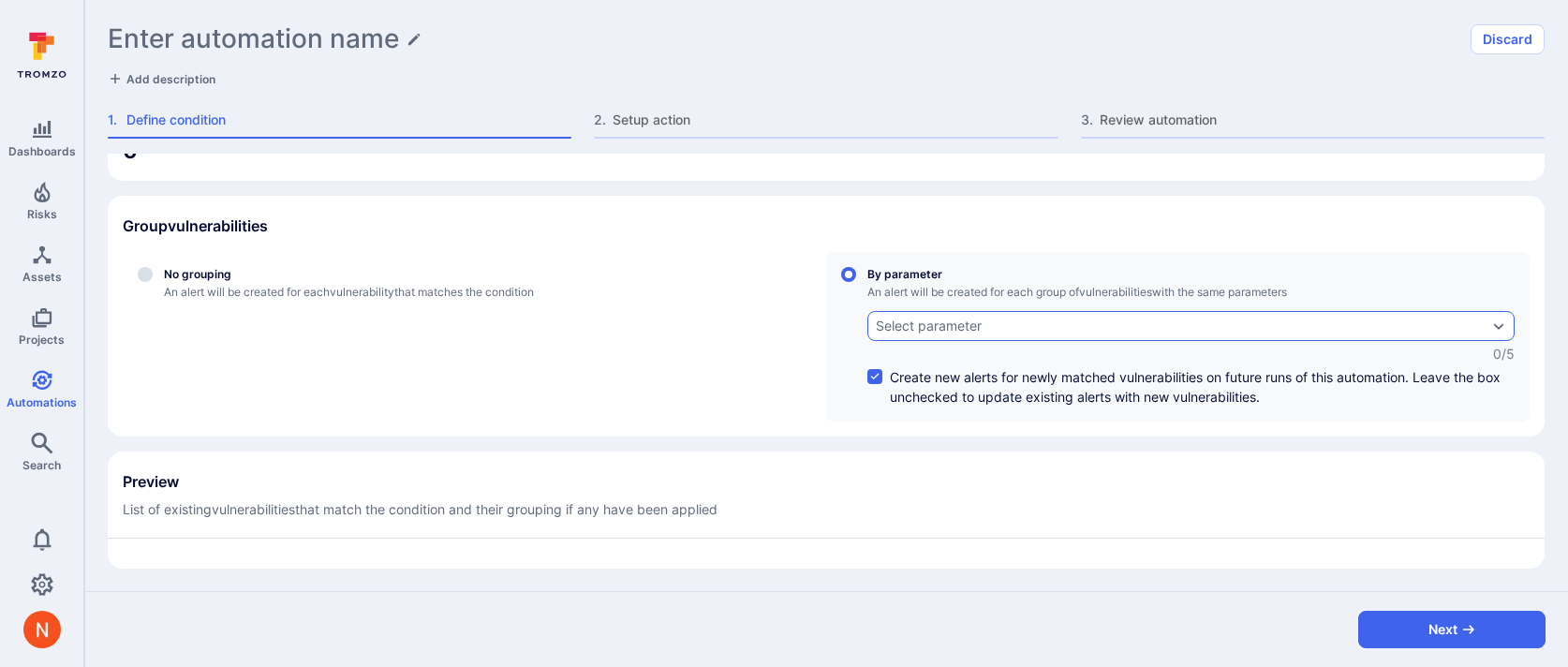
click at [935, 325] on div "Select parameter" at bounding box center [929, 326] width 106 height 15
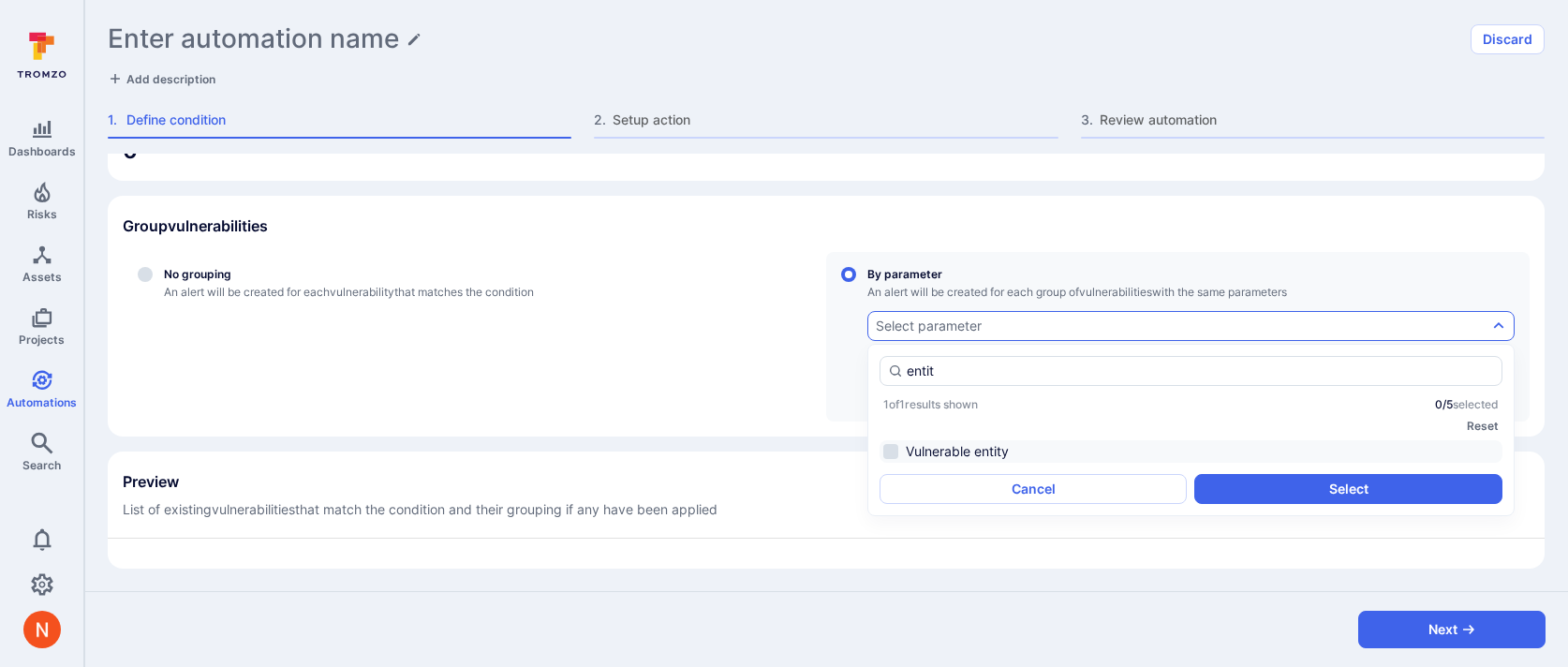
click at [973, 450] on li "Vulnerable entity" at bounding box center [1191, 451] width 623 height 22
type input "entit"
click at [1299, 488] on button "Select" at bounding box center [1348, 488] width 307 height 30
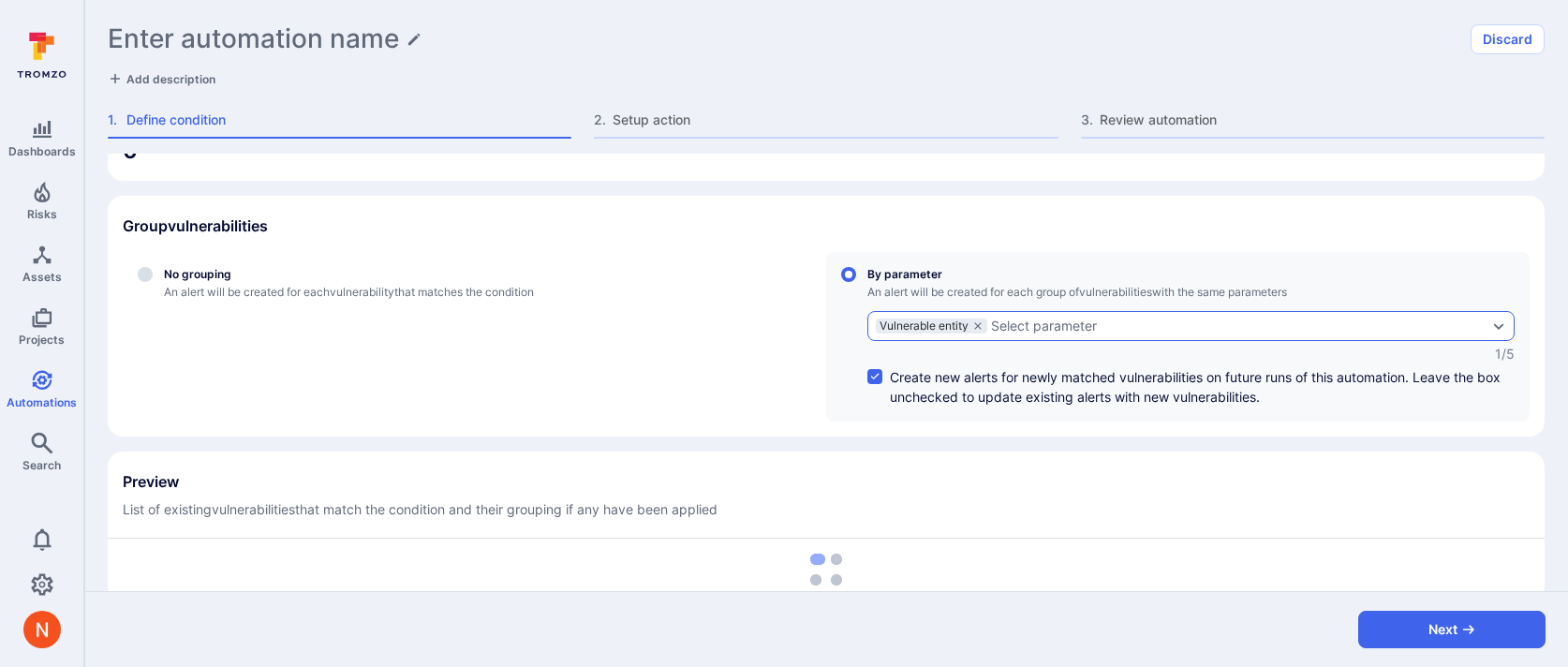
click at [1076, 330] on div "Select parameter" at bounding box center [1044, 326] width 106 height 15
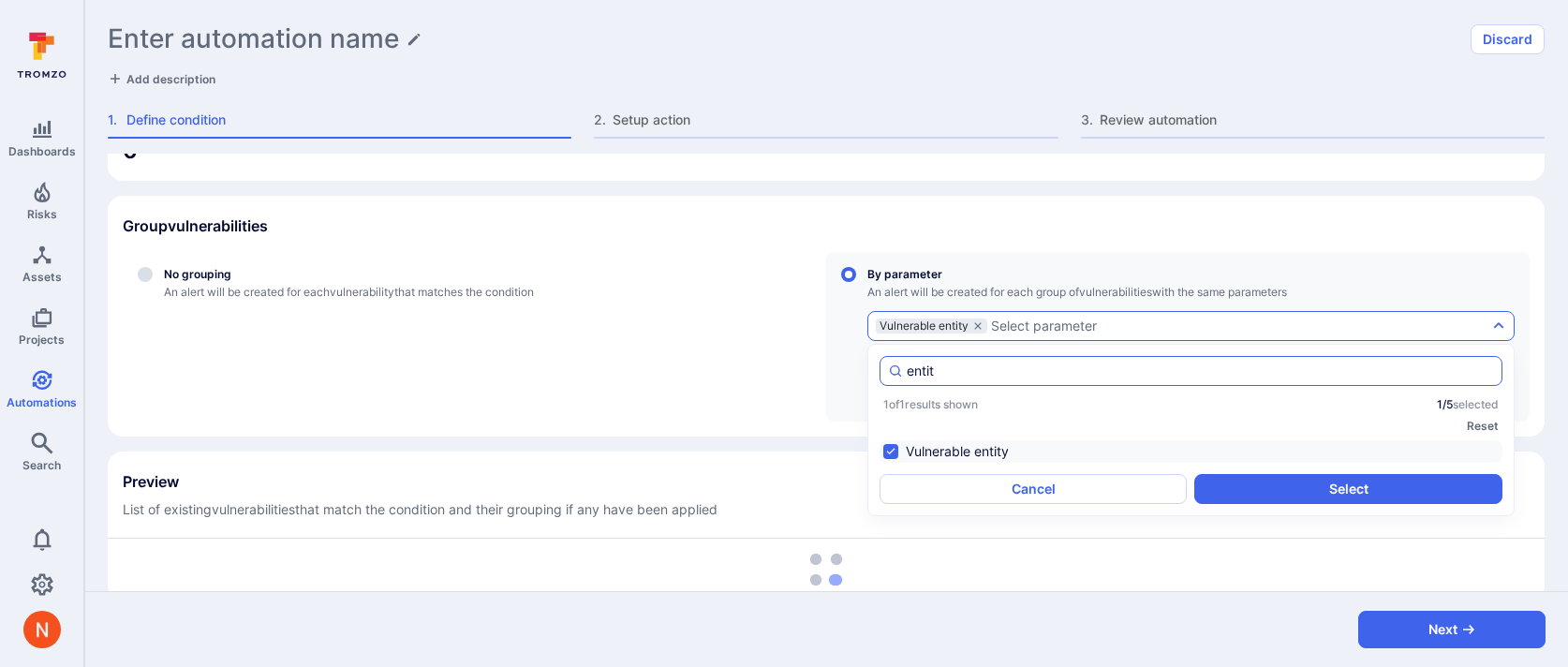
click at [932, 372] on input "entit" at bounding box center [1200, 371] width 587 height 19
click at [977, 448] on li "Linked Code Repository" at bounding box center [1191, 451] width 623 height 22
type input "link"
click at [1347, 485] on button "Select" at bounding box center [1348, 488] width 307 height 30
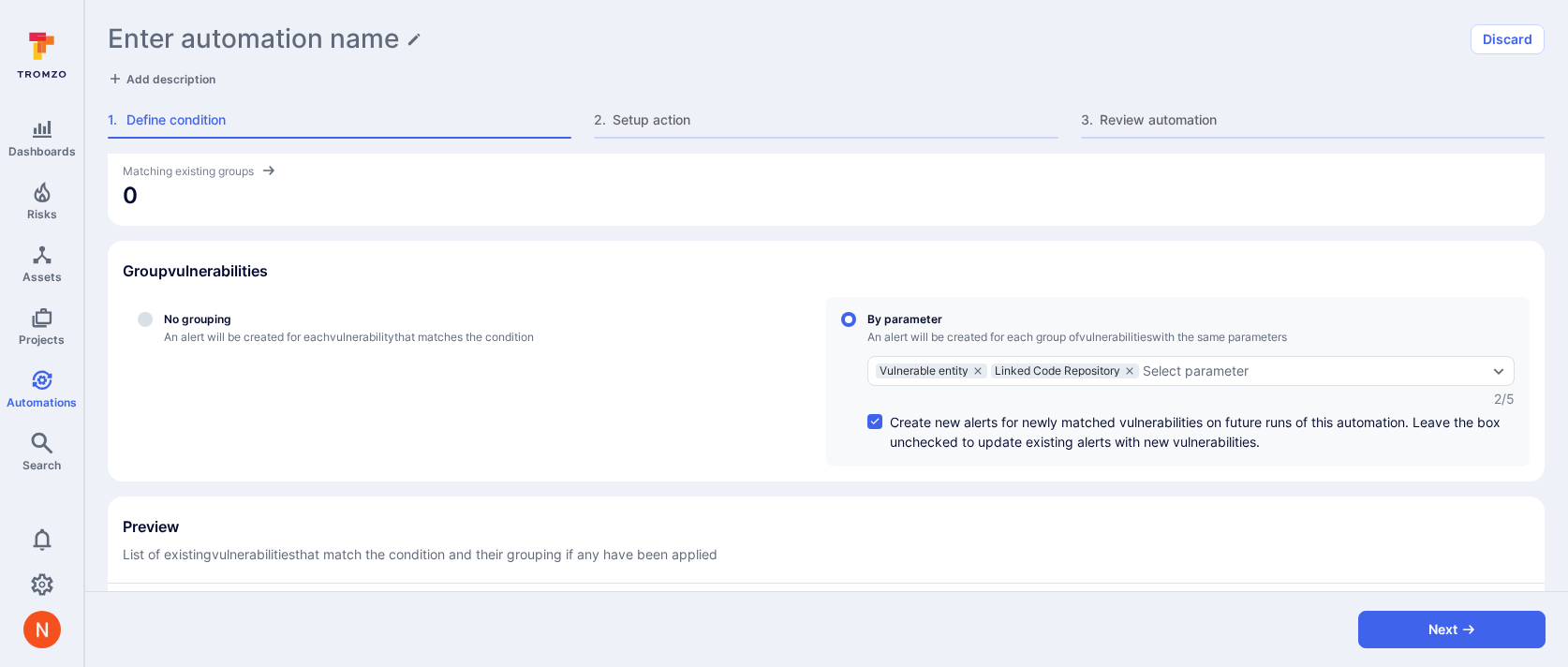
scroll to position [337, 0]
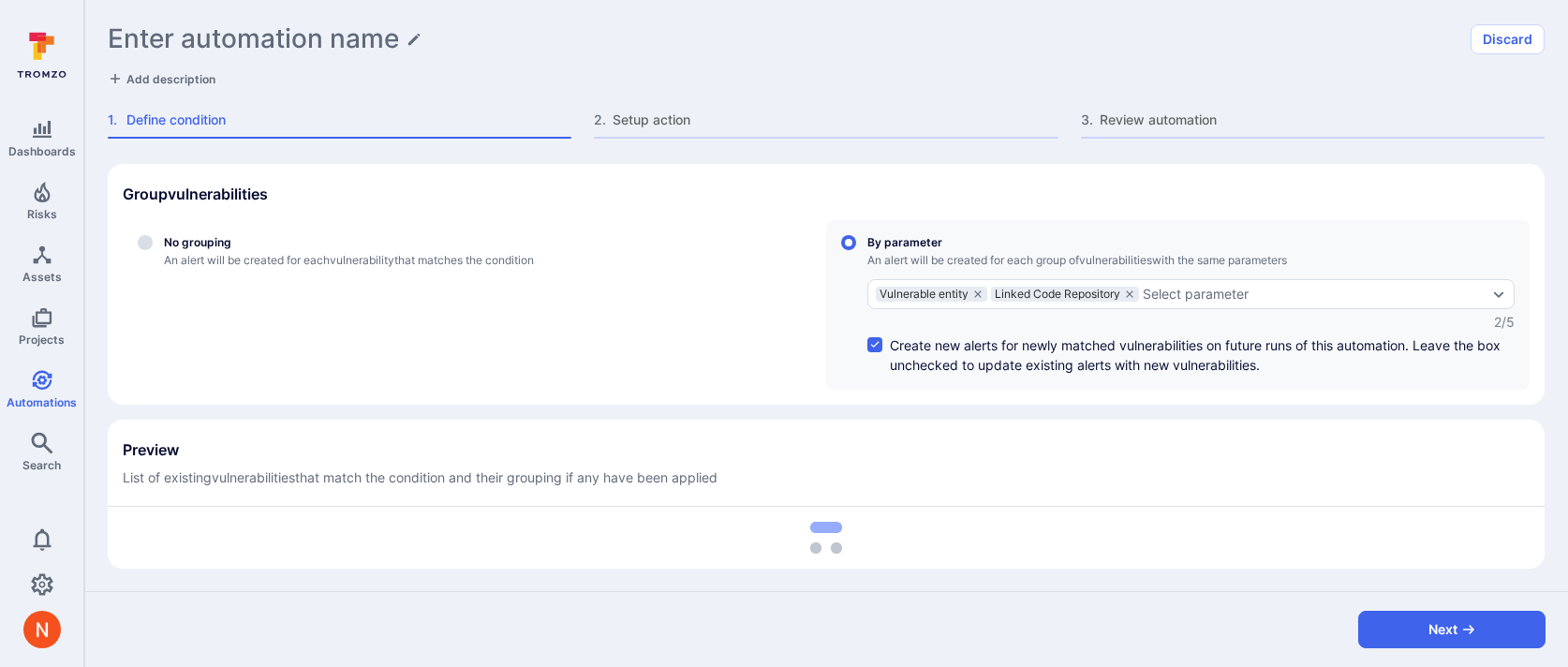
click at [317, 41] on h1 "Enter automation name" at bounding box center [253, 38] width 292 height 31
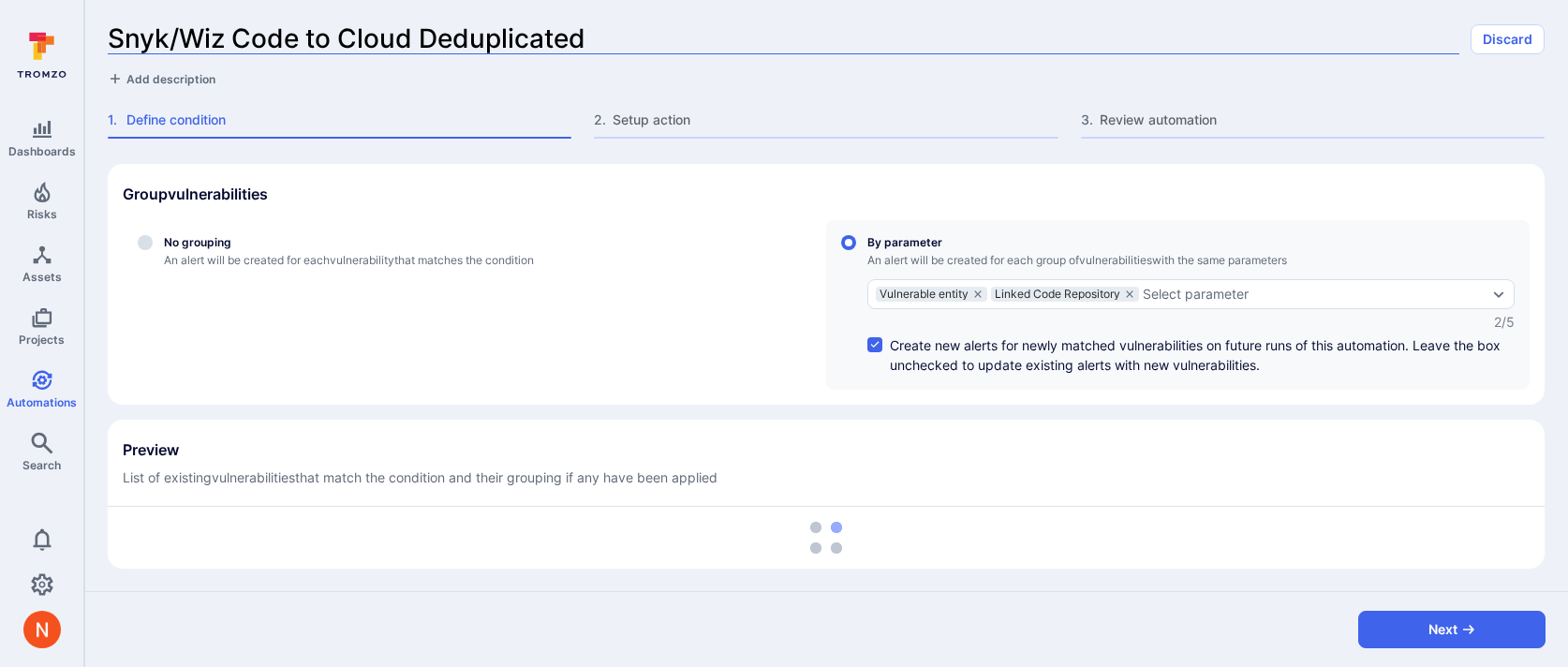
drag, startPoint x: 170, startPoint y: 40, endPoint x: 125, endPoint y: 38, distance: 45.0
click at [125, 38] on input "Snyk/Wiz Code to Cloud Deduplicated" at bounding box center [783, 38] width 1352 height 31
type input "Semgrep/Wiz Code to Cloud Deduplicated"
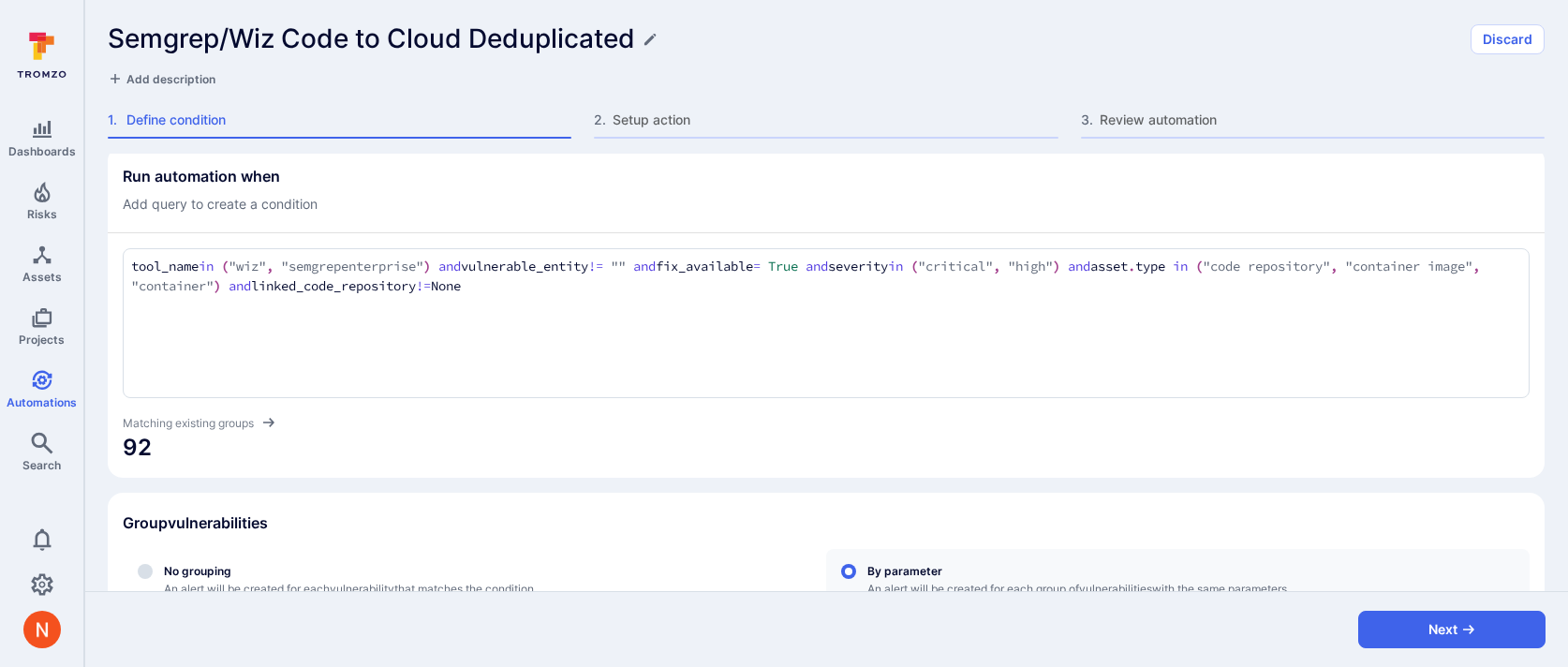
scroll to position [5, 0]
click at [1448, 623] on button "Next" at bounding box center [1452, 630] width 187 height 37
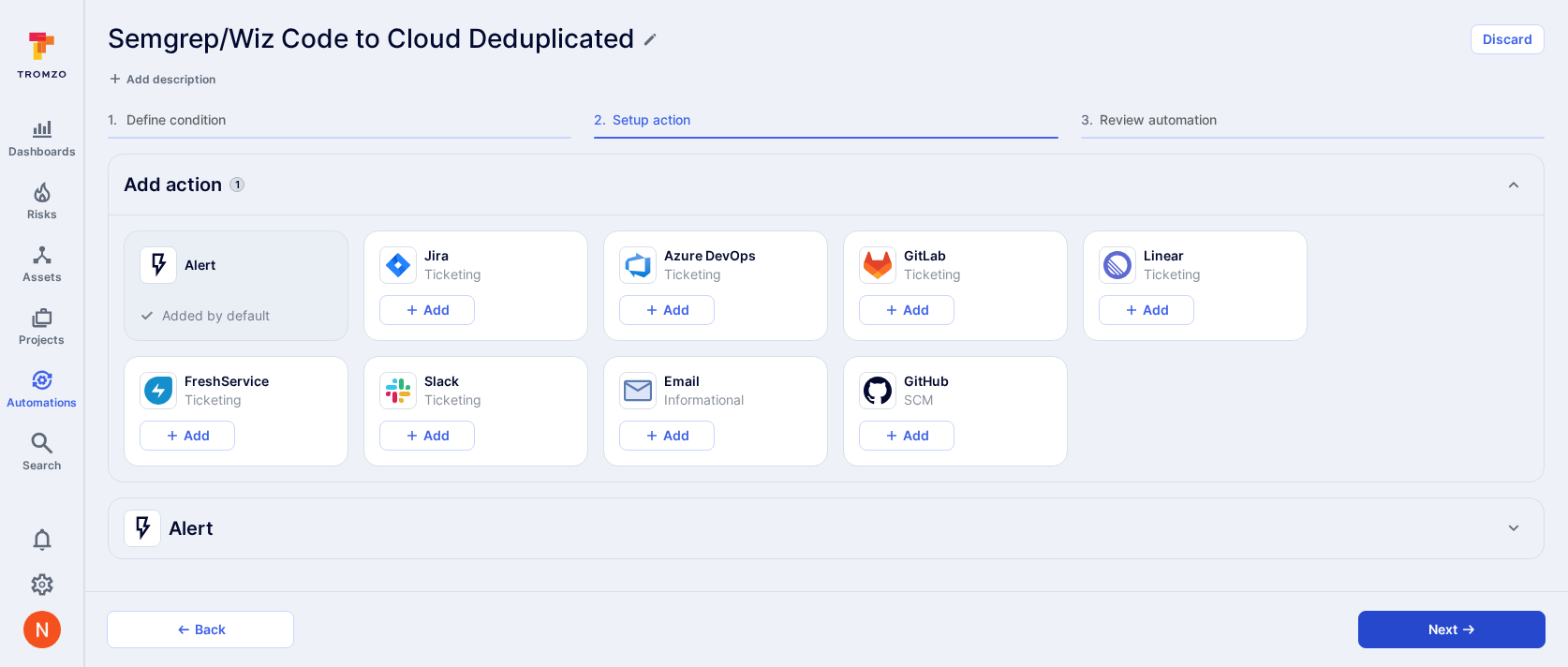
scroll to position [0, 0]
type textarea "x"
click at [1437, 623] on button "Next" at bounding box center [1452, 630] width 187 height 37
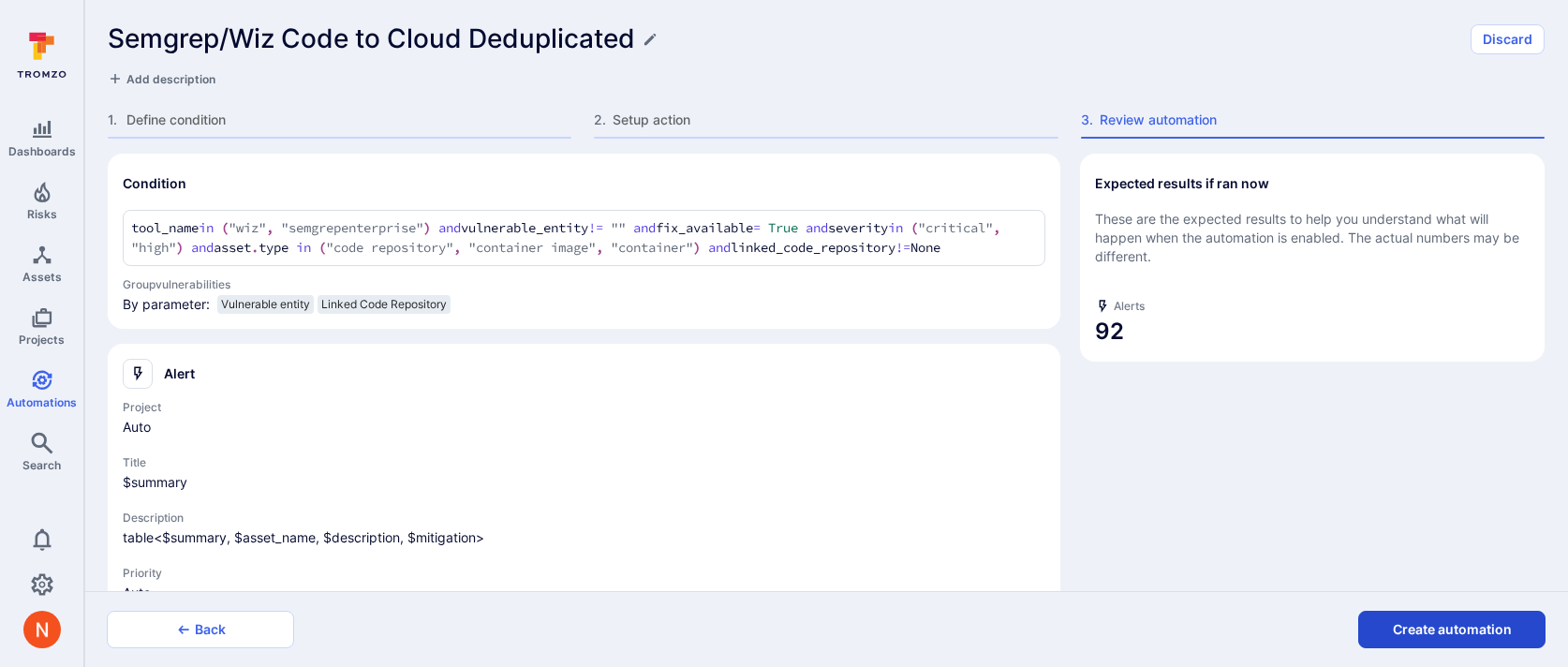
click at [1425, 629] on button "Create automation" at bounding box center [1452, 630] width 187 height 37
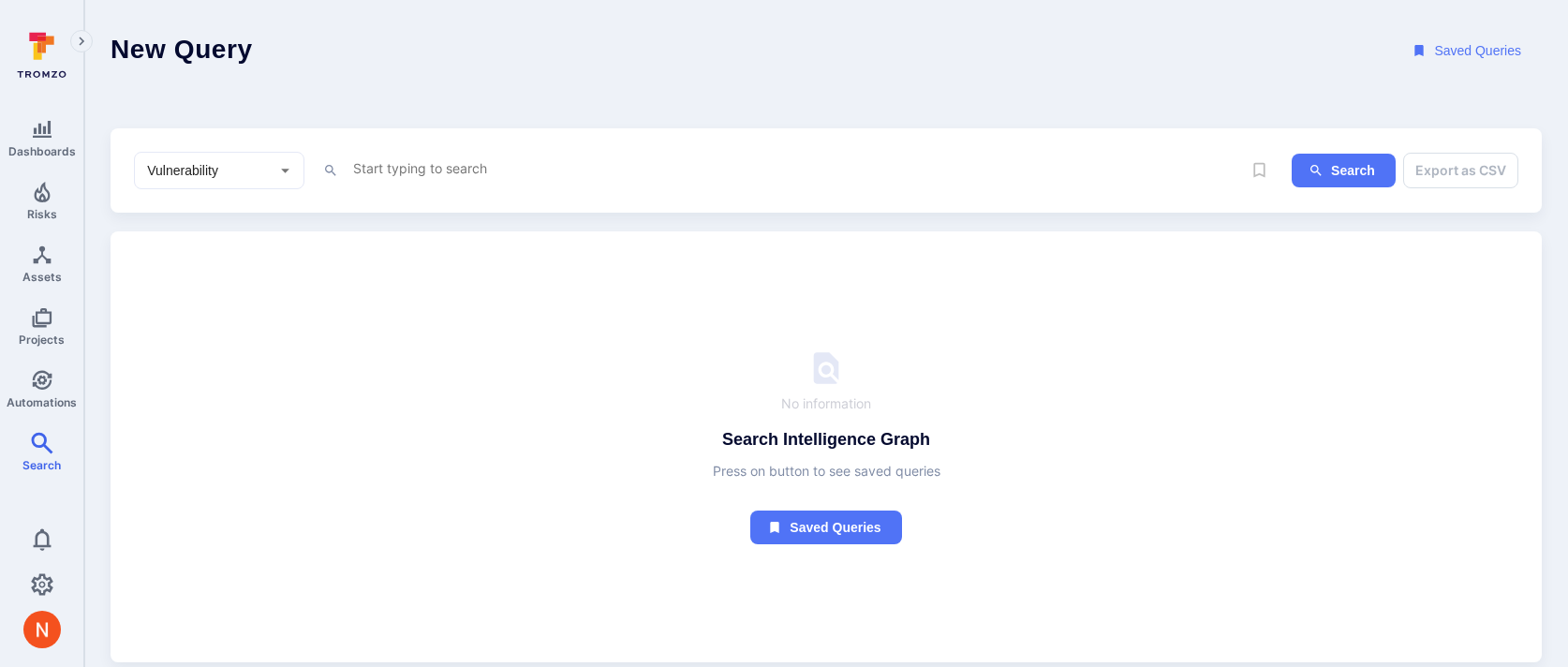
click at [380, 172] on textarea "Intelligence Graph search area" at bounding box center [796, 168] width 891 height 23
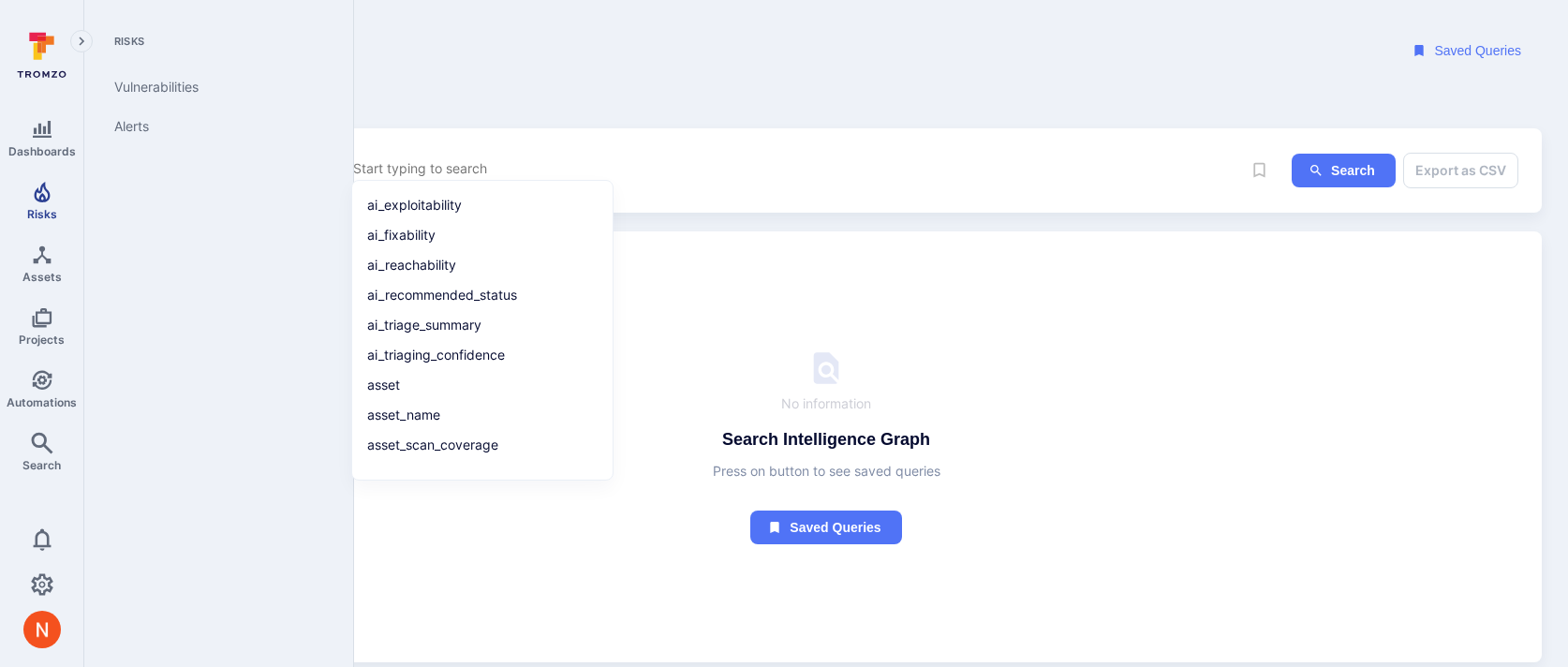
click at [40, 191] on icon "Risks" at bounding box center [41, 191] width 22 height 22
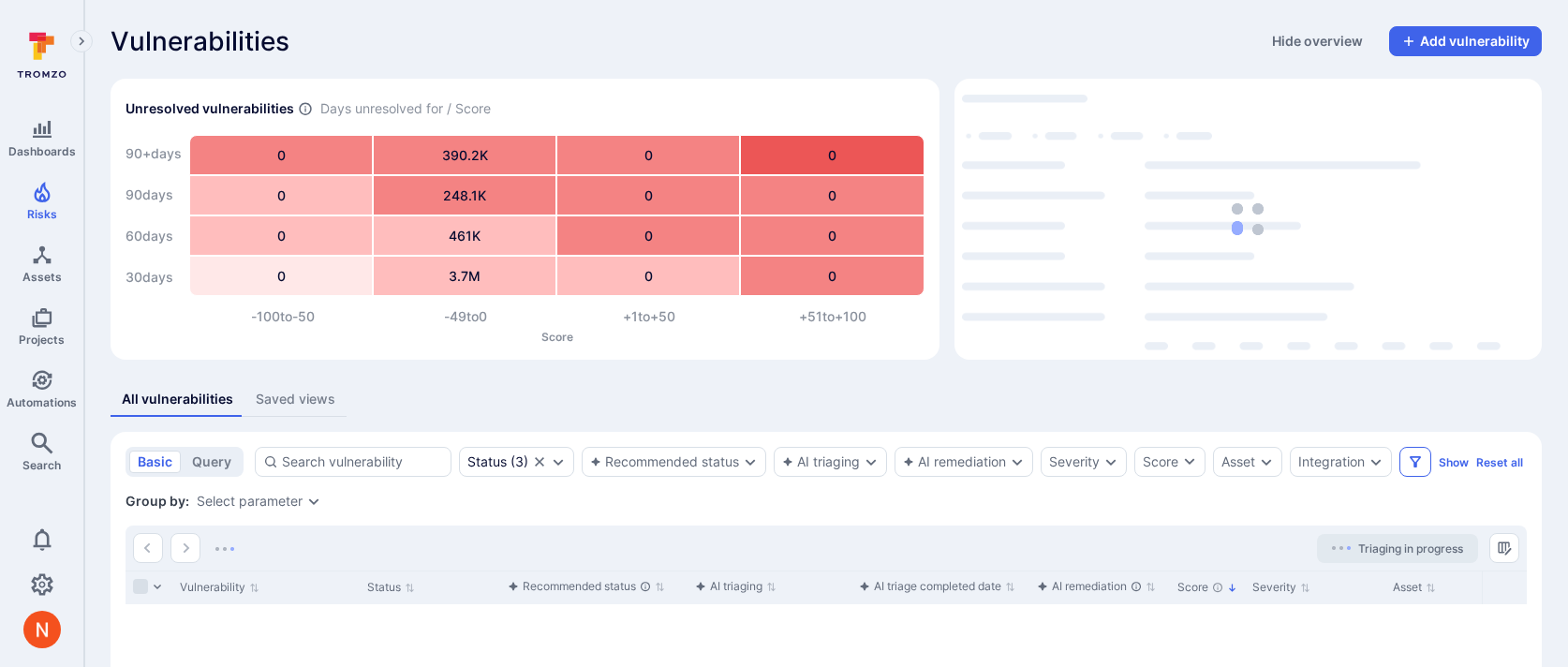
click at [1423, 448] on button "Filters" at bounding box center [1415, 462] width 32 height 30
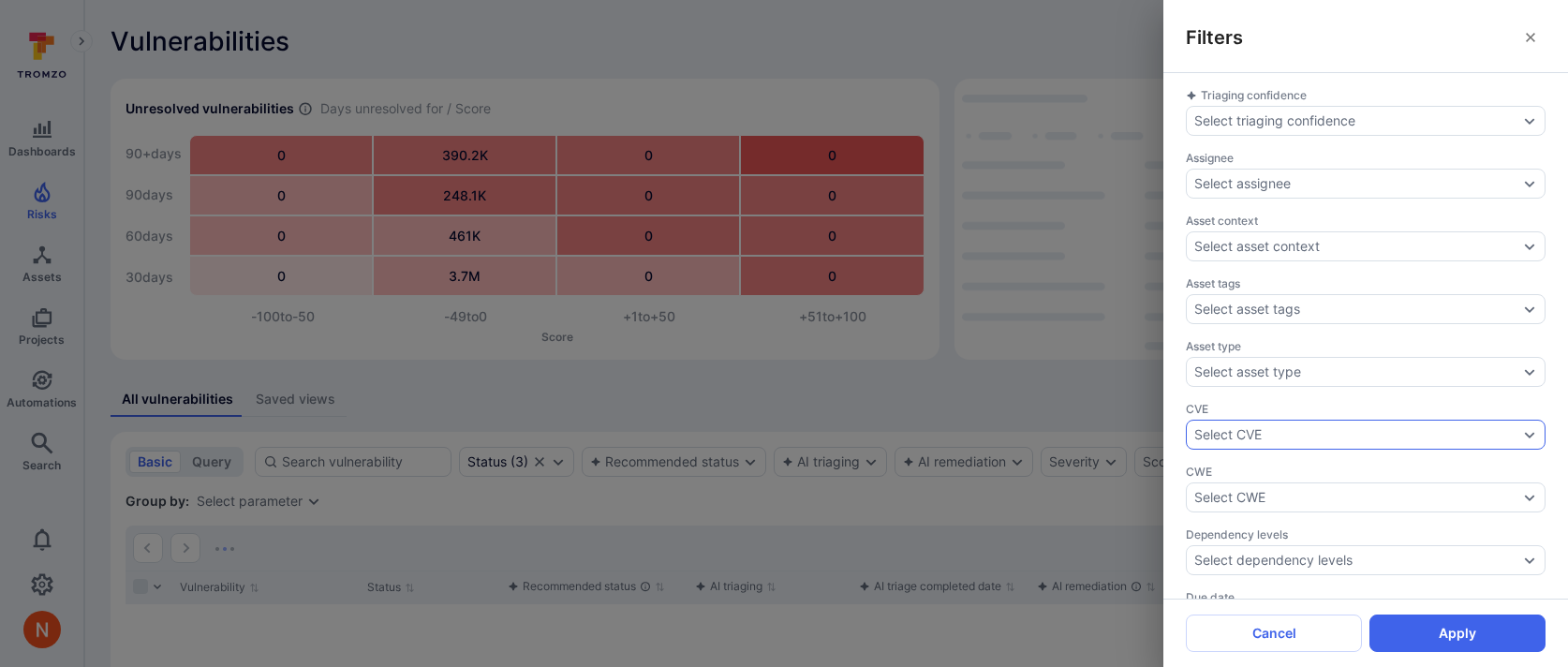
click at [1279, 427] on div "Select CVE" at bounding box center [1357, 435] width 324 height 15
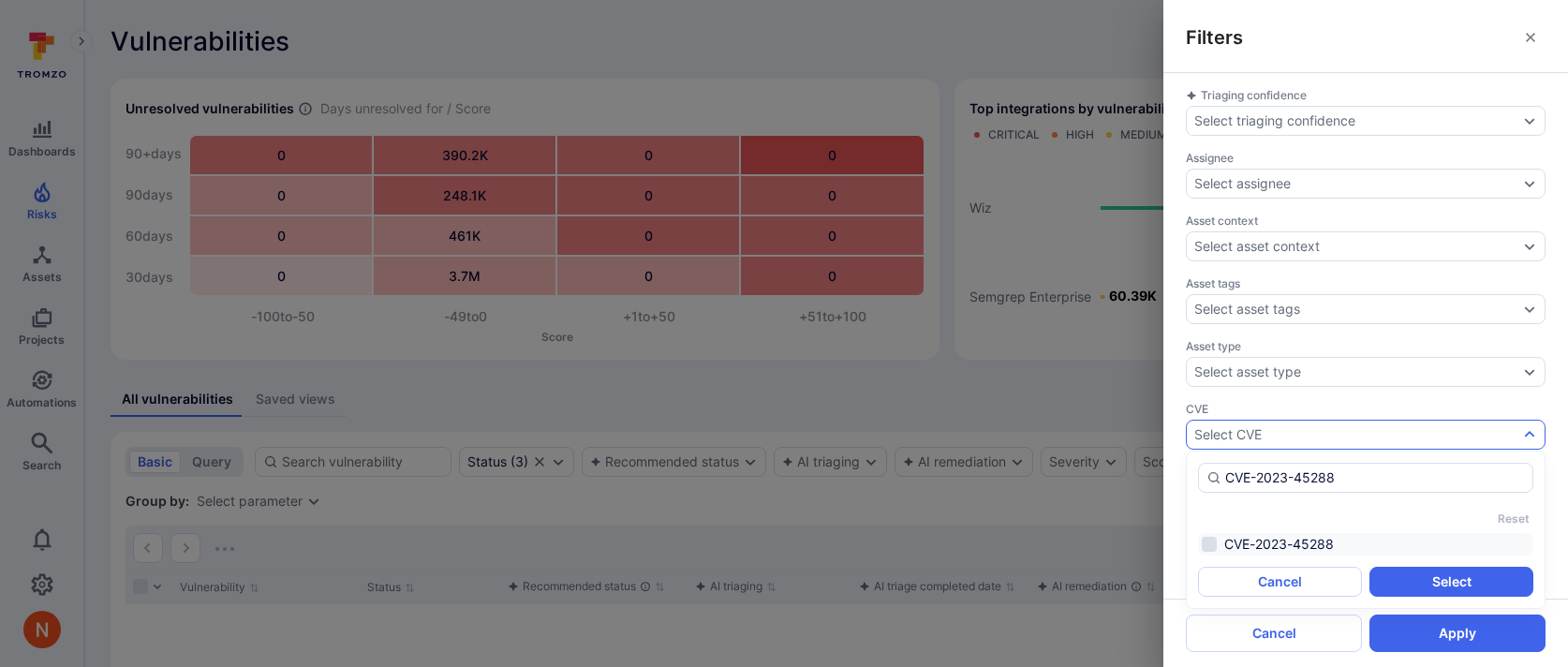
click at [1318, 540] on li "CVE-2023-45288" at bounding box center [1366, 544] width 336 height 22
type input "CVE-2023-45288"
click at [1423, 582] on button "Select" at bounding box center [1451, 582] width 164 height 30
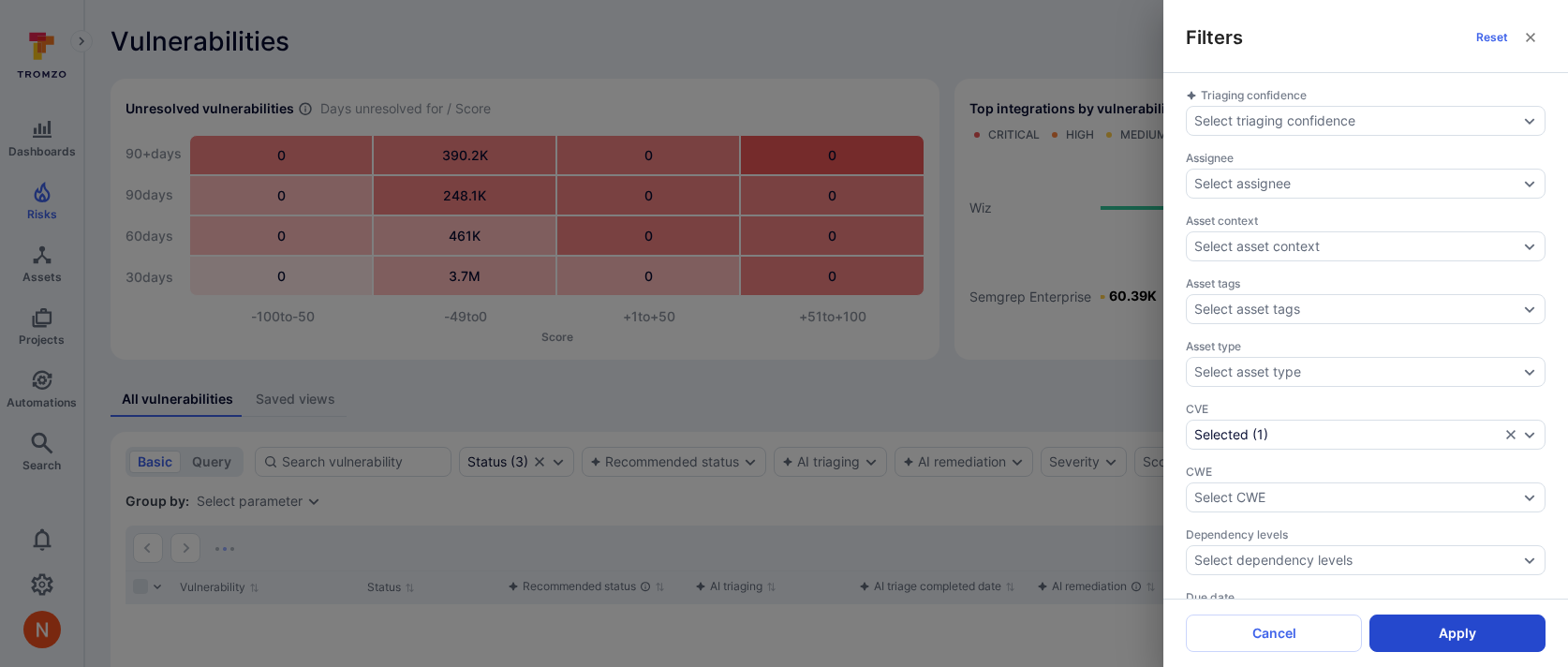
click at [1421, 629] on button "Apply" at bounding box center [1458, 633] width 177 height 37
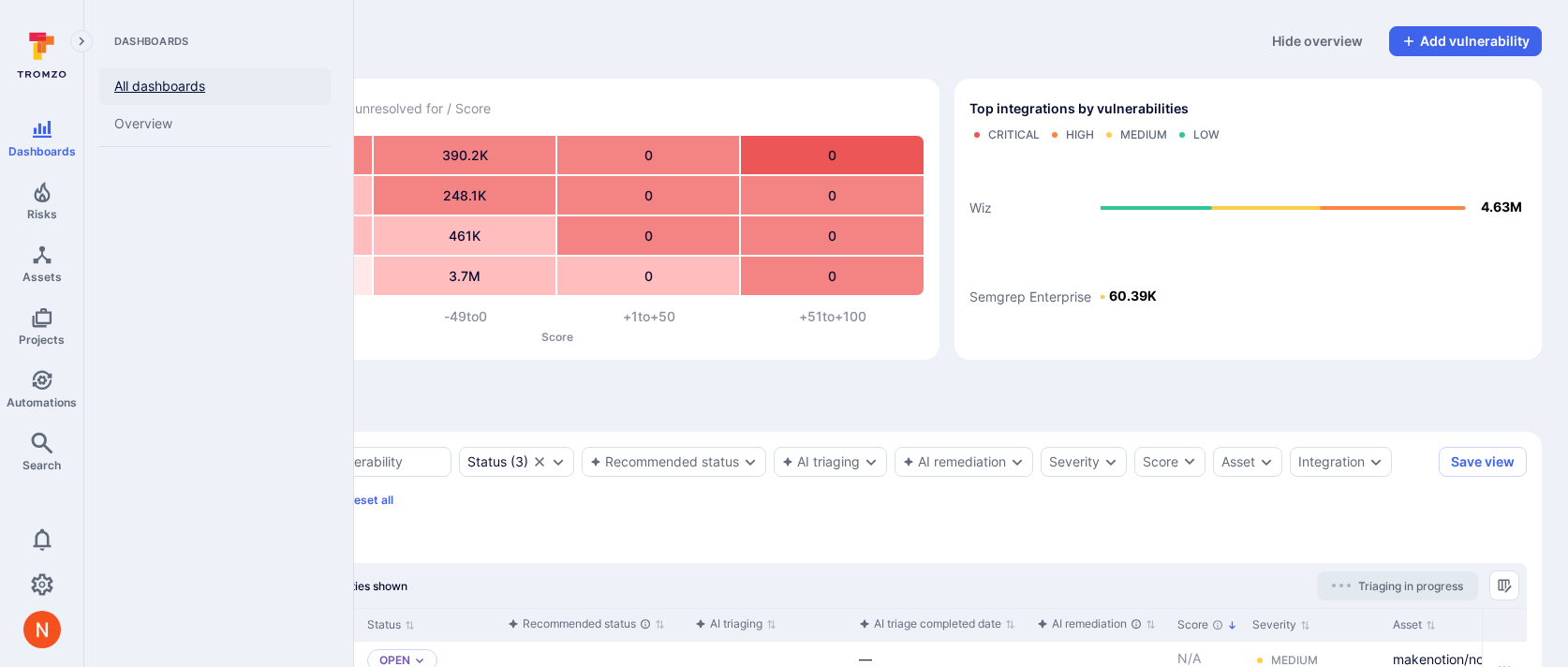
click at [178, 79] on link "All dashboards" at bounding box center [214, 85] width 231 height 37
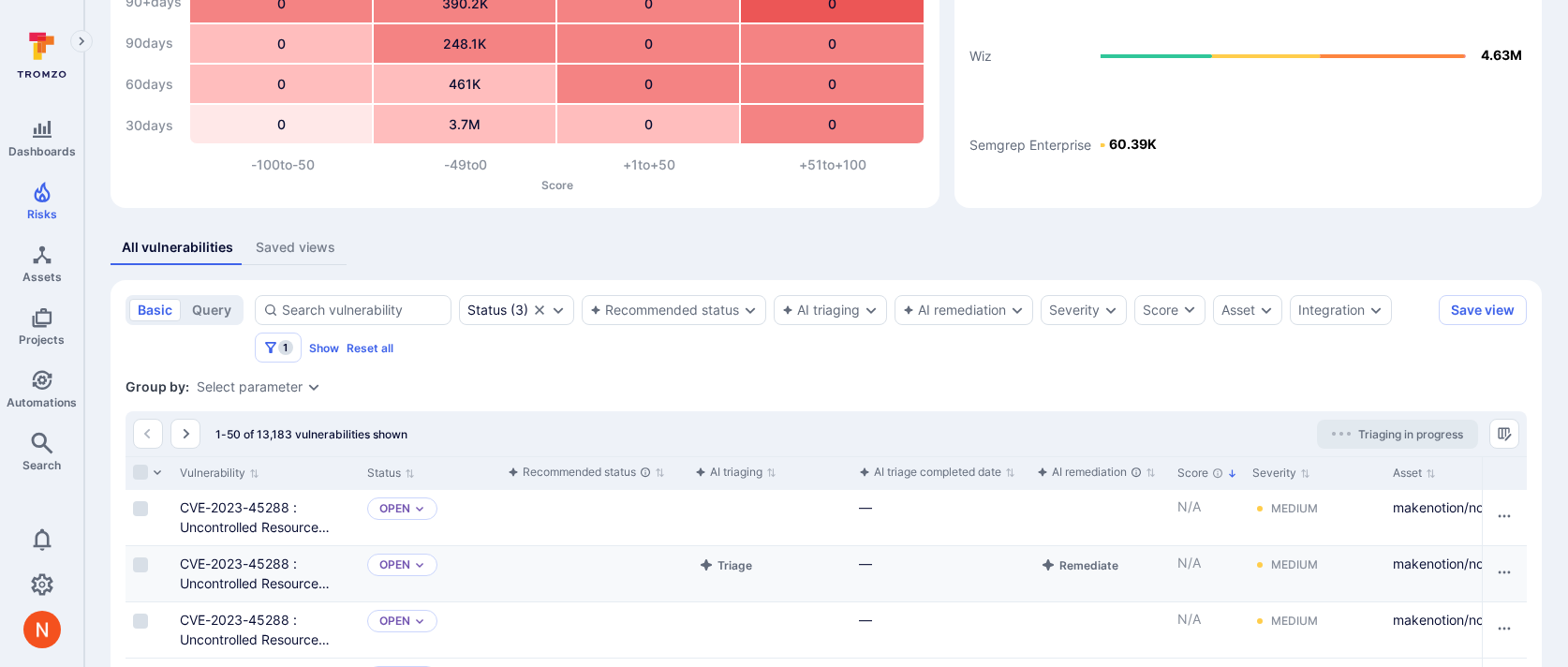
scroll to position [53, 0]
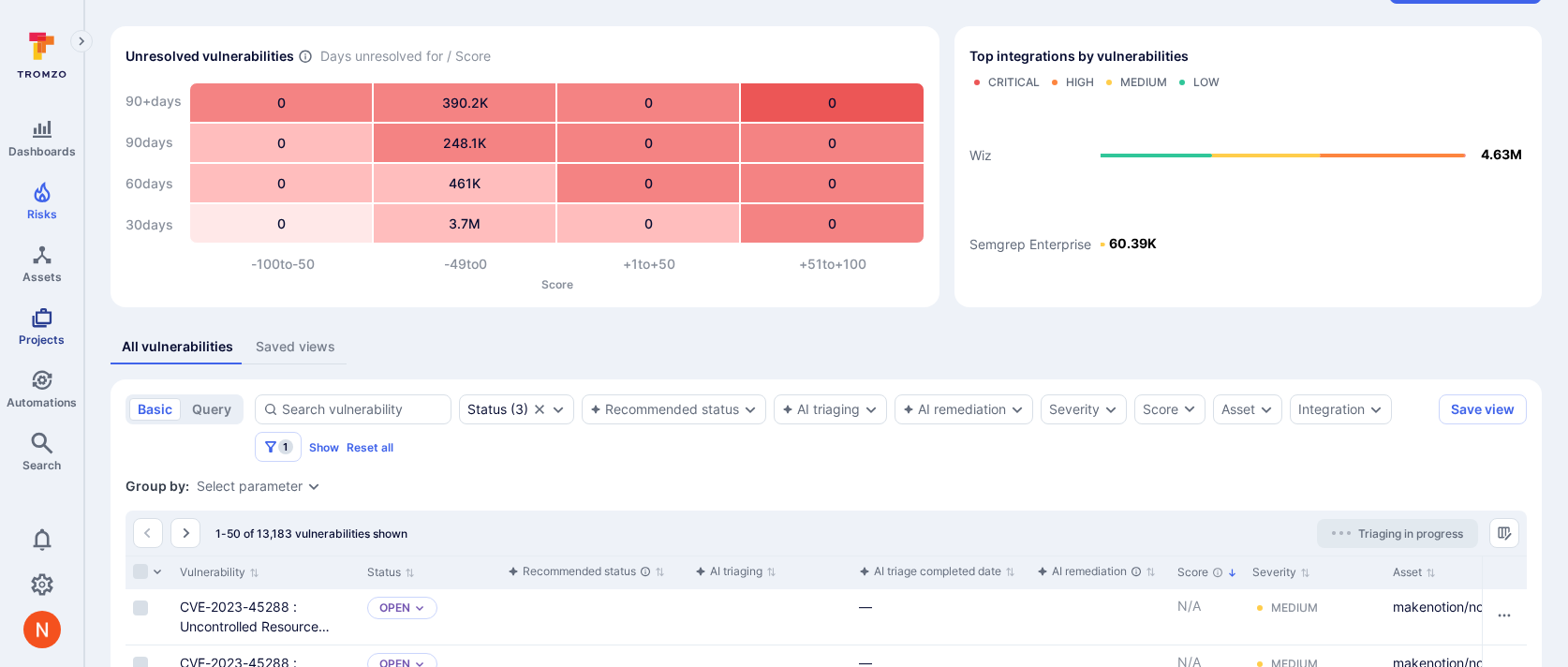
click at [47, 338] on span "Projects" at bounding box center [42, 340] width 46 height 14
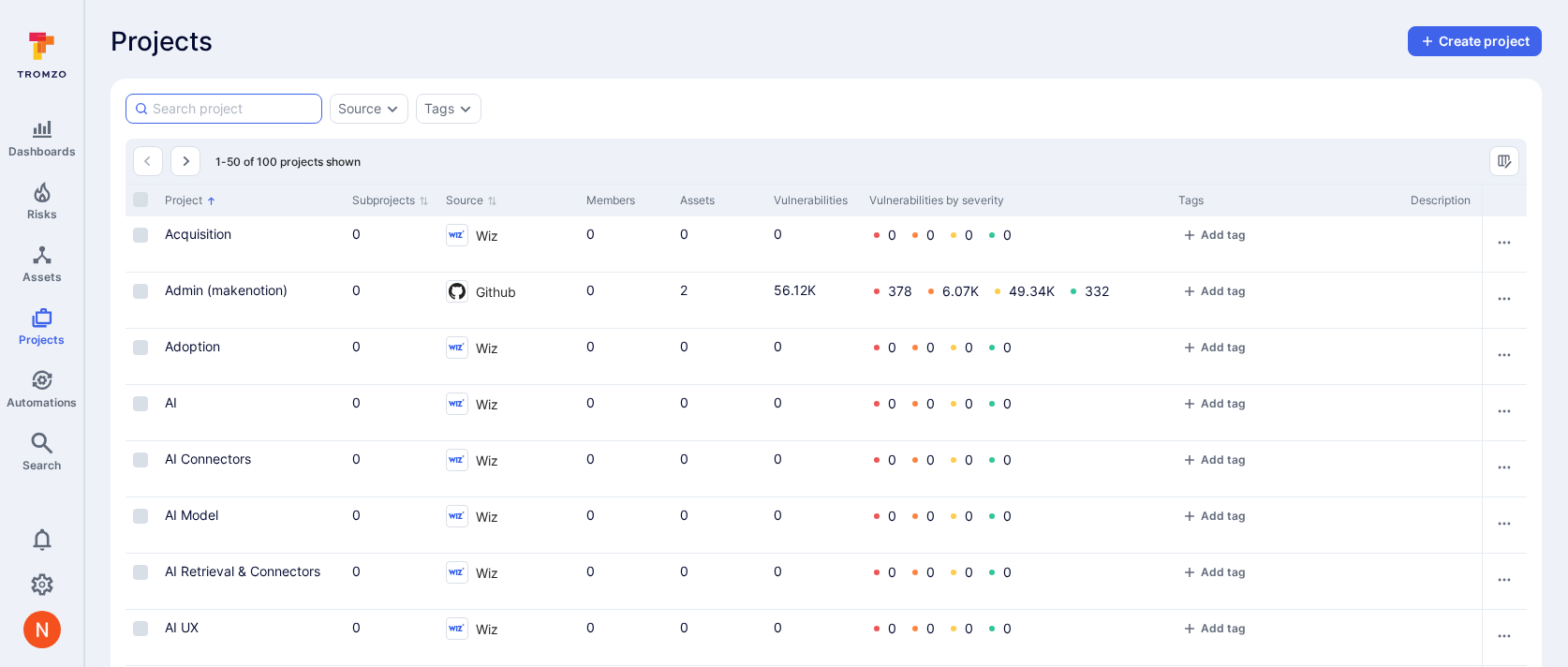
click at [214, 113] on input at bounding box center [233, 108] width 161 height 19
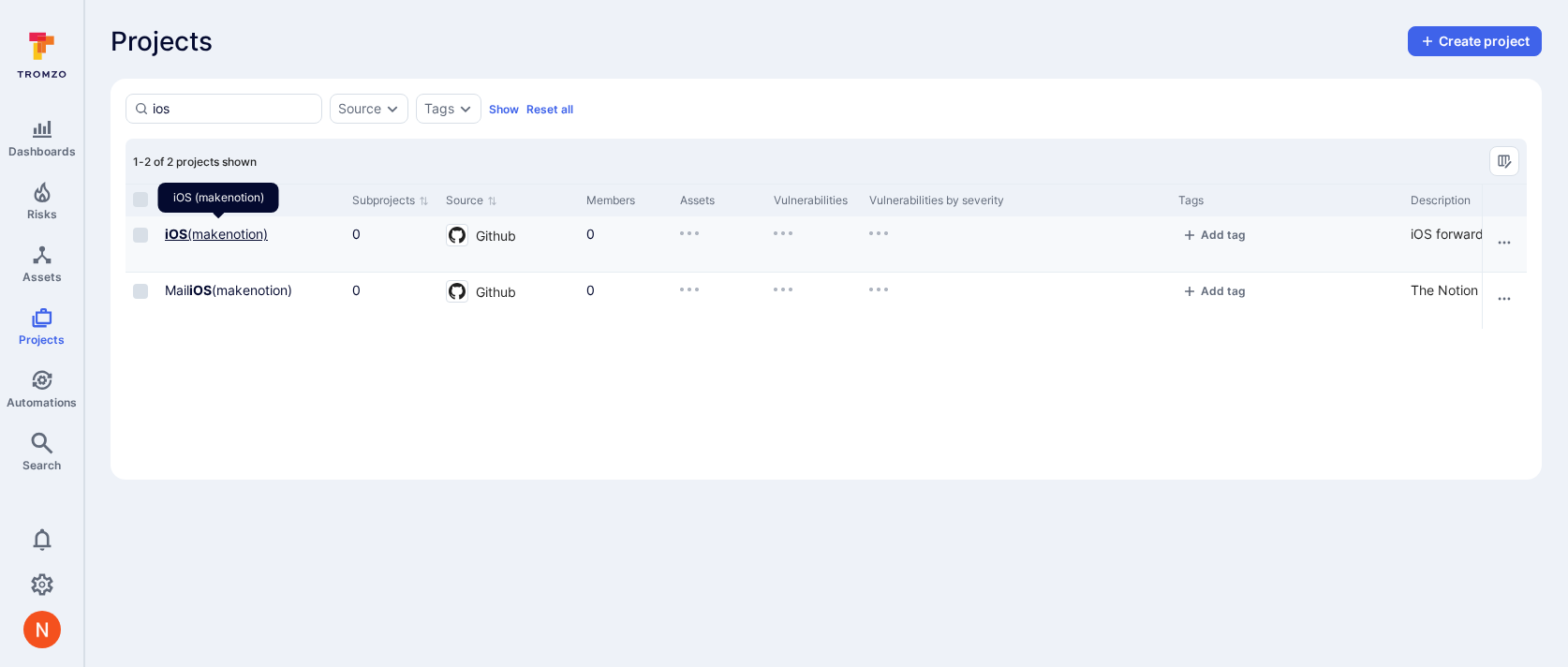
type input "ios"
click at [196, 229] on link "iOS (makenotion)" at bounding box center [216, 233] width 103 height 16
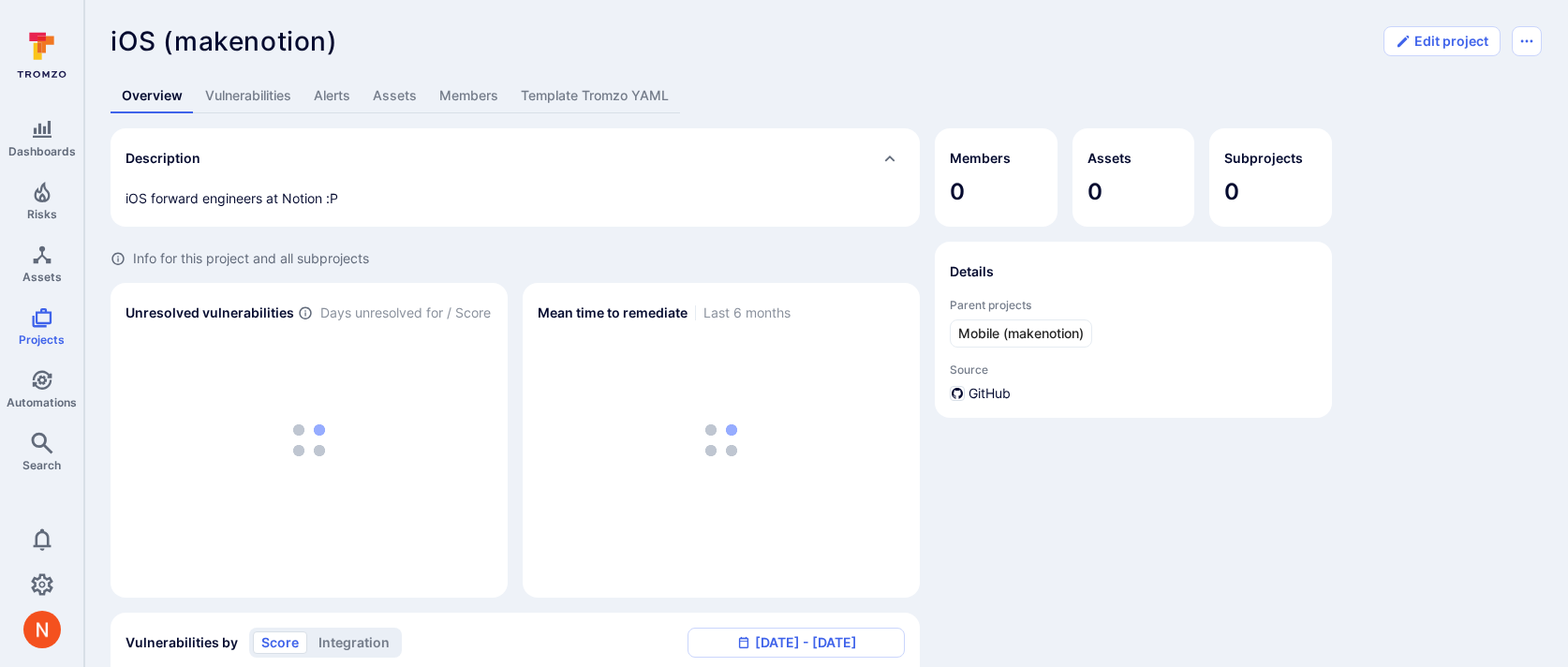
click at [284, 99] on link "Vulnerabilities" at bounding box center [248, 96] width 108 height 35
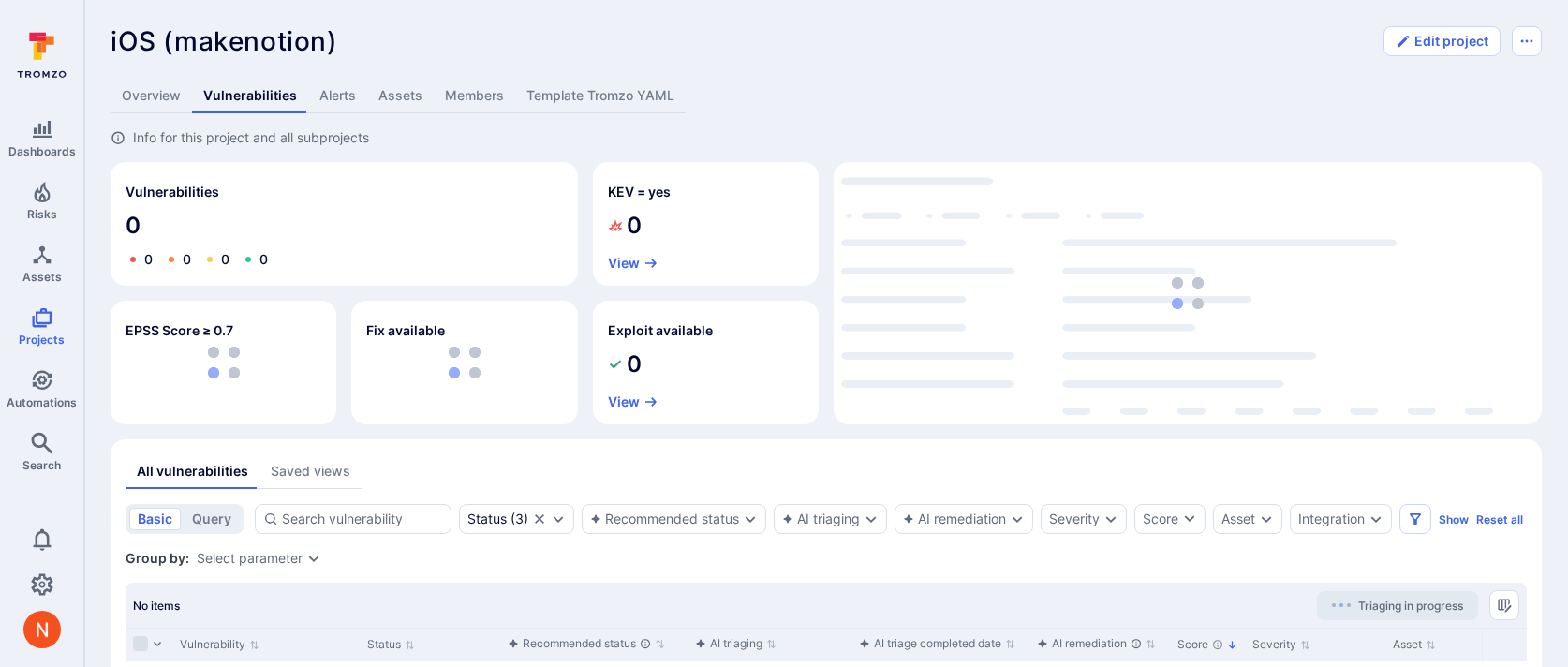
click at [580, 88] on link "Template Tromzo YAML" at bounding box center [601, 96] width 171 height 35
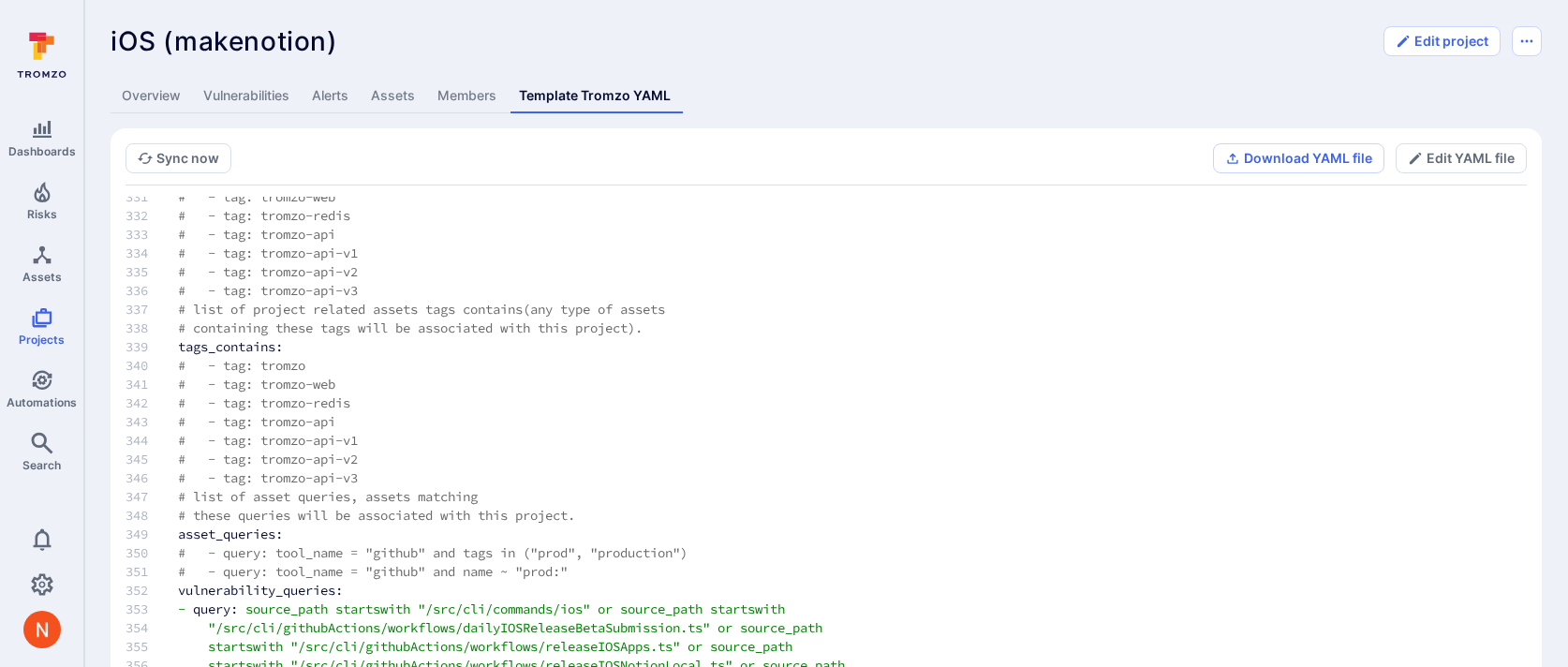
scroll to position [105, 0]
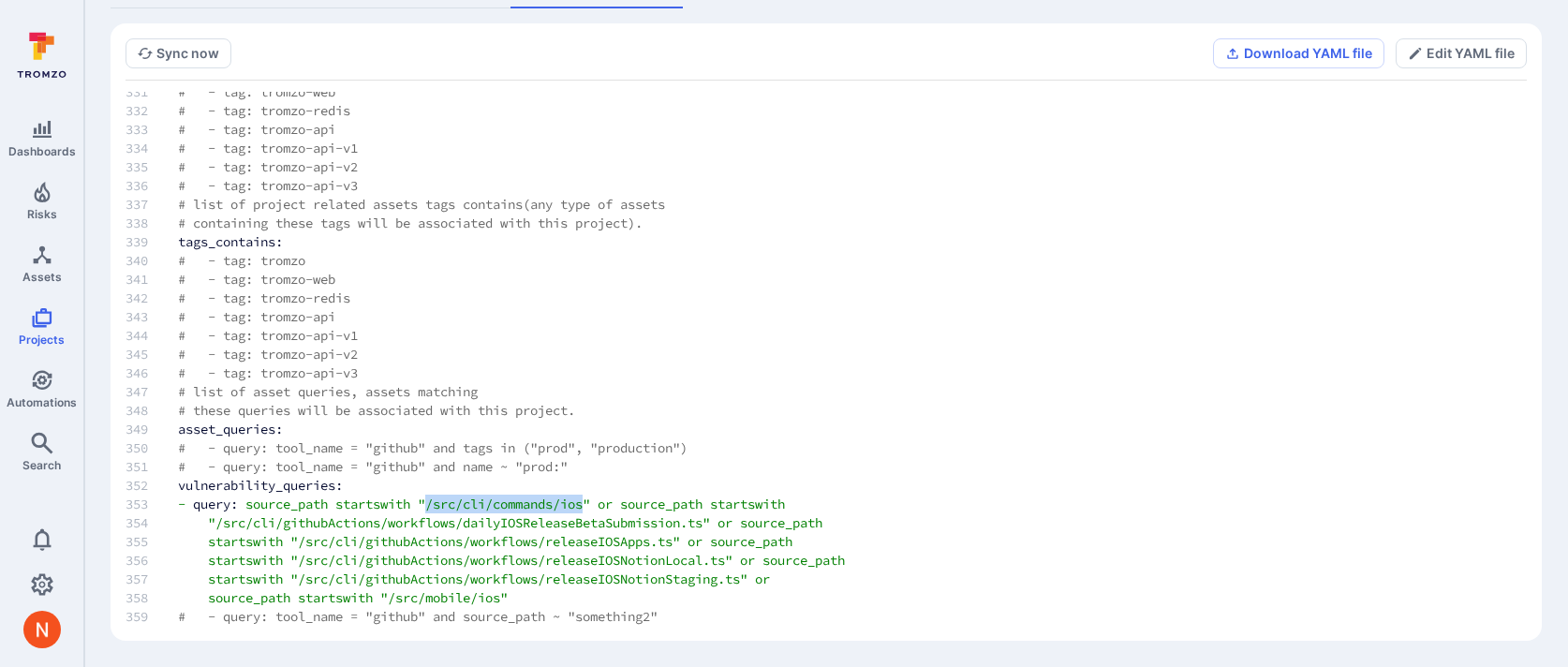
drag, startPoint x: 442, startPoint y: 505, endPoint x: 603, endPoint y: 496, distance: 161.3
click at [590, 496] on span ""/src/cli/commands/ios"" at bounding box center [504, 505] width 173 height 17
copy span "/src/cli/commands/ios"
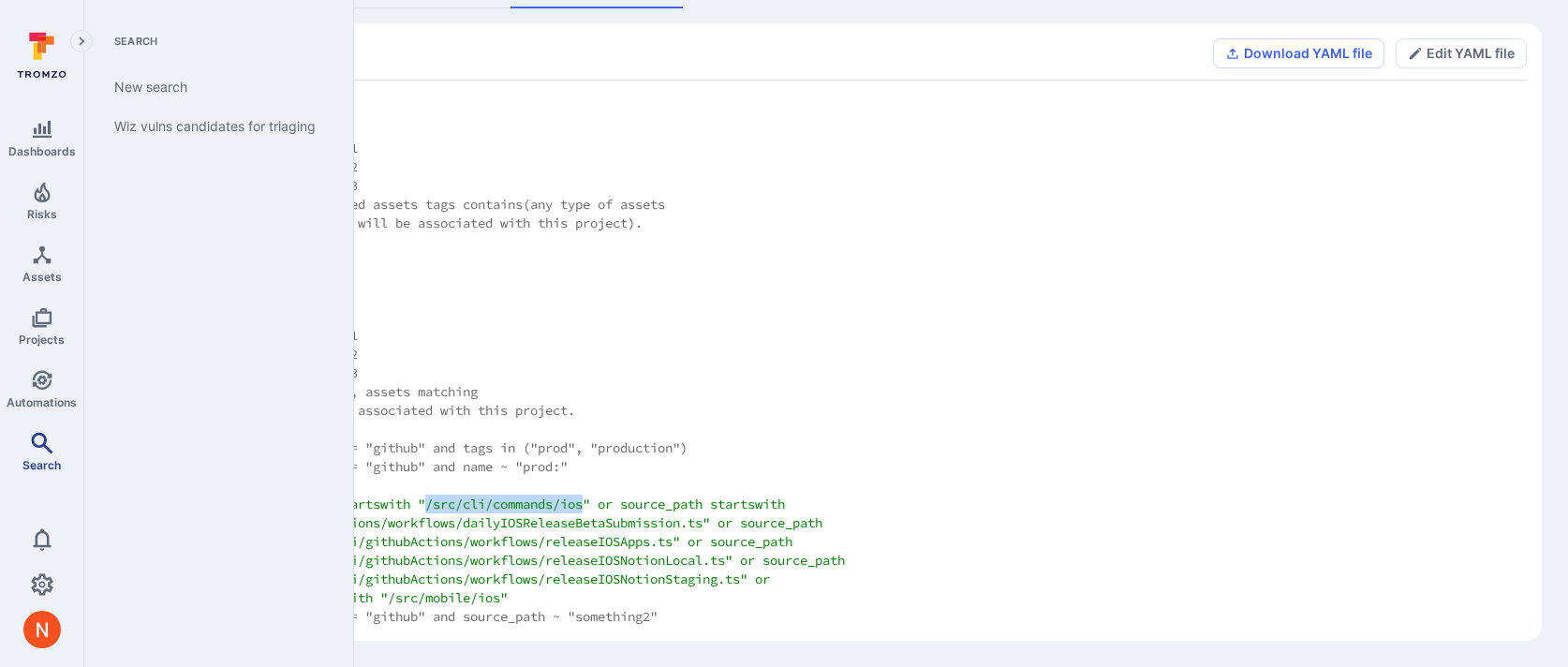
click at [31, 447] on icon "Search" at bounding box center [41, 442] width 22 height 22
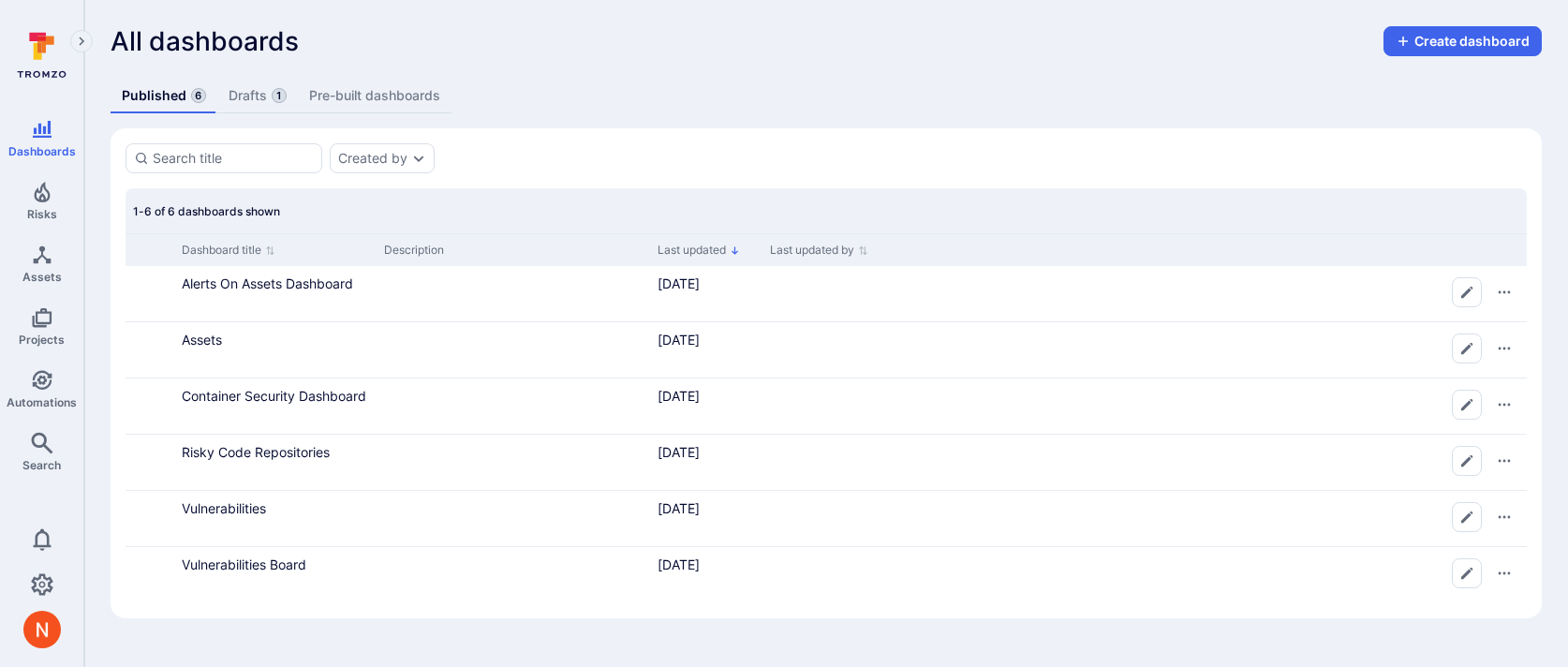
click at [245, 93] on link "Drafts 1" at bounding box center [258, 96] width 81 height 35
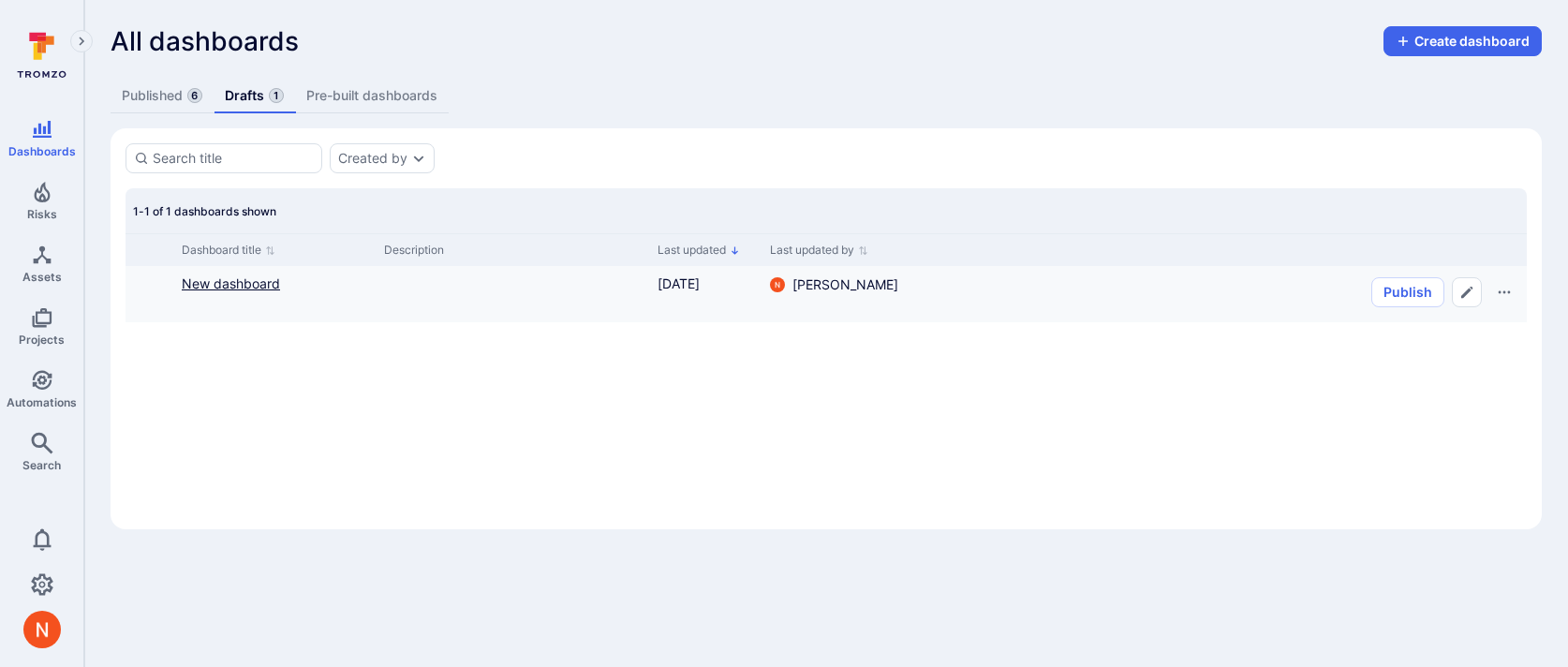
click at [252, 289] on link "New dashboard" at bounding box center [230, 283] width 99 height 16
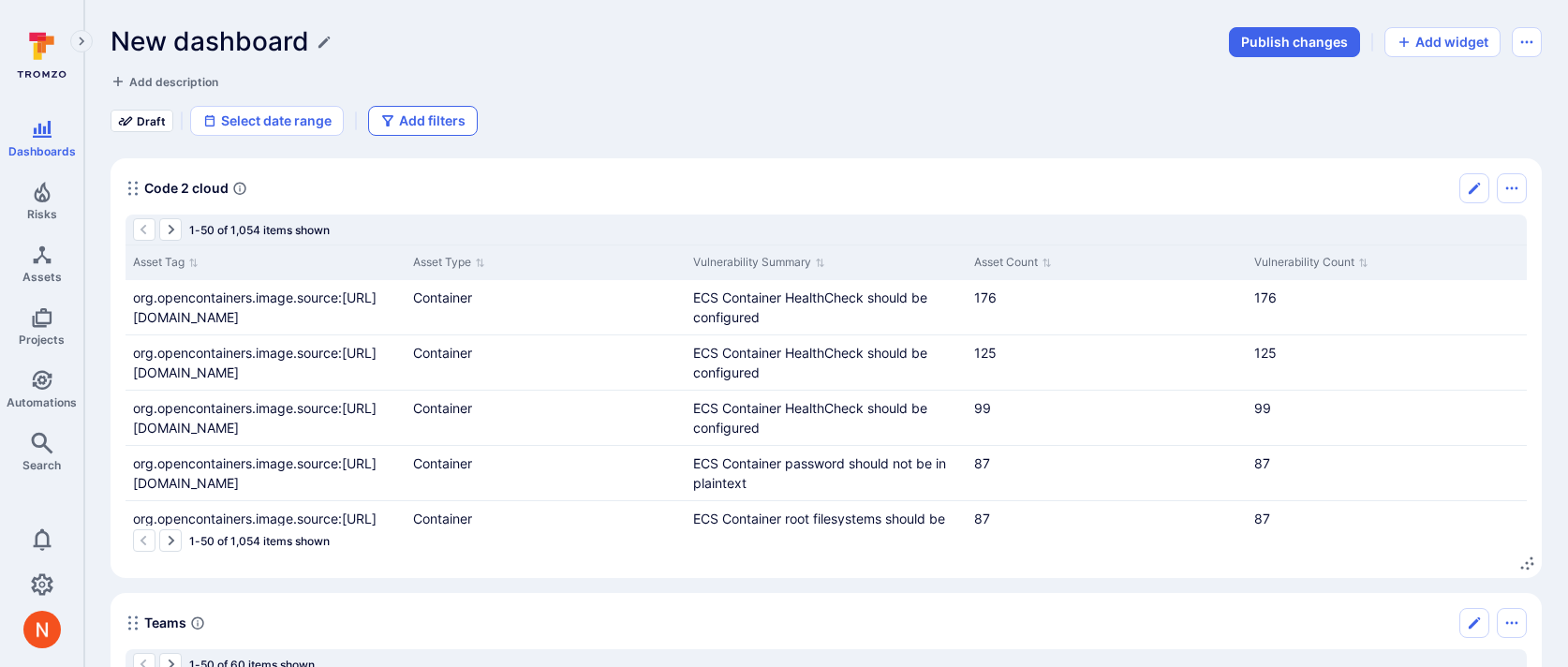
click at [425, 113] on button "Add filters" at bounding box center [423, 120] width 109 height 30
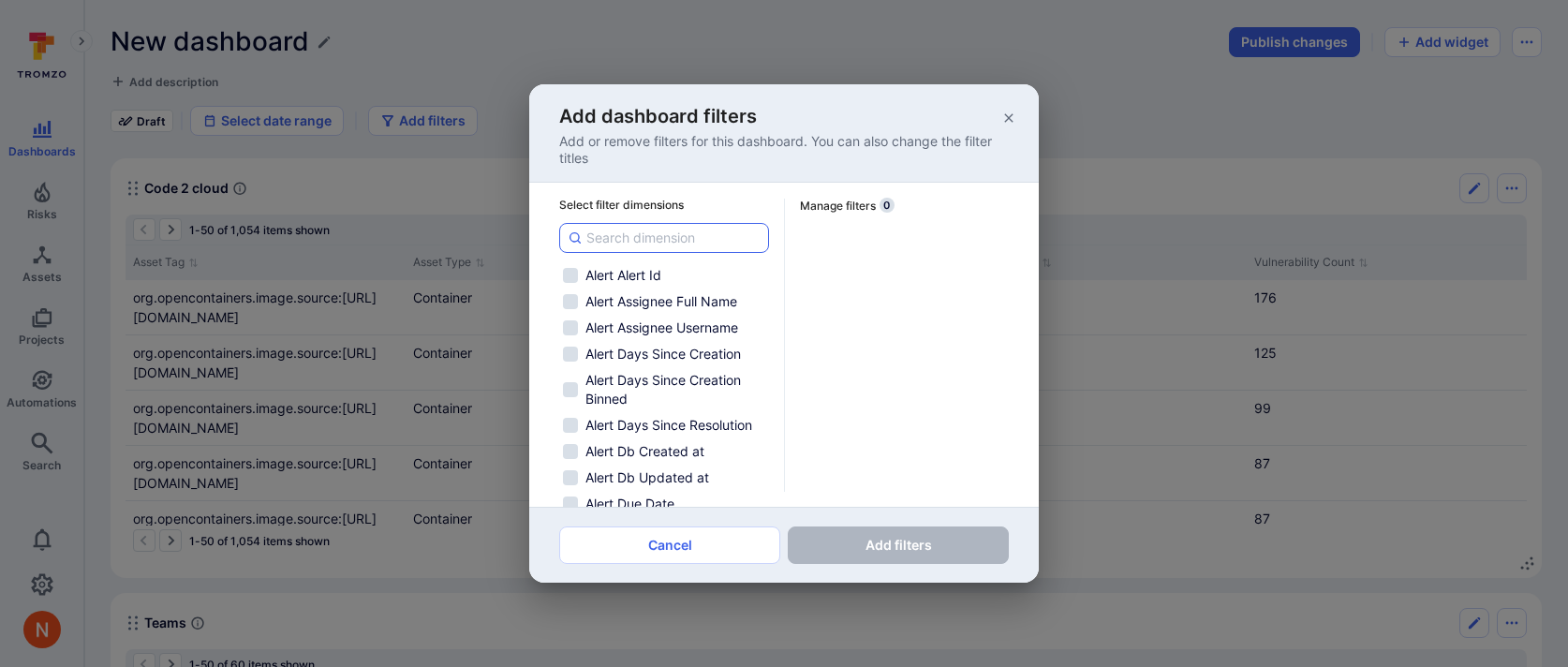
click at [674, 233] on input at bounding box center [674, 238] width 175 height 19
type input "t"
checkbox input "false"
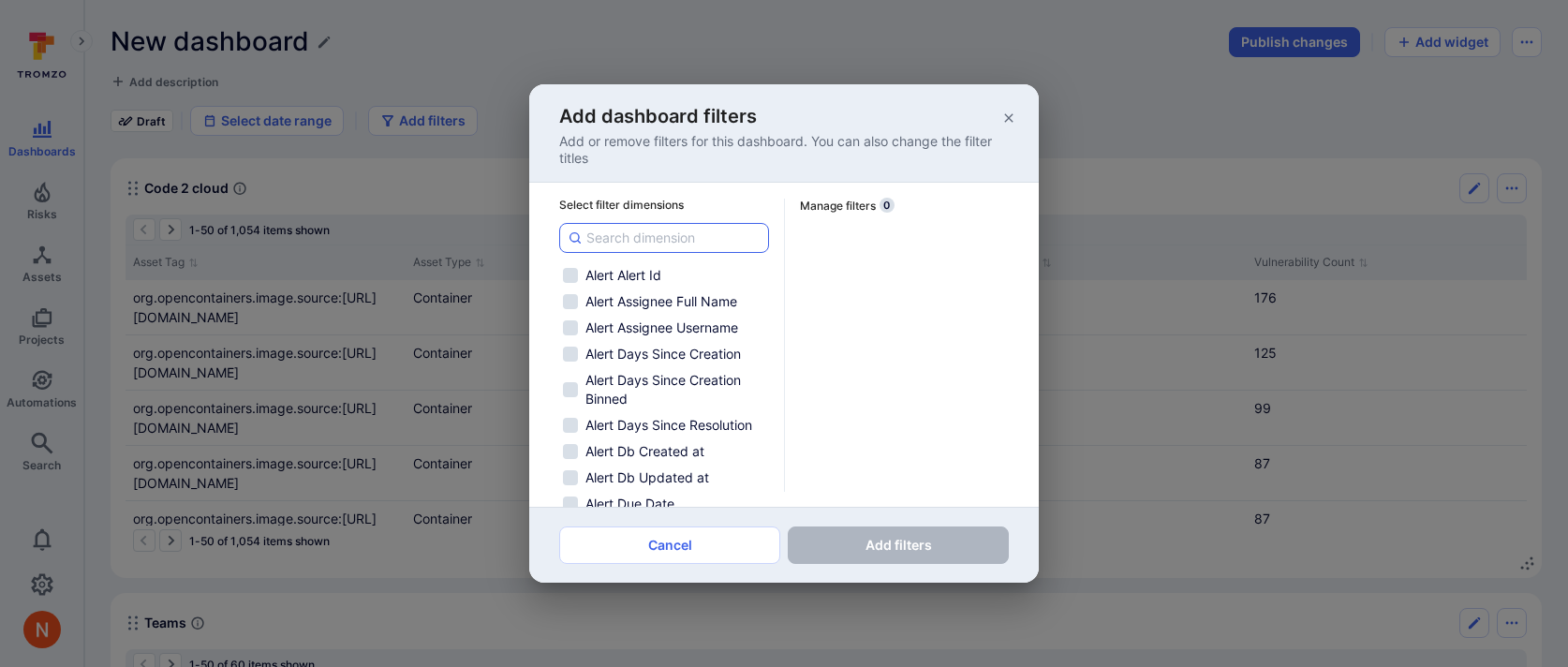
checkbox input "false"
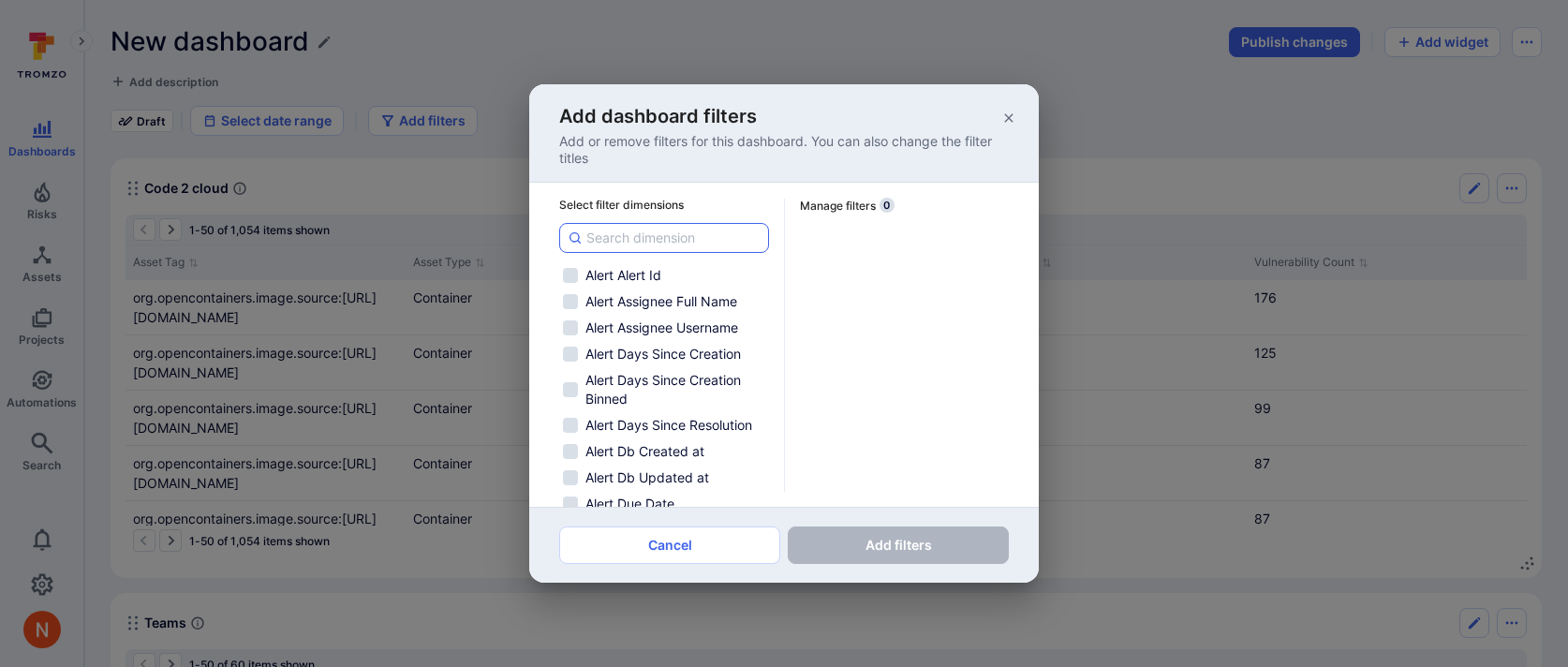
checkbox input "false"
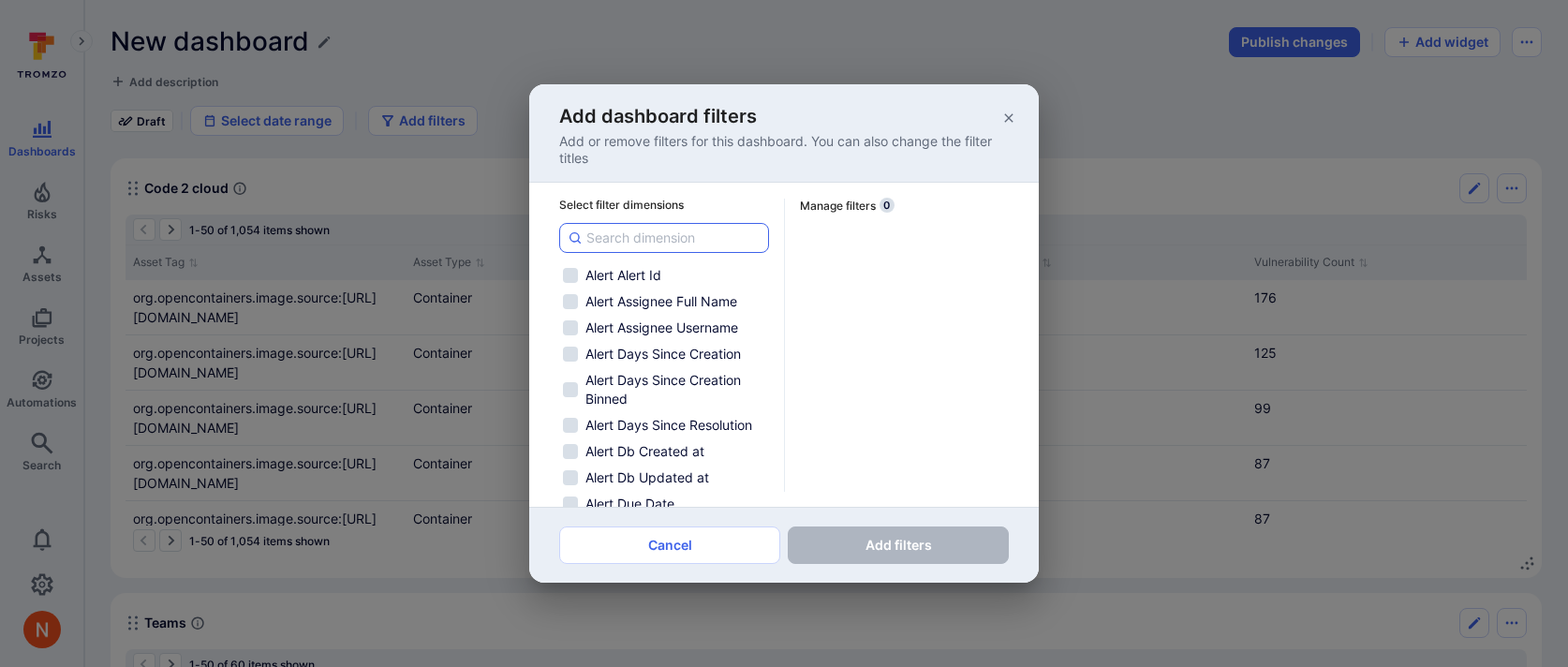
checkbox input "false"
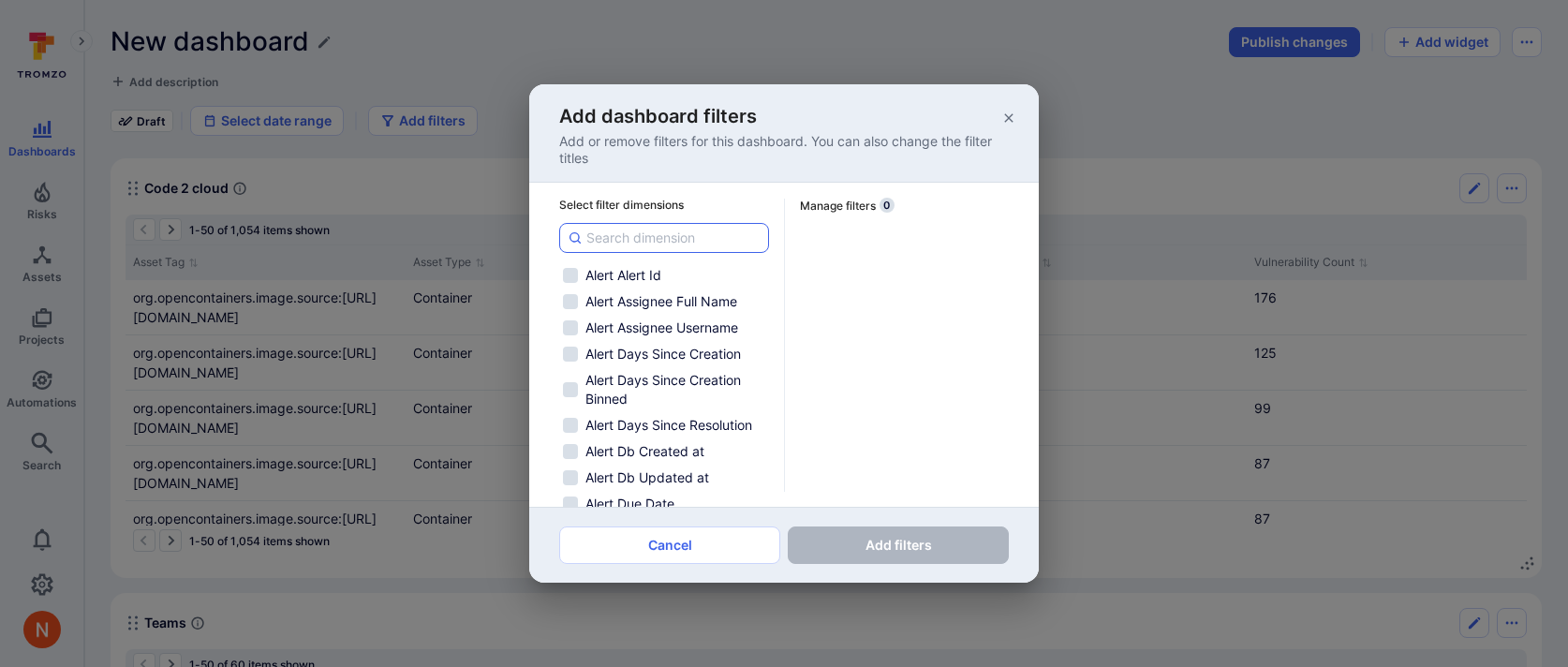
checkbox input "false"
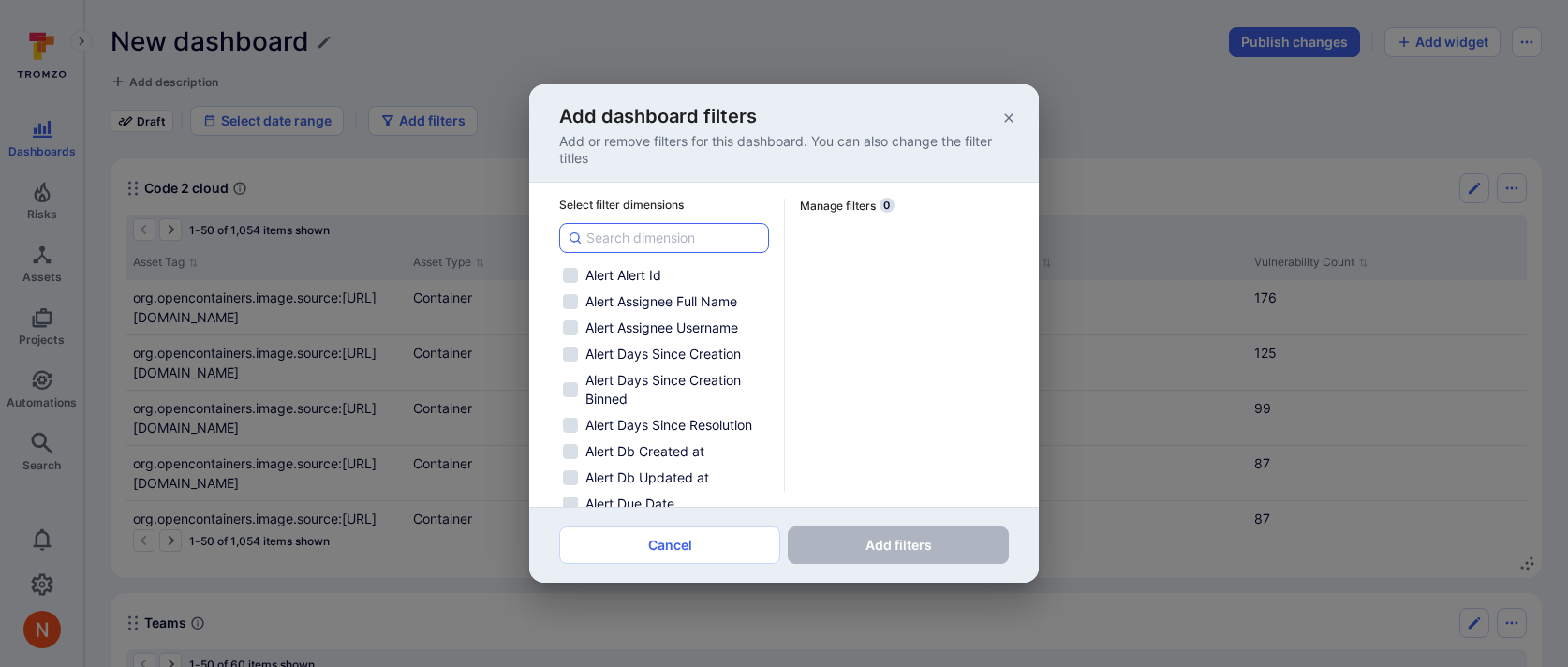
checkbox input "false"
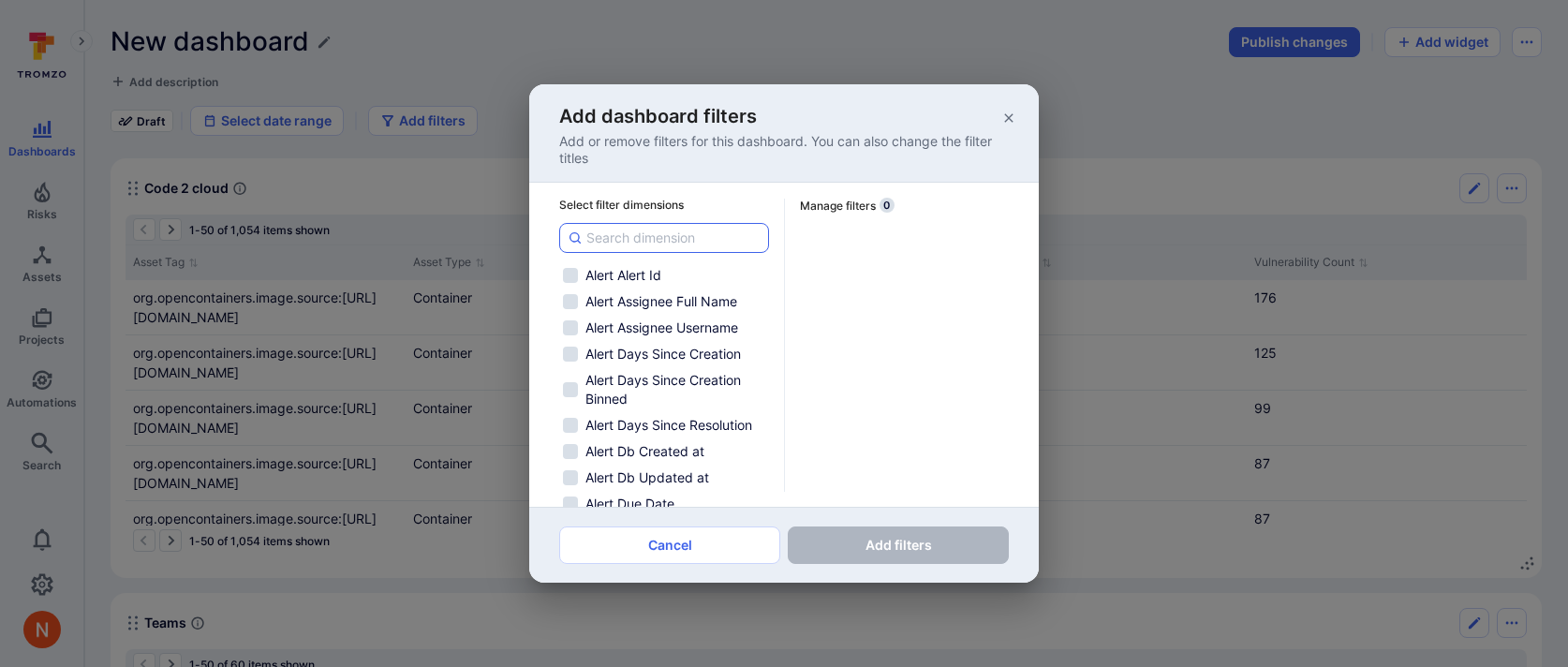
checkbox input "false"
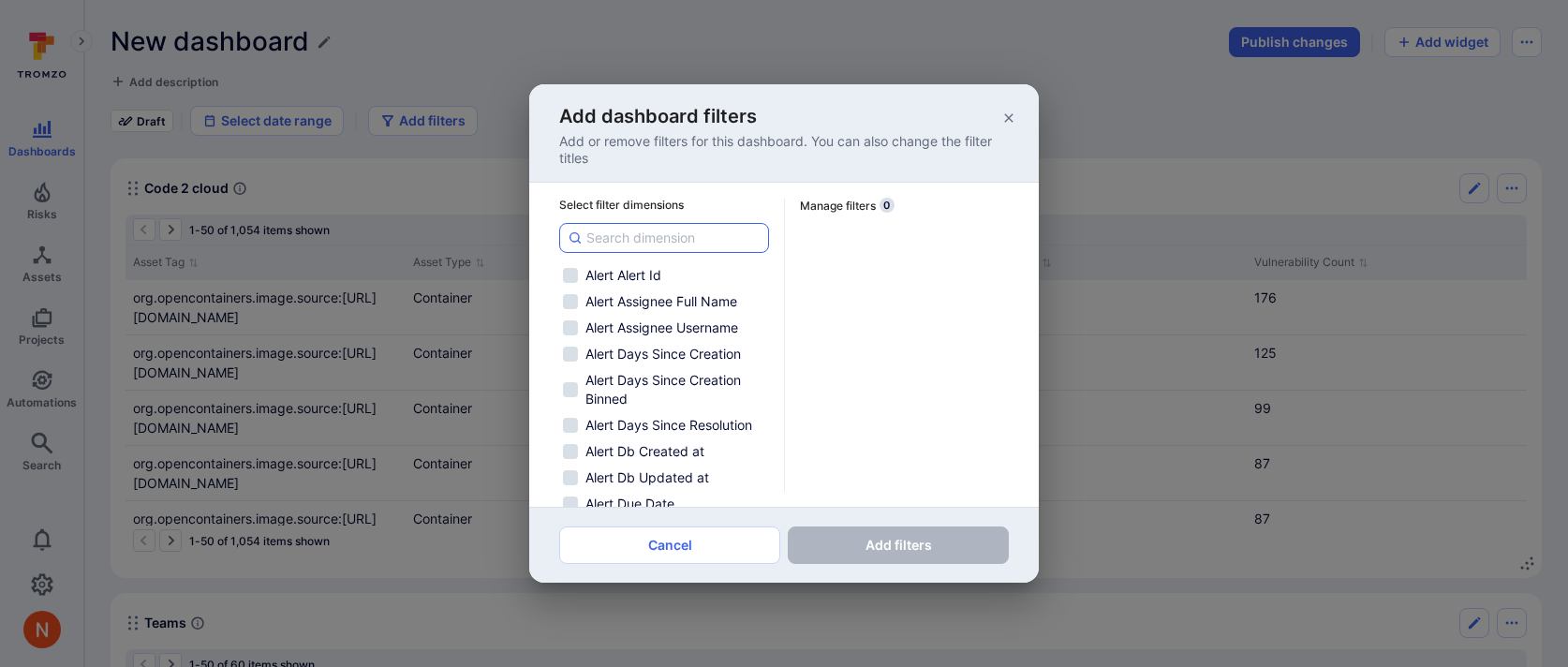
checkbox input "false"
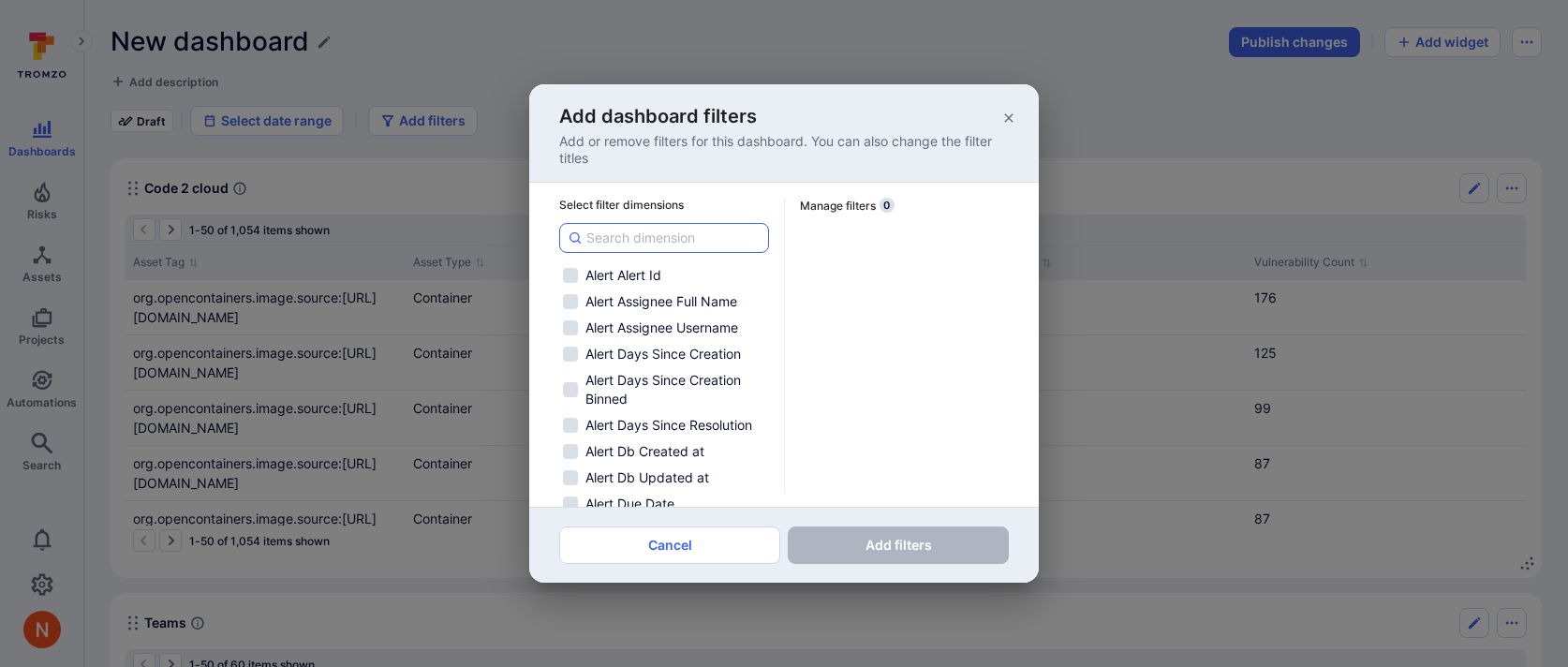
checkbox input "false"
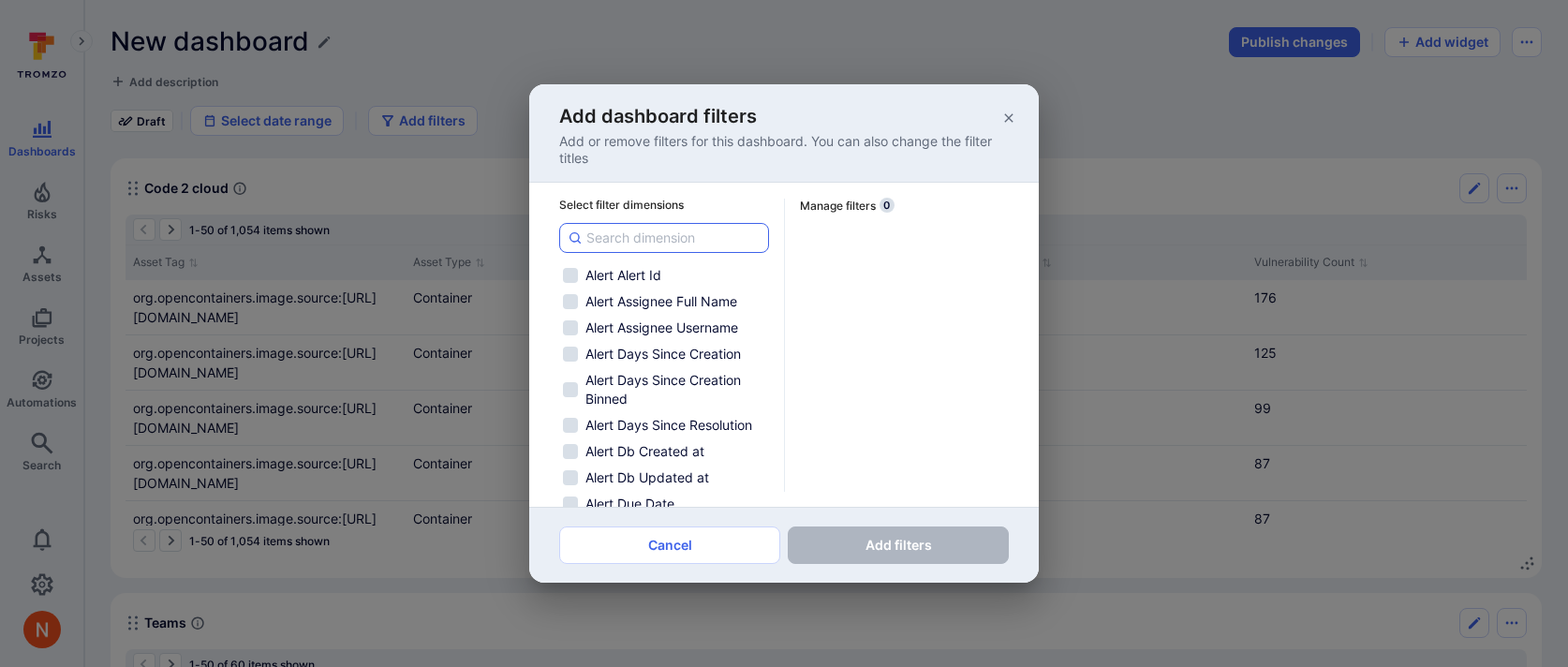
checkbox input "false"
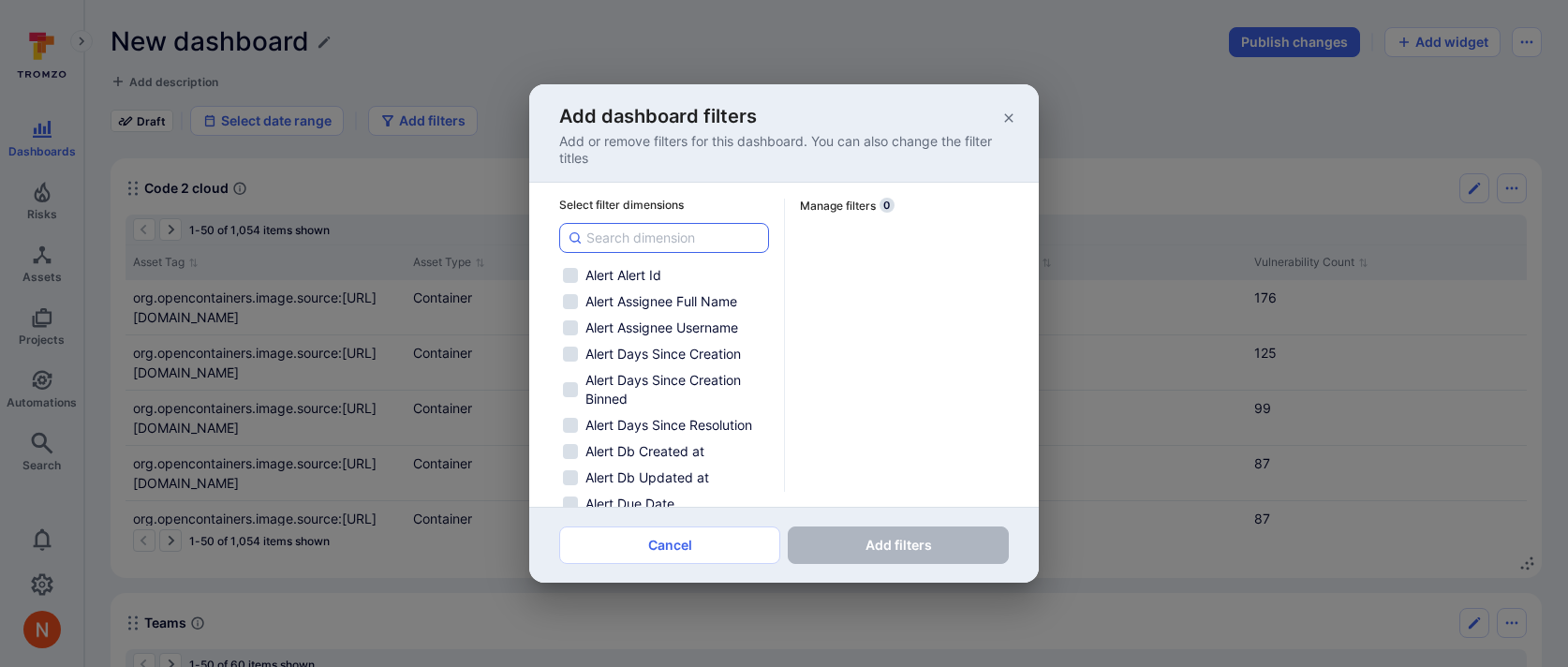
checkbox input "false"
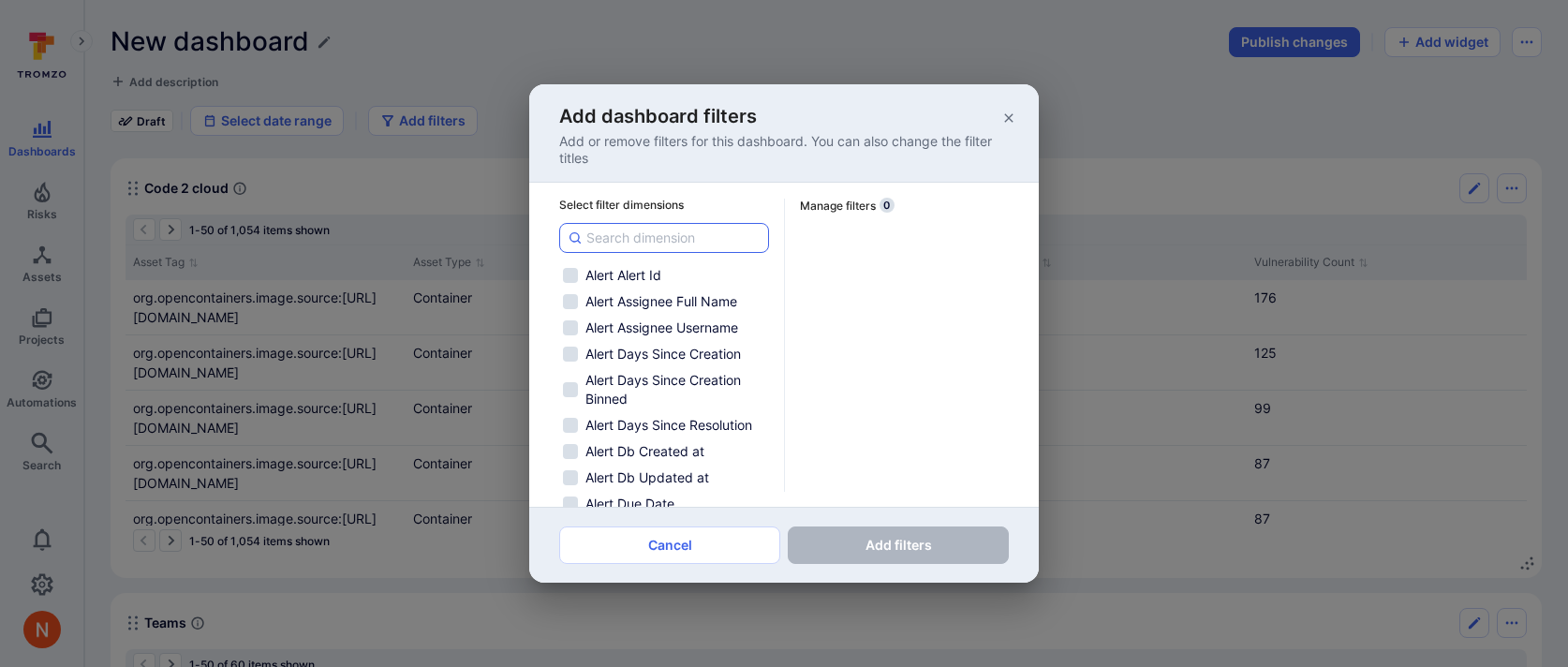
checkbox input "false"
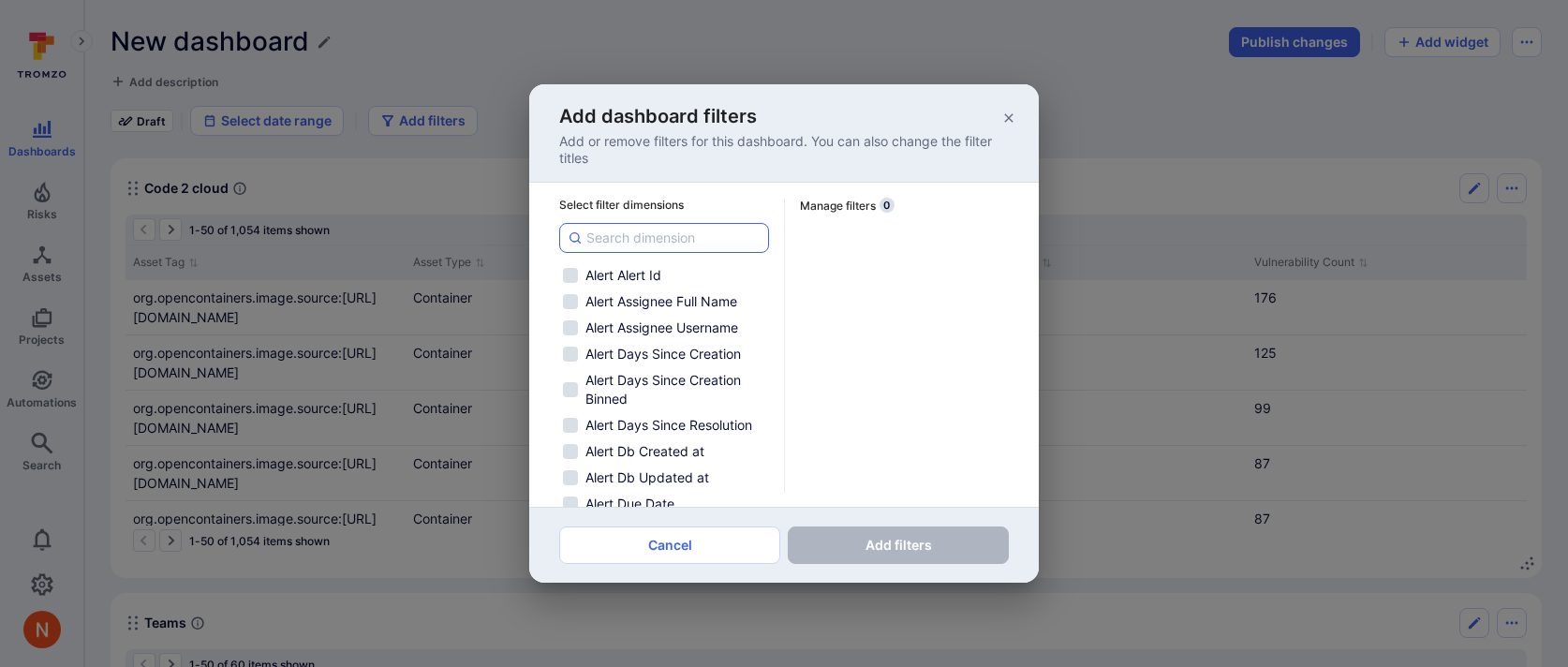
checkbox input "false"
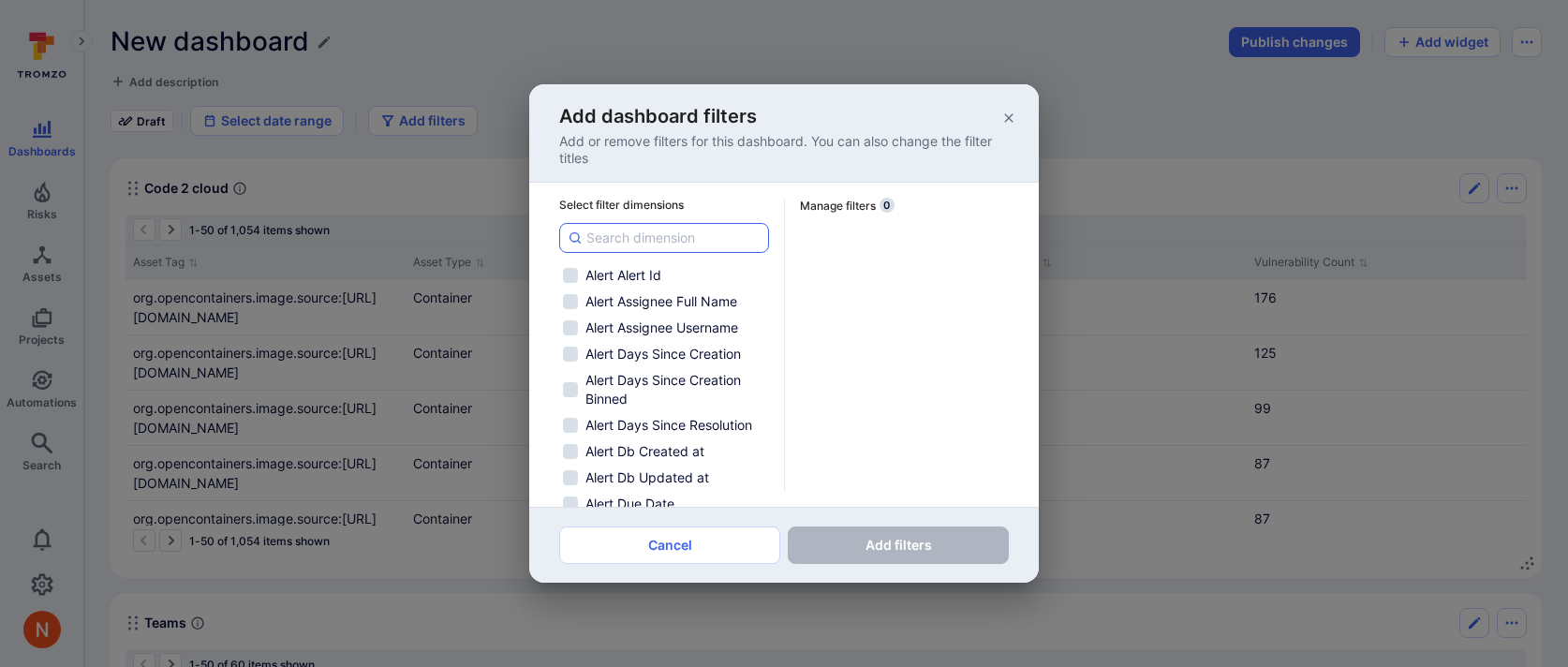
checkbox input "false"
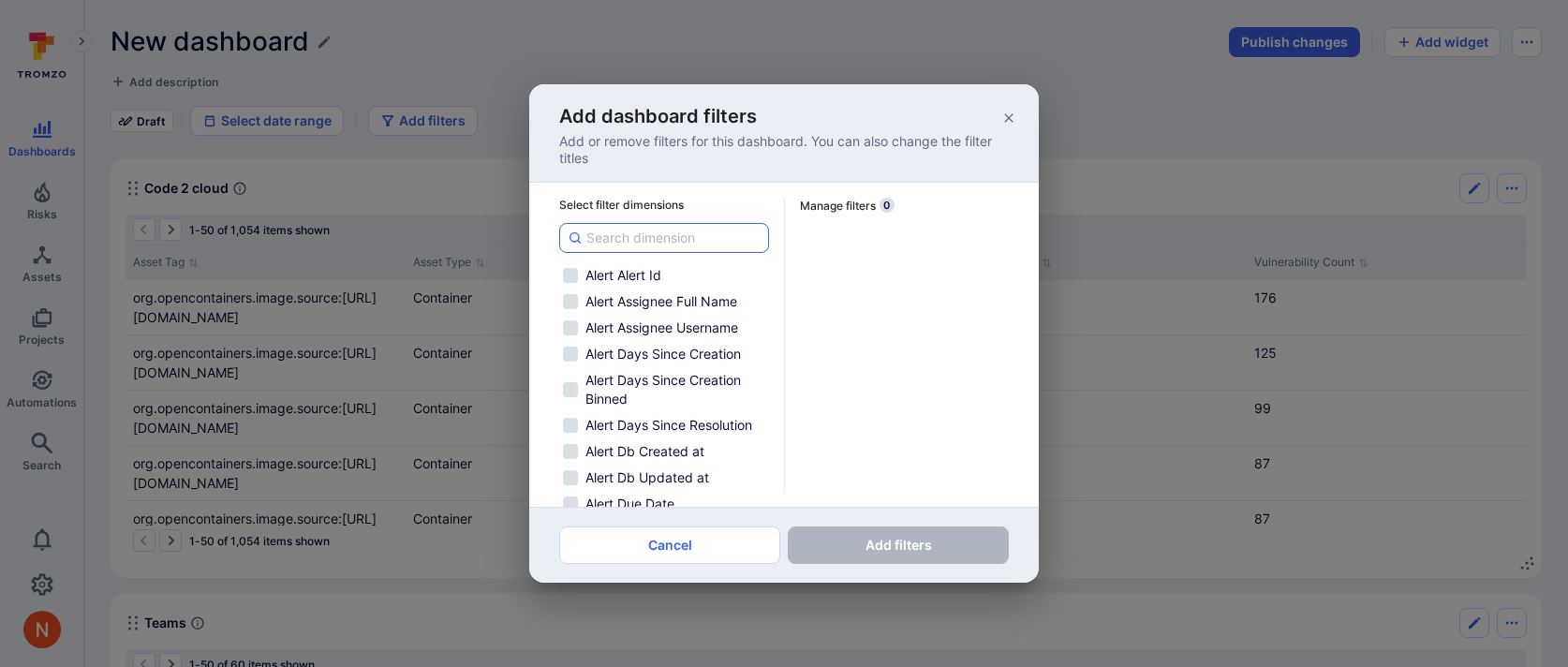
checkbox input "false"
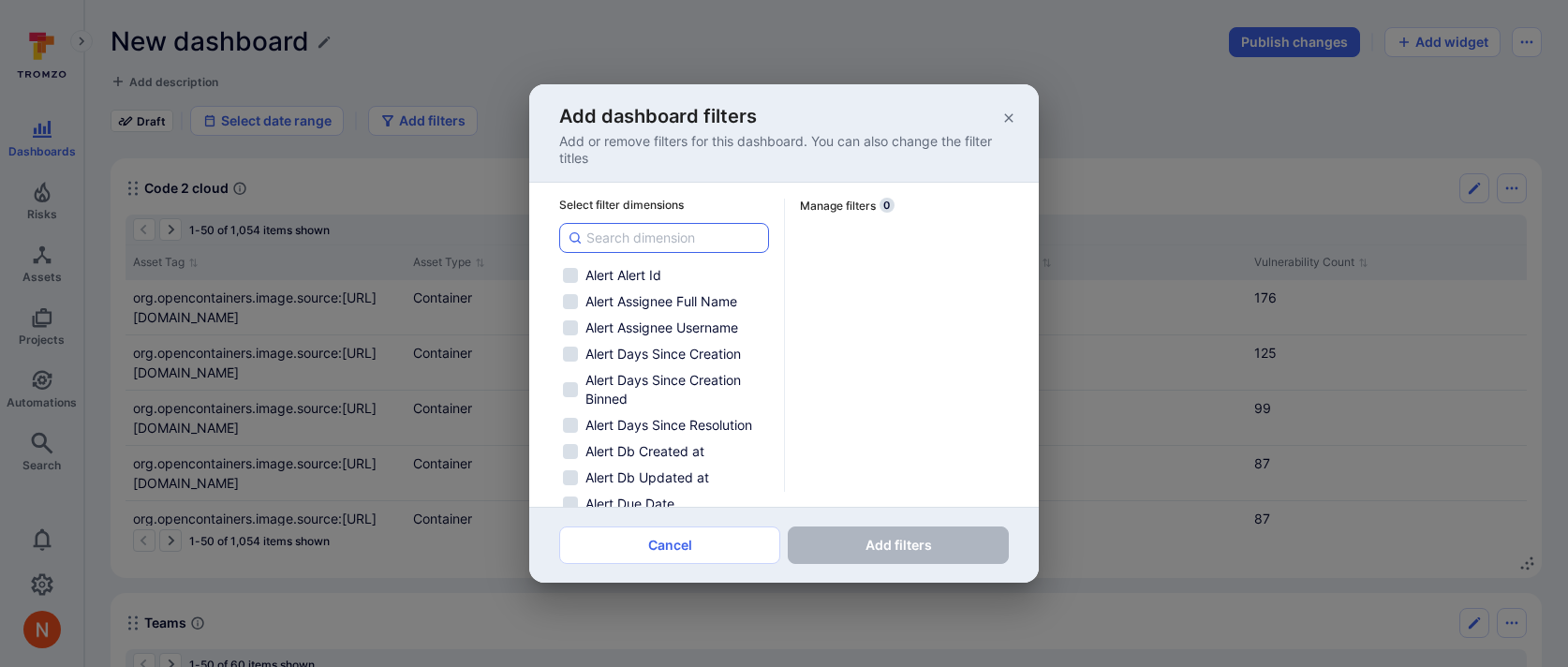
checkbox input "false"
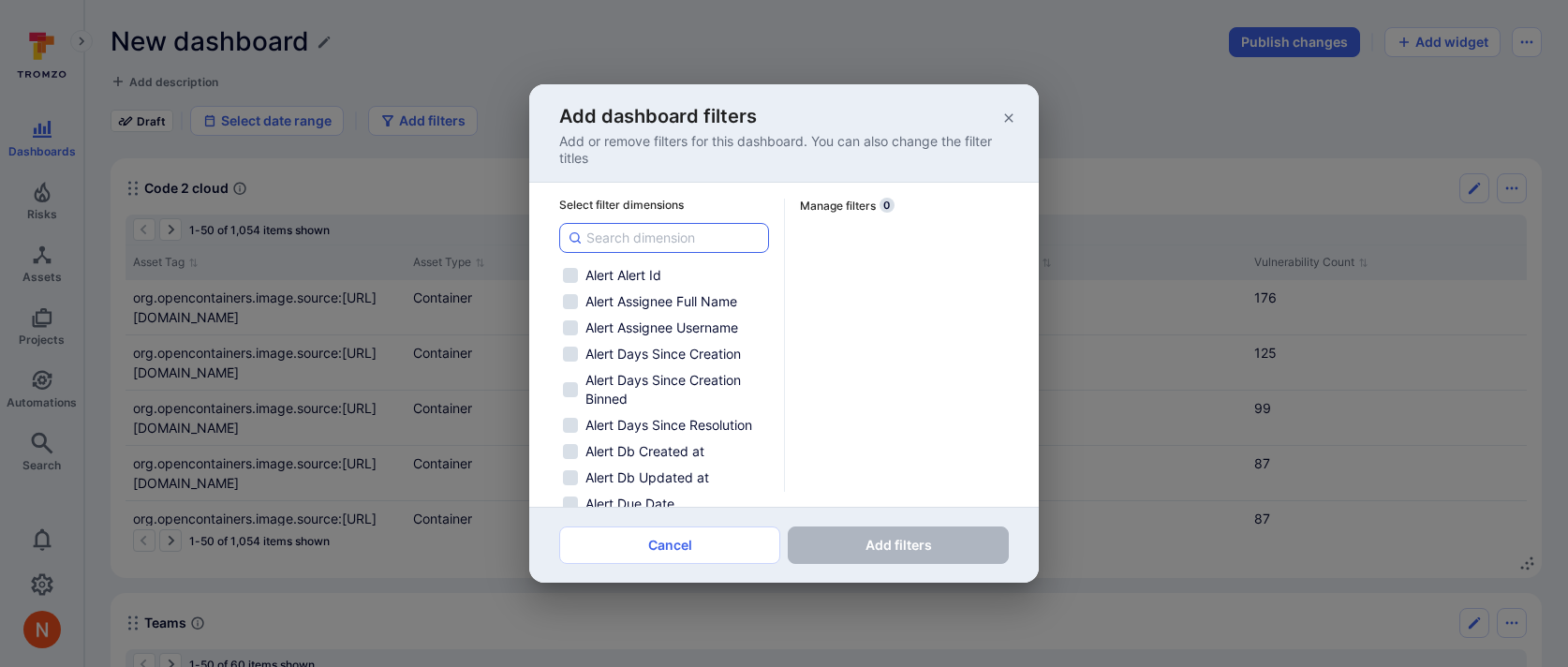
checkbox input "false"
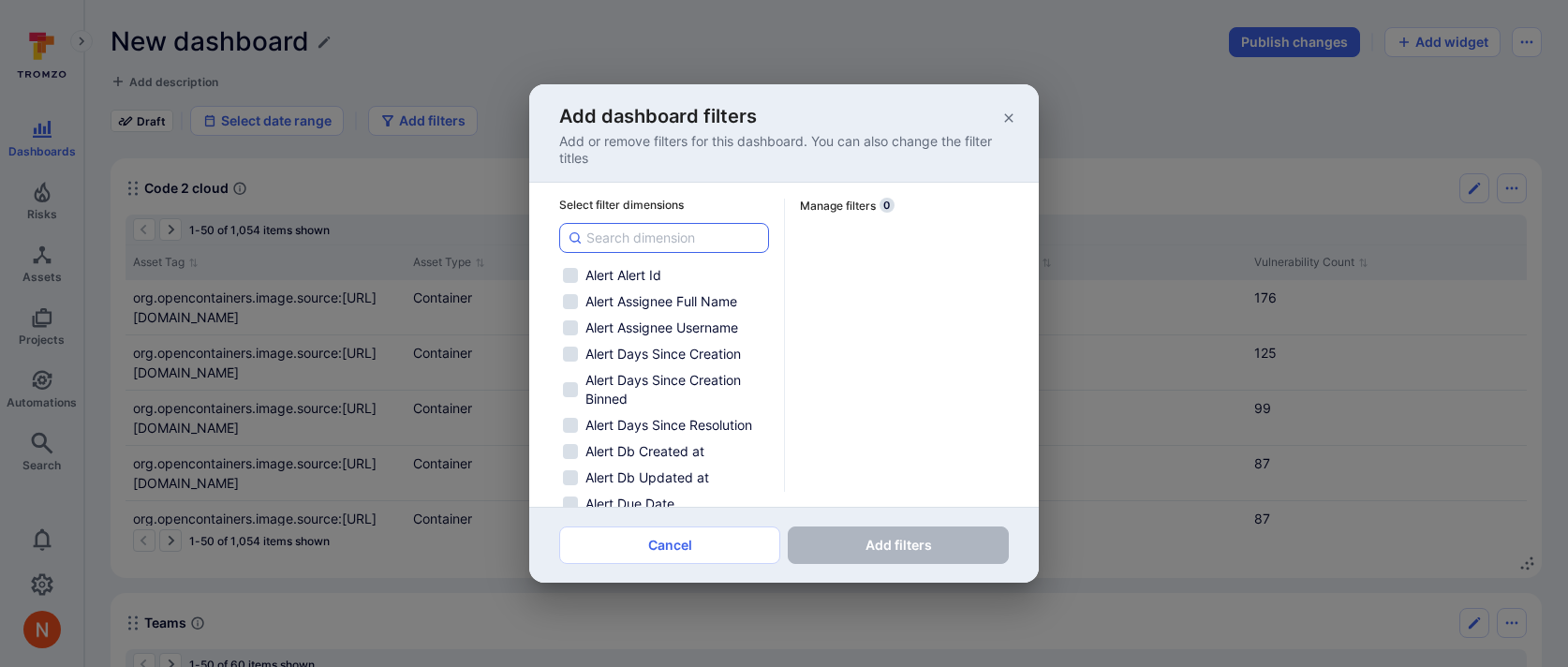
checkbox input "false"
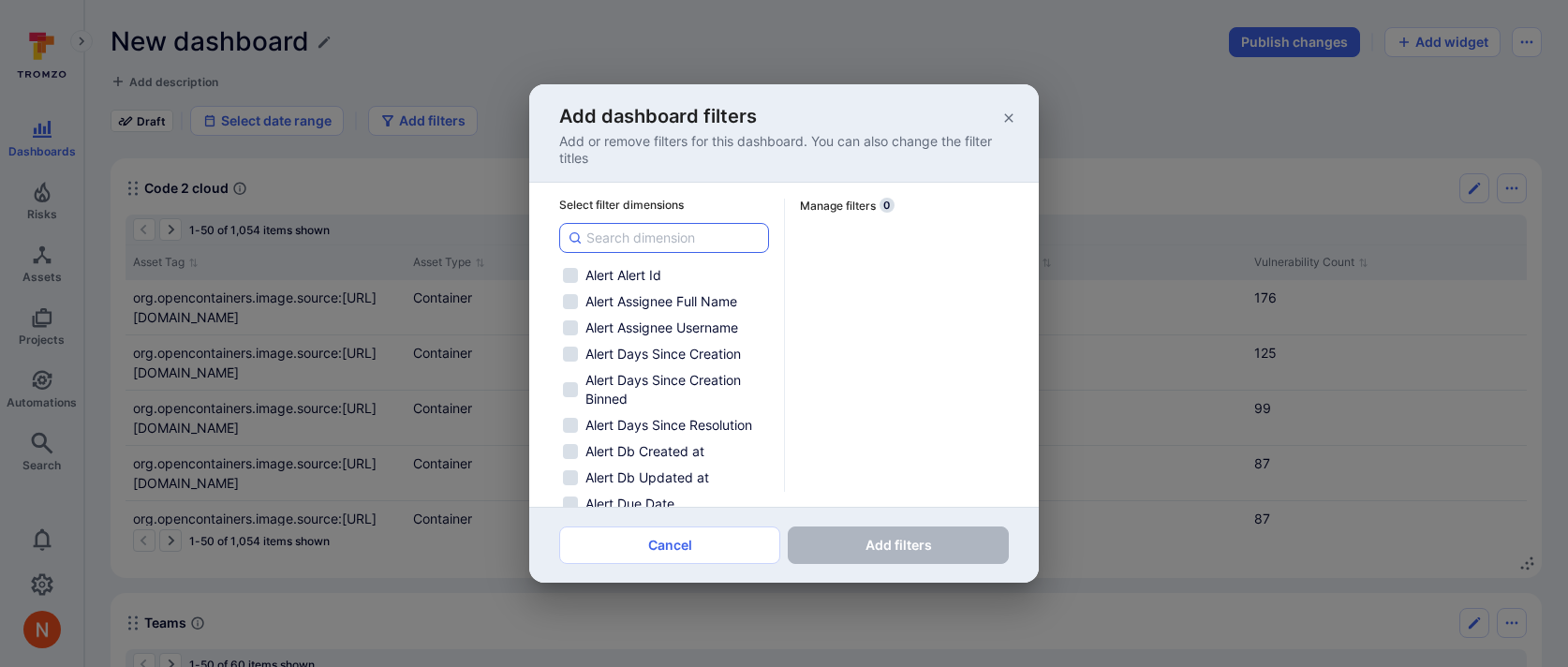
checkbox input "false"
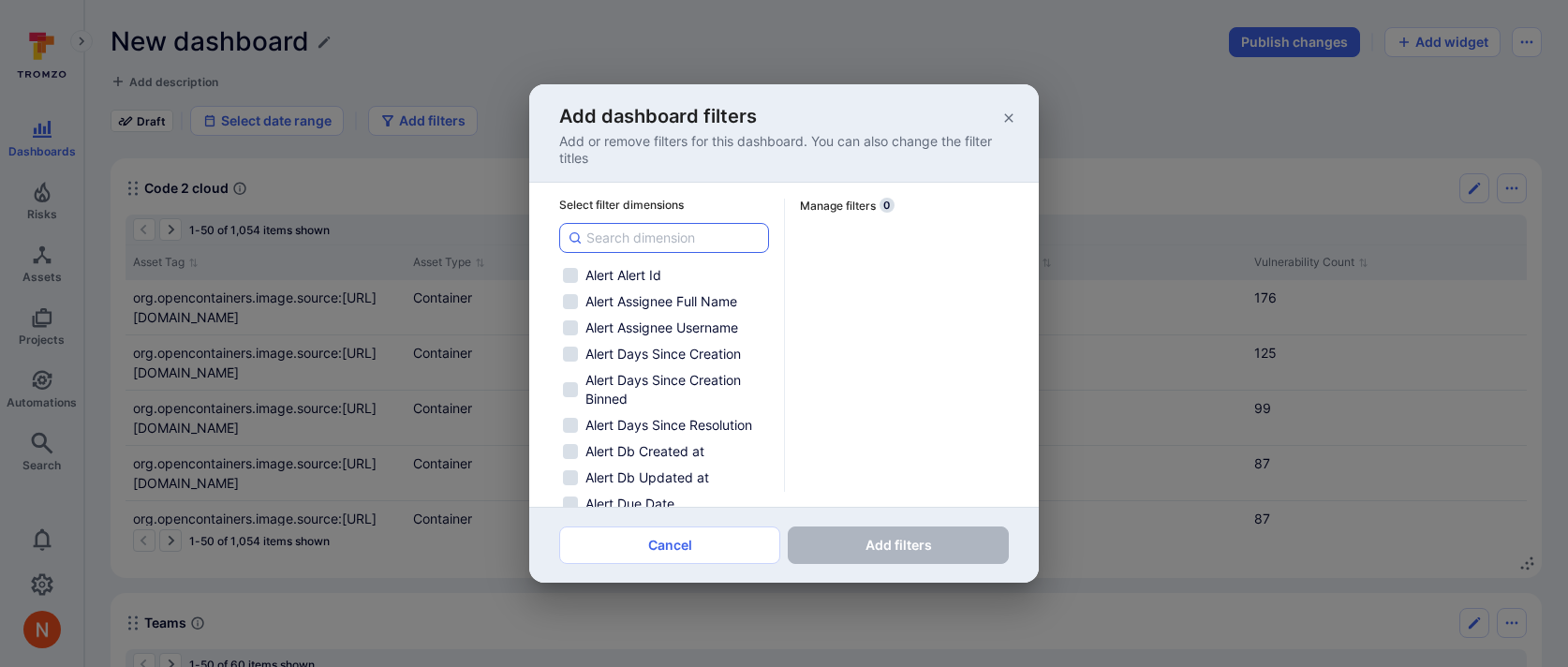
checkbox input "false"
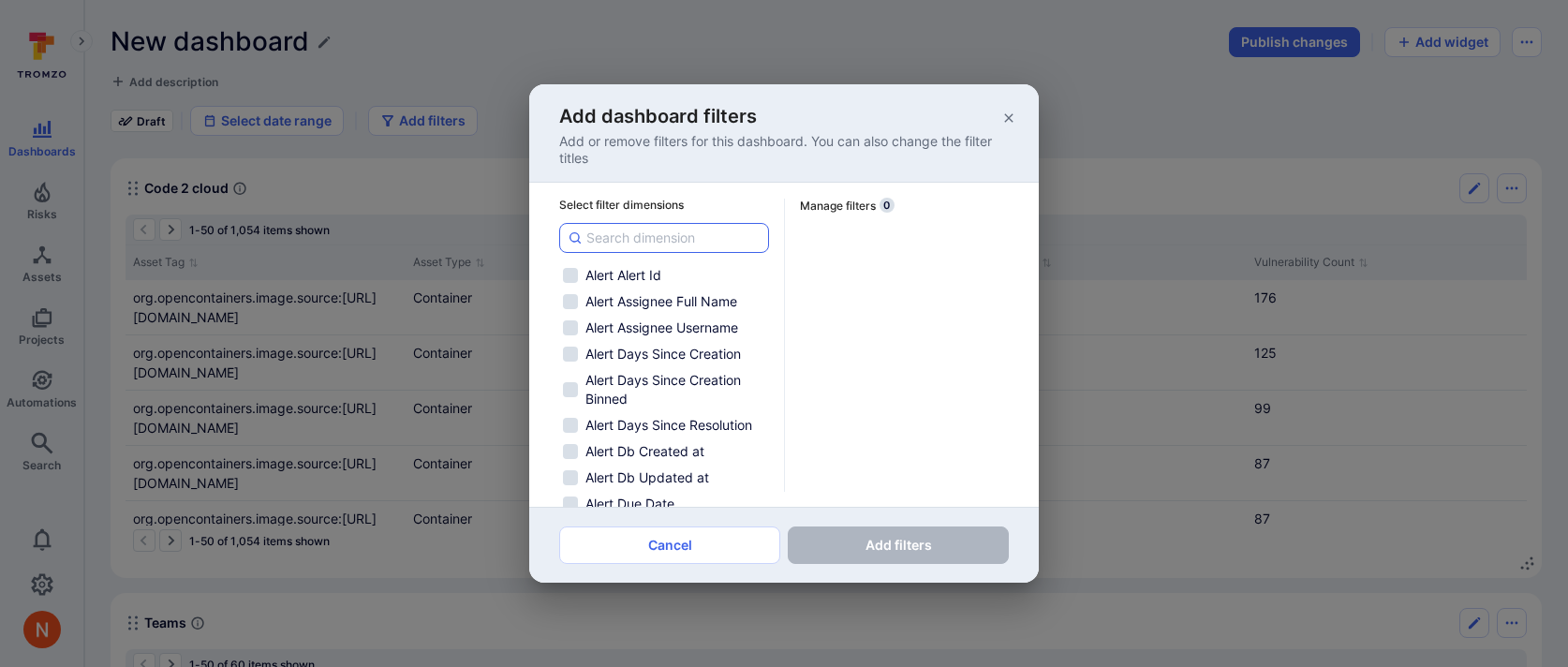
checkbox input "false"
type input "ta"
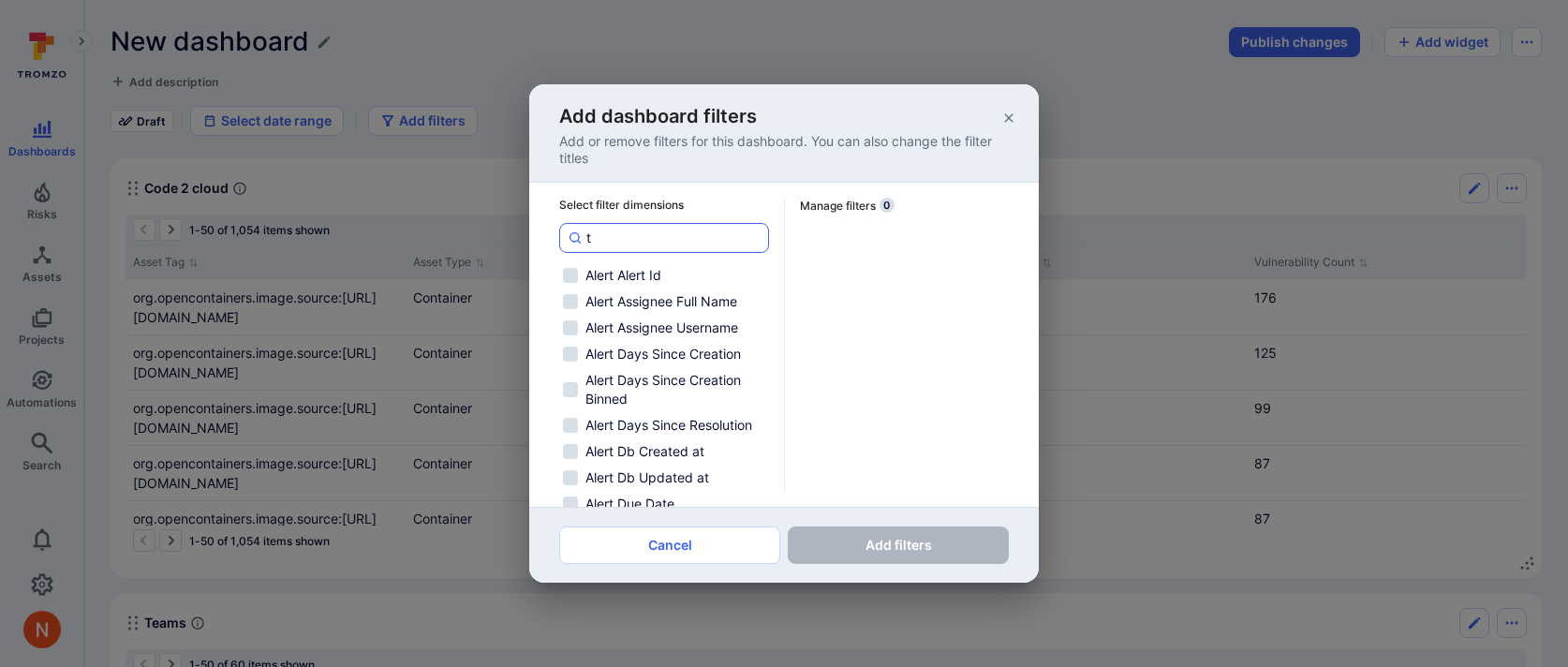
checkbox input "false"
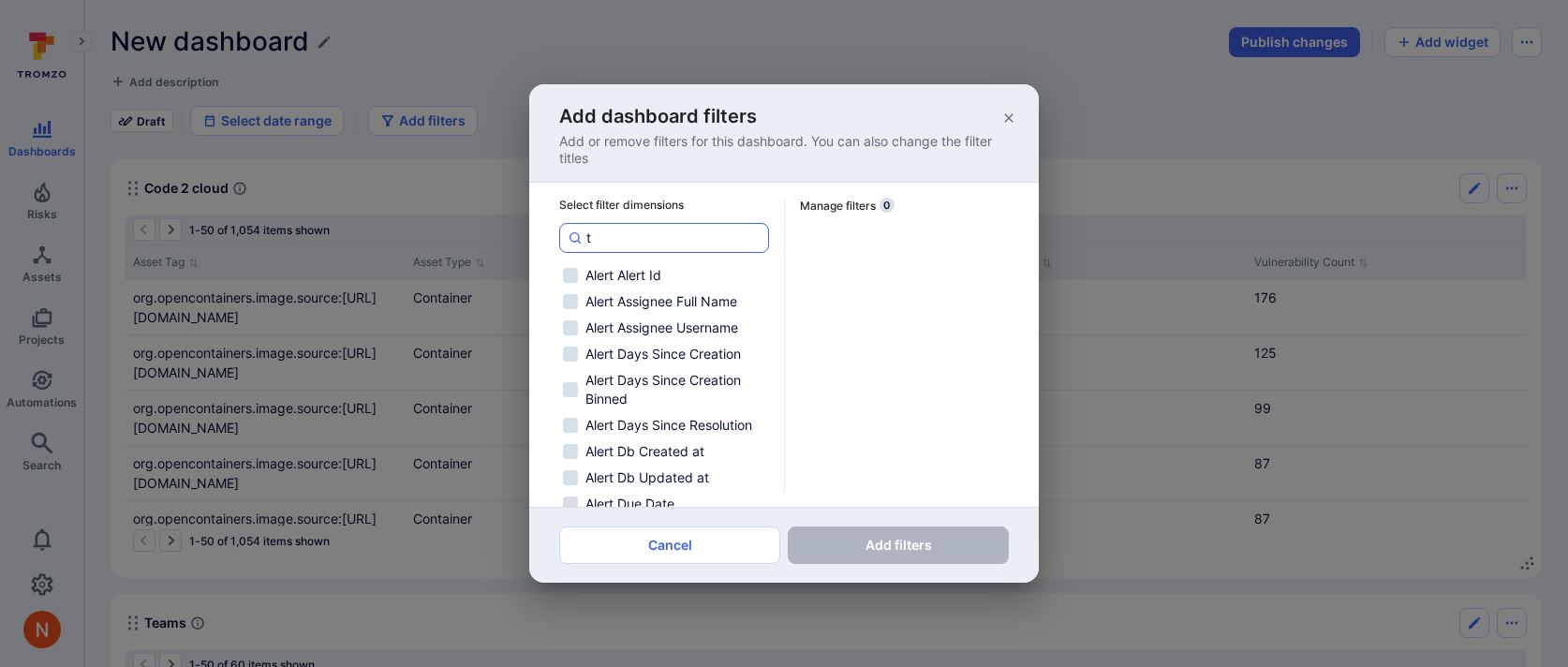
checkbox input "false"
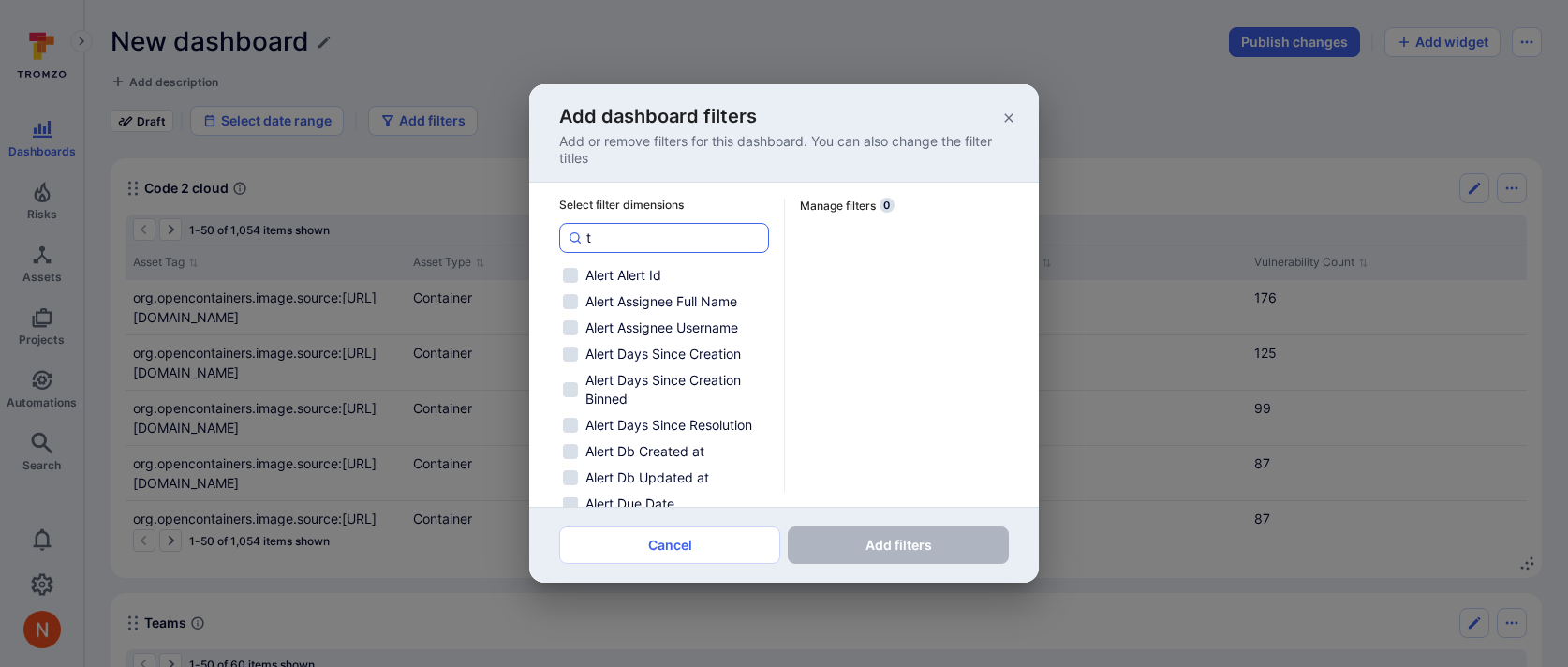
checkbox input "false"
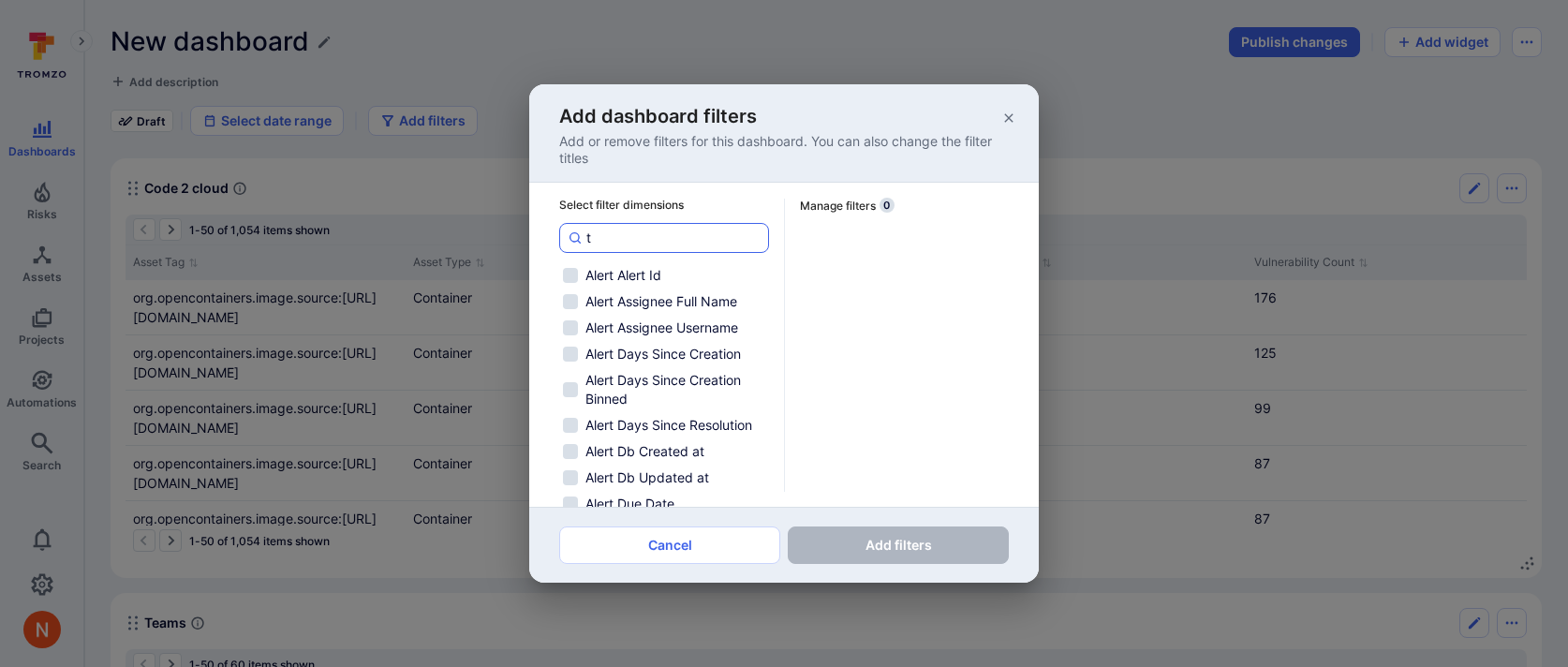
checkbox input "false"
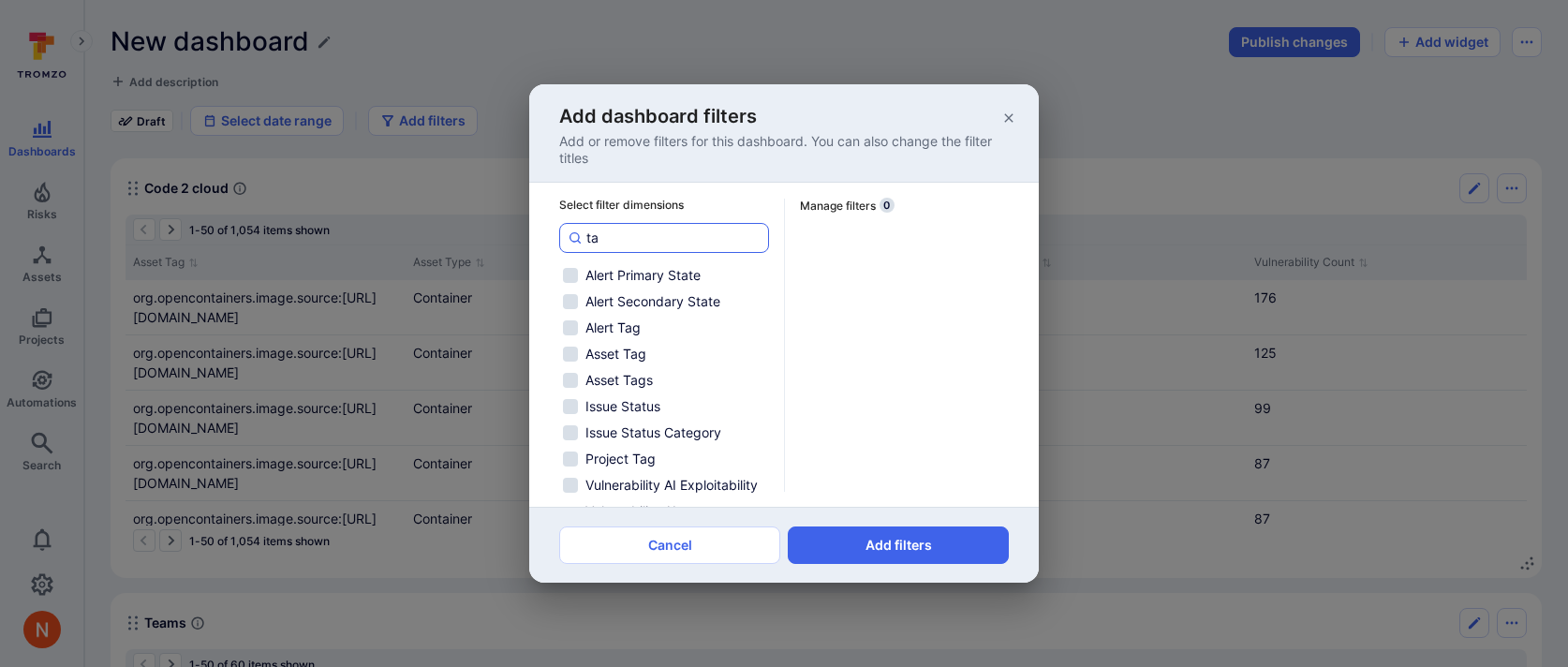
type input "tag"
checkbox input "false"
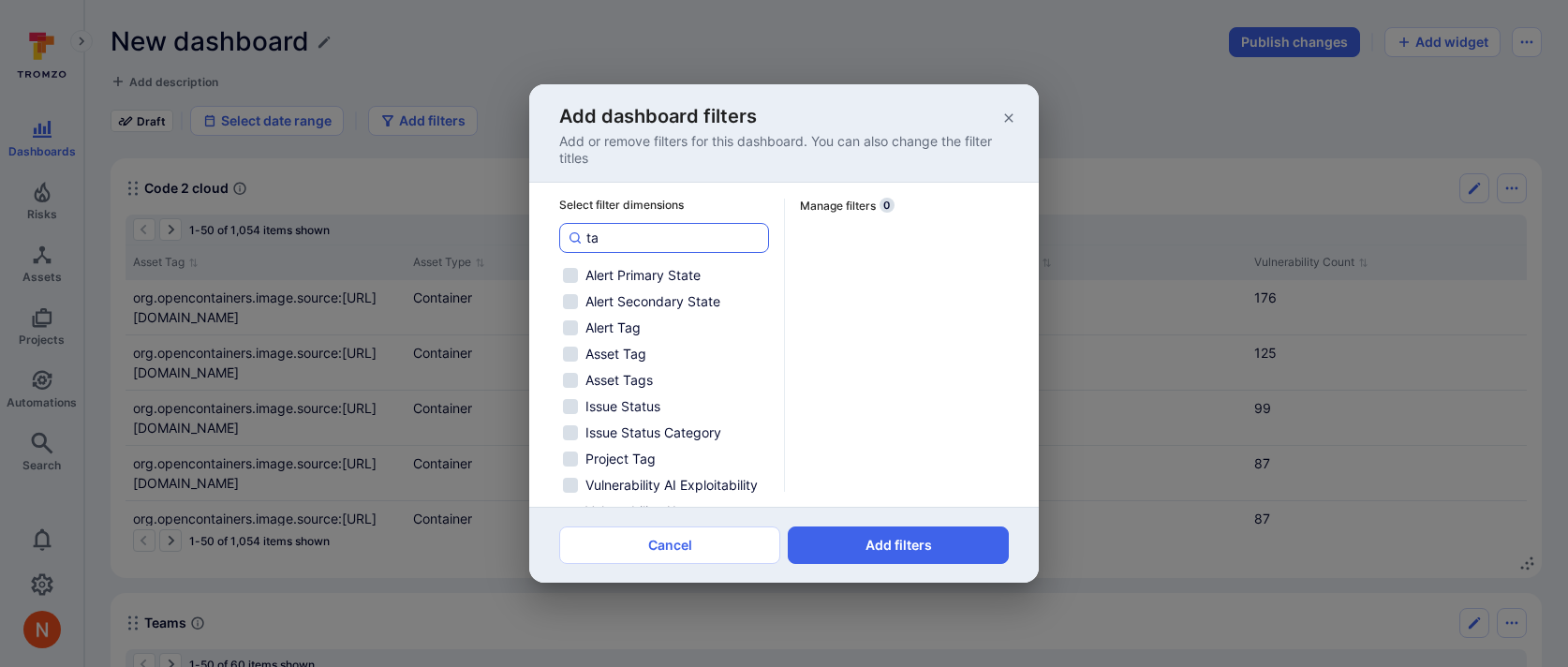
checkbox input "false"
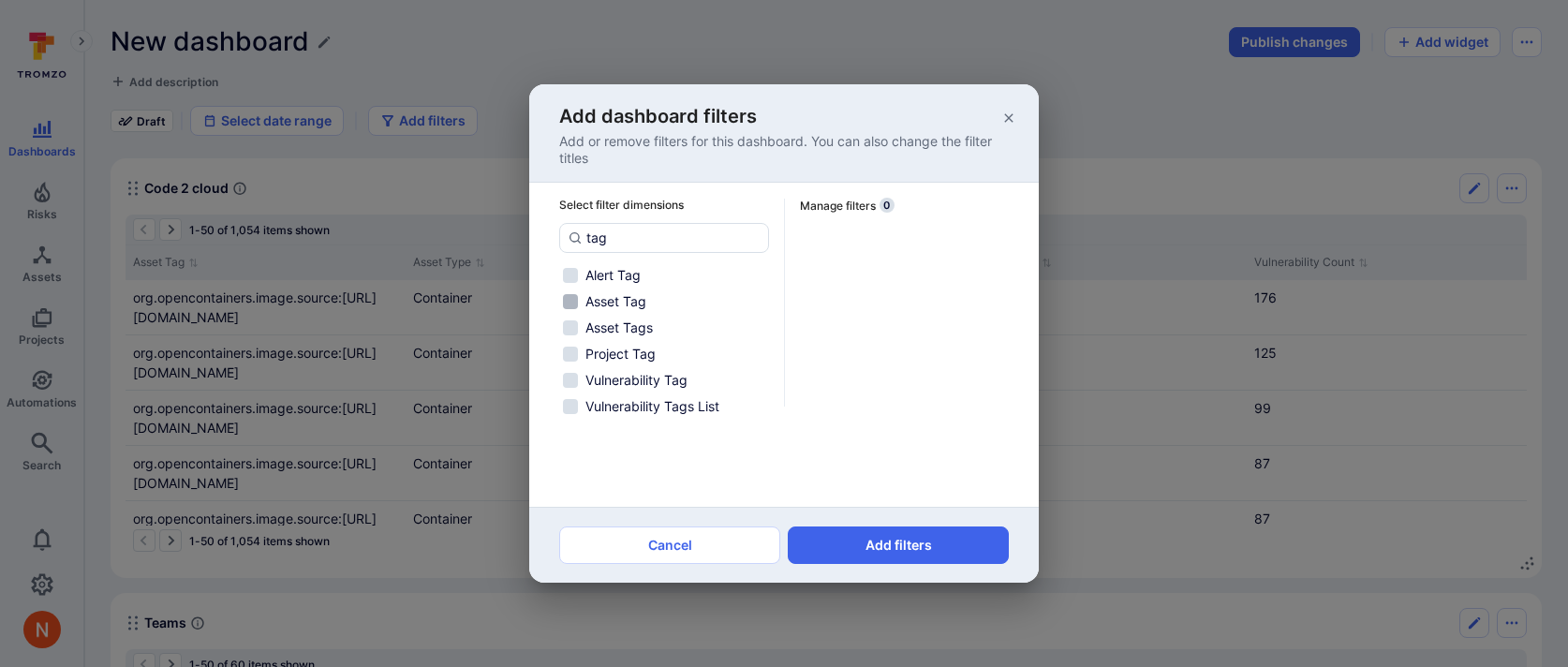
type input "tag"
click at [629, 303] on span "Asset Tag" at bounding box center [615, 302] width 60 height 19
click at [578, 303] on input "Asset Tag" at bounding box center [571, 302] width 15 height 15
checkbox input "true"
click at [914, 540] on button "Add filters" at bounding box center [898, 545] width 221 height 37
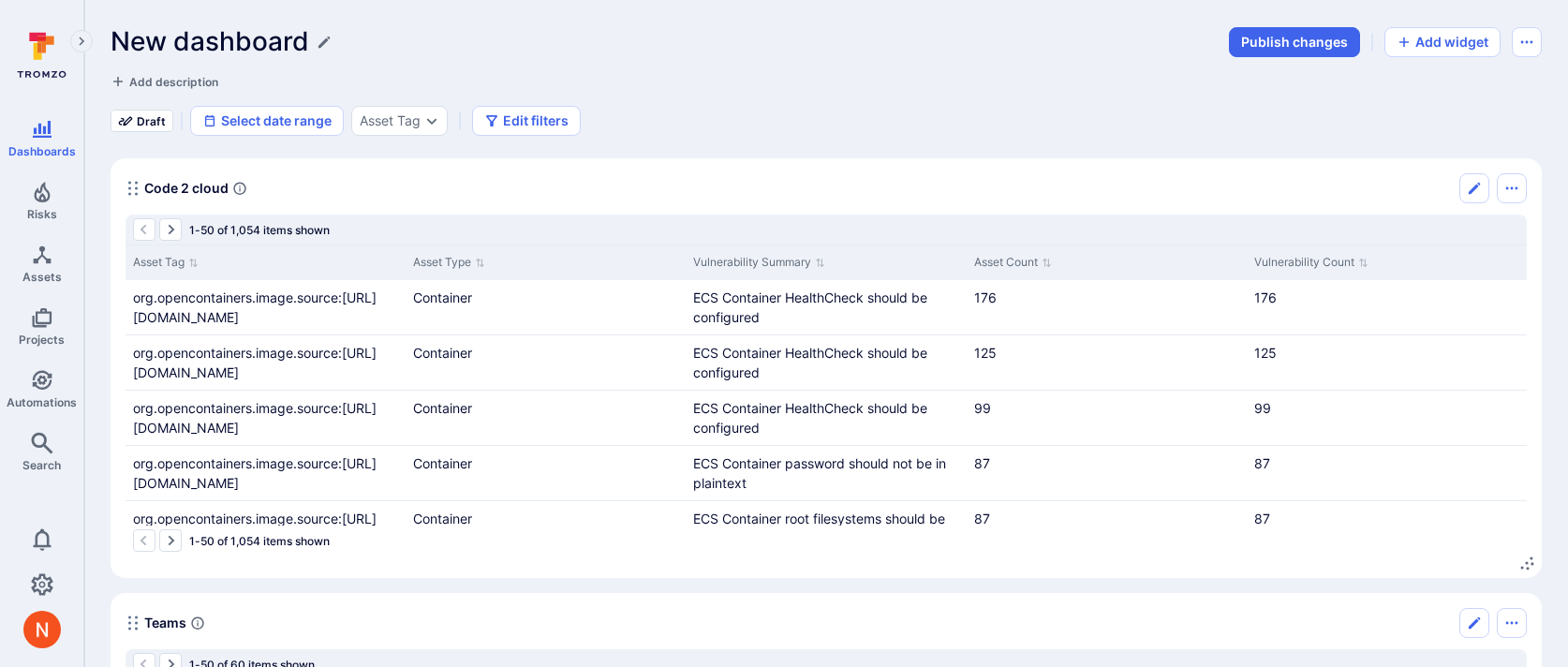
click at [837, 124] on div "Draft Select date range Asset Tag Edit filters" at bounding box center [826, 120] width 1432 height 30
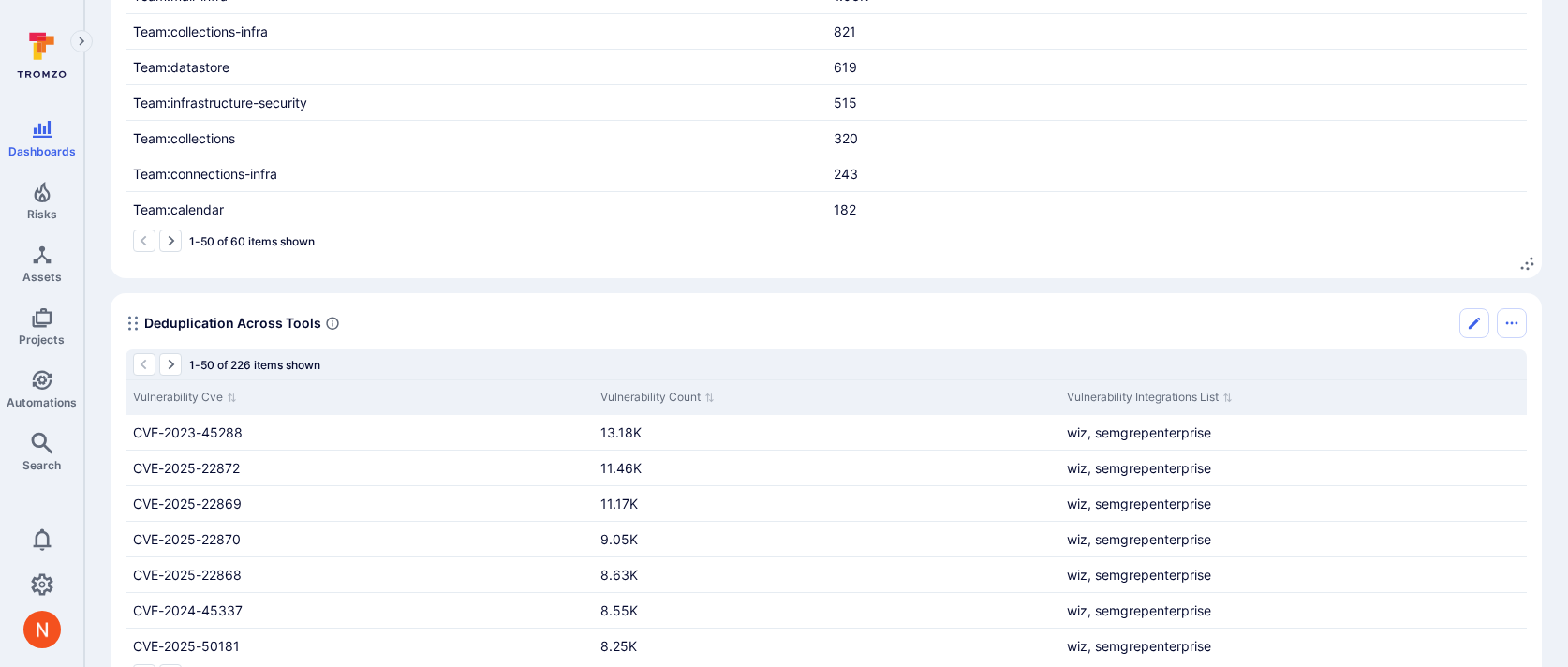
scroll to position [807, 0]
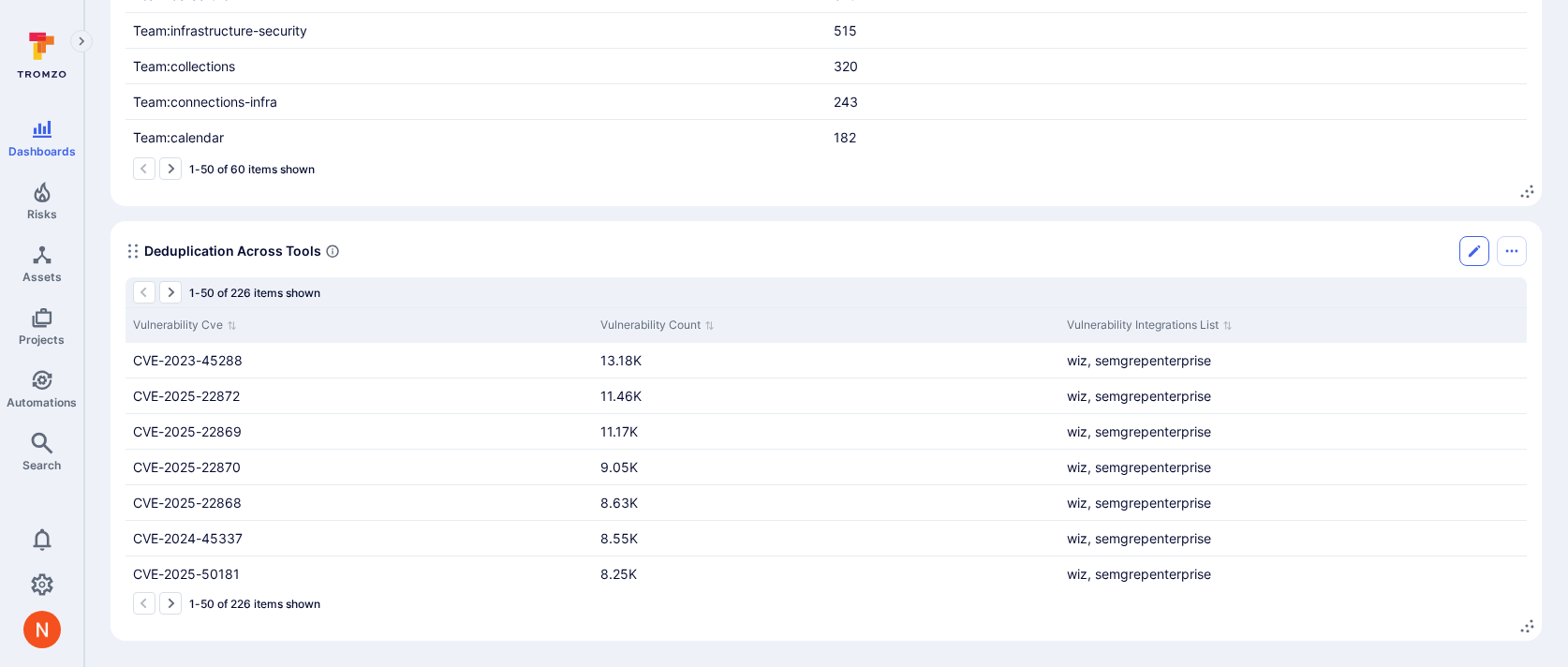
click at [1462, 252] on button "Edit" at bounding box center [1474, 250] width 30 height 30
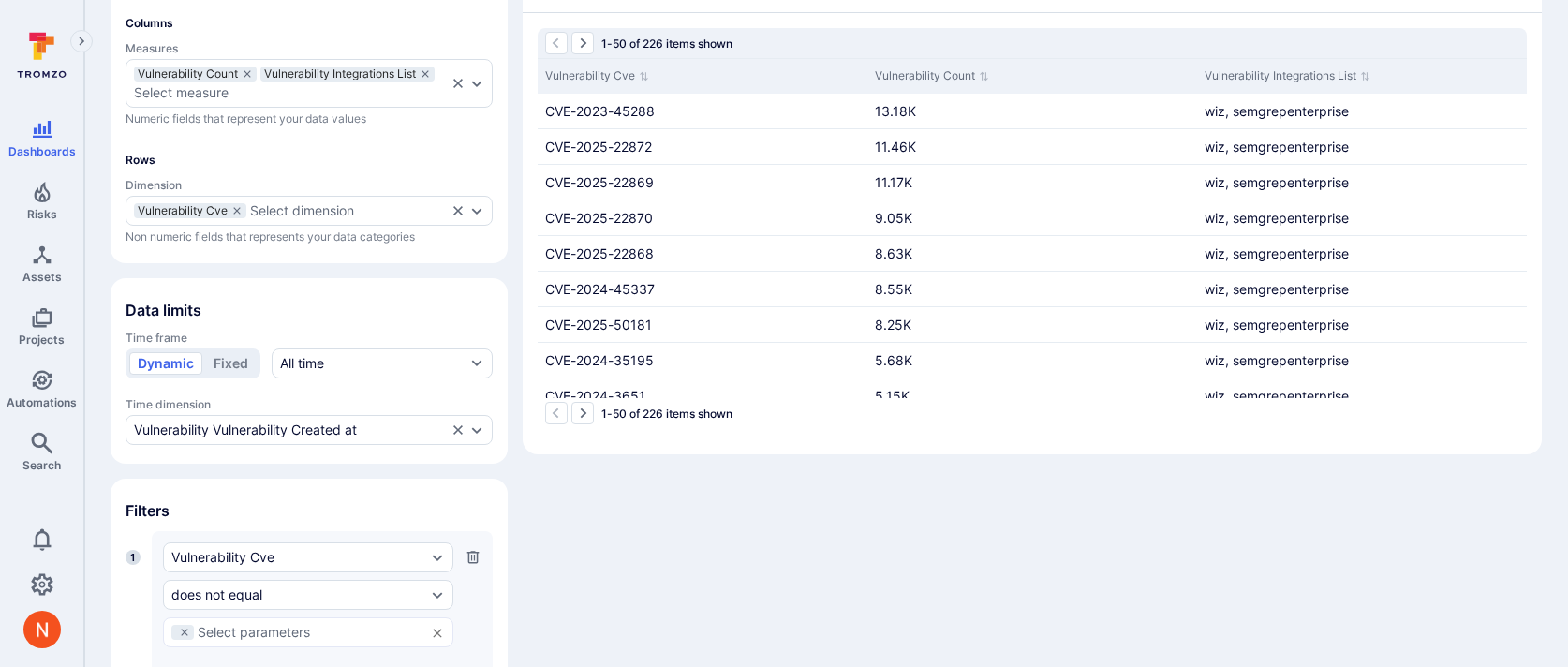
scroll to position [18, 0]
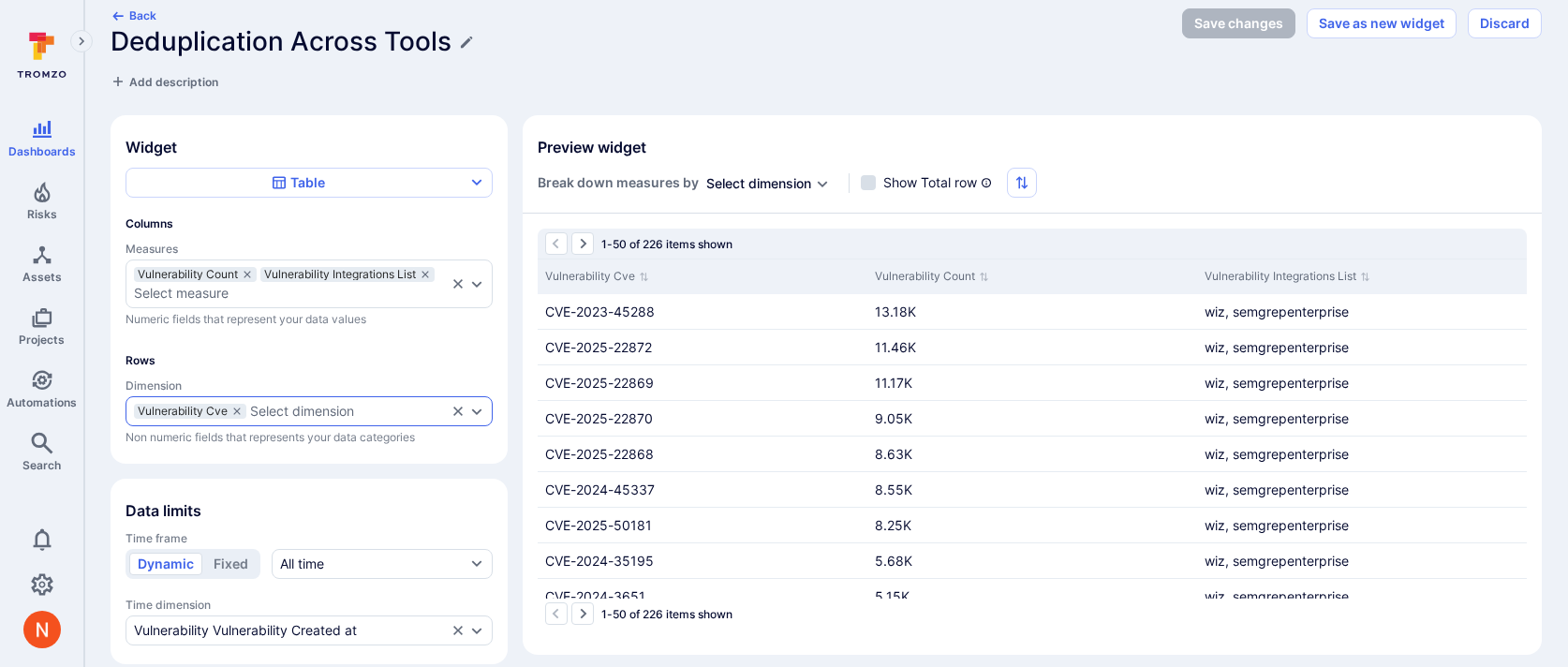
click at [297, 406] on div "Select dimension" at bounding box center [302, 412] width 104 height 15
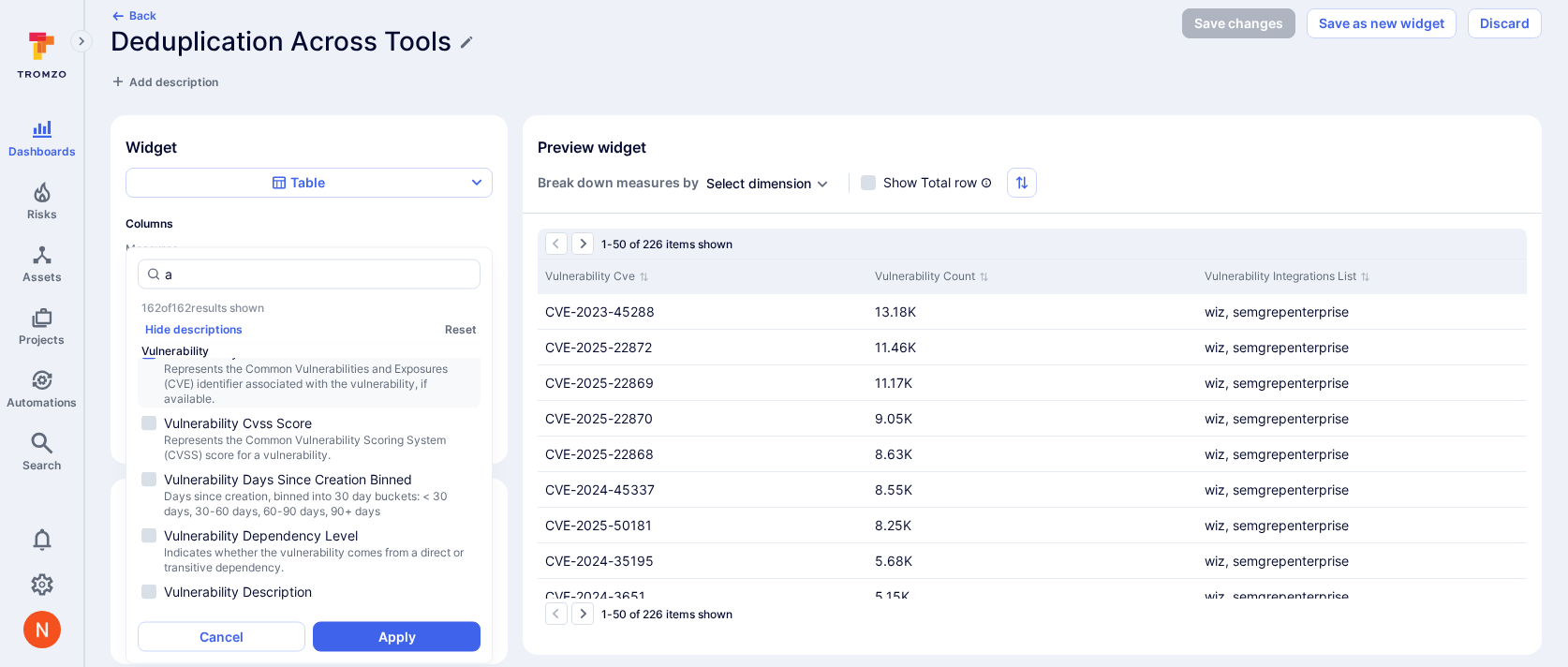
scroll to position [0, 0]
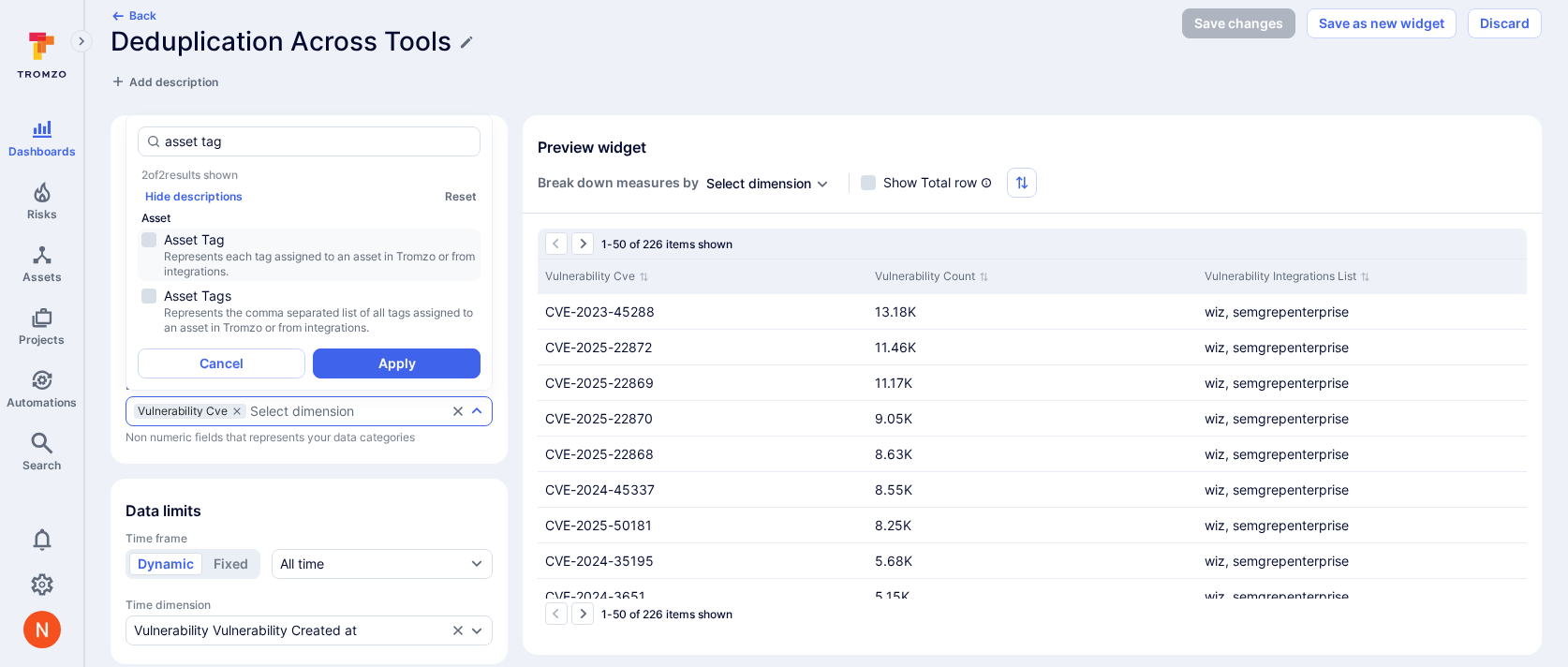
click at [317, 253] on span "Represents each tag assigned to an asset in Tromzo or from integrations." at bounding box center [321, 264] width 313 height 30
type input "asset tag"
click at [354, 369] on button "Apply" at bounding box center [396, 363] width 168 height 30
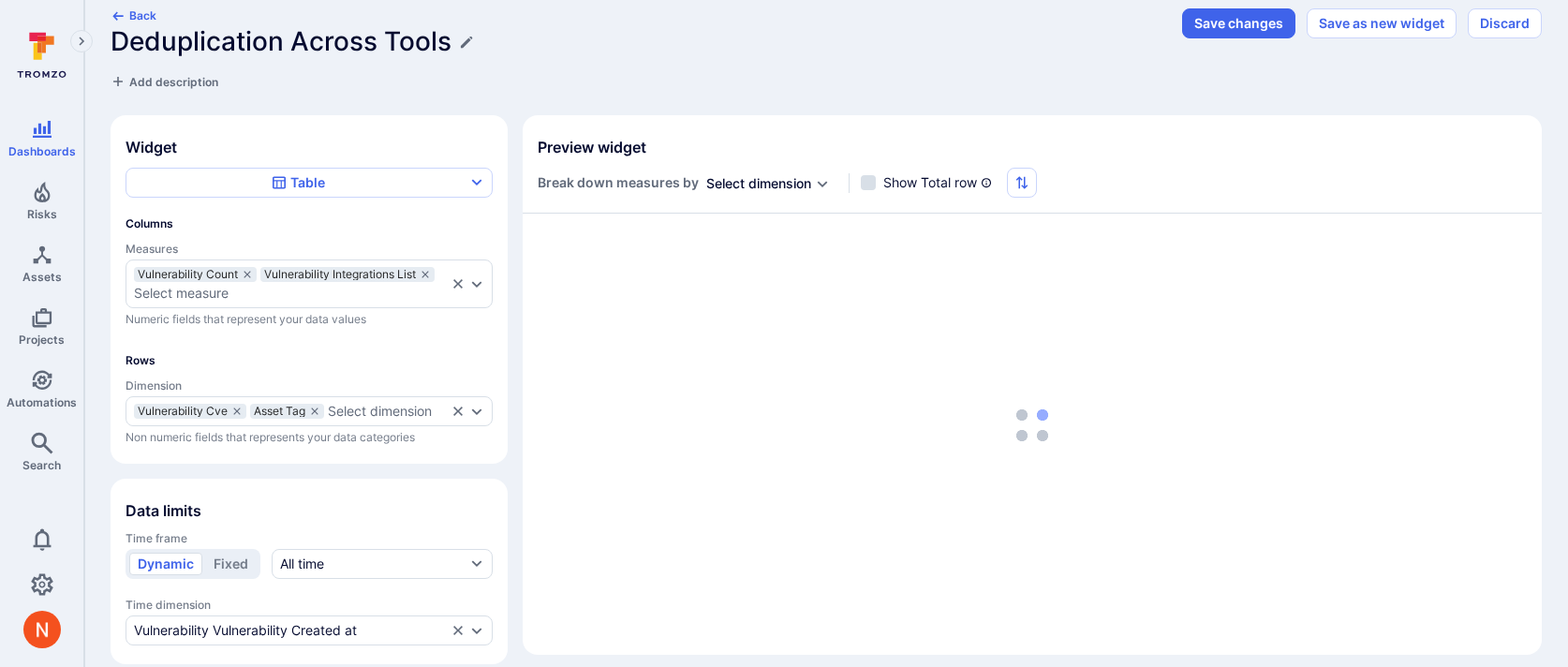
scroll to position [650, 0]
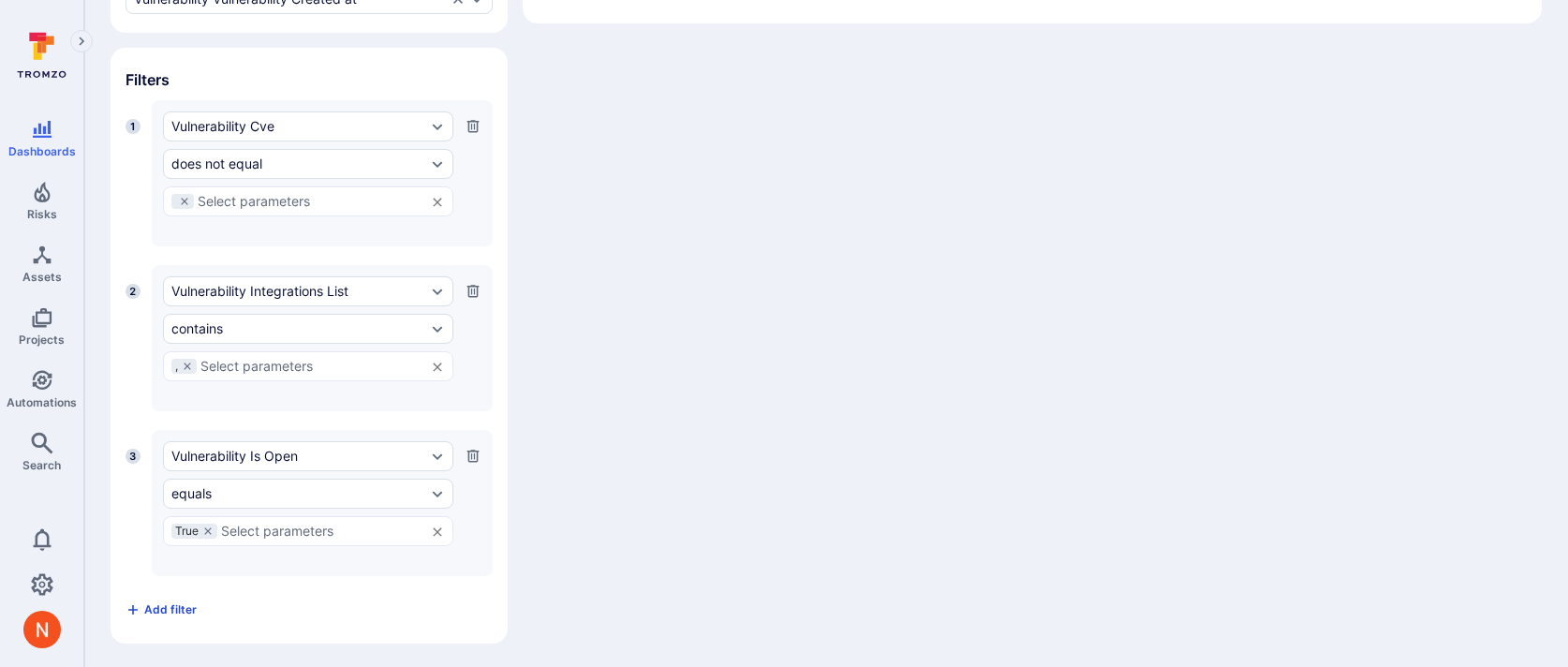
click at [135, 603] on icon "button" at bounding box center [133, 610] width 15 height 15
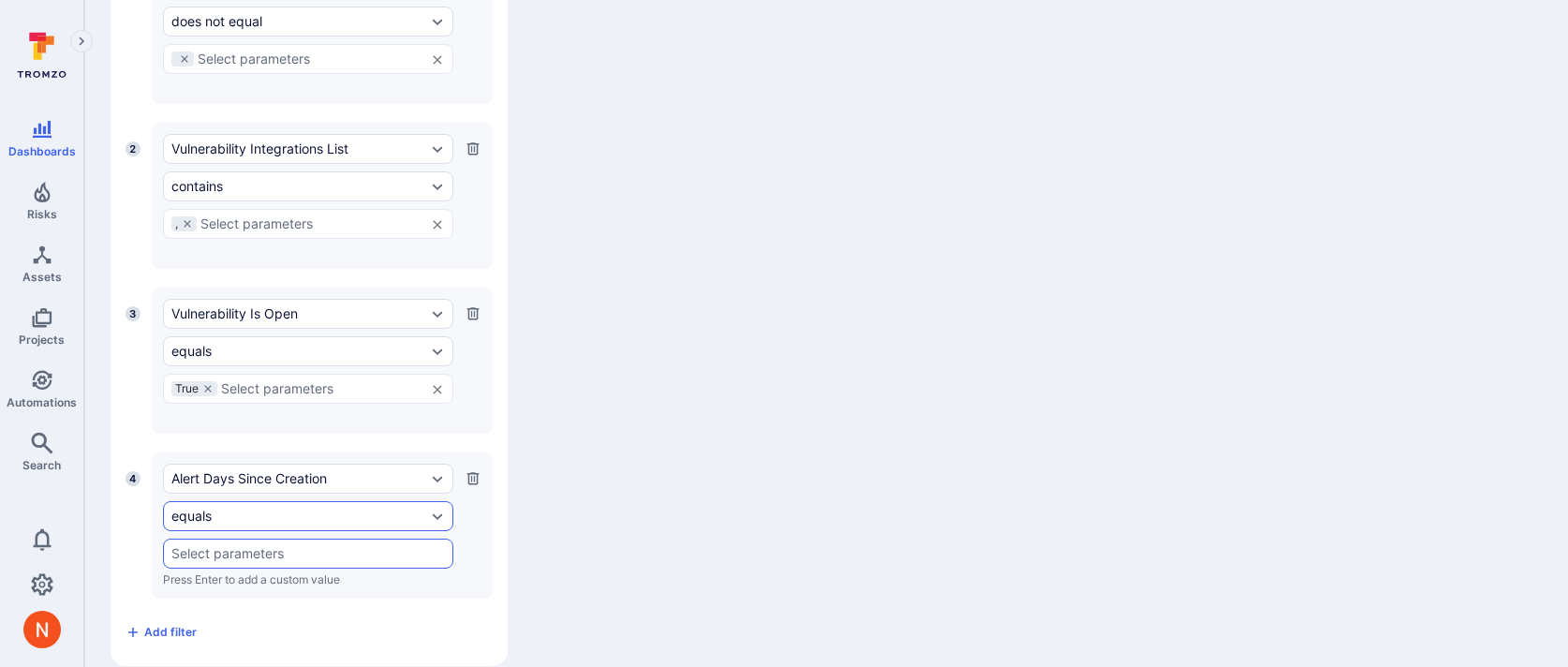
scroll to position [814, 0]
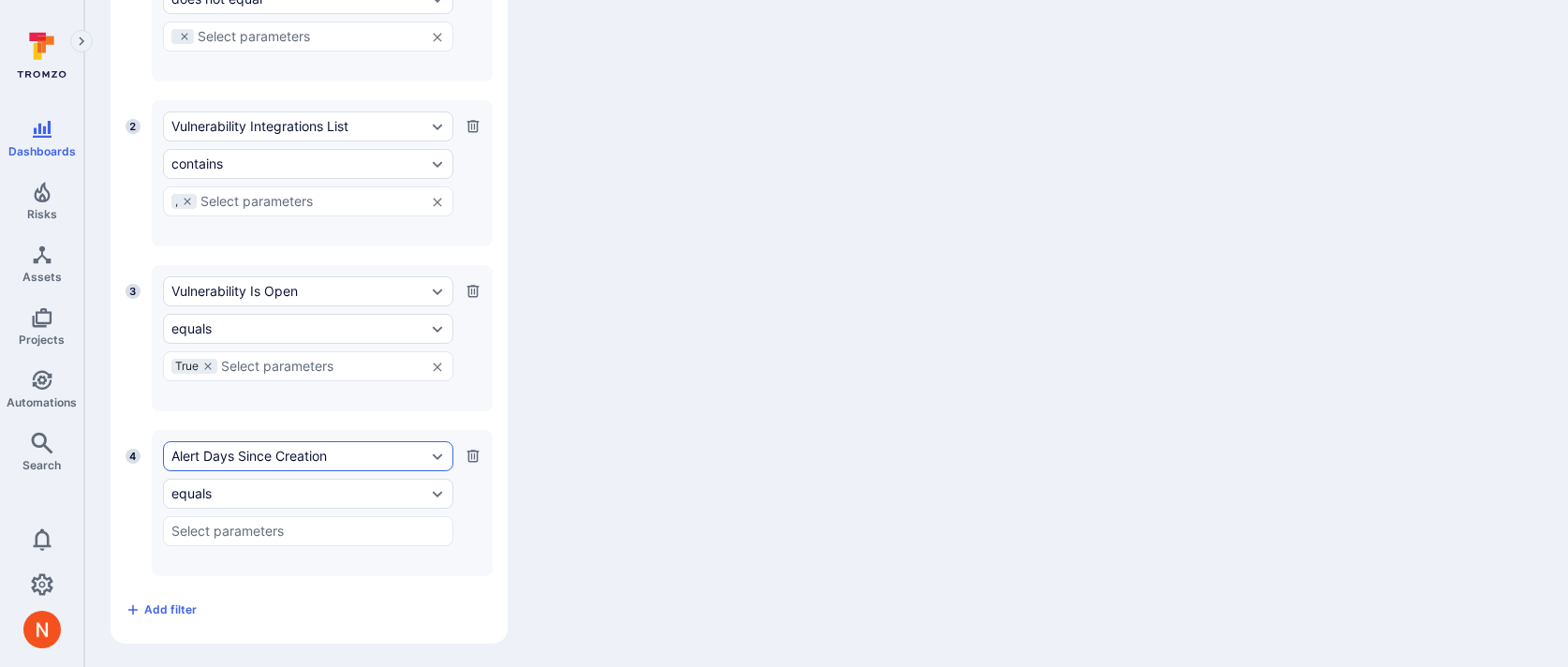
click at [217, 457] on div "Alert Days Since Creation" at bounding box center [299, 457] width 255 height 15
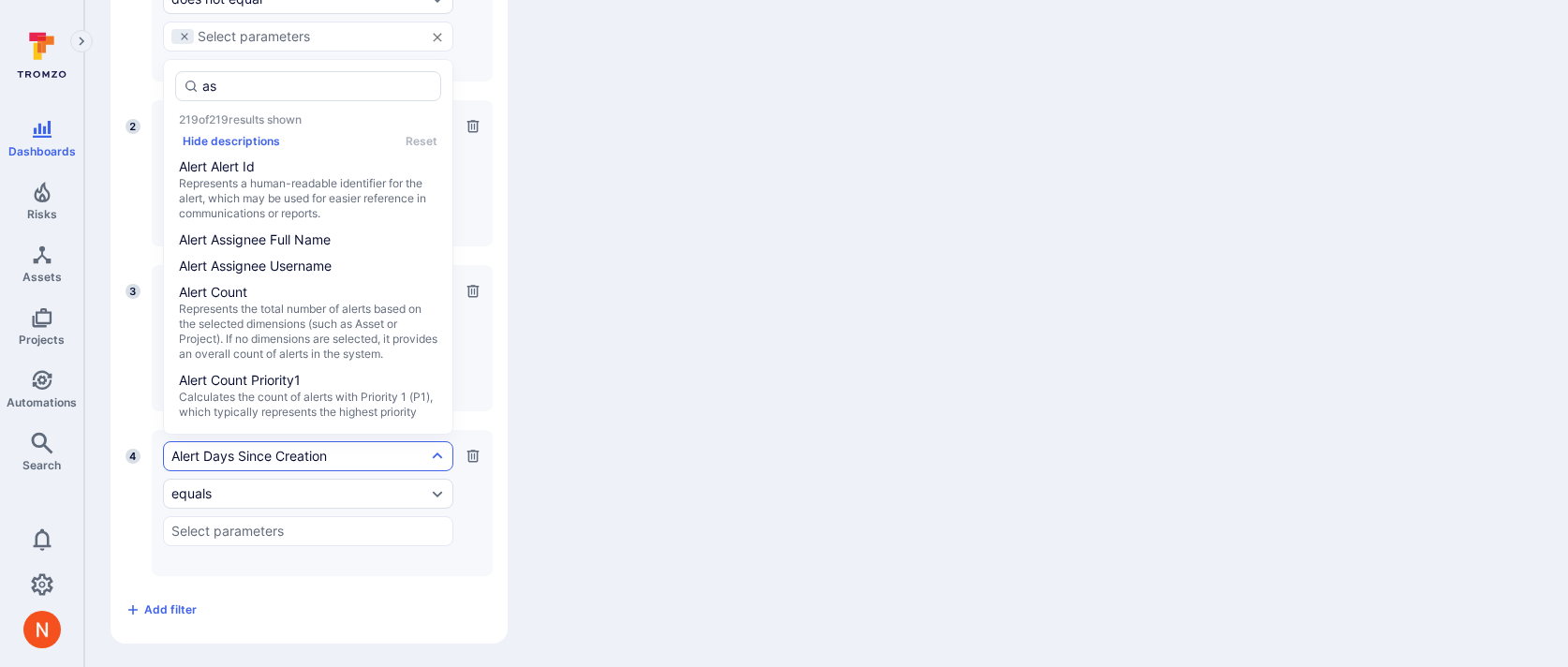
scroll to position [0, 0]
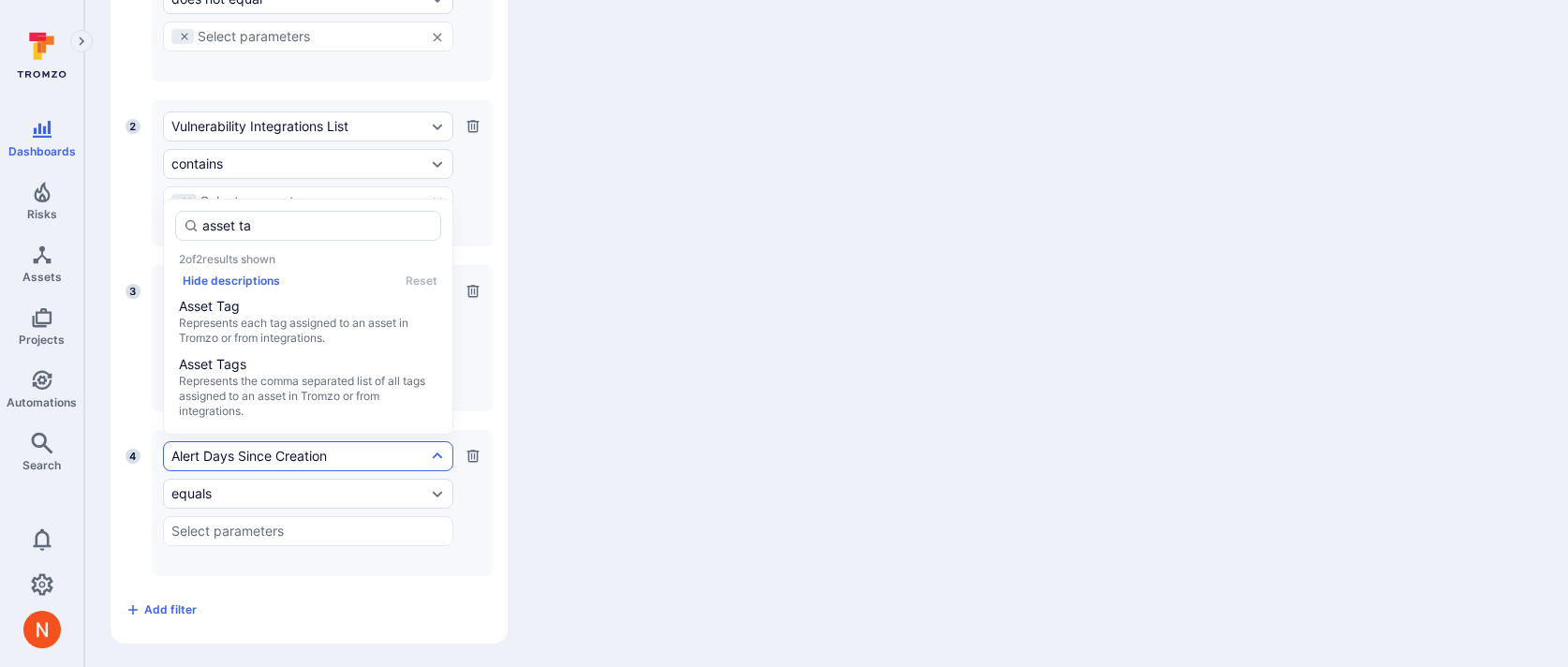
type input "asset tag"
click at [225, 315] on span "Asset Tag" at bounding box center [307, 307] width 258 height 19
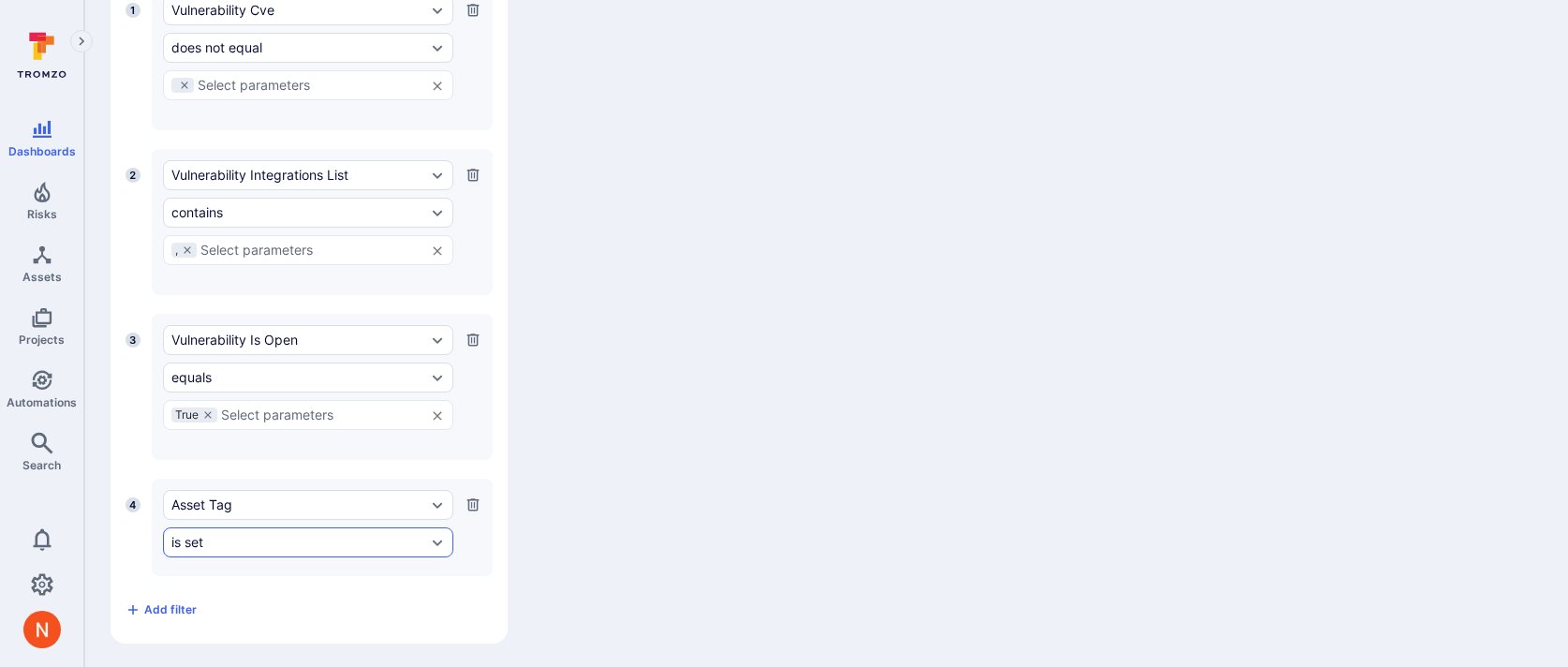
click at [219, 536] on div "is set" at bounding box center [299, 543] width 255 height 15
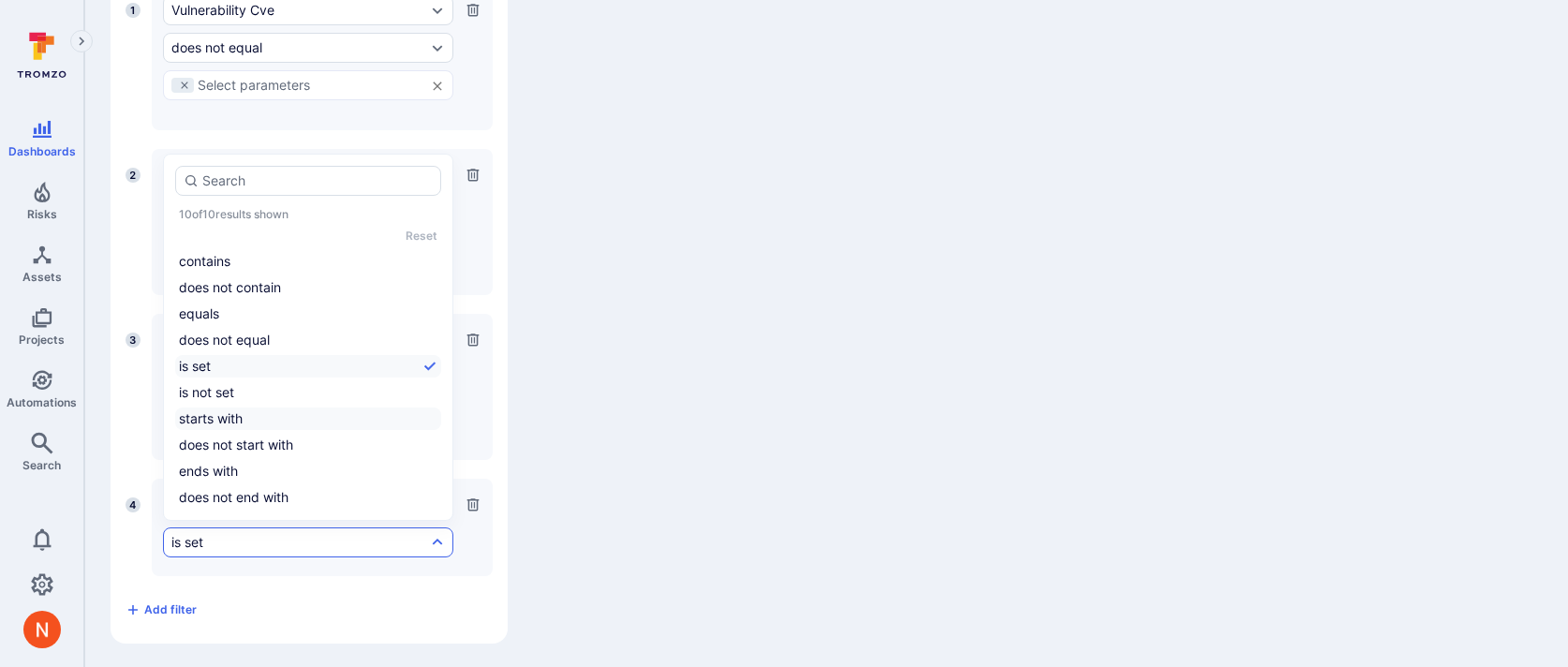
click at [222, 418] on li "starts with" at bounding box center [308, 418] width 266 height 22
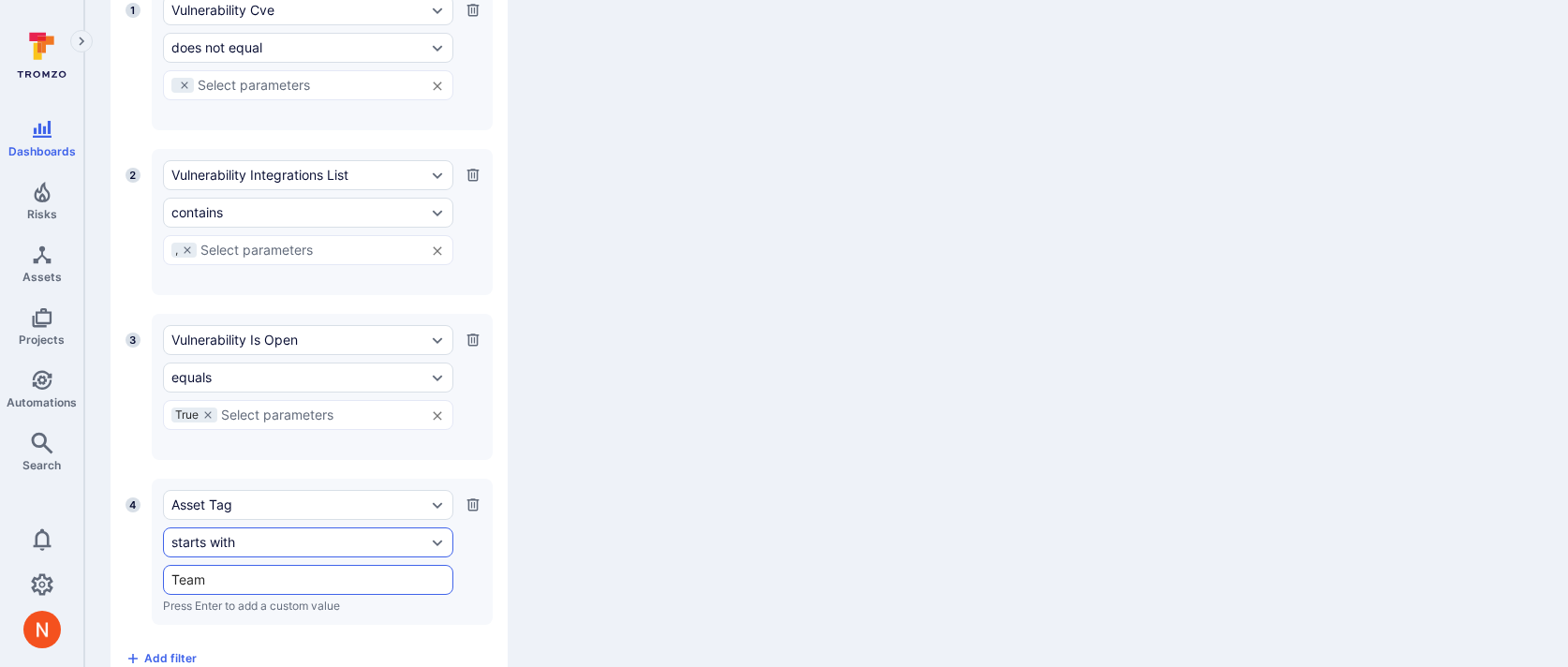
type input "Team:"
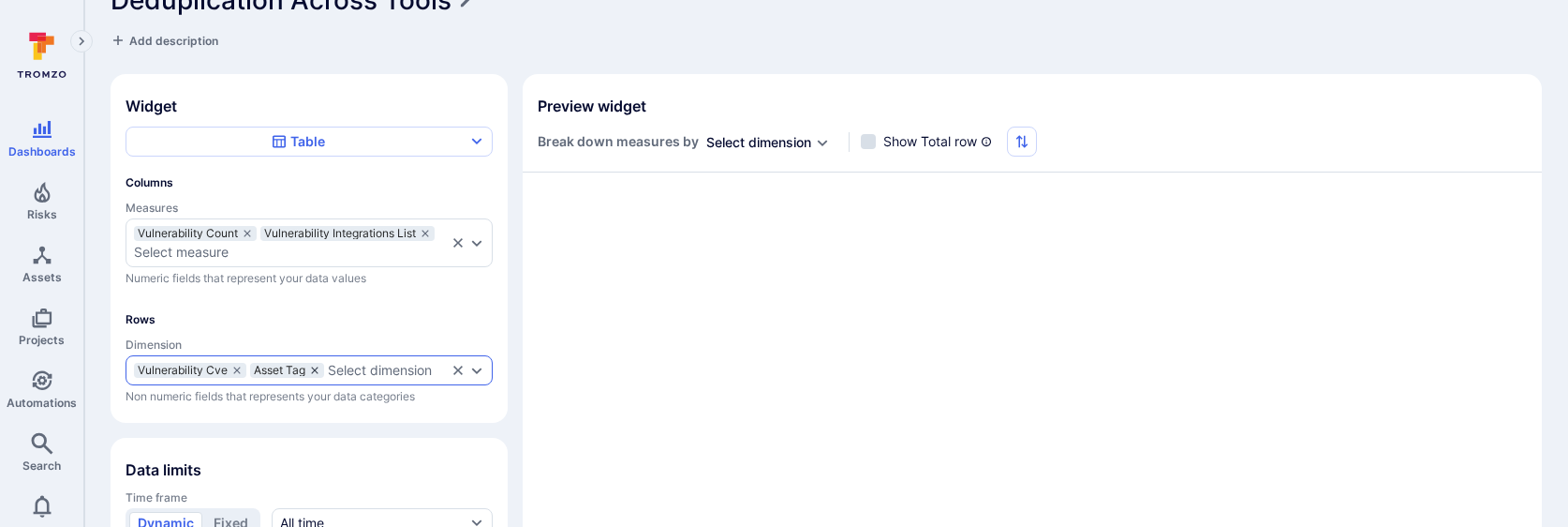
scroll to position [790, 0]
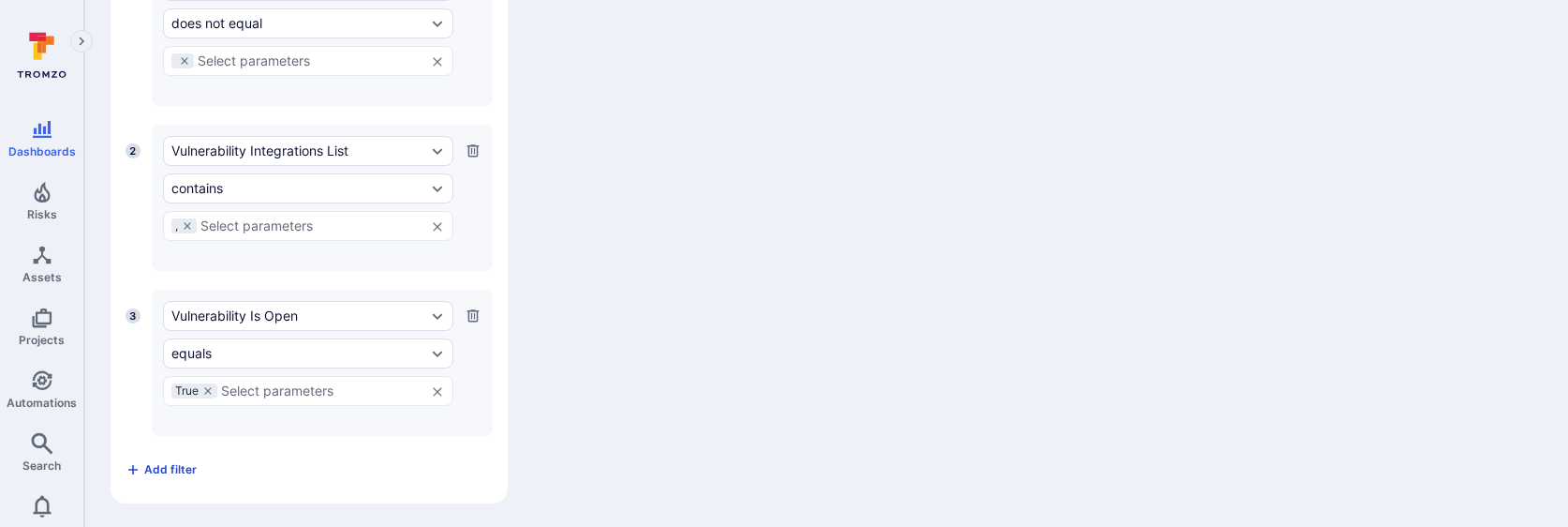
click at [167, 455] on button "Add filter" at bounding box center [161, 469] width 71 height 30
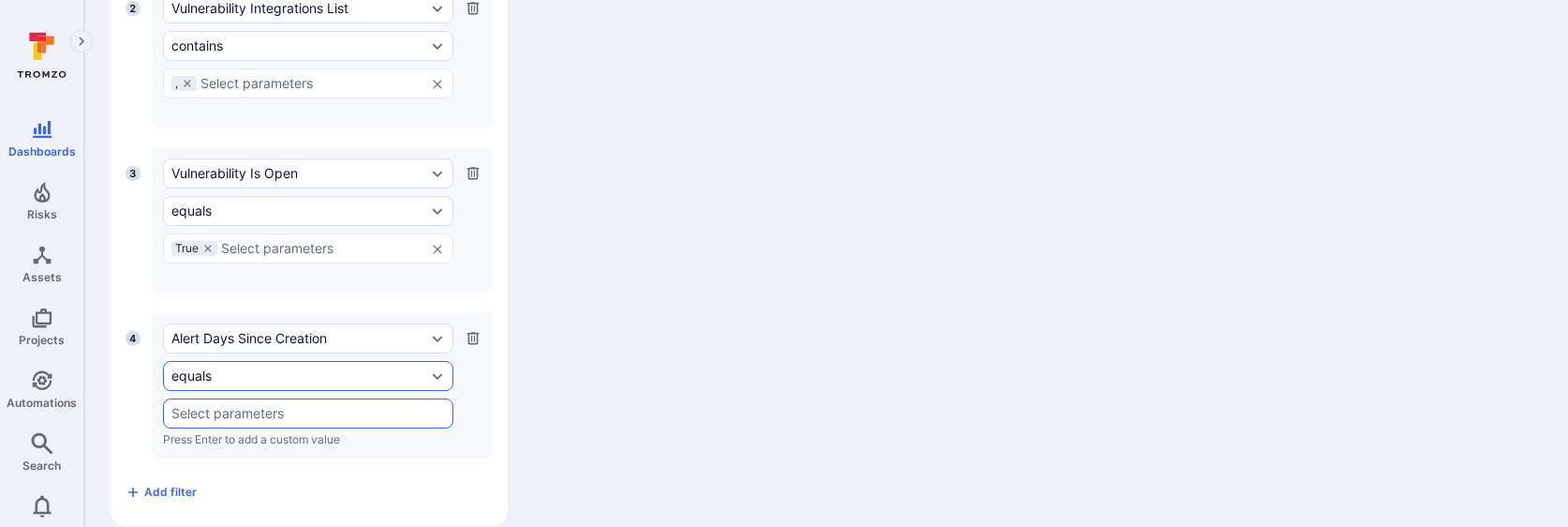
scroll to position [955, 0]
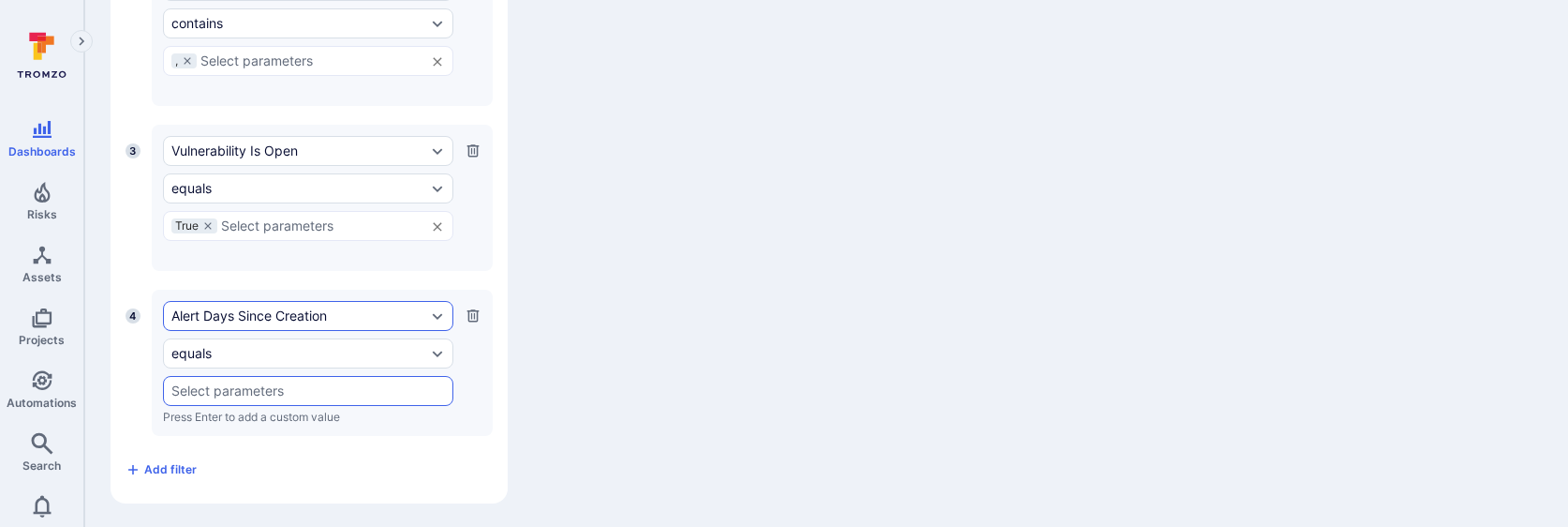
click at [267, 317] on div "Alert Days Since Creation" at bounding box center [299, 316] width 255 height 15
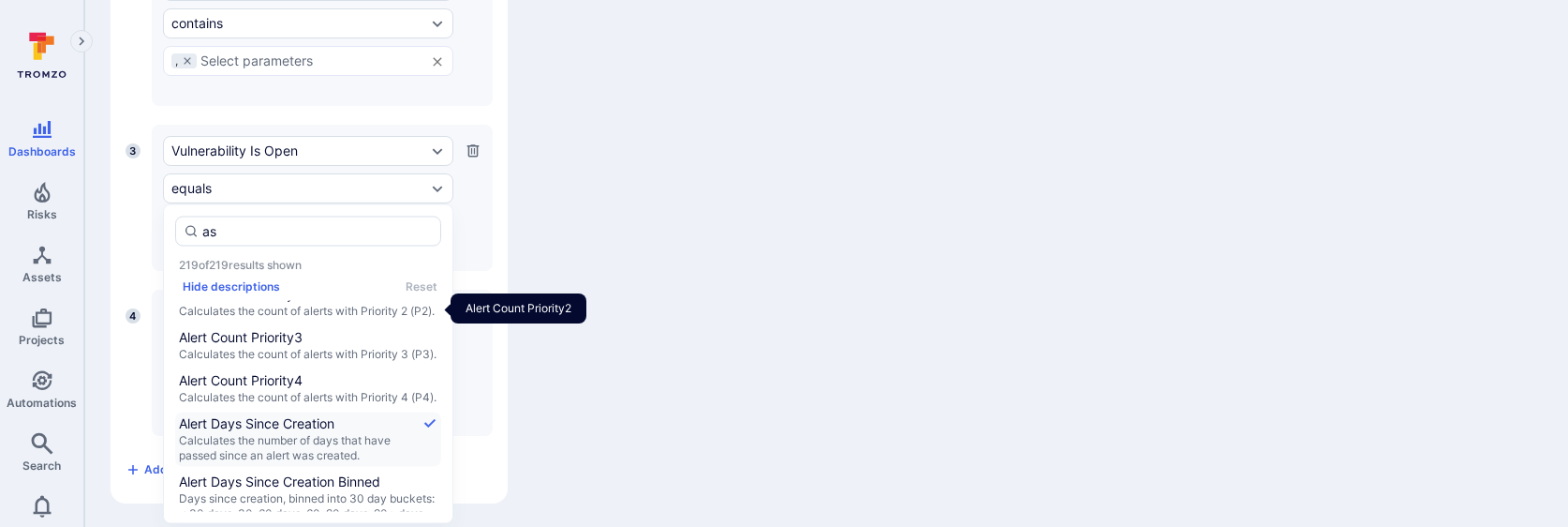
scroll to position [0, 0]
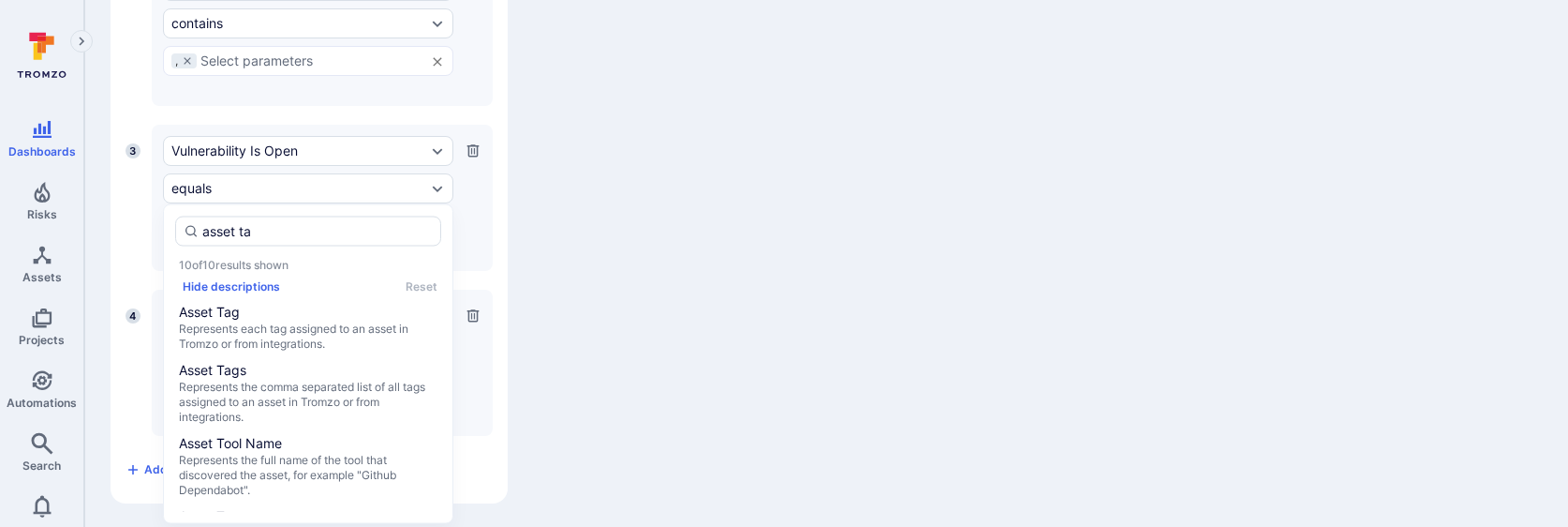
type input "asset tag"
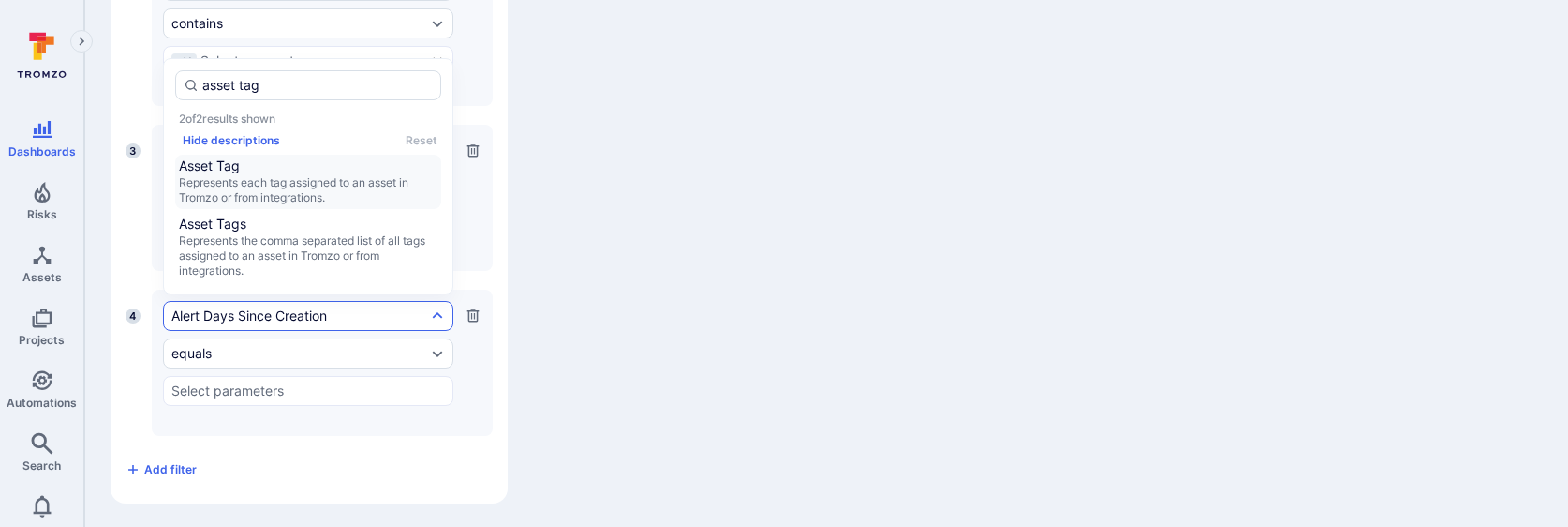
click at [271, 156] on span "Asset Tag" at bounding box center [307, 166] width 258 height 19
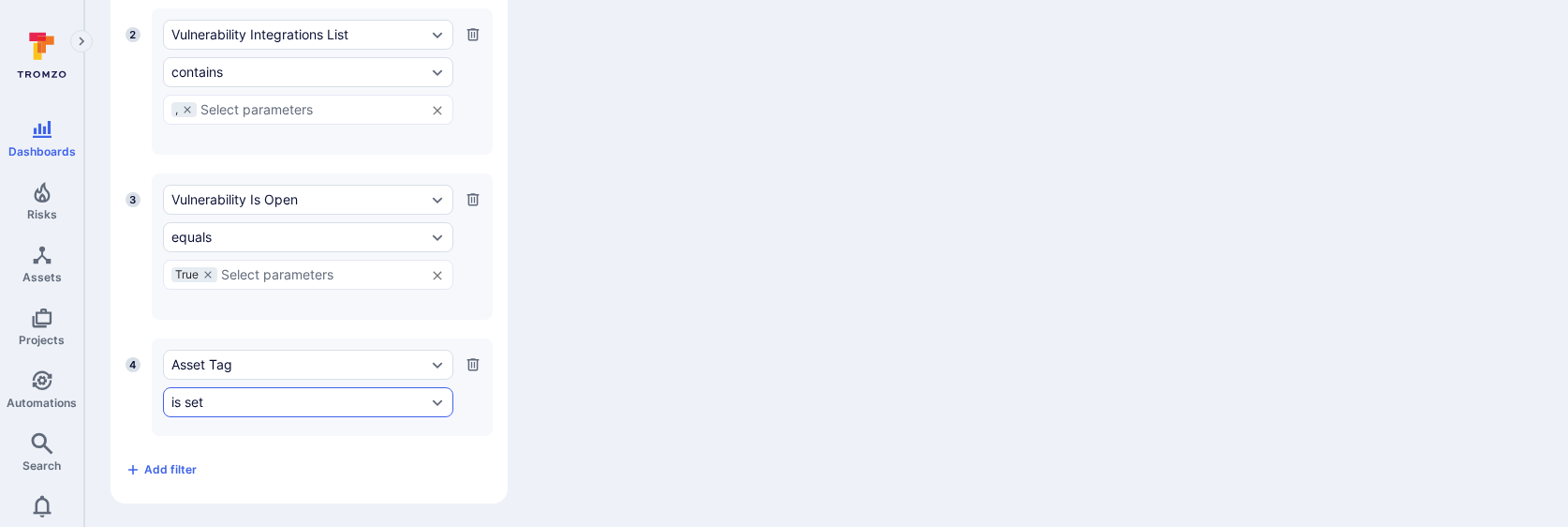
click at [220, 407] on div "is set" at bounding box center [308, 401] width 291 height 30
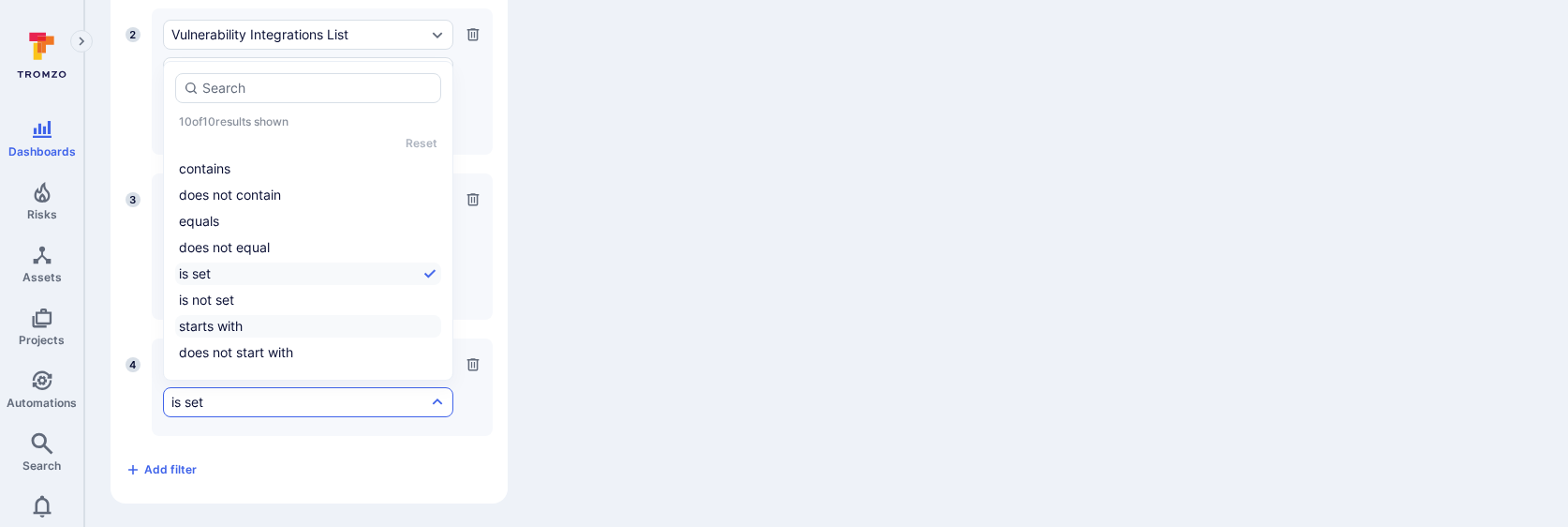
click at [230, 329] on li "starts with" at bounding box center [308, 325] width 266 height 22
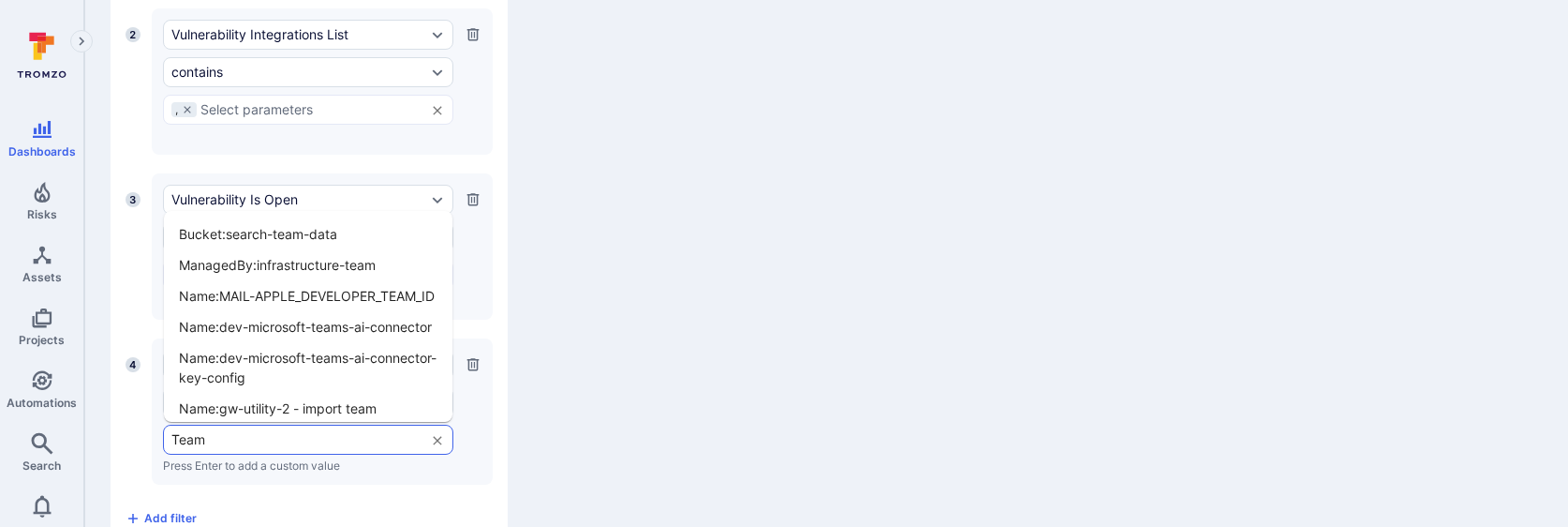
type input "Team:"
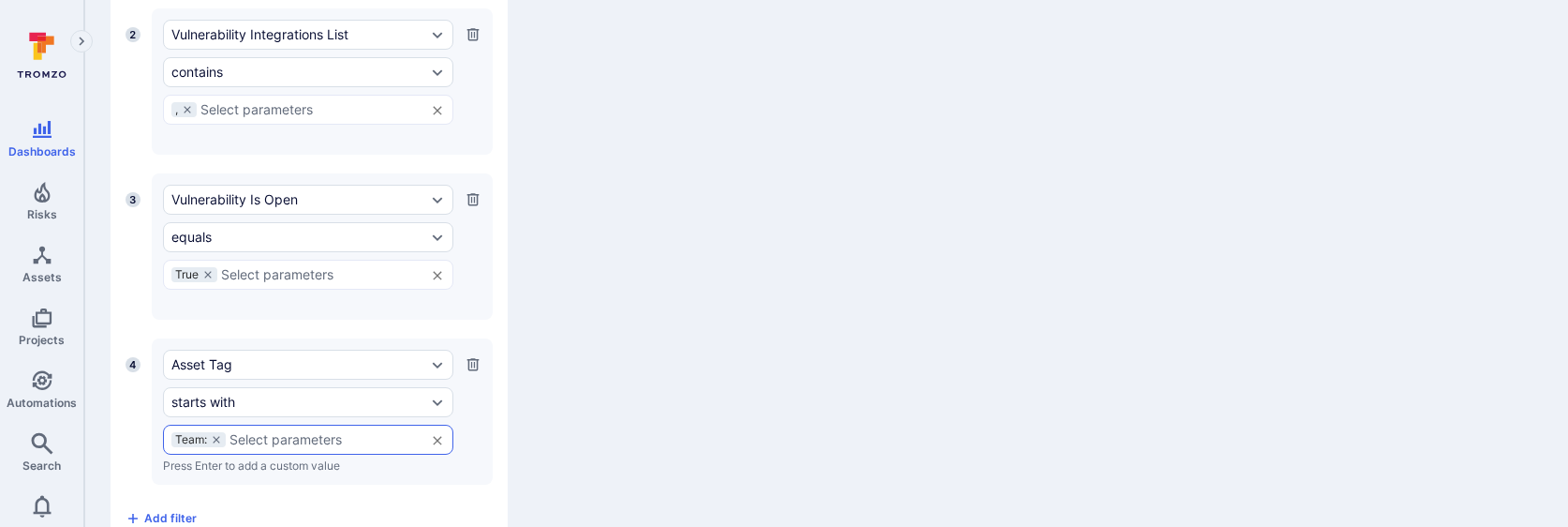
scroll to position [955, 0]
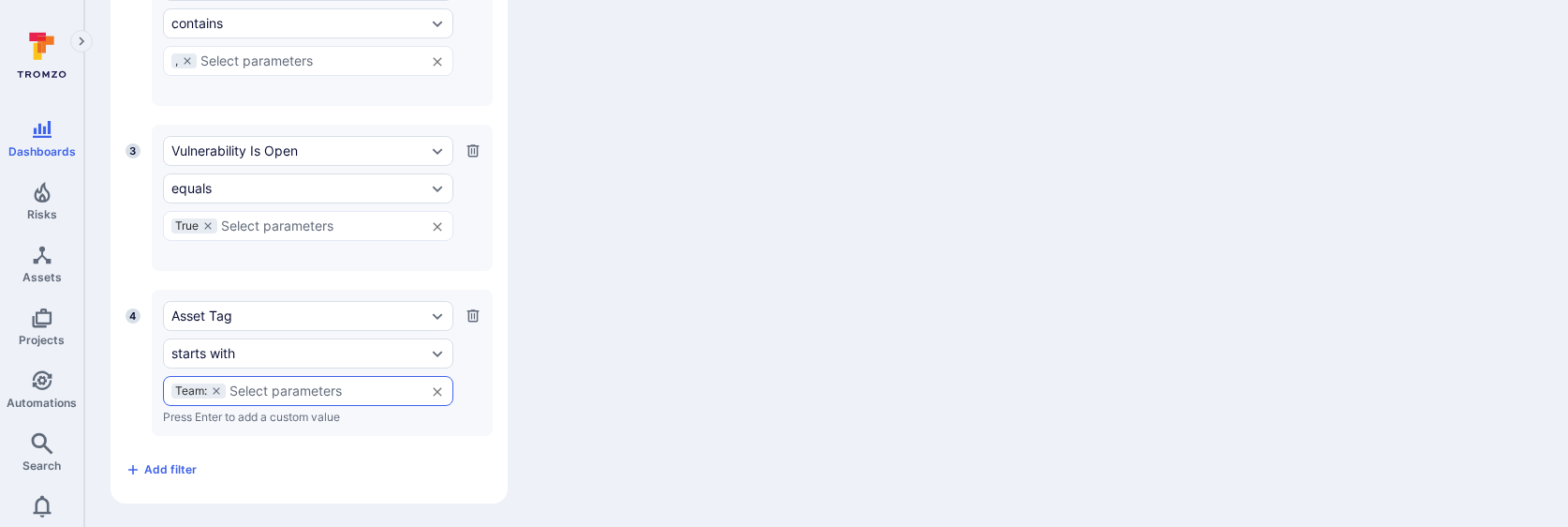
click at [473, 319] on icon "button" at bounding box center [473, 315] width 12 height 12
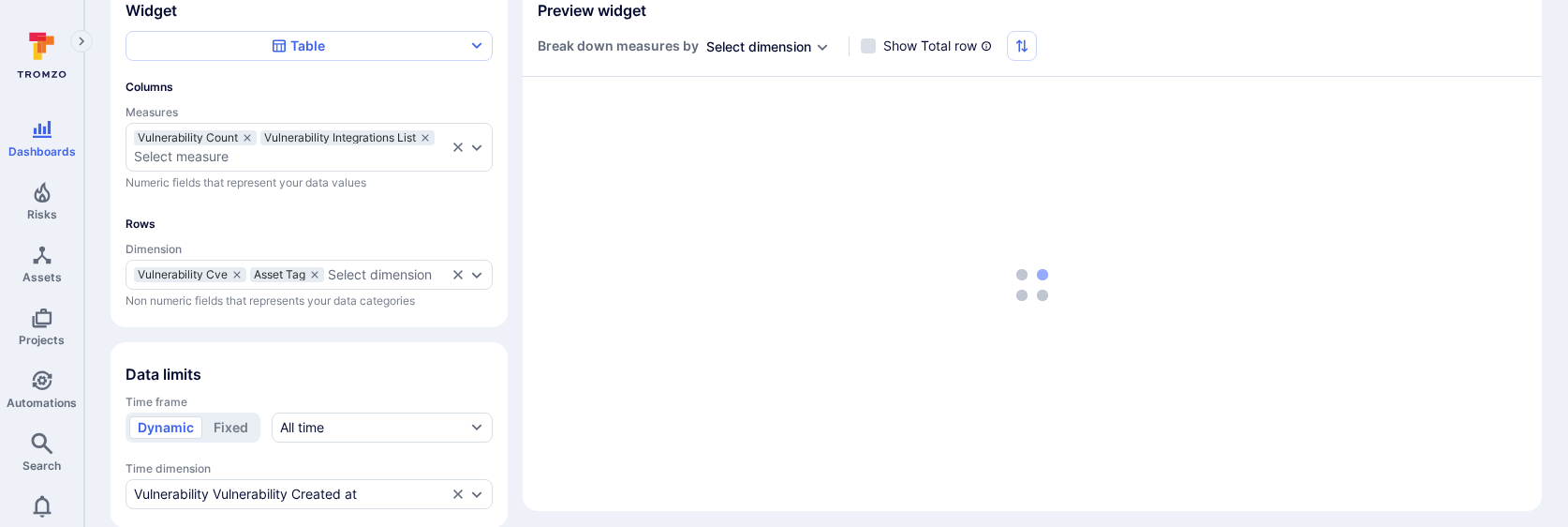
scroll to position [0, 0]
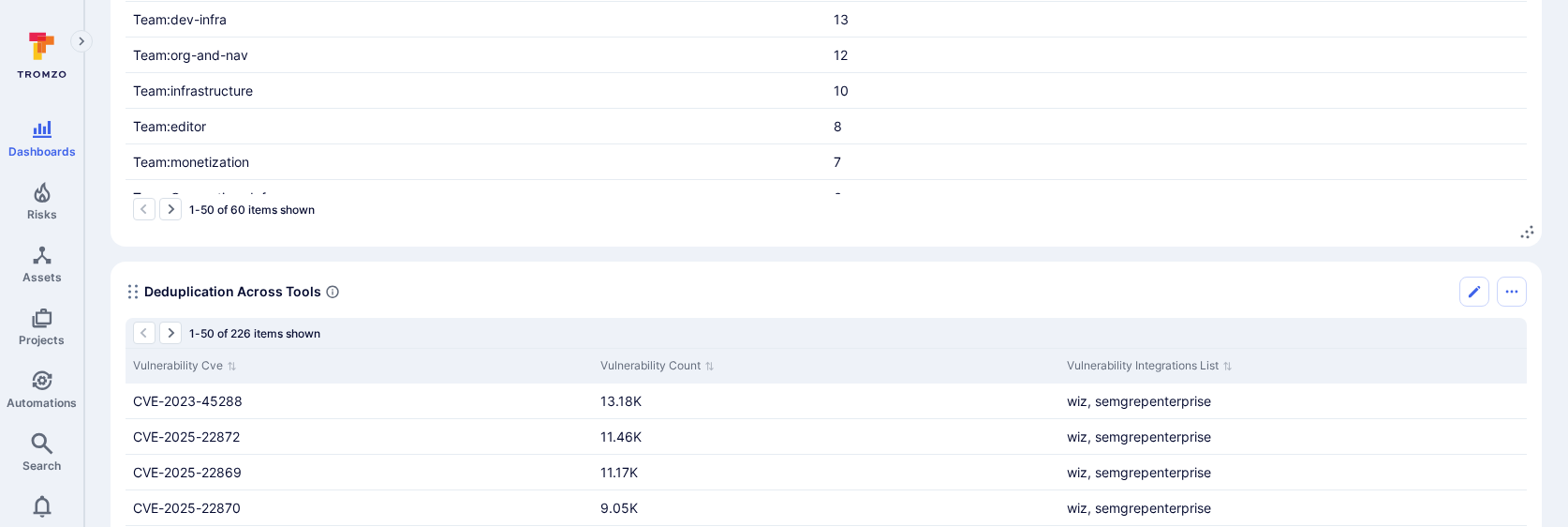
scroll to position [947, 0]
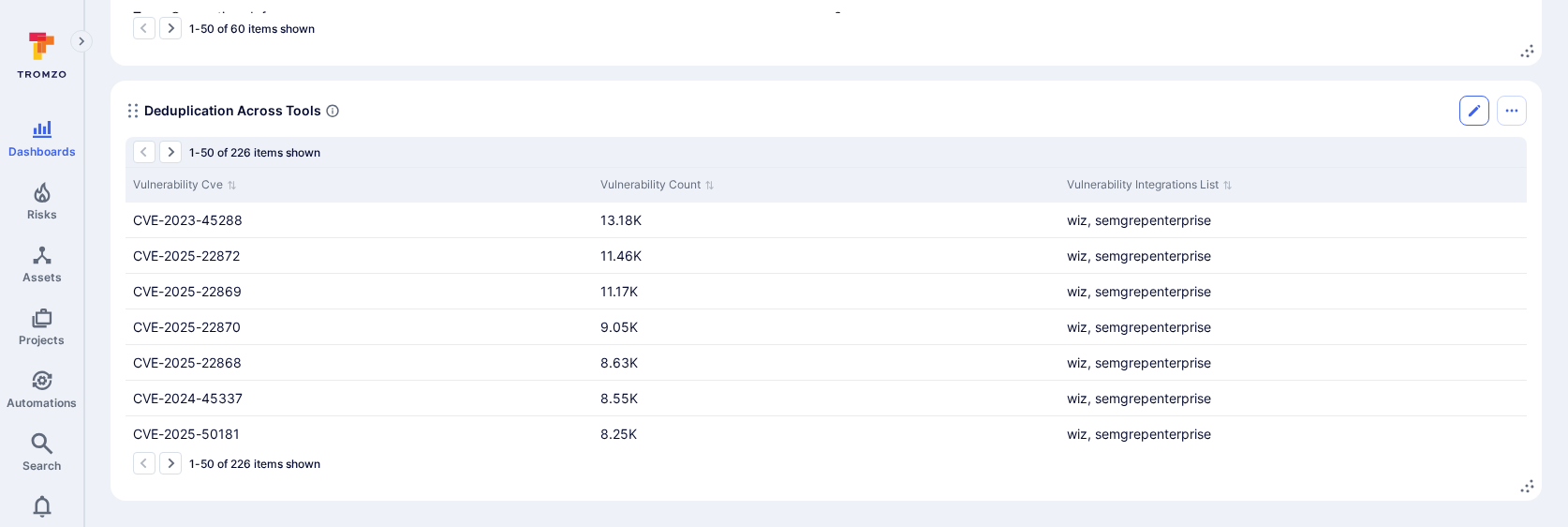
click at [1474, 103] on icon "Edit" at bounding box center [1475, 110] width 15 height 15
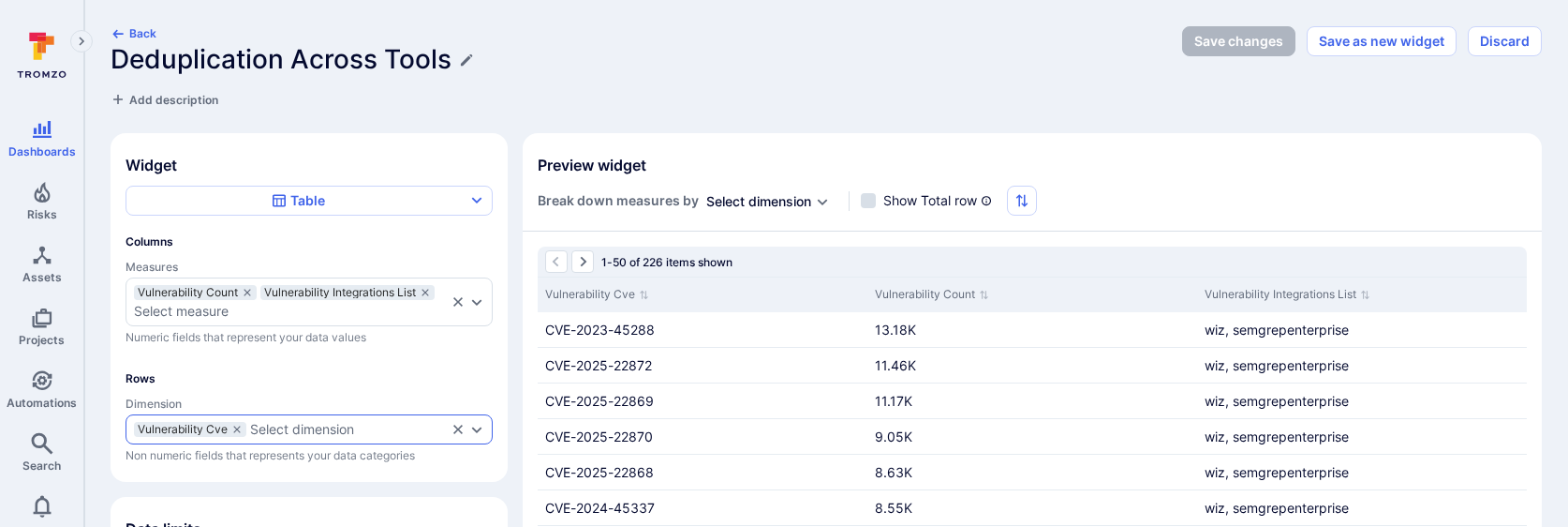
click at [281, 429] on div "Select dimension" at bounding box center [302, 429] width 104 height 15
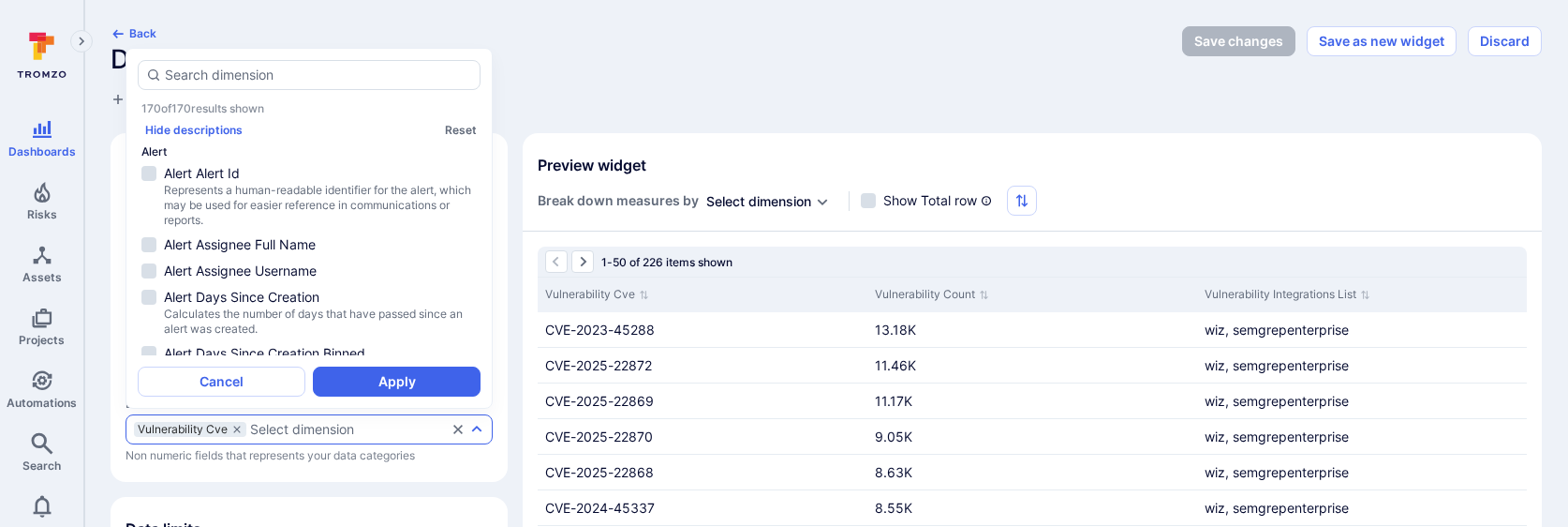
scroll to position [5491, 0]
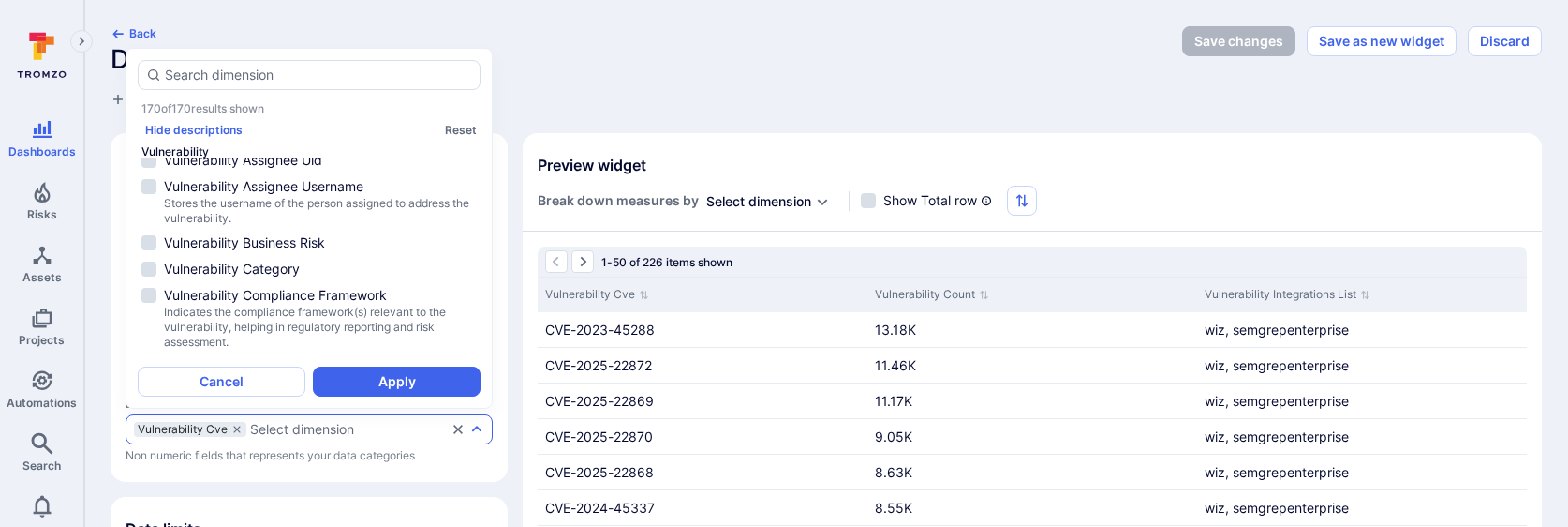
type input "o"
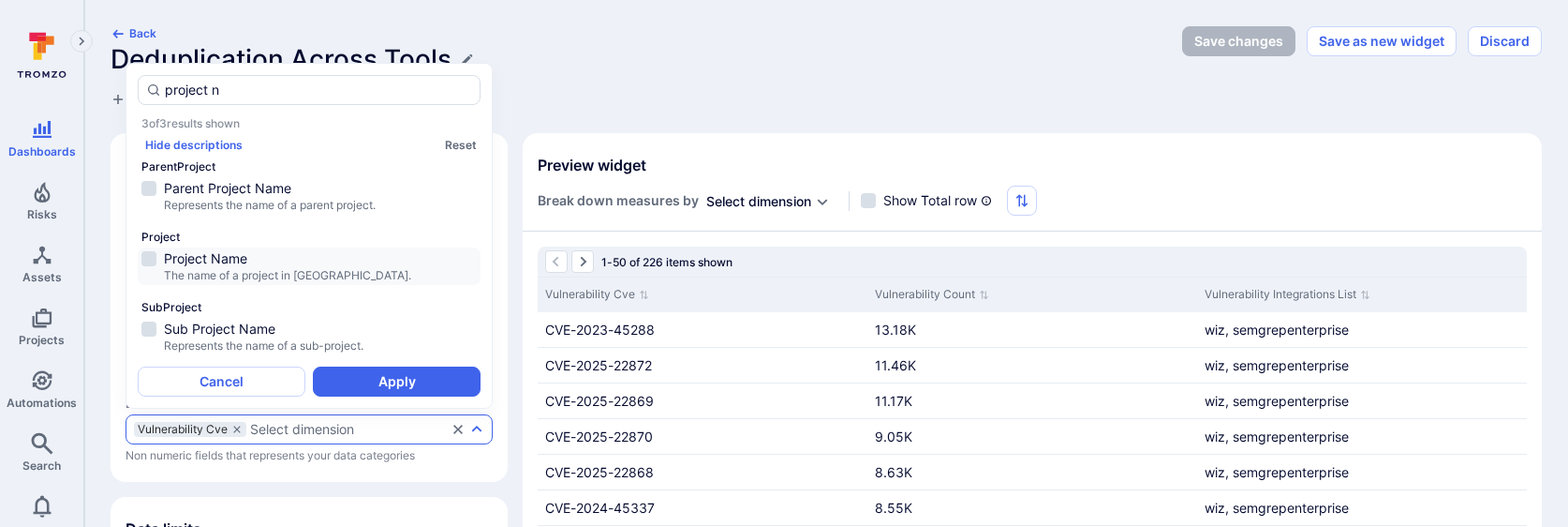
click at [263, 267] on span "Project Name" at bounding box center [321, 259] width 313 height 19
type input "project n"
click at [370, 388] on button "Apply" at bounding box center [396, 381] width 168 height 30
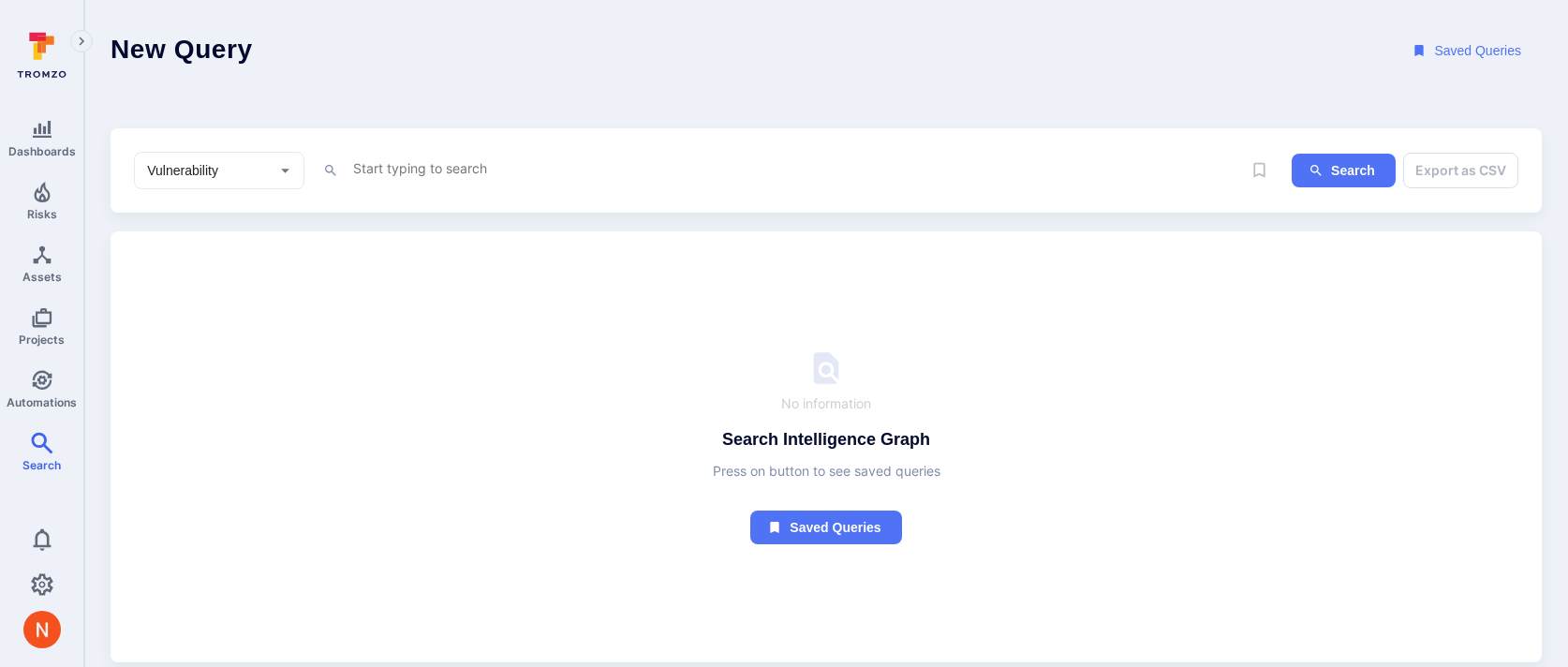
click at [404, 174] on textarea "Intelligence Graph search area" at bounding box center [796, 168] width 891 height 23
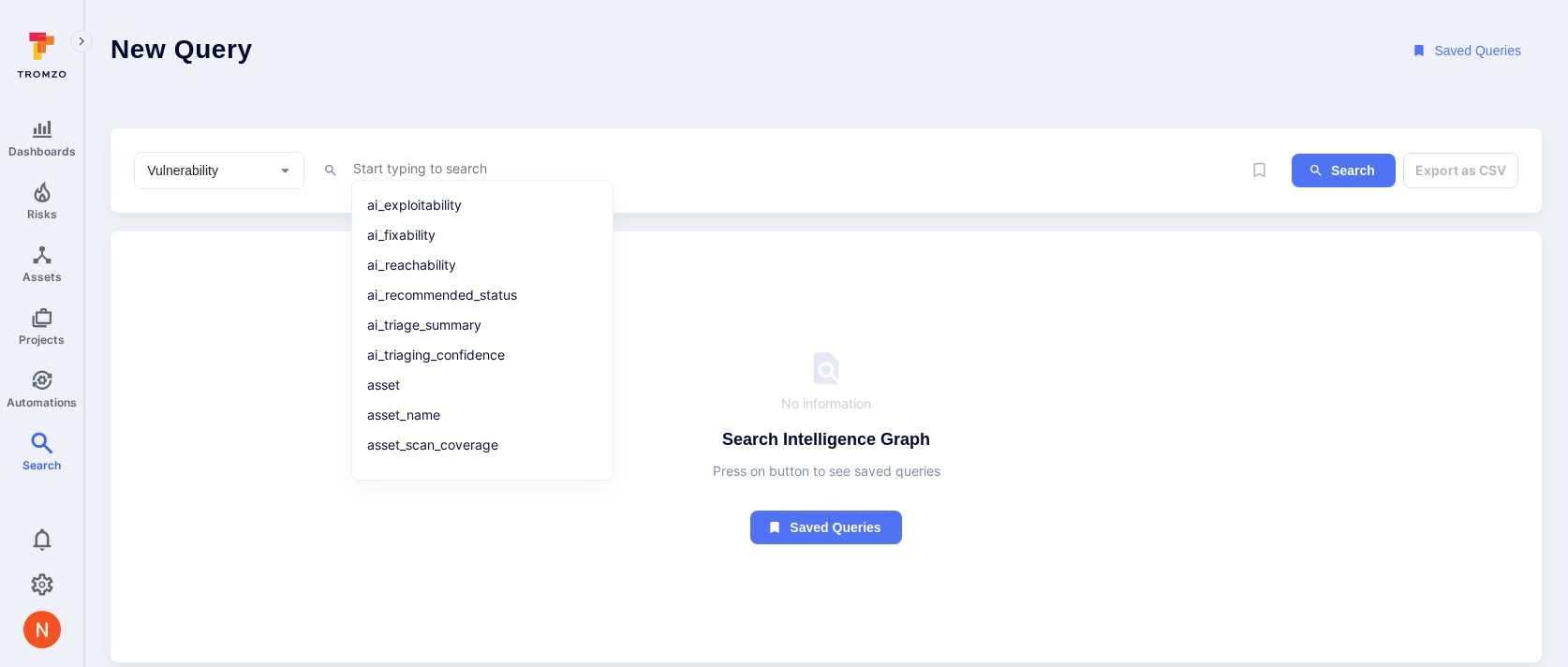
type textarea "p"
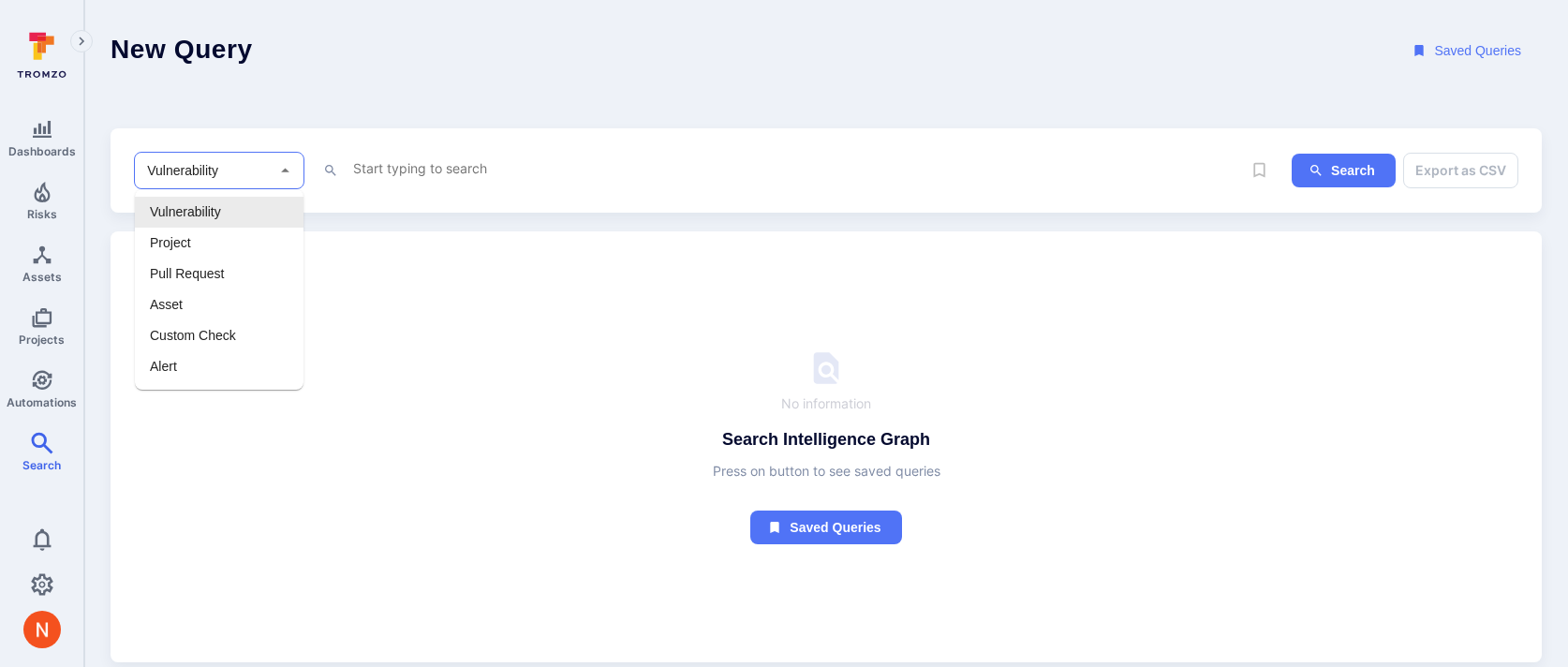
click at [248, 177] on input "Vulnerability" at bounding box center [204, 171] width 124 height 19
click at [392, 171] on textarea "Intelligence Graph search area" at bounding box center [796, 168] width 891 height 23
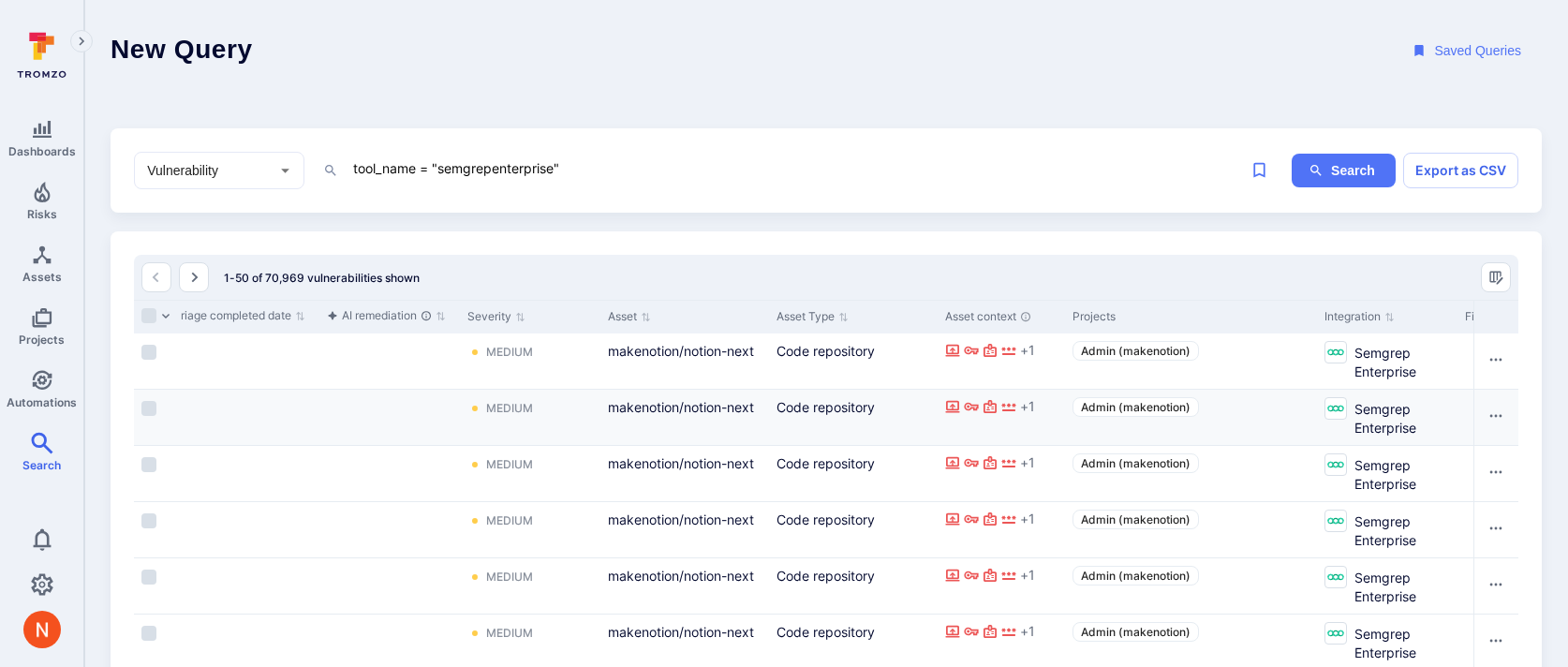
scroll to position [0, 1029]
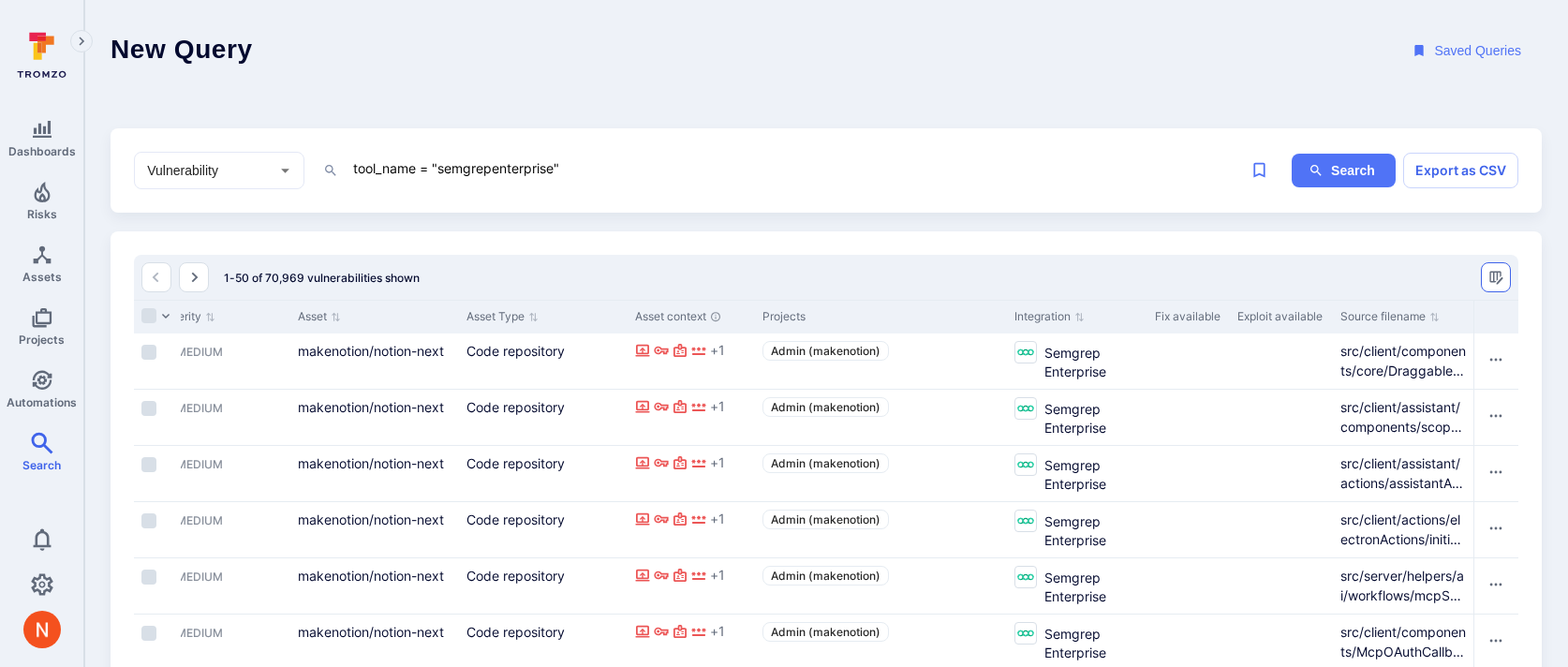
type textarea "tool_name = "semgrepenterprise""
click at [1507, 278] on button "Manage columns" at bounding box center [1496, 276] width 30 height 30
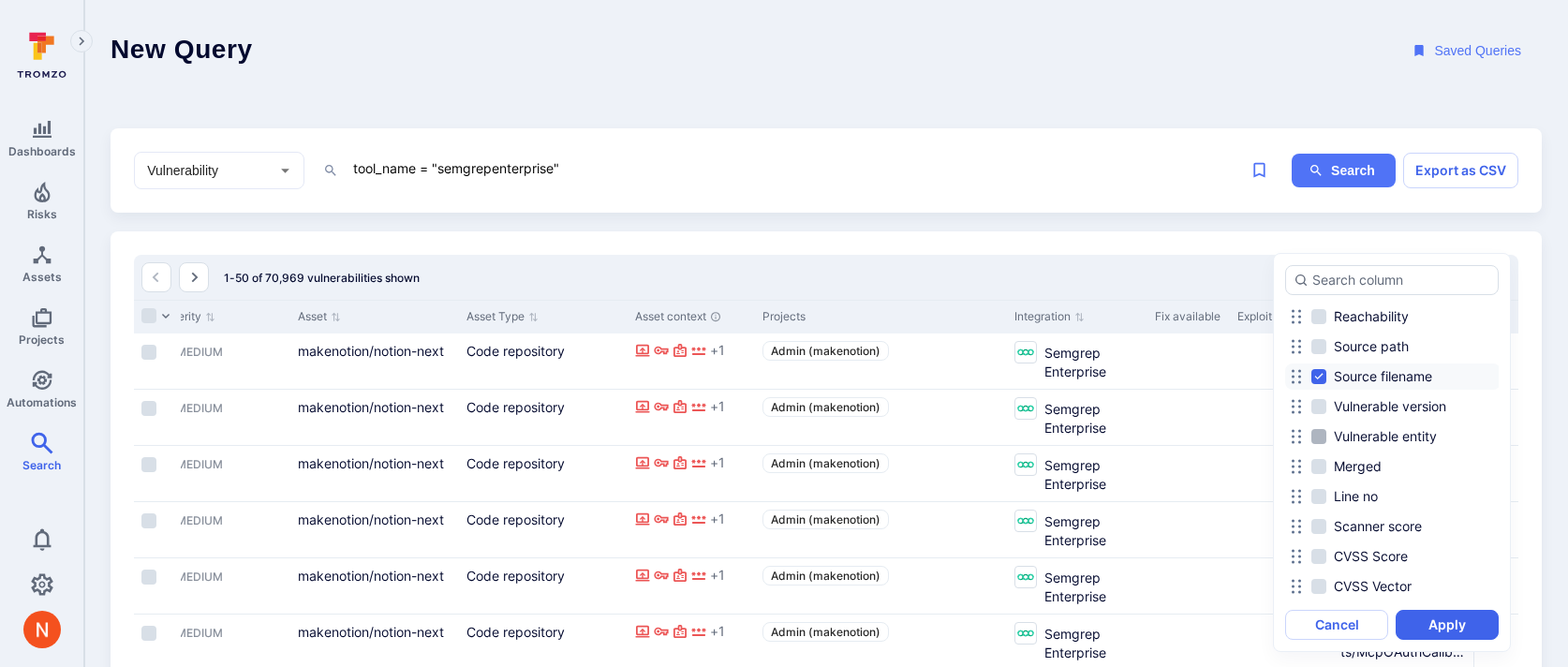
scroll to position [1103, 0]
click at [1375, 342] on span "Source path" at bounding box center [1371, 347] width 75 height 19
click at [1327, 342] on input "Source path" at bounding box center [1319, 347] width 15 height 15
checkbox input "true"
click at [1428, 630] on button "Apply" at bounding box center [1447, 625] width 103 height 30
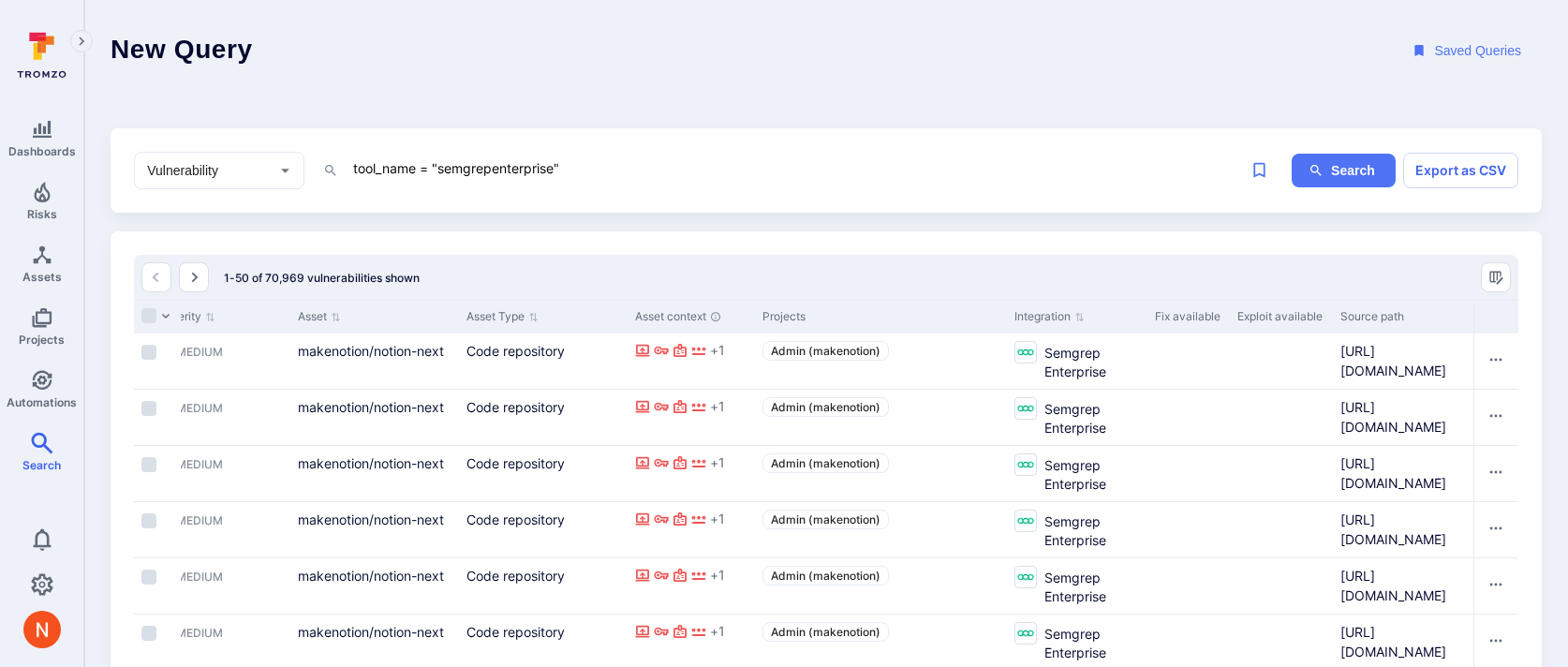
scroll to position [0, 1170]
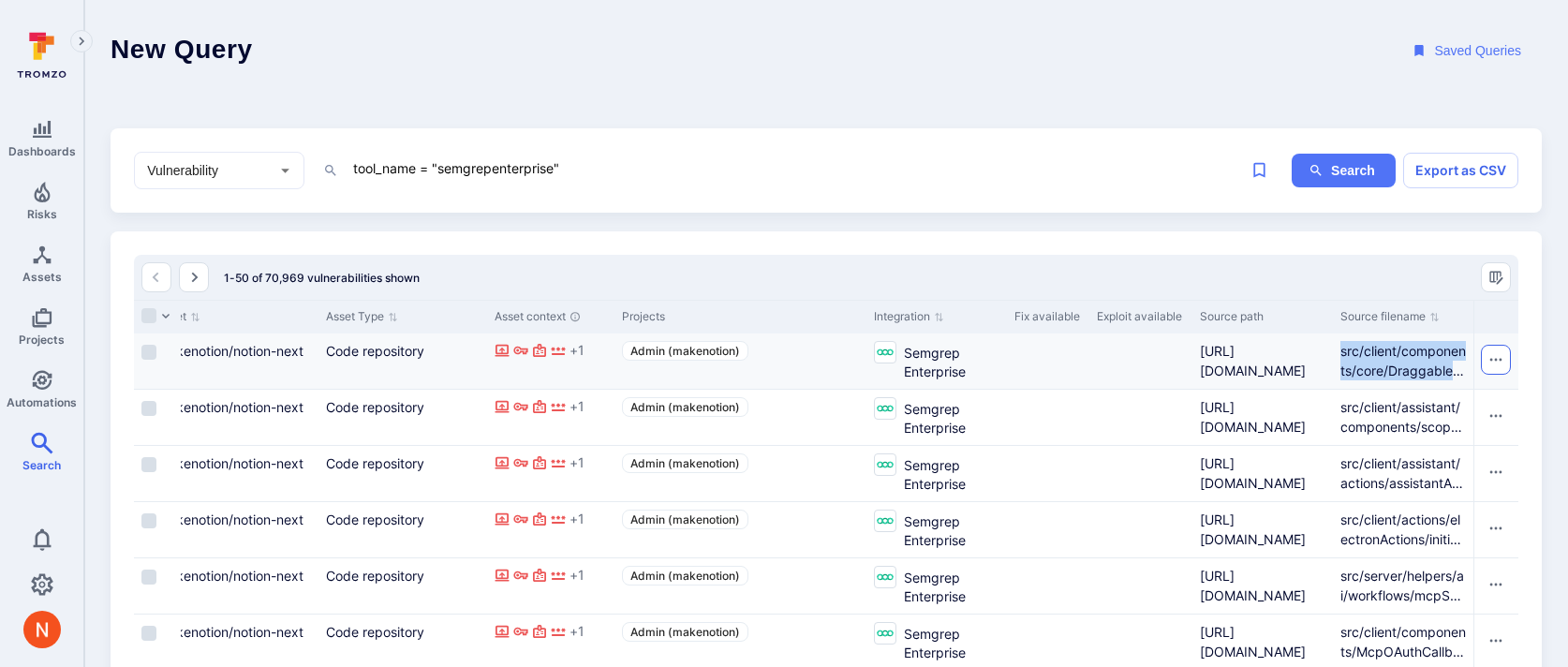
drag, startPoint x: 1343, startPoint y: 351, endPoint x: 1485, endPoint y: 373, distance: 143.7
click at [1485, 373] on div "dangerous-functions Open Triage — Remediate Medium makenotion/notion-next Code …" at bounding box center [242, 362] width 2554 height 57
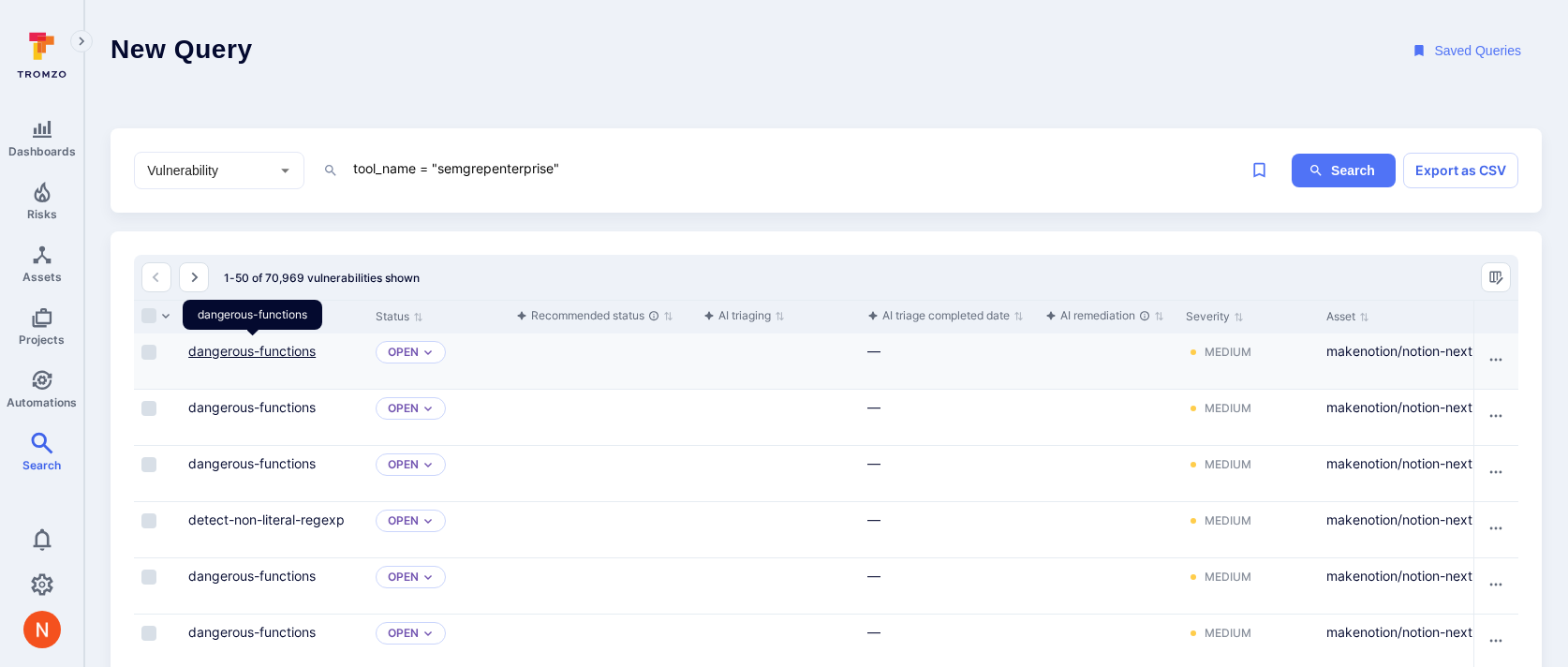
click at [283, 355] on link "dangerous-functions" at bounding box center [251, 350] width 128 height 16
click at [32, 333] on span "Projects" at bounding box center [42, 340] width 46 height 14
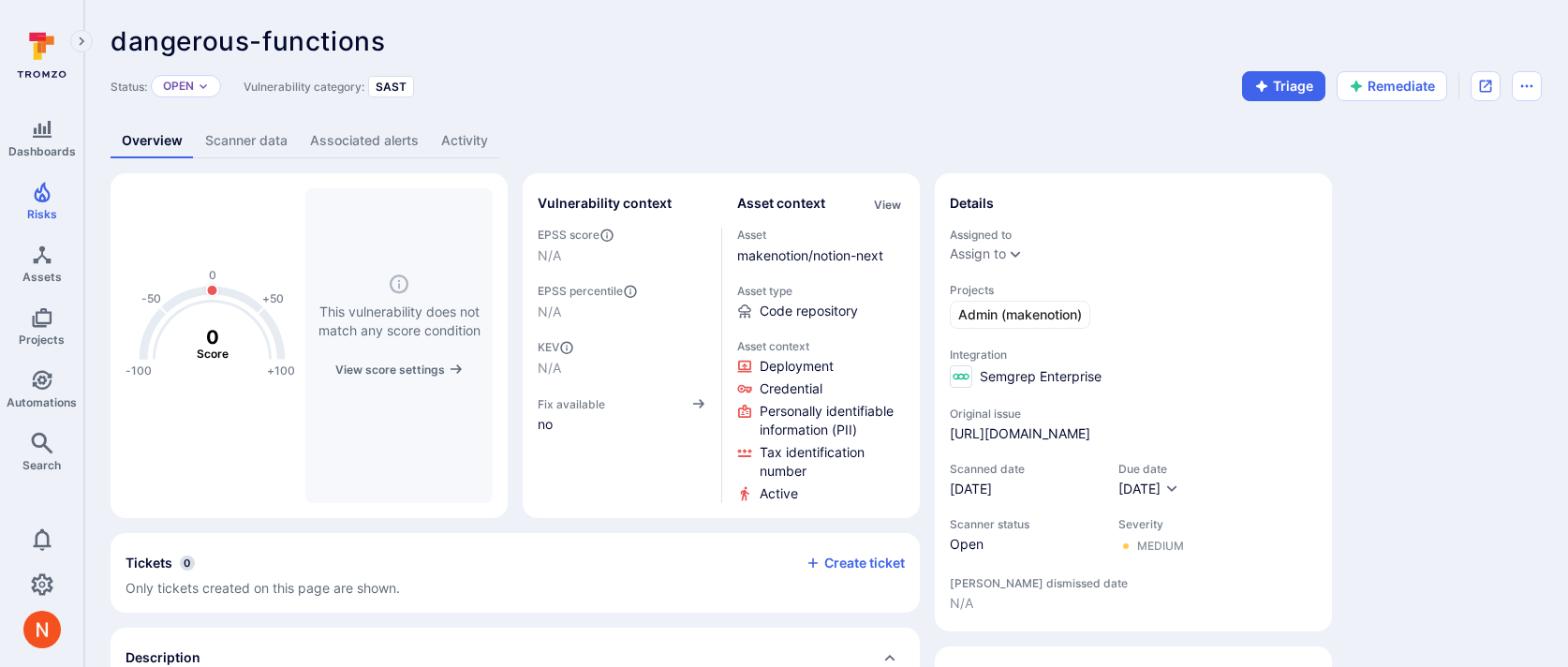
click at [241, 134] on link "Scanner data" at bounding box center [246, 141] width 105 height 35
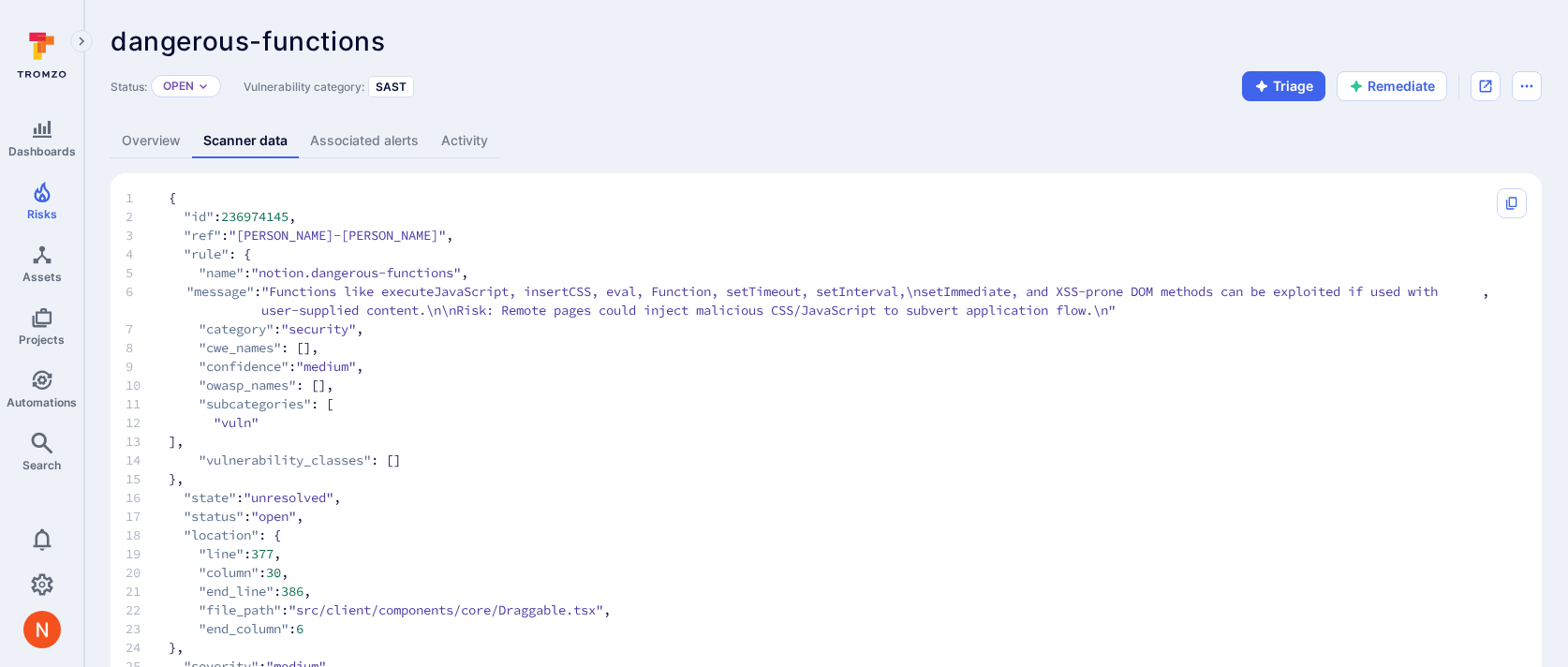
click at [145, 145] on link "Overview" at bounding box center [151, 141] width 82 height 35
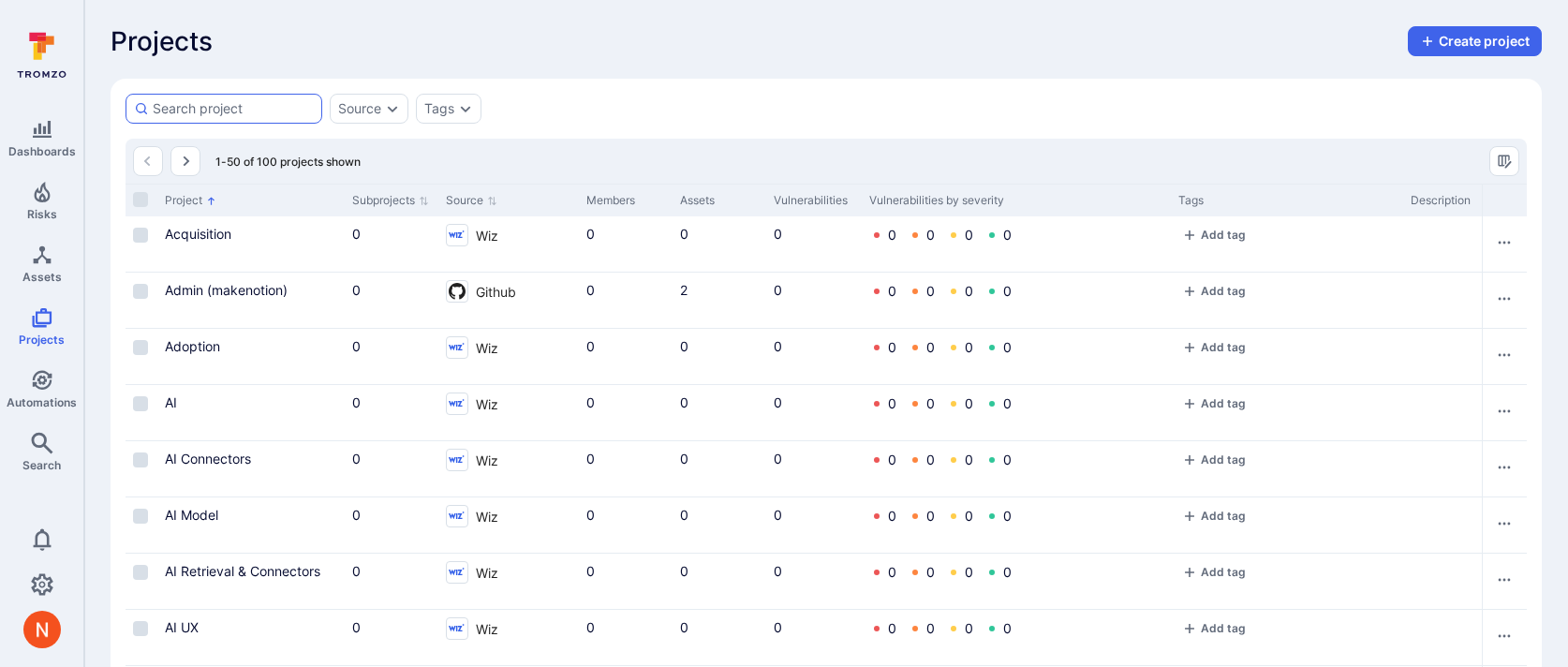
click at [222, 98] on div at bounding box center [224, 108] width 197 height 30
click at [222, 99] on input at bounding box center [233, 108] width 161 height 19
type input "ai"
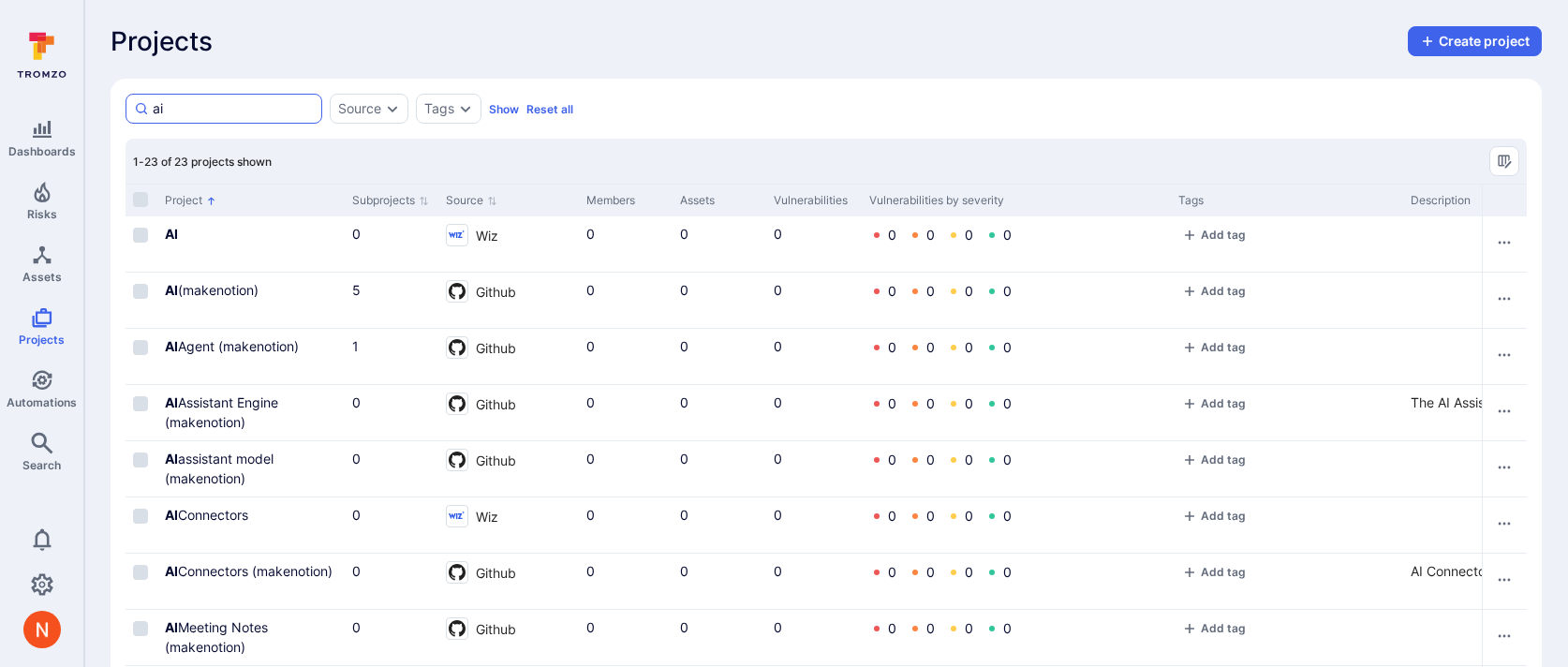
click at [170, 101] on input "ai" at bounding box center [233, 108] width 161 height 19
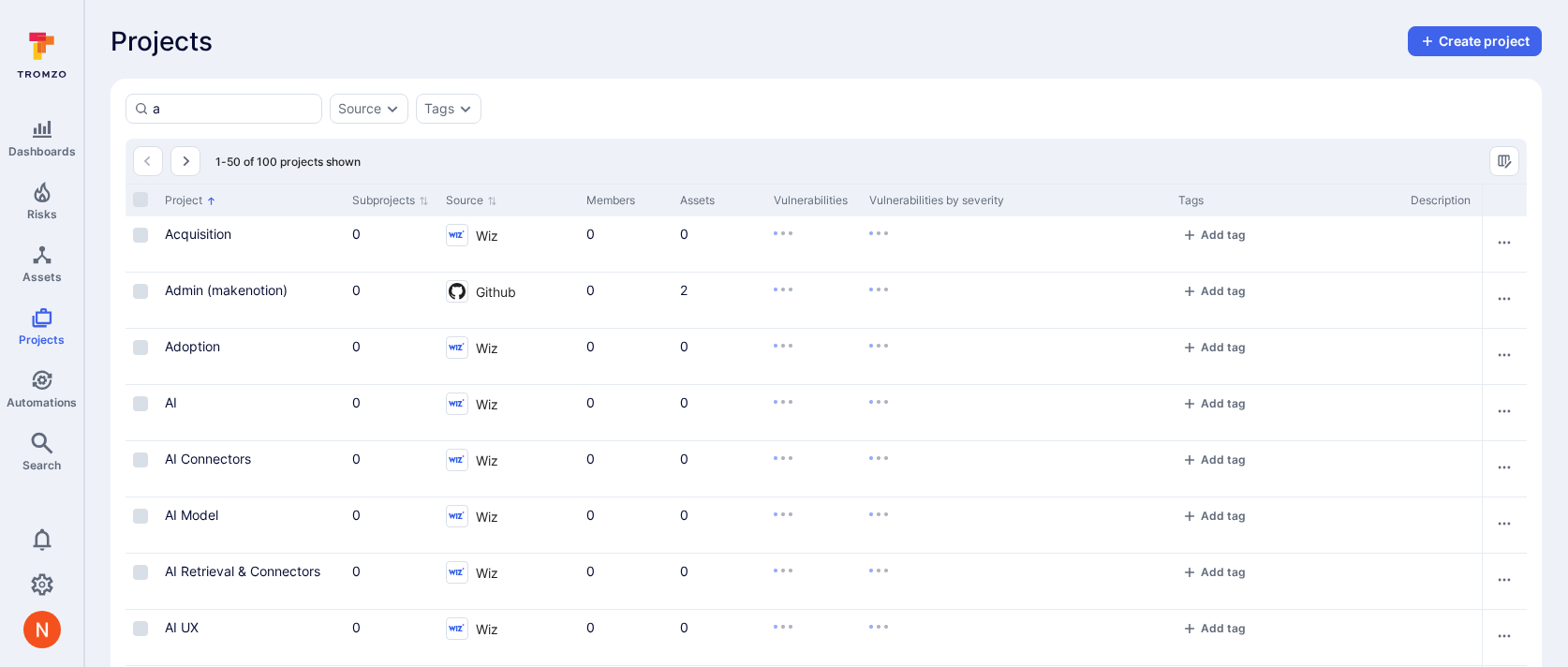
type input "ai"
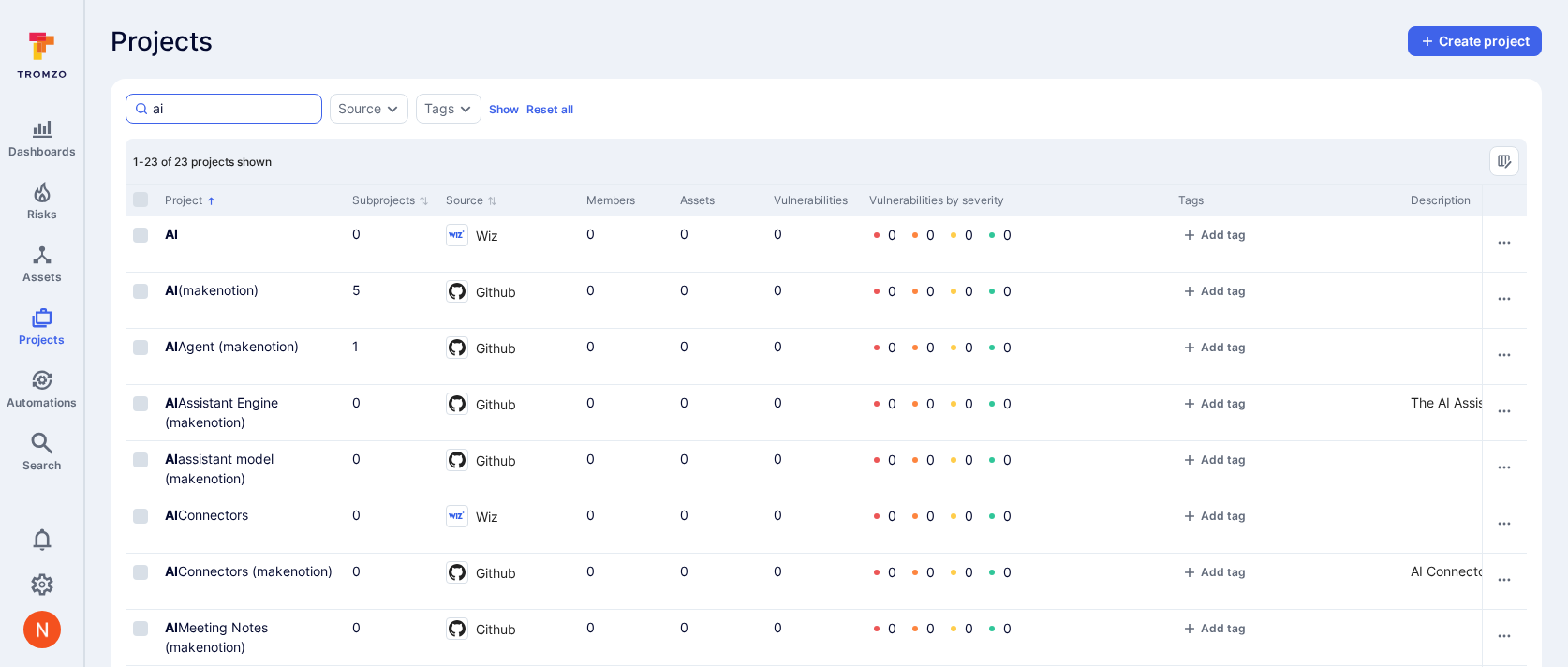
click at [204, 102] on input "ai" at bounding box center [233, 108] width 161 height 19
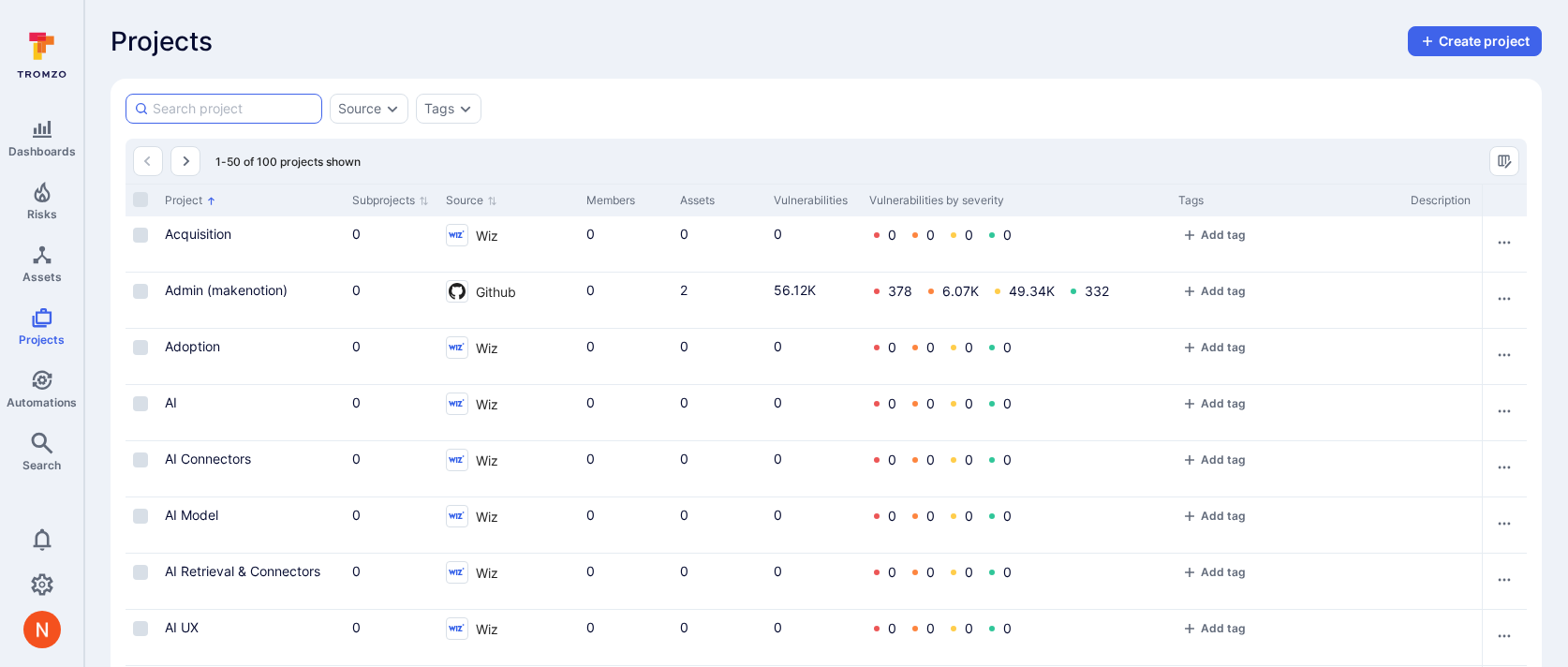
type input "s"
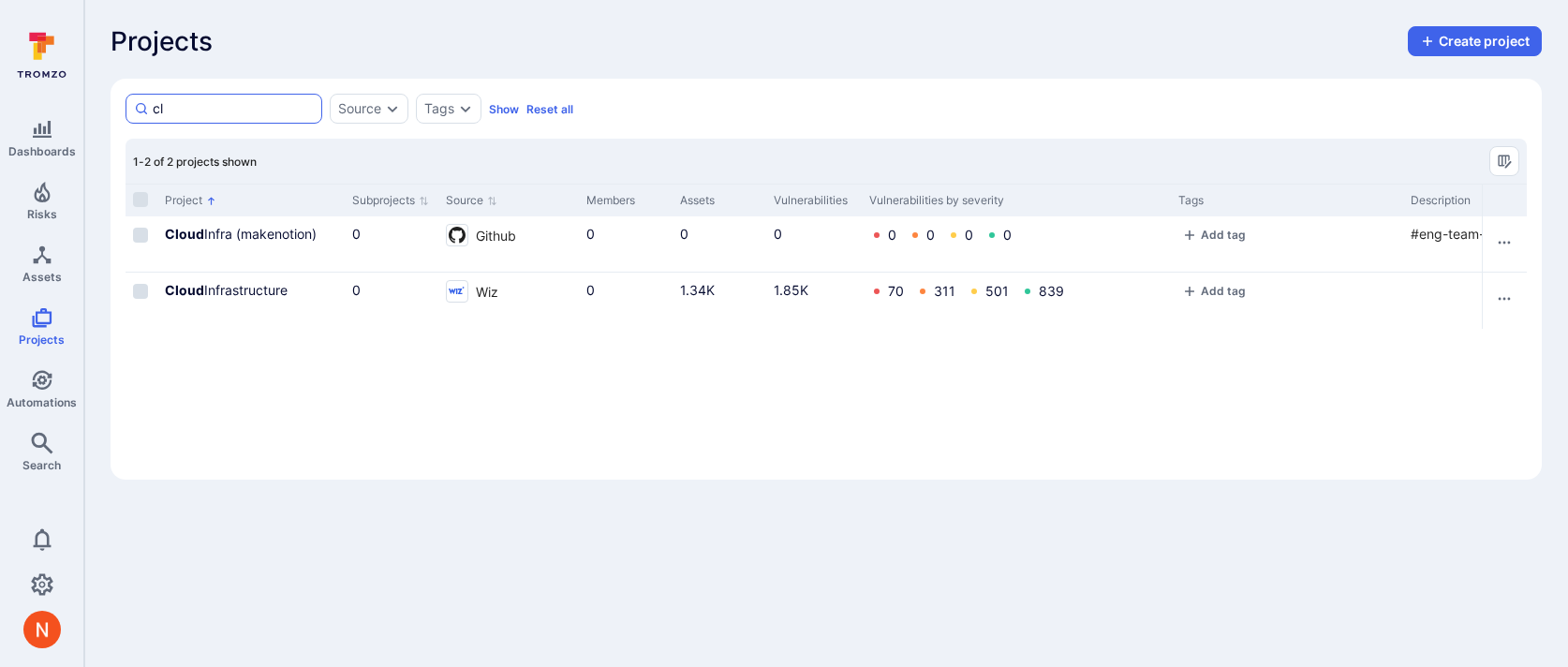
type input "c"
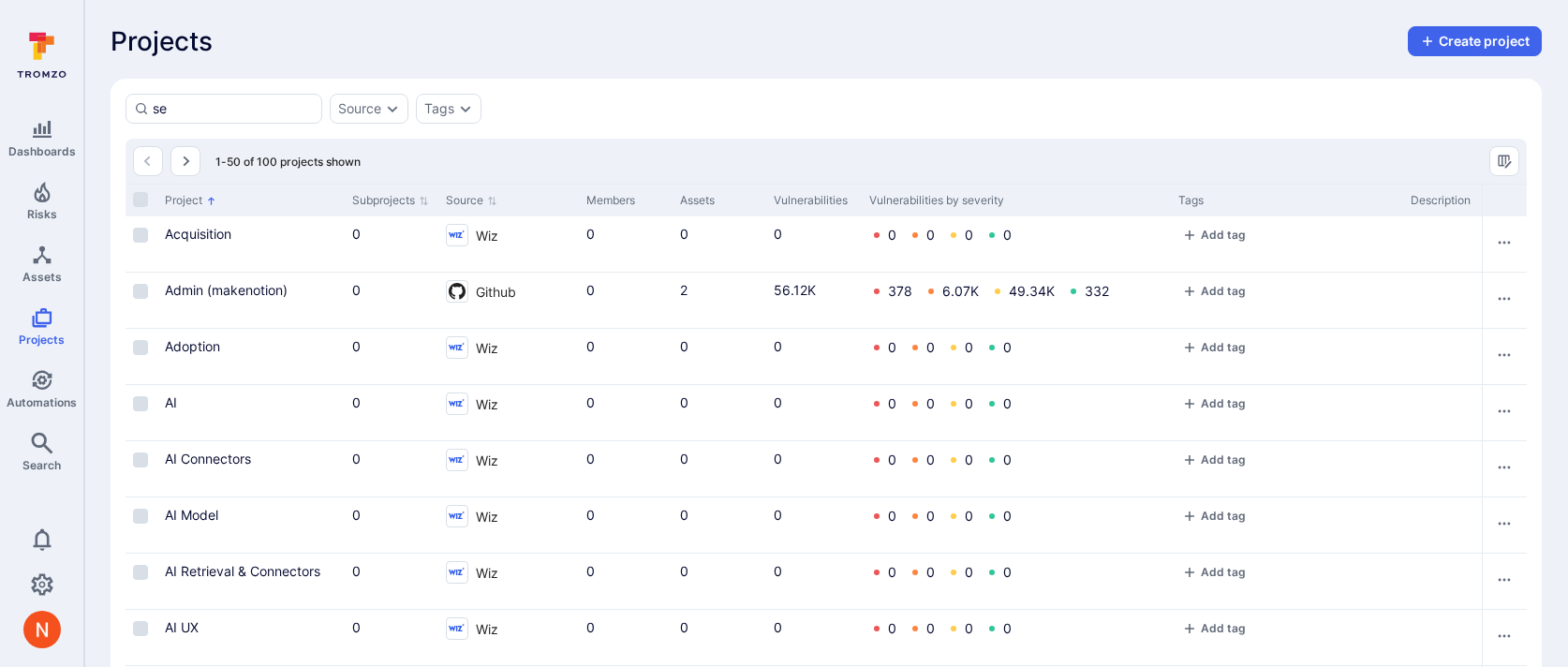
type input "s"
click at [219, 293] on link "Admin (makenotion)" at bounding box center [226, 290] width 123 height 16
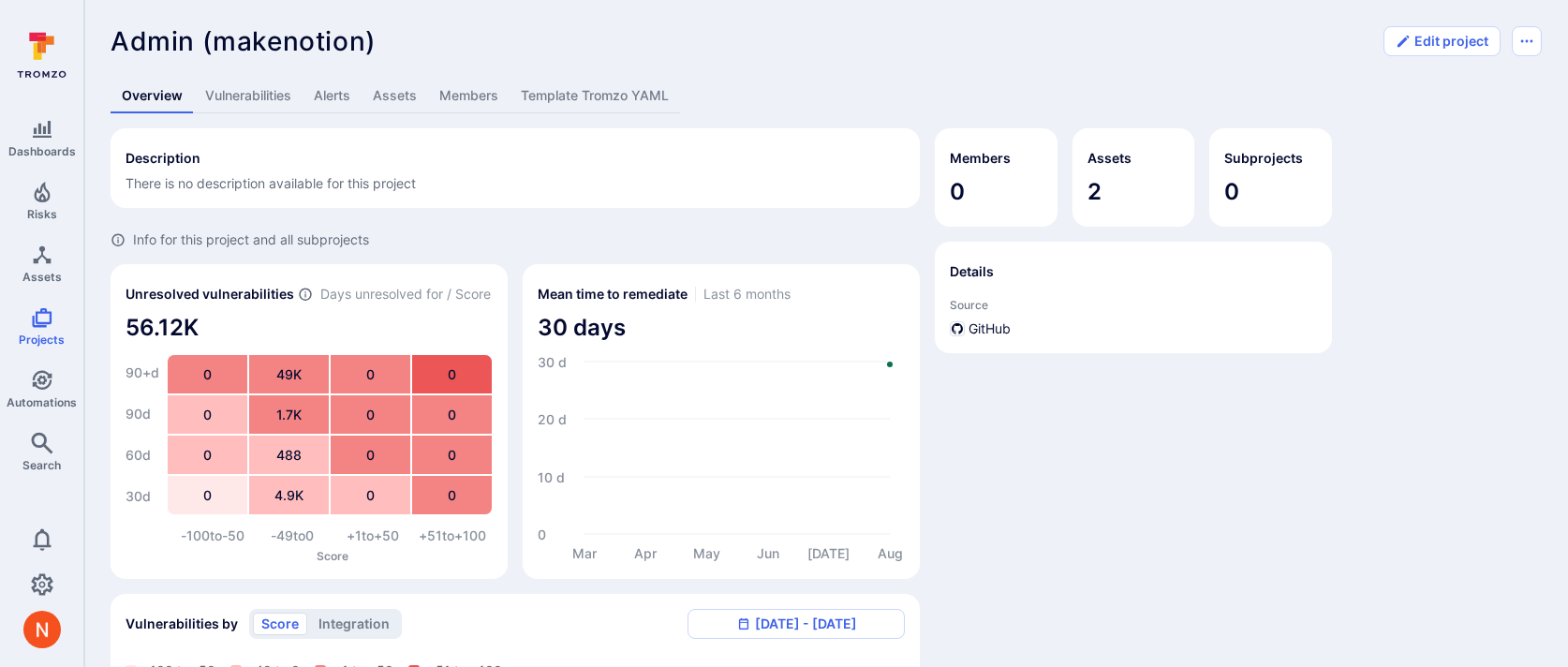
click at [404, 99] on link "Assets" at bounding box center [394, 96] width 66 height 35
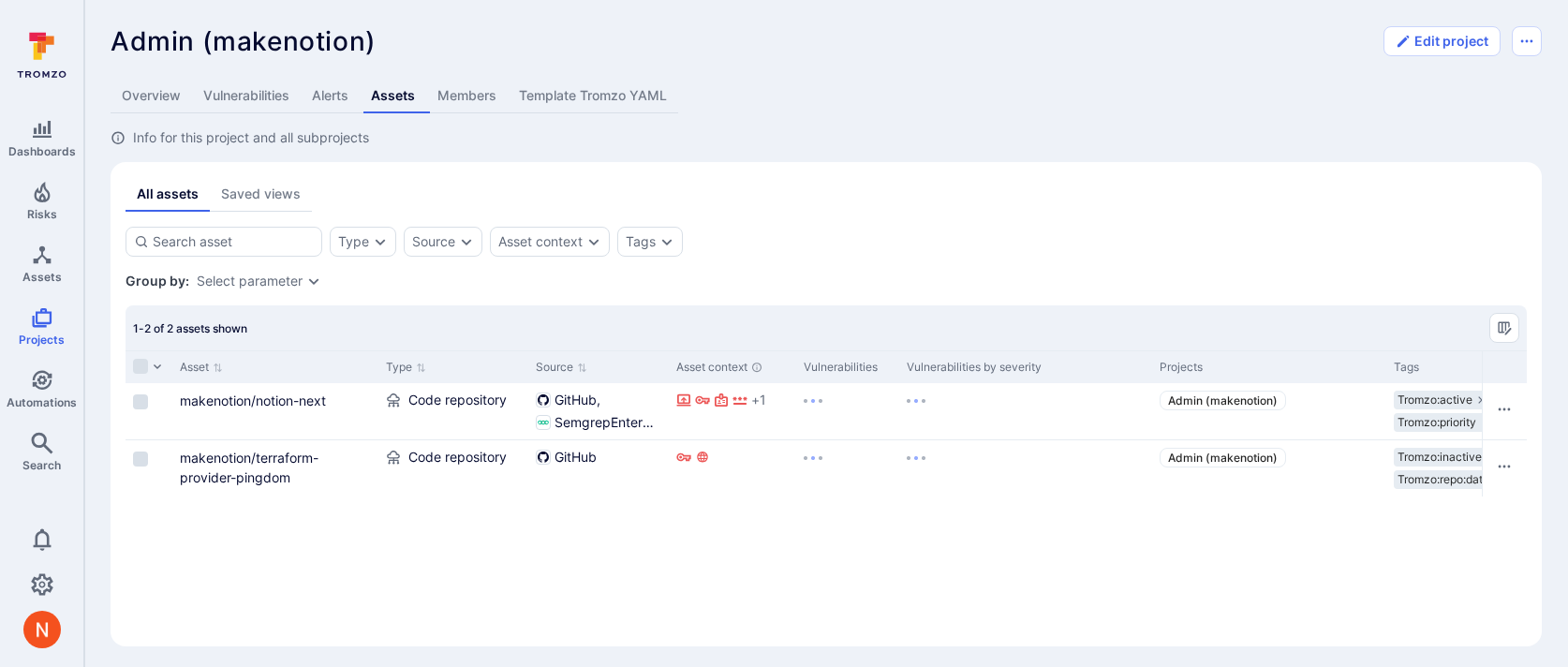
click at [234, 90] on link "Vulnerabilities" at bounding box center [246, 96] width 108 height 35
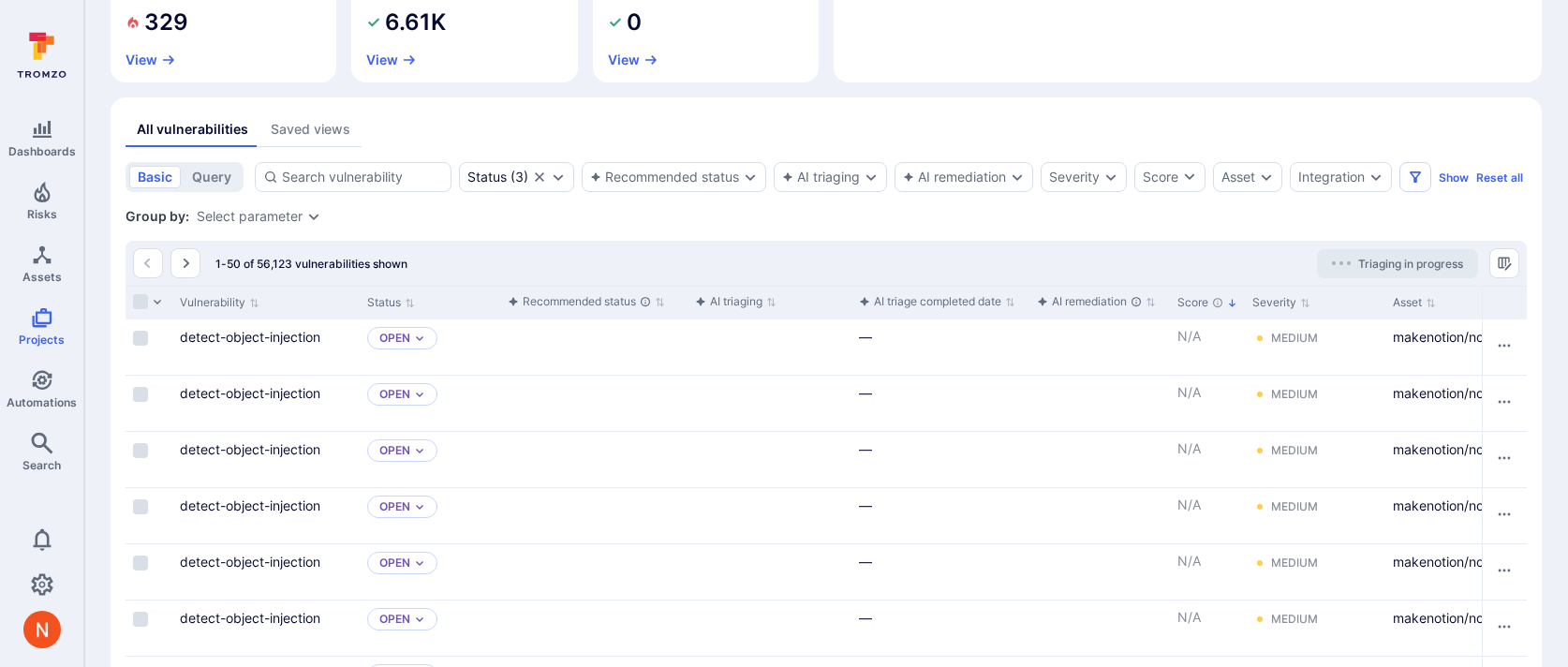
click at [250, 224] on div "Select parameter" at bounding box center [249, 217] width 106 height 15
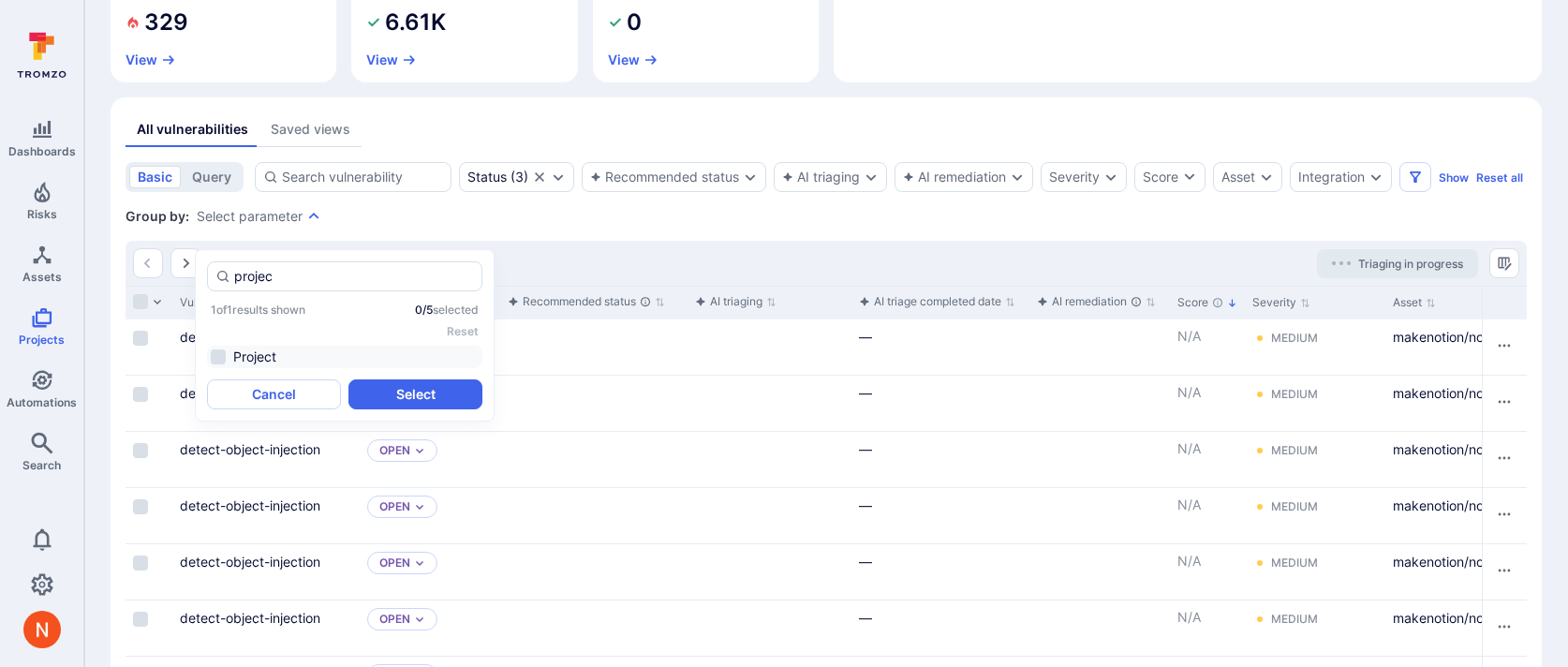
click at [273, 359] on li "Project" at bounding box center [344, 356] width 275 height 22
type input "projec"
click at [387, 389] on button "Select" at bounding box center [416, 393] width 134 height 30
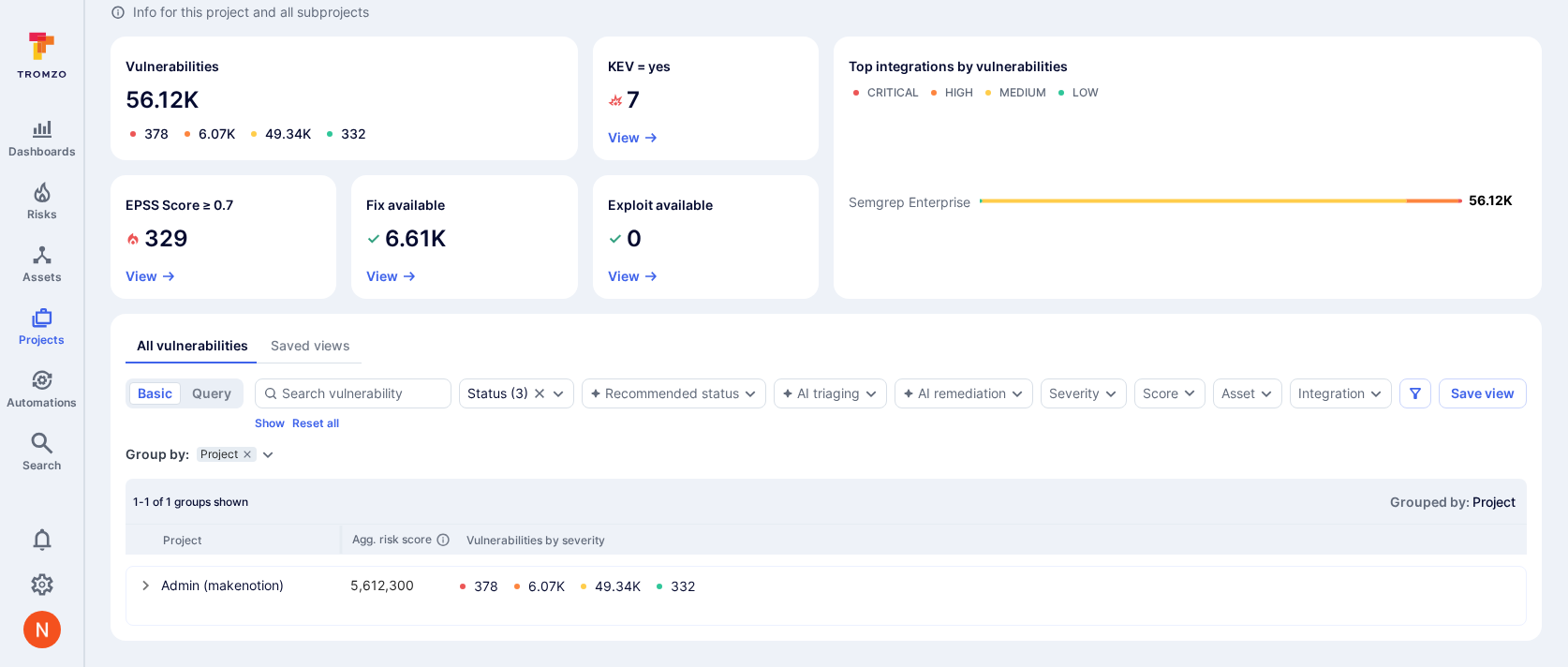
scroll to position [141, 0]
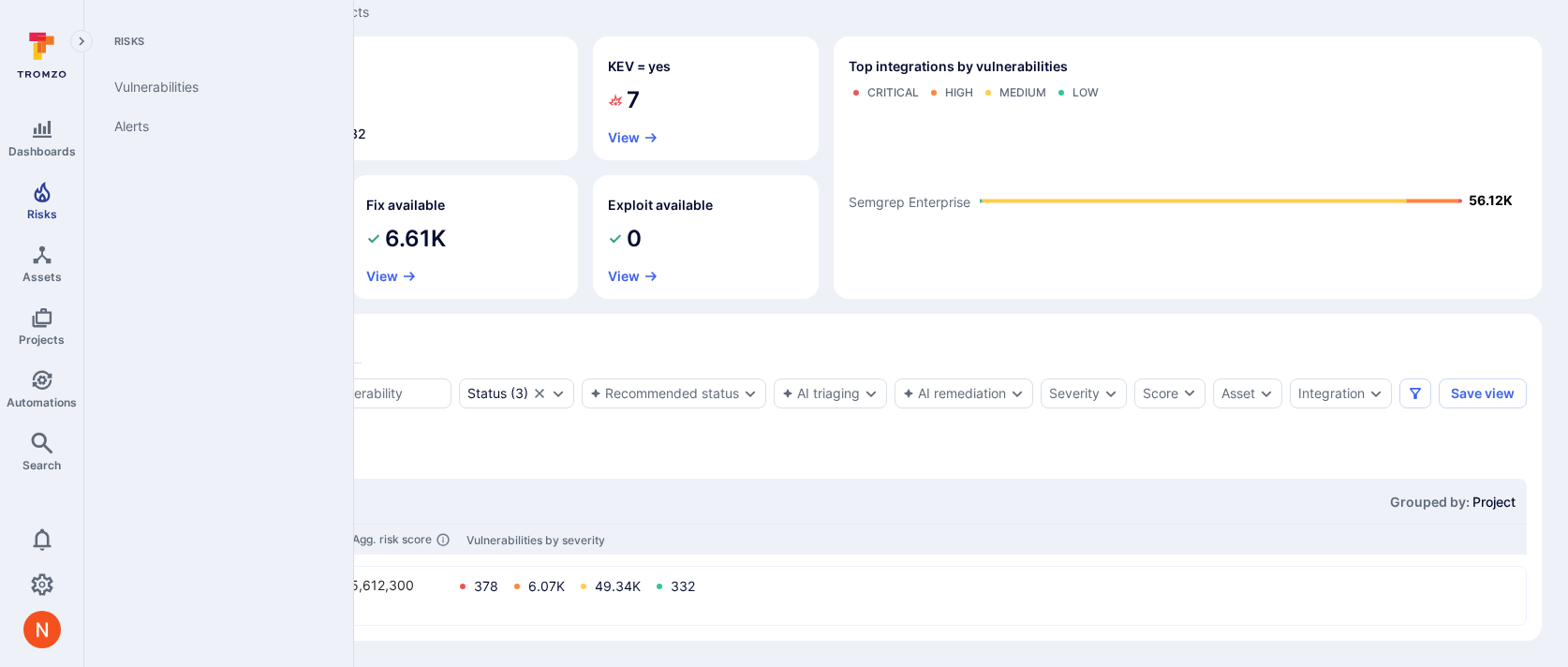
click at [41, 208] on span "Risks" at bounding box center [41, 214] width 30 height 14
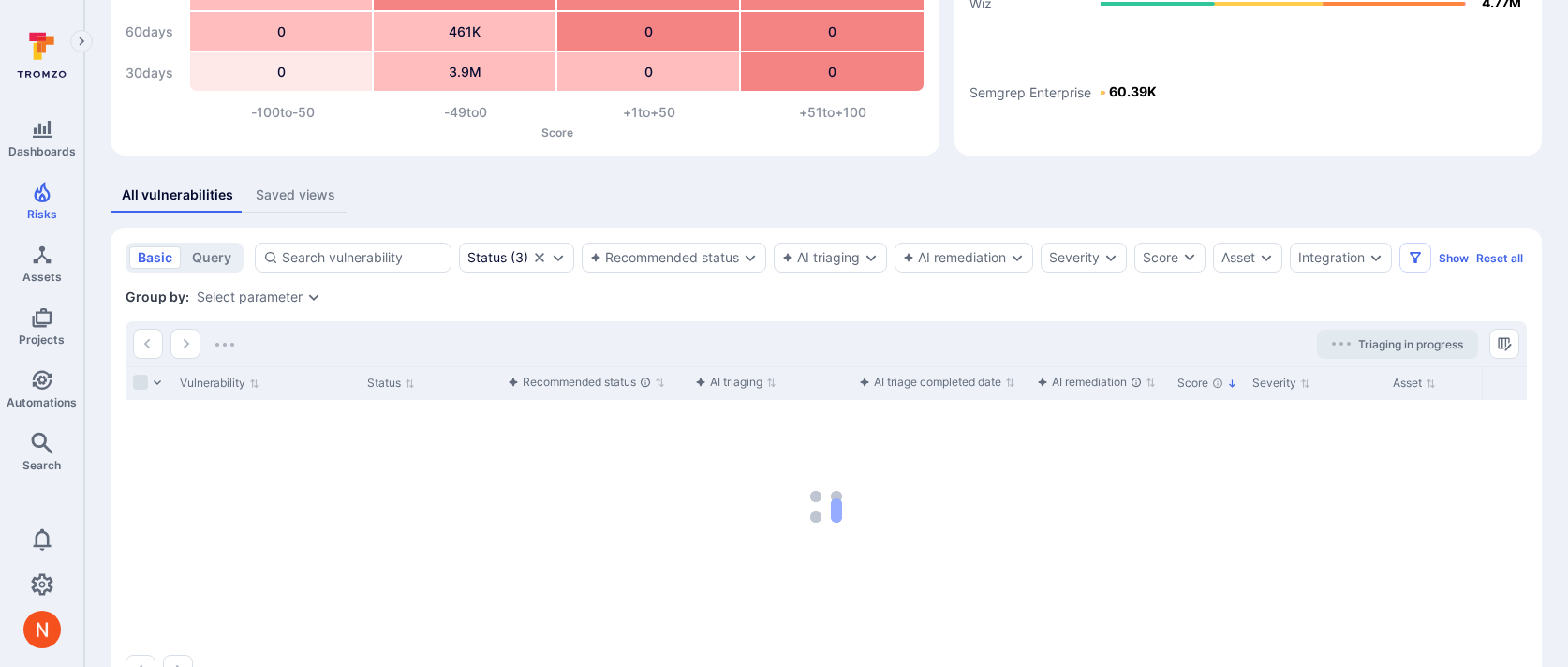
scroll to position [285, 0]
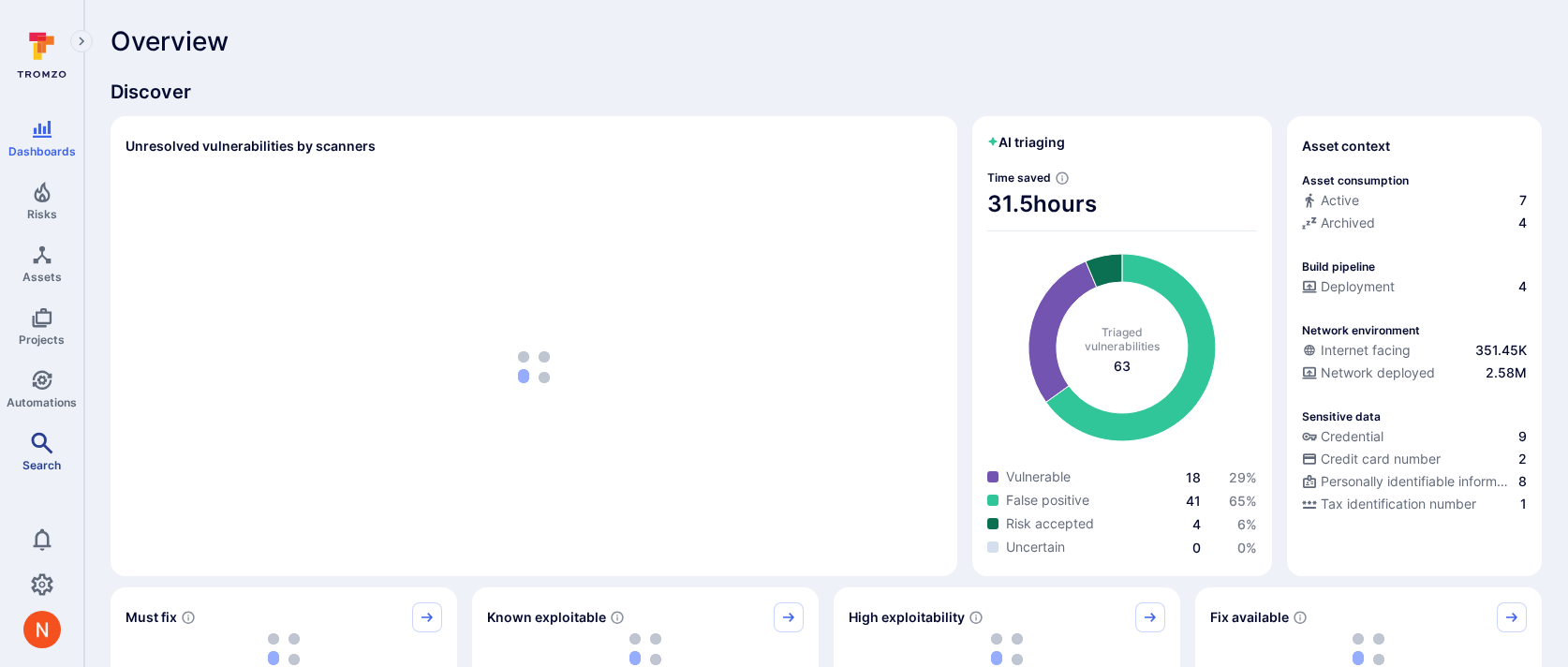
click at [42, 447] on icon "Search" at bounding box center [41, 442] width 22 height 22
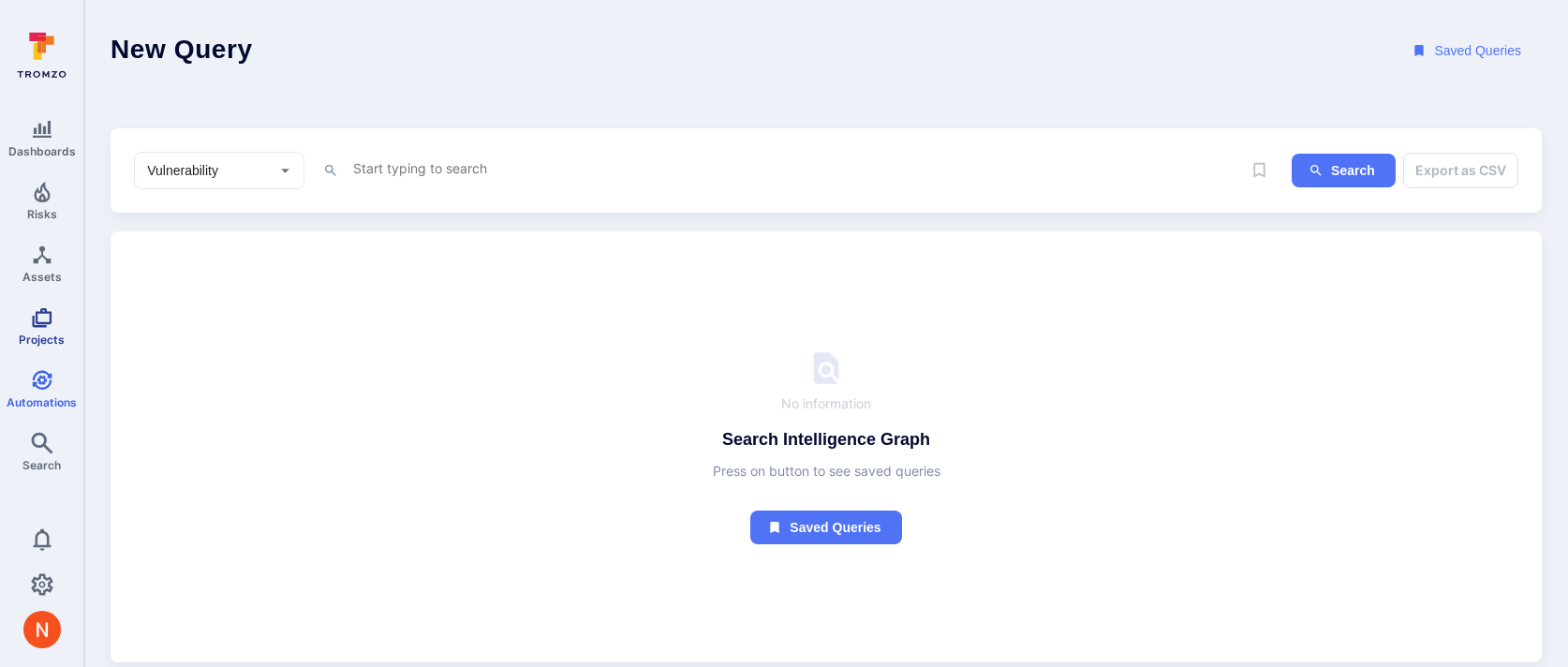
click at [43, 308] on icon "Projects" at bounding box center [41, 318] width 20 height 20
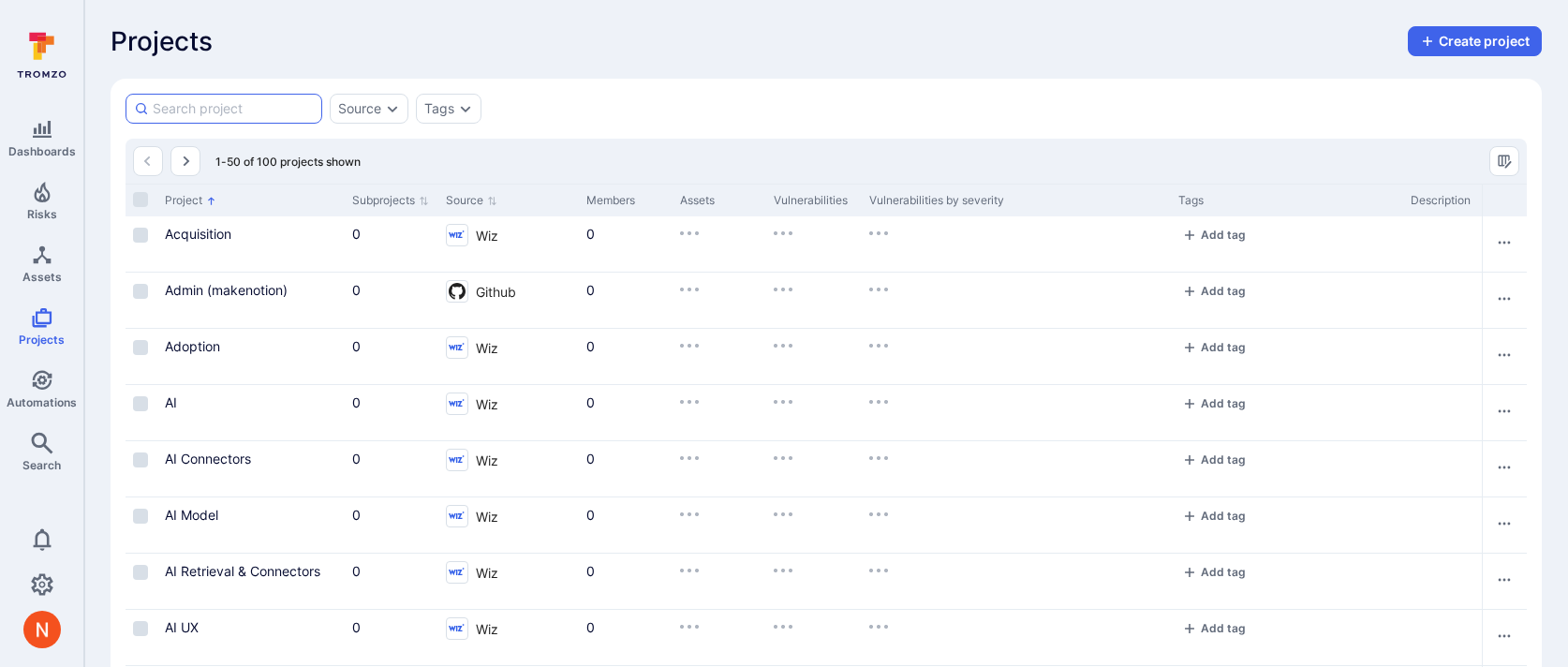
click at [268, 113] on input at bounding box center [233, 108] width 161 height 19
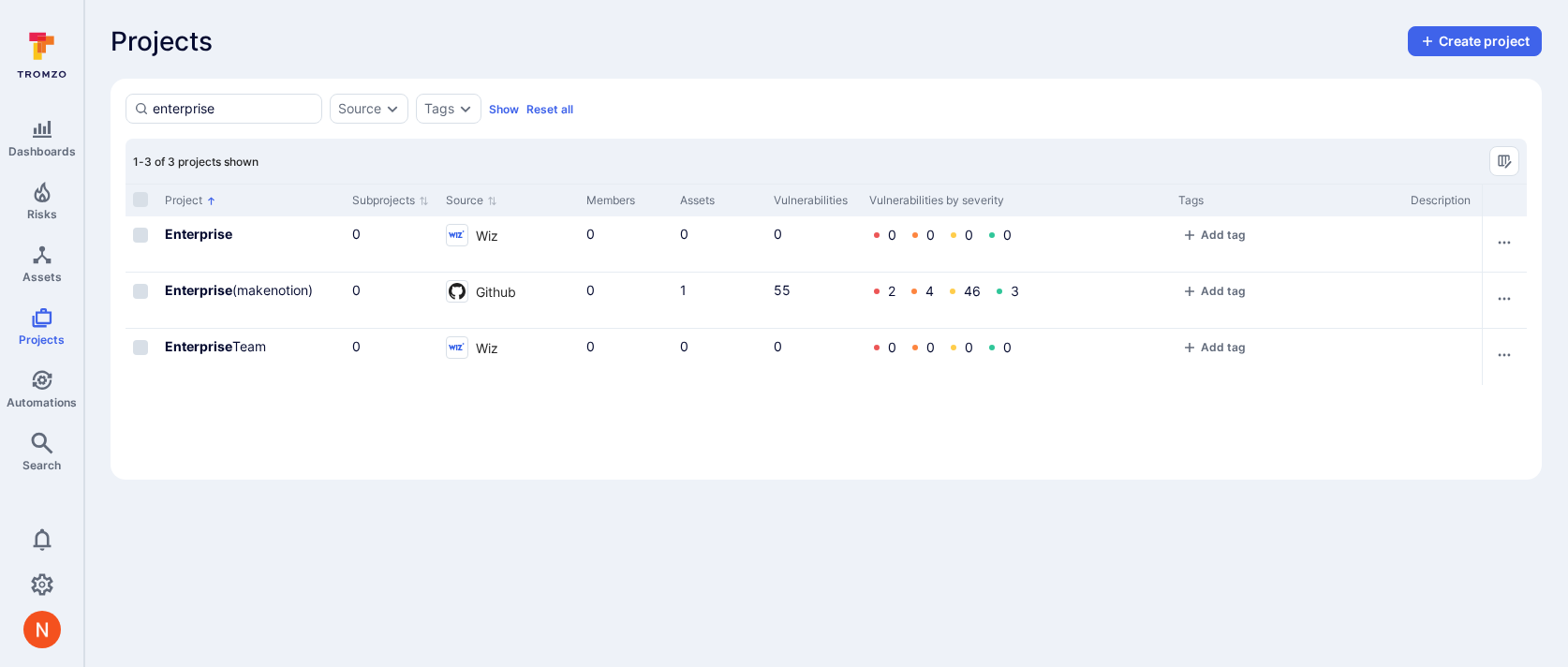
type input "enterprise"
click at [263, 298] on link "Enterprise (makenotion)" at bounding box center [239, 290] width 148 height 16
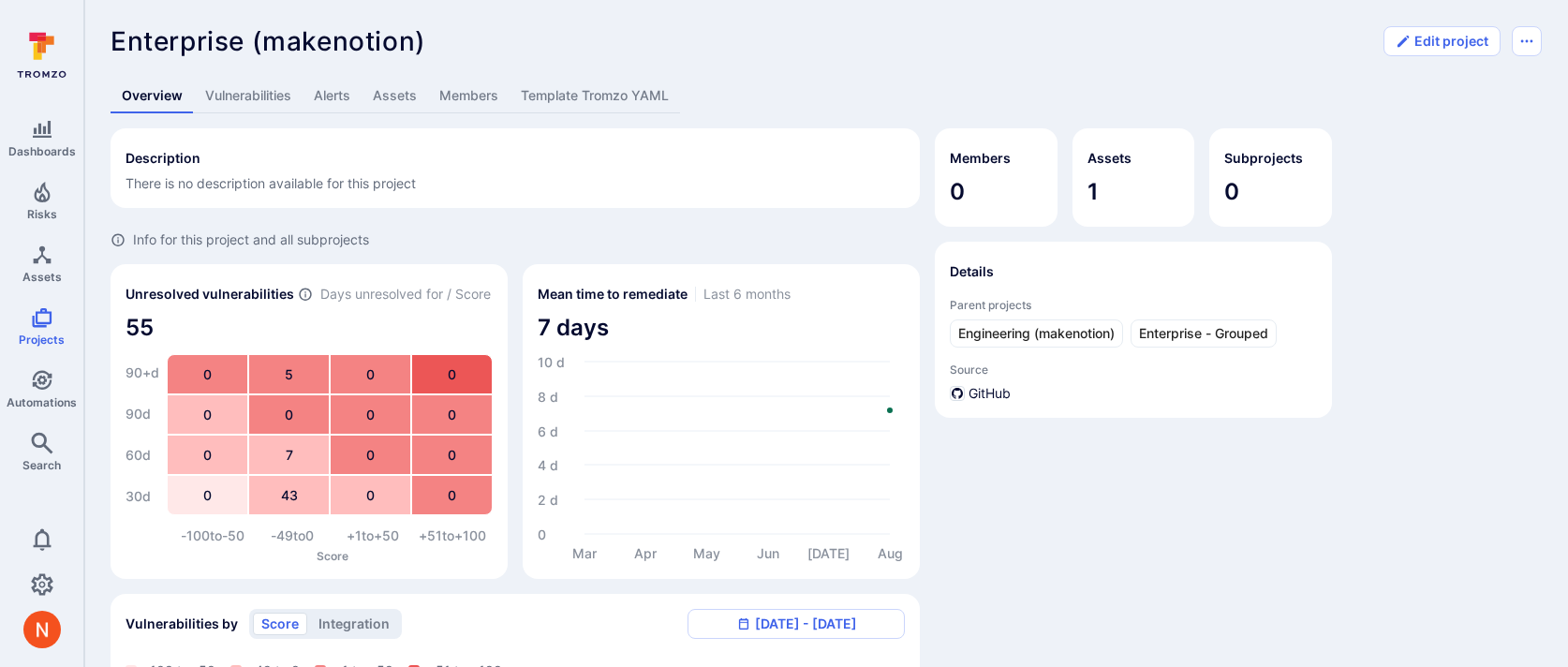
click at [632, 85] on link "Template Tromzo YAML" at bounding box center [595, 96] width 171 height 35
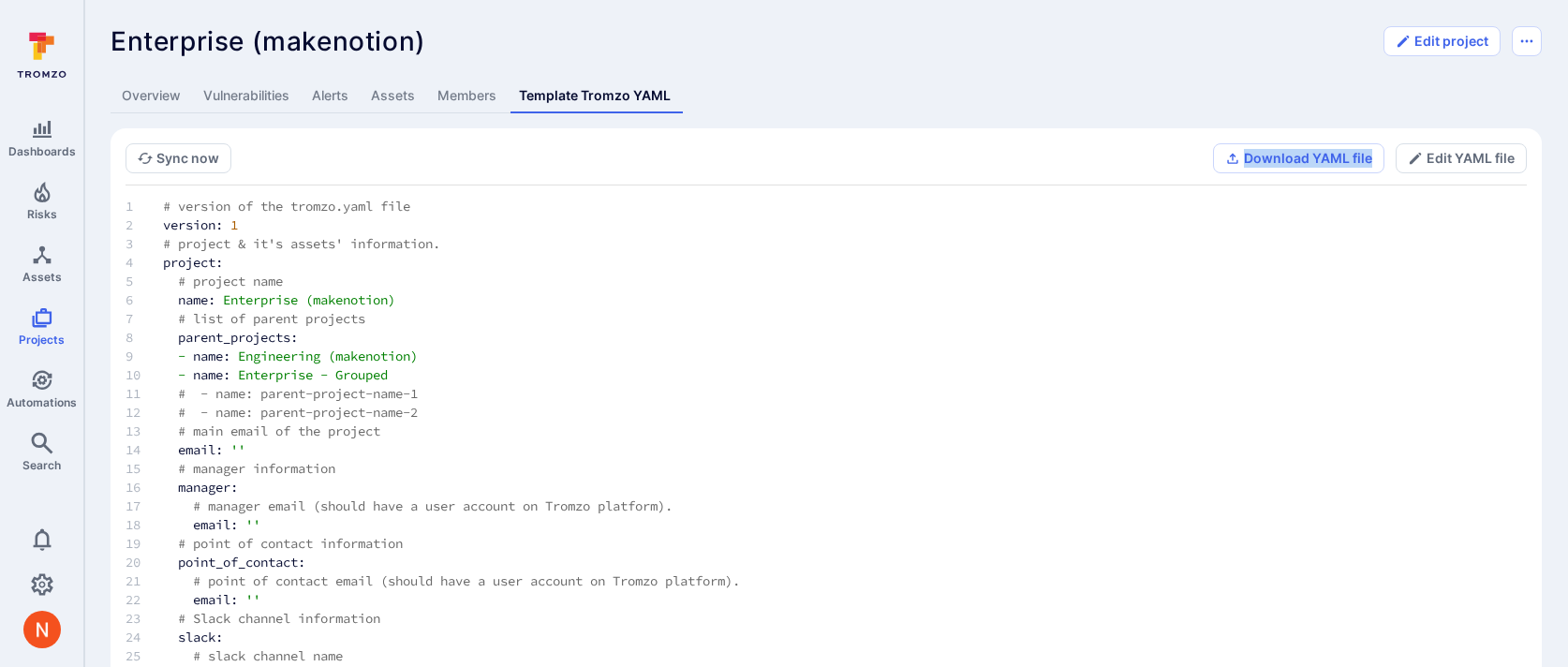
click at [804, 167] on div "Sync now Download YAML file Edit YAML file" at bounding box center [826, 157] width 1402 height 30
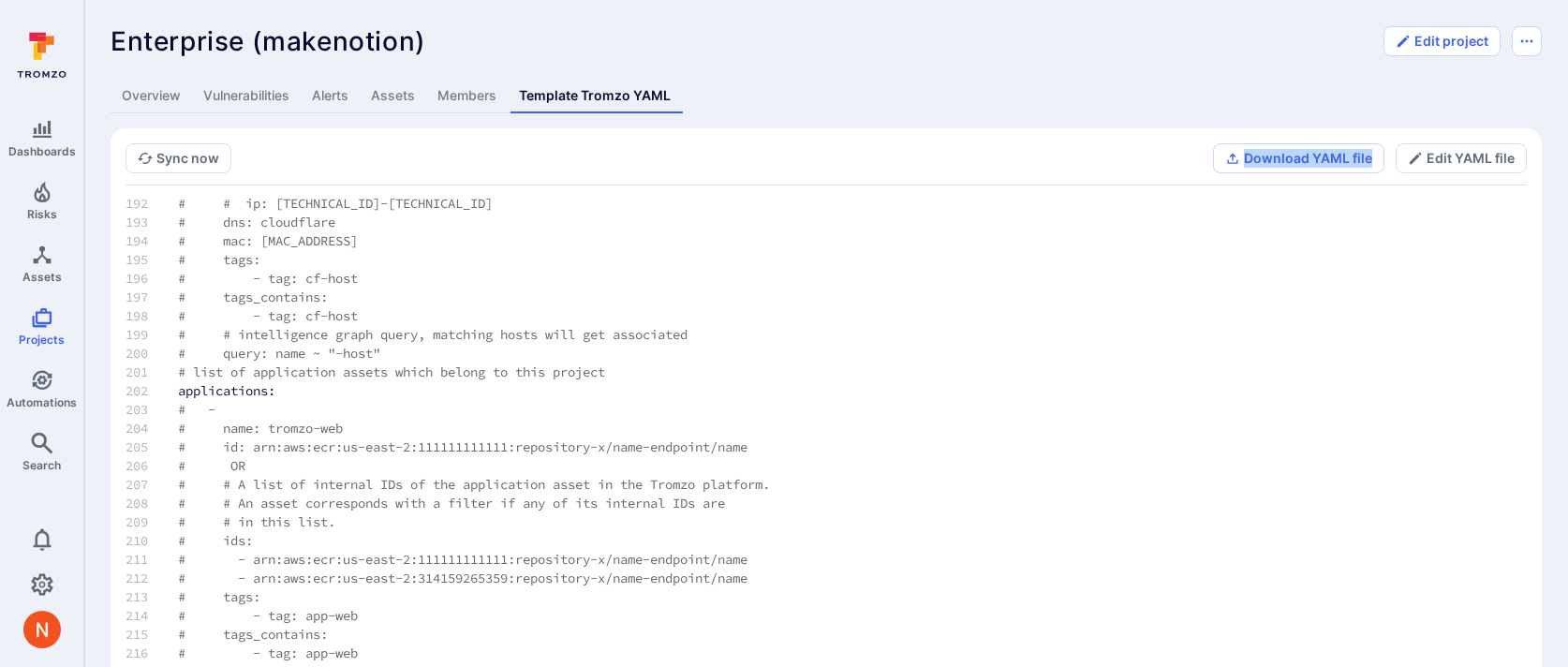
scroll to position [3618, 0]
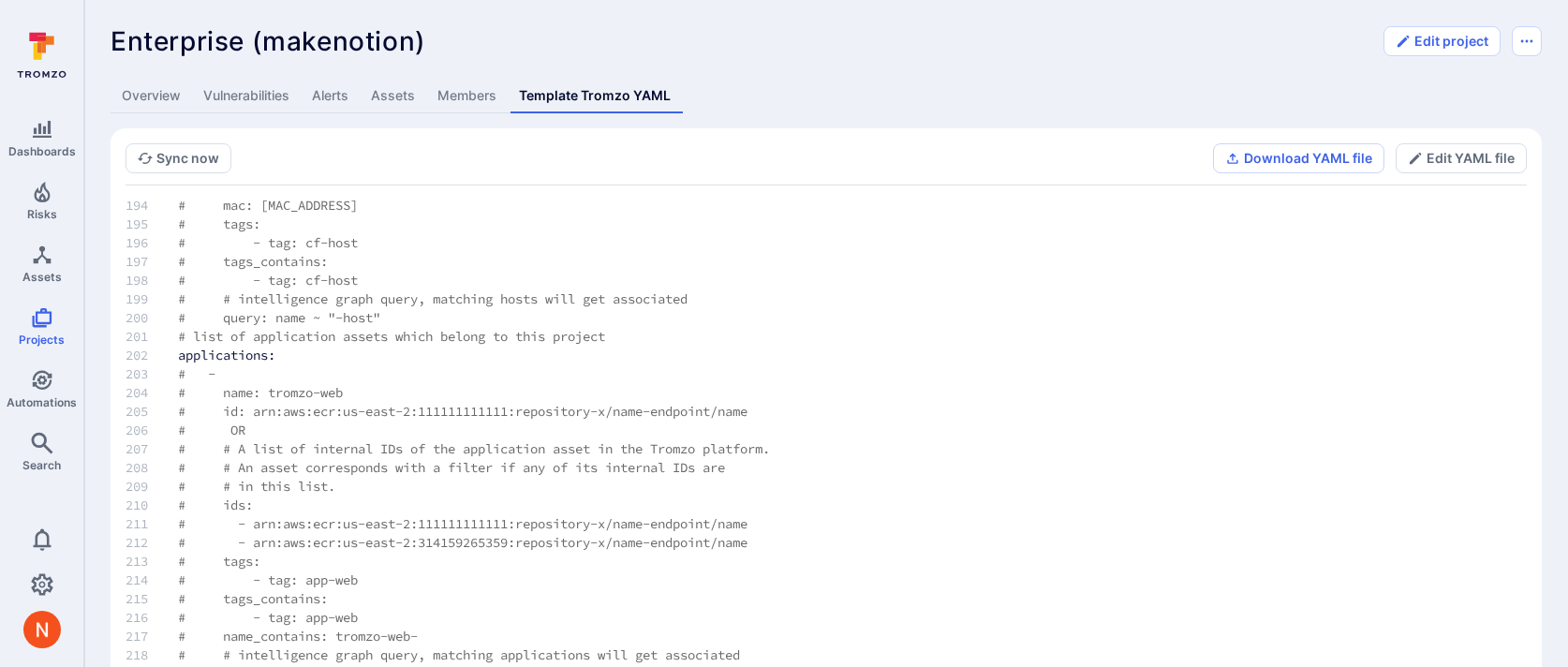
click at [19, 341] on span "Projects" at bounding box center [42, 340] width 46 height 14
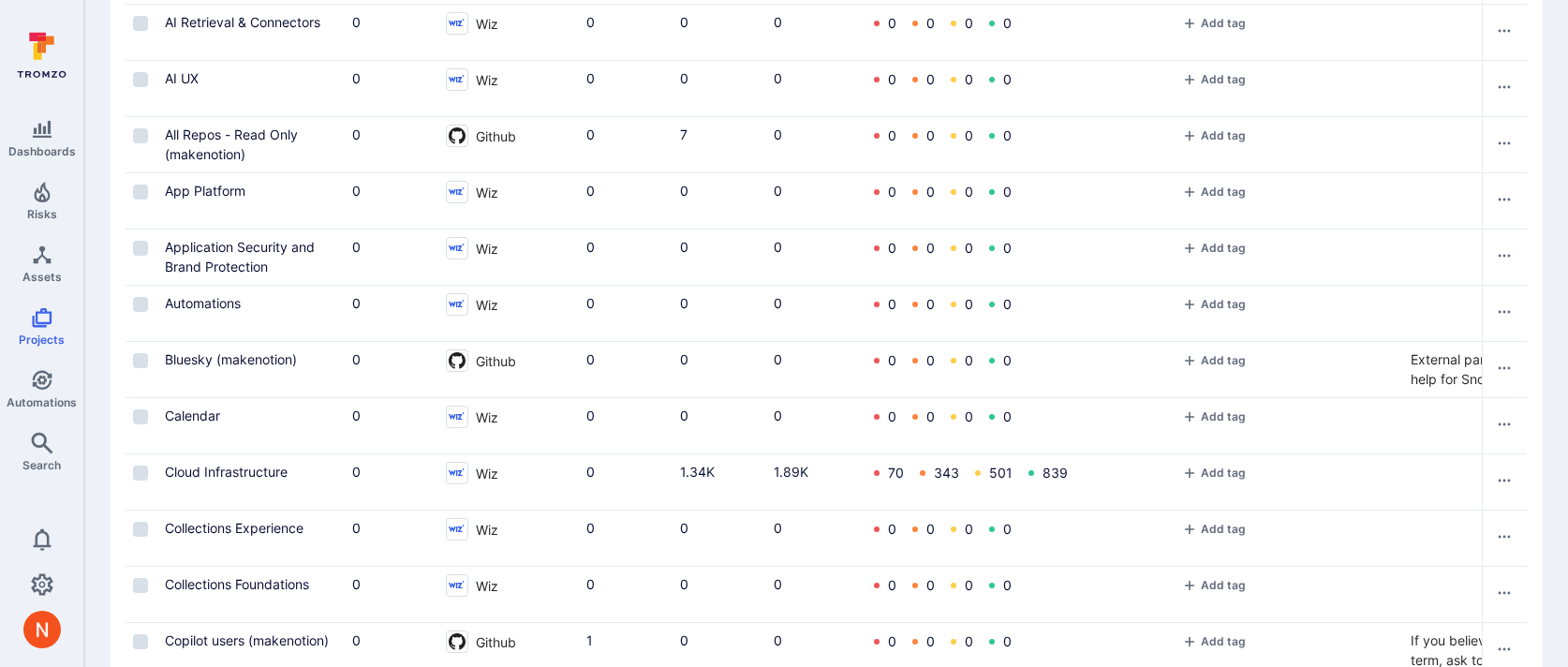
scroll to position [530, 0]
